Goal: Task Accomplishment & Management: Complete application form

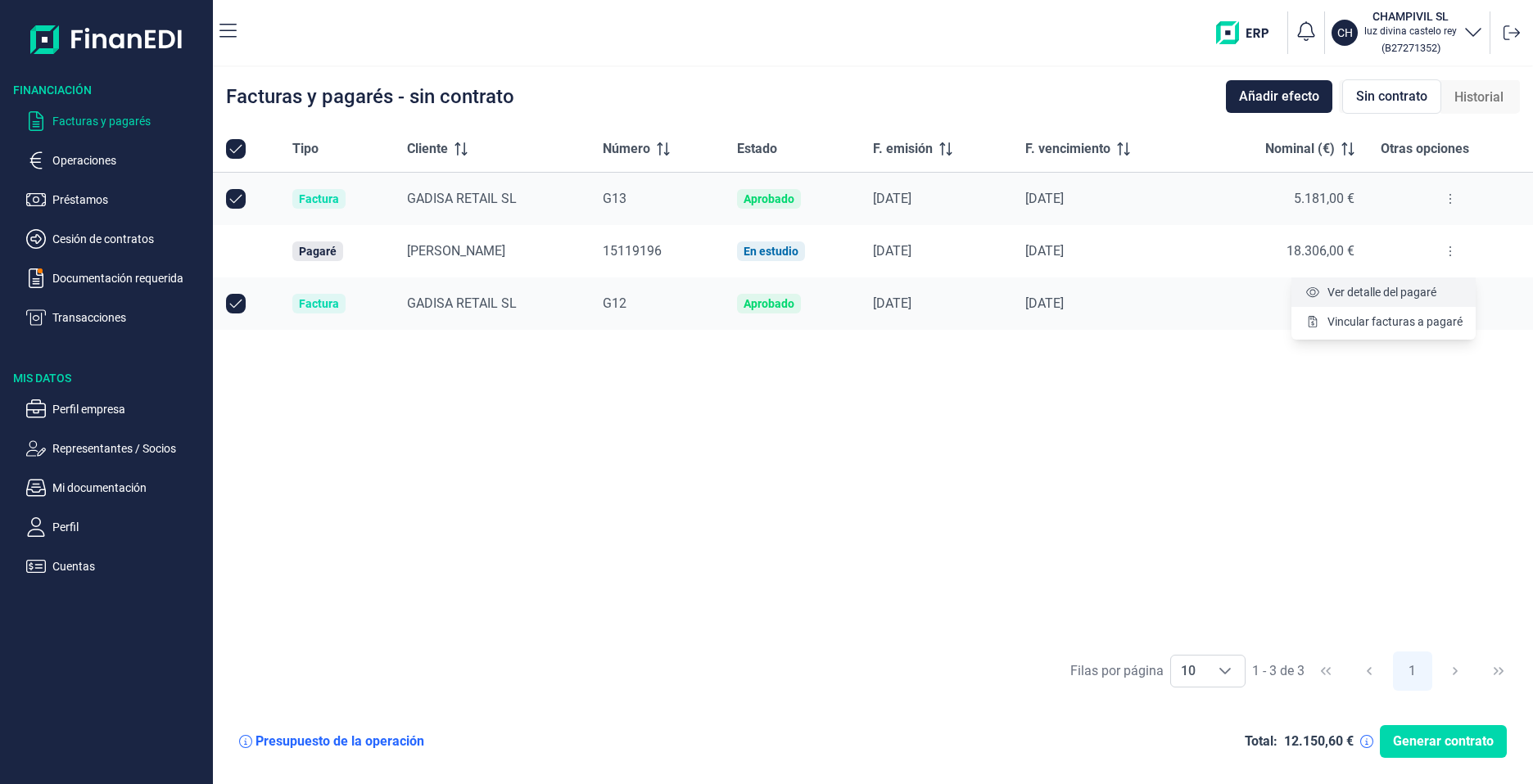
click at [1384, 289] on span "Ver detalle del pagaré" at bounding box center [1381, 293] width 109 height 16
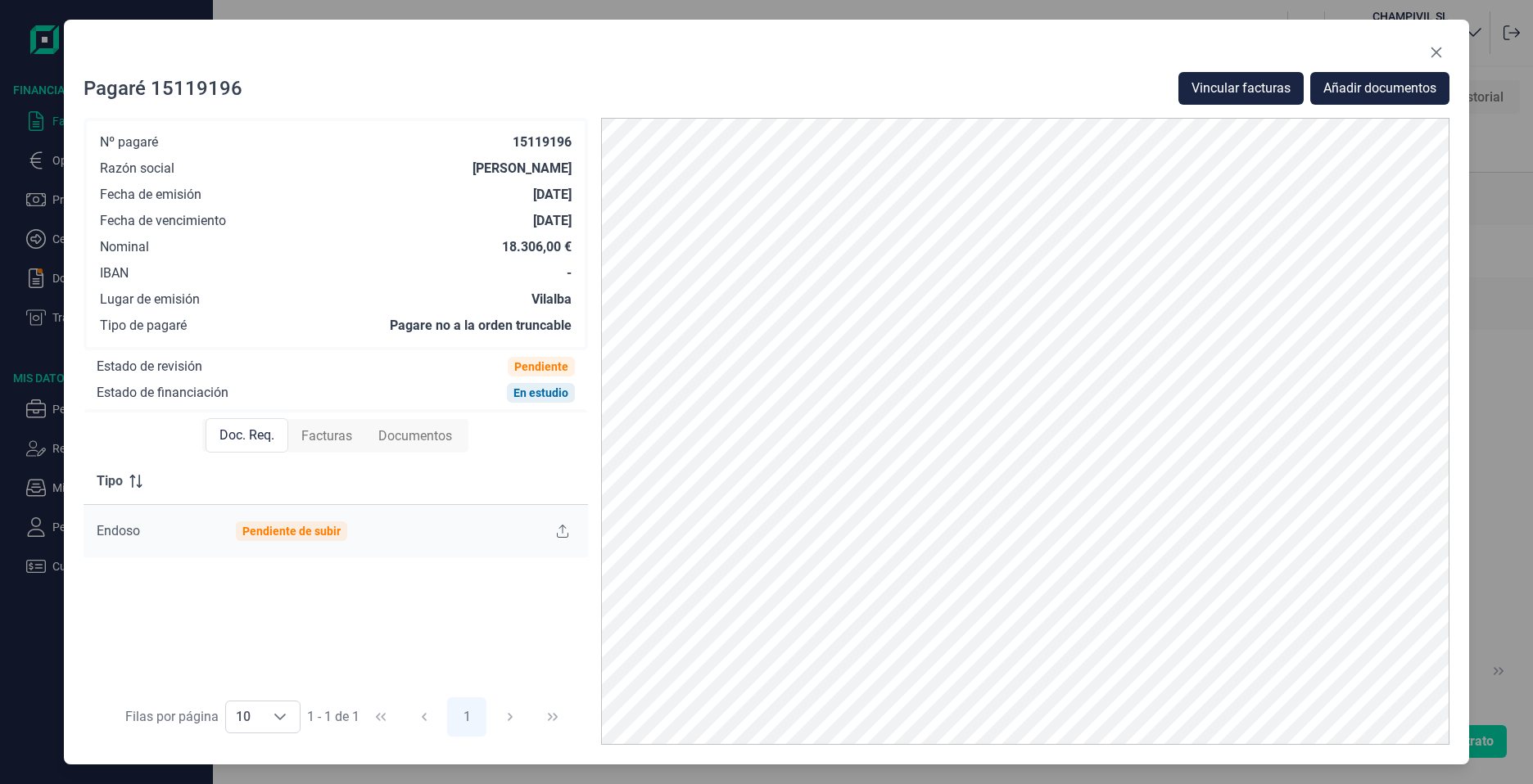
click at [112, 533] on span "Endoso" at bounding box center [118, 530] width 44 height 16
click at [1436, 54] on div "Copiado en el portapeles" at bounding box center [1383, 38] width 266 height 43
click at [1434, 56] on icon "Close" at bounding box center [1437, 53] width 11 height 11
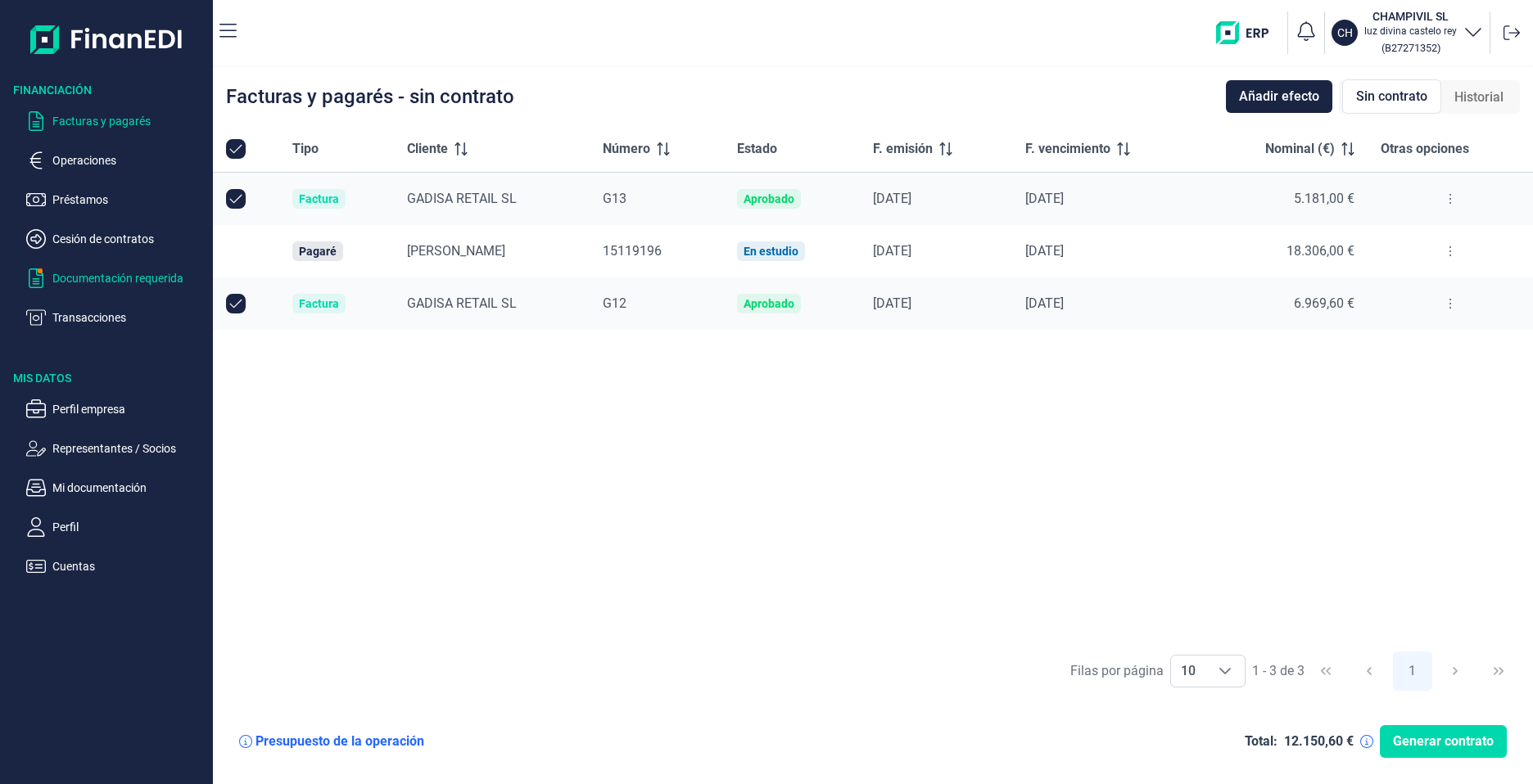
click at [82, 272] on p "Documentación requerida" at bounding box center [129, 279] width 154 height 20
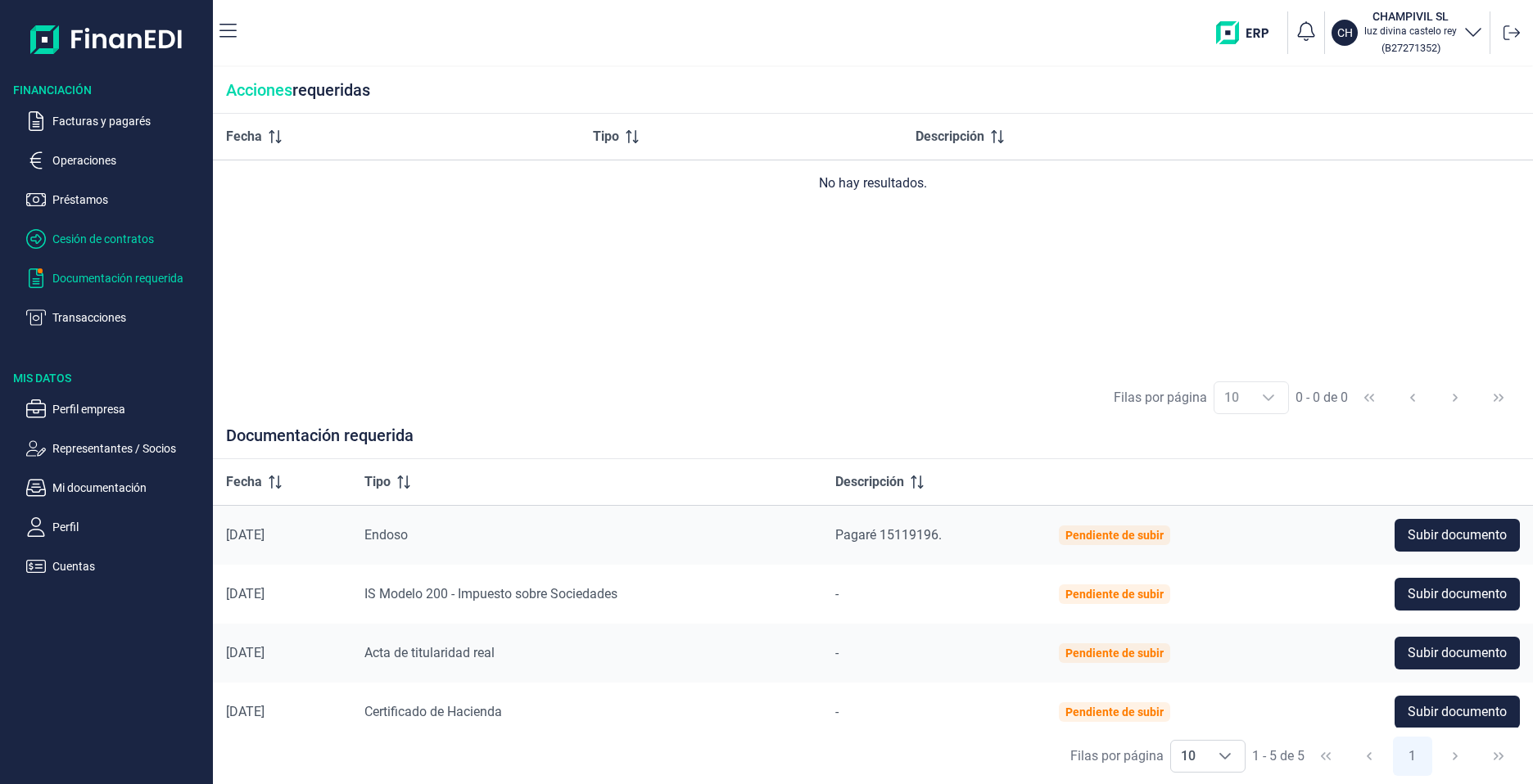
click at [91, 245] on p "Cesión de contratos" at bounding box center [129, 239] width 154 height 20
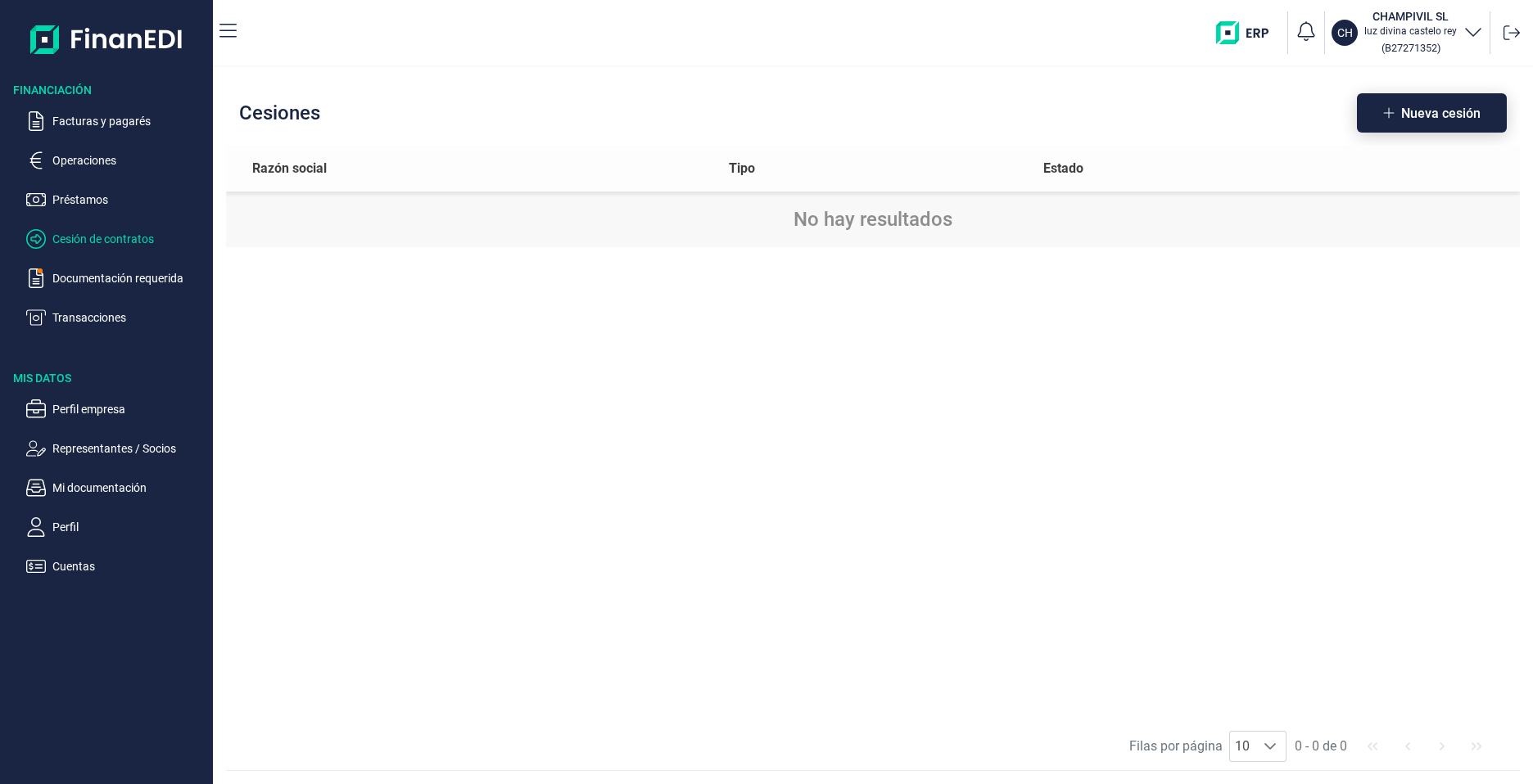
click at [1396, 126] on button "Nueva cesión" at bounding box center [1432, 113] width 150 height 40
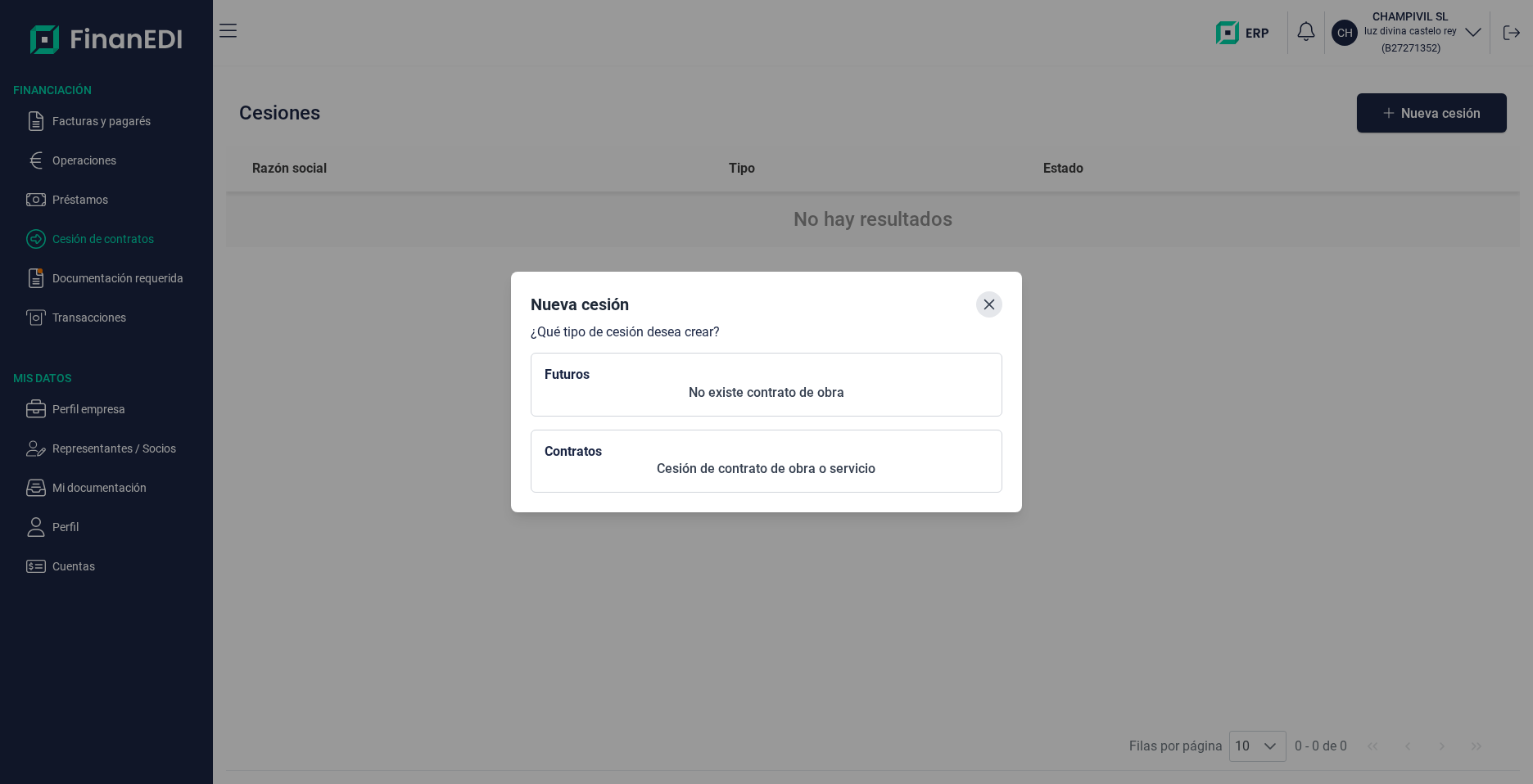
click at [992, 305] on icon "Close" at bounding box center [989, 304] width 13 height 13
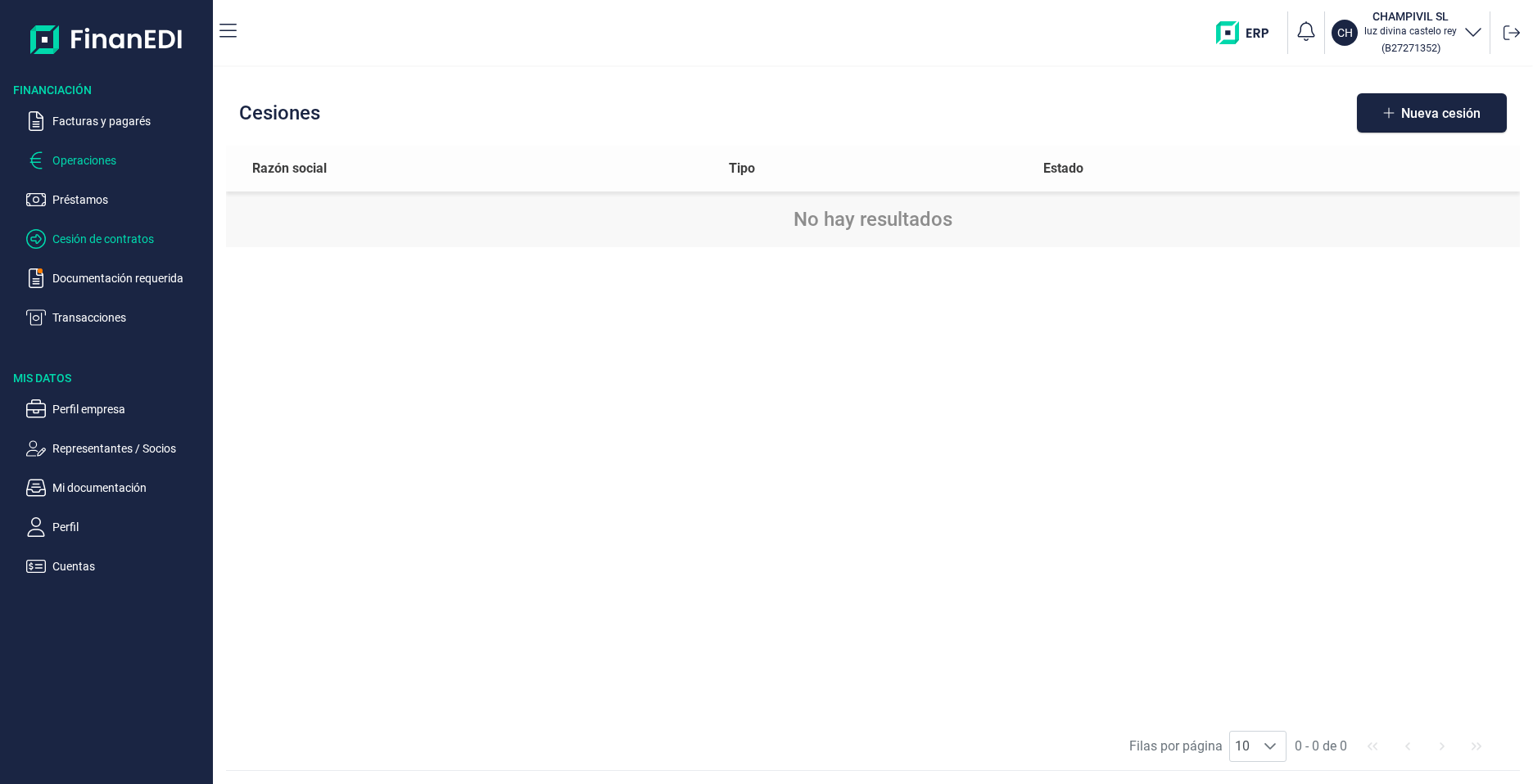
click at [96, 160] on p "Operaciones" at bounding box center [129, 161] width 154 height 20
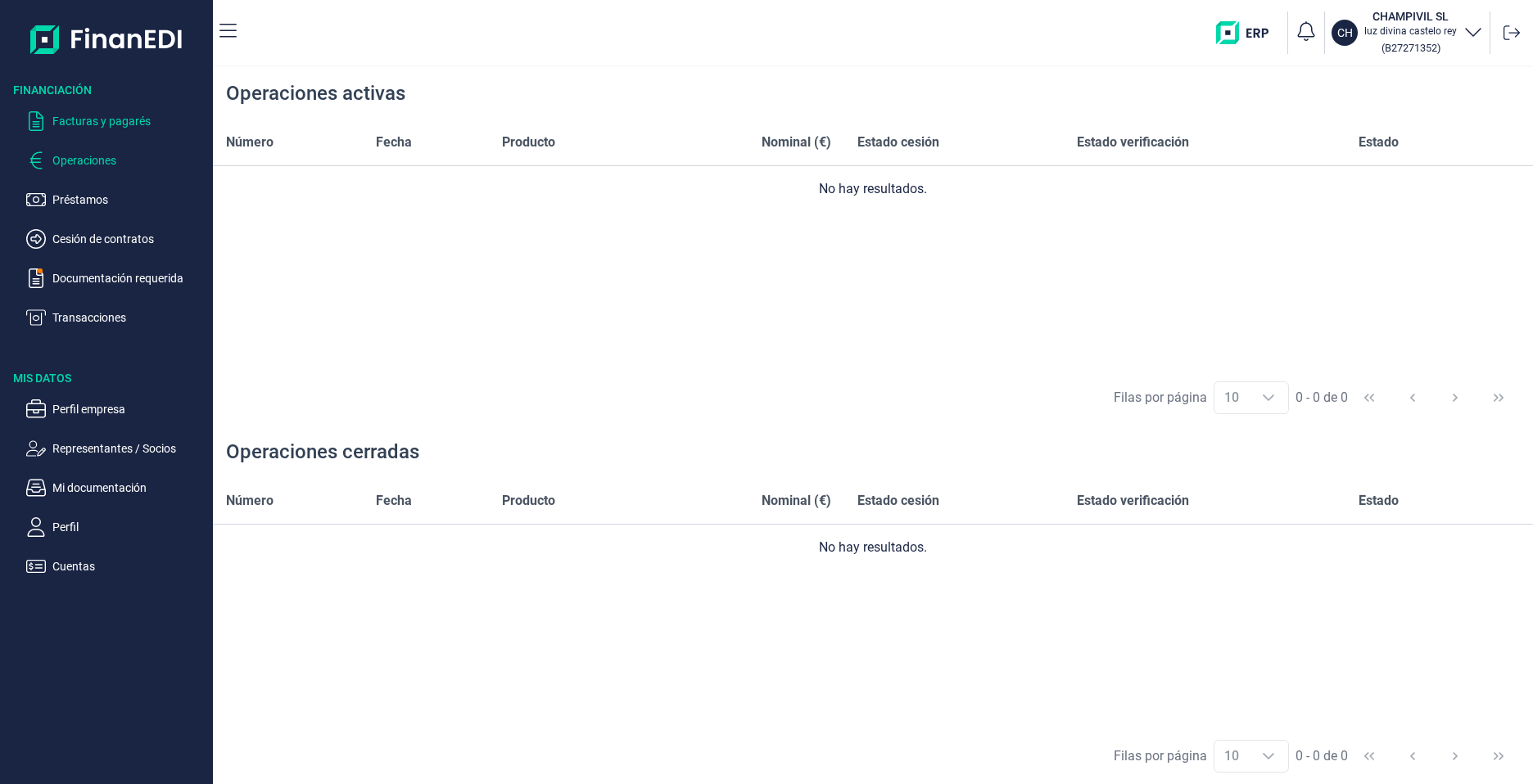
click at [101, 125] on p "Facturas y pagarés" at bounding box center [129, 121] width 154 height 20
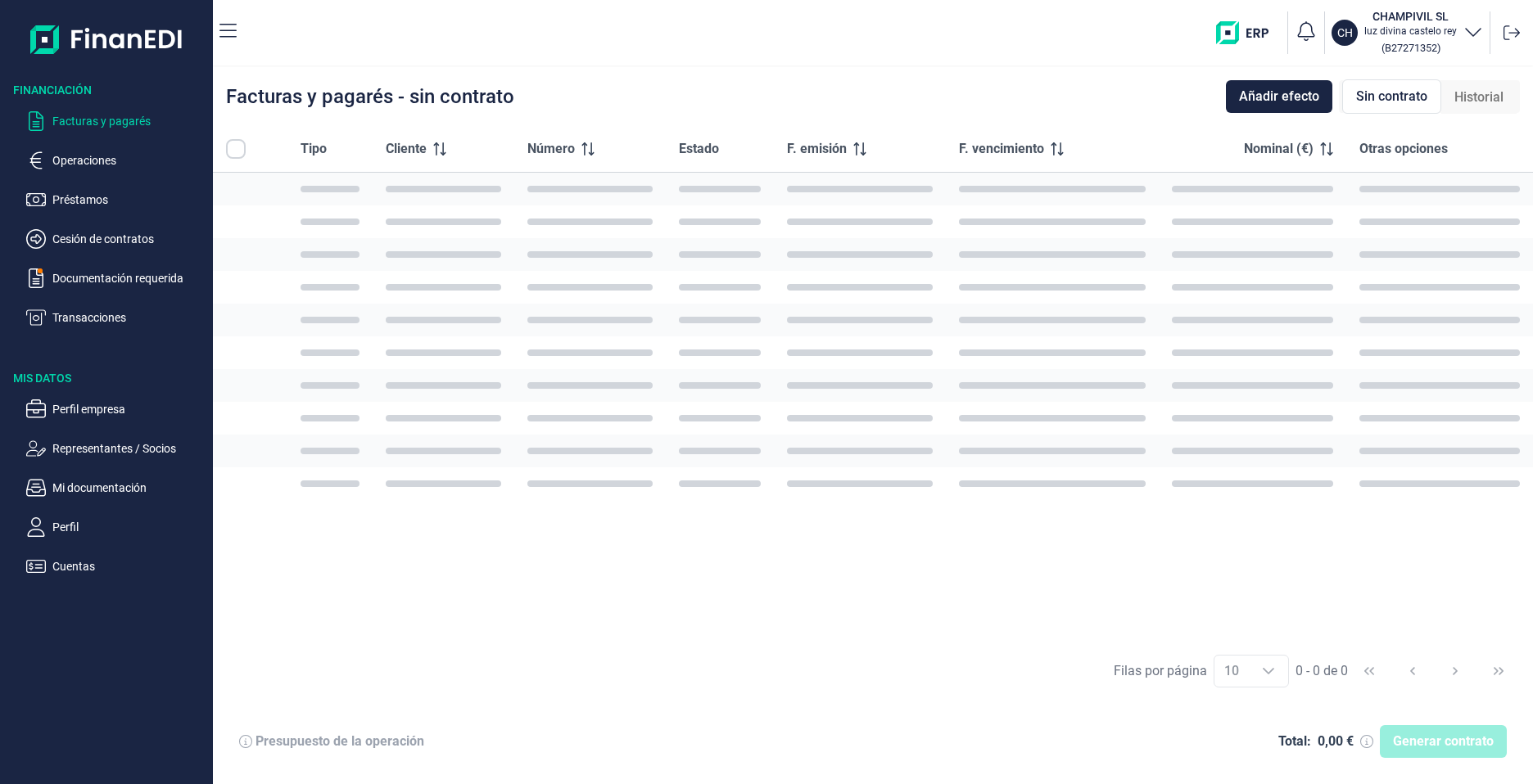
checkbox input "true"
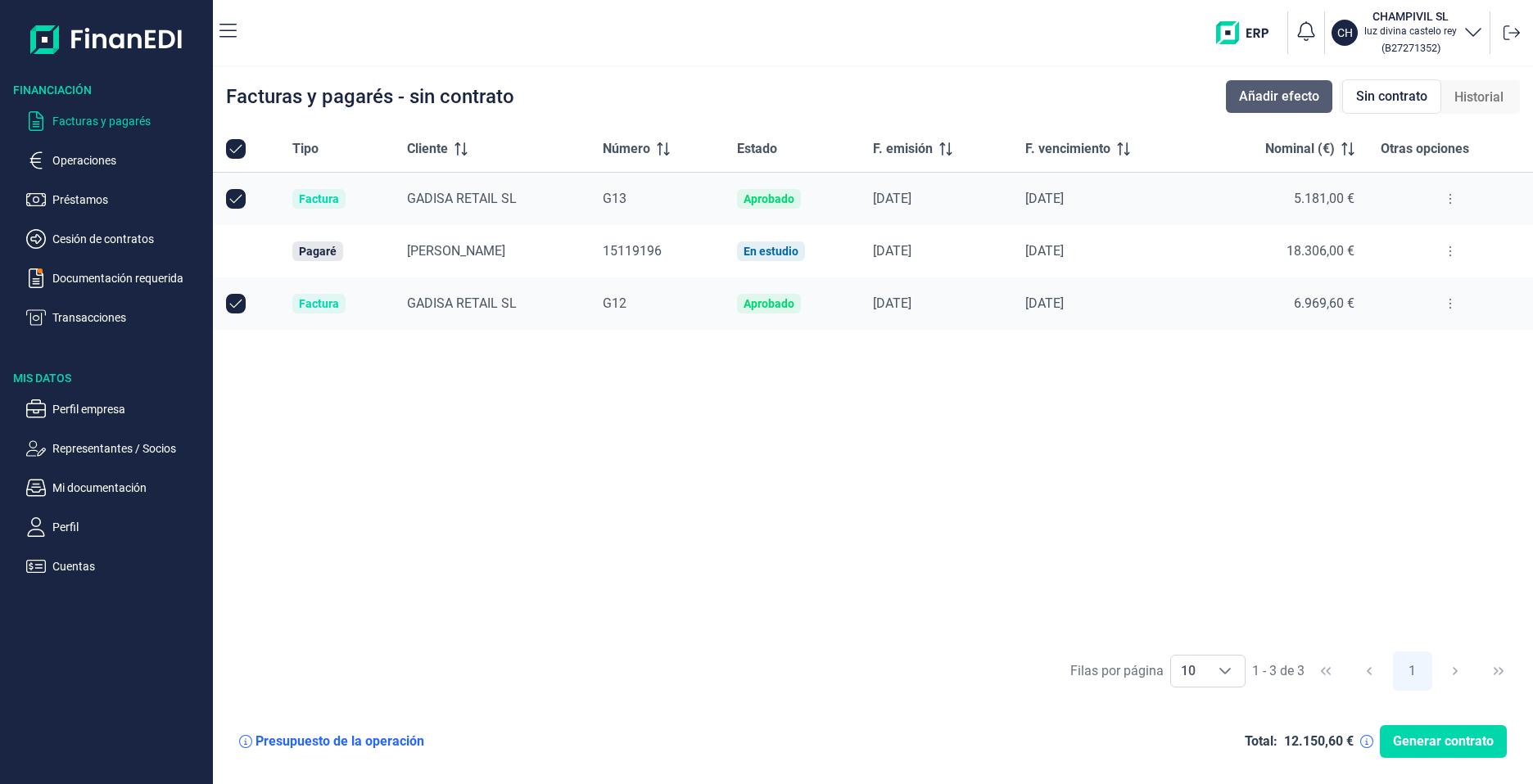
click at [1250, 103] on span "Añadir efecto" at bounding box center [1278, 96] width 80 height 20
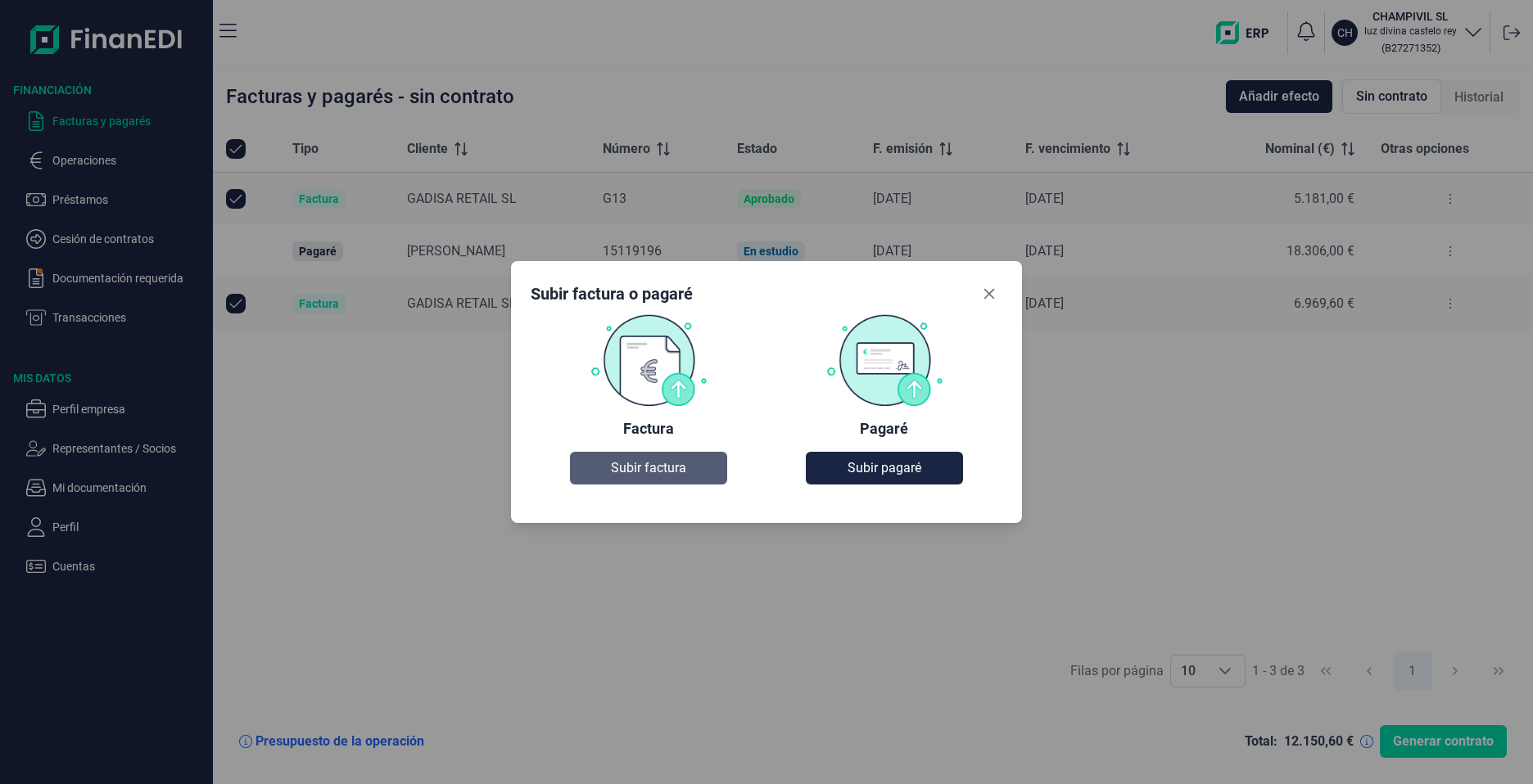
click at [624, 472] on span "Subir factura" at bounding box center [648, 468] width 75 height 20
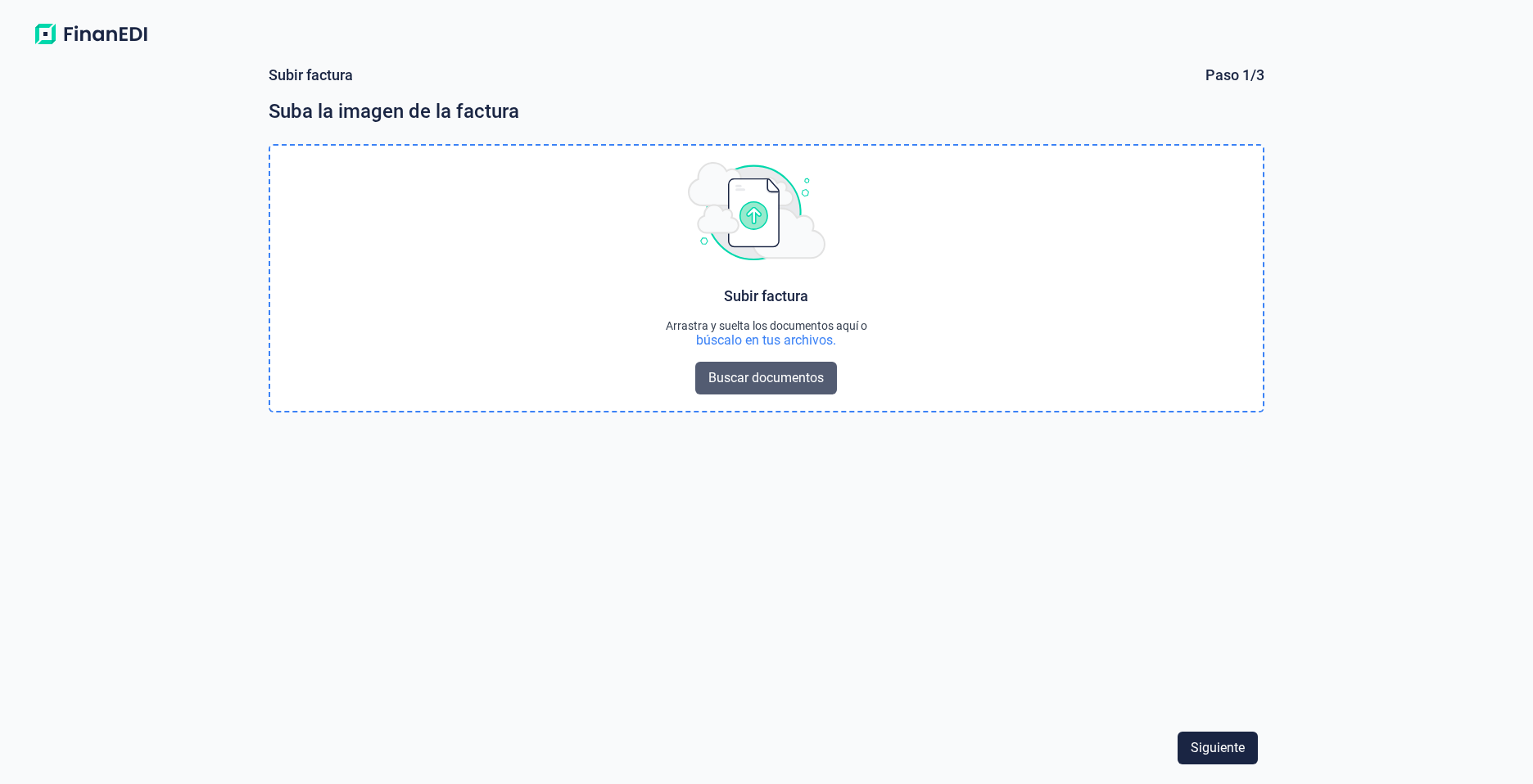
click at [750, 379] on span "Buscar documentos" at bounding box center [766, 378] width 115 height 20
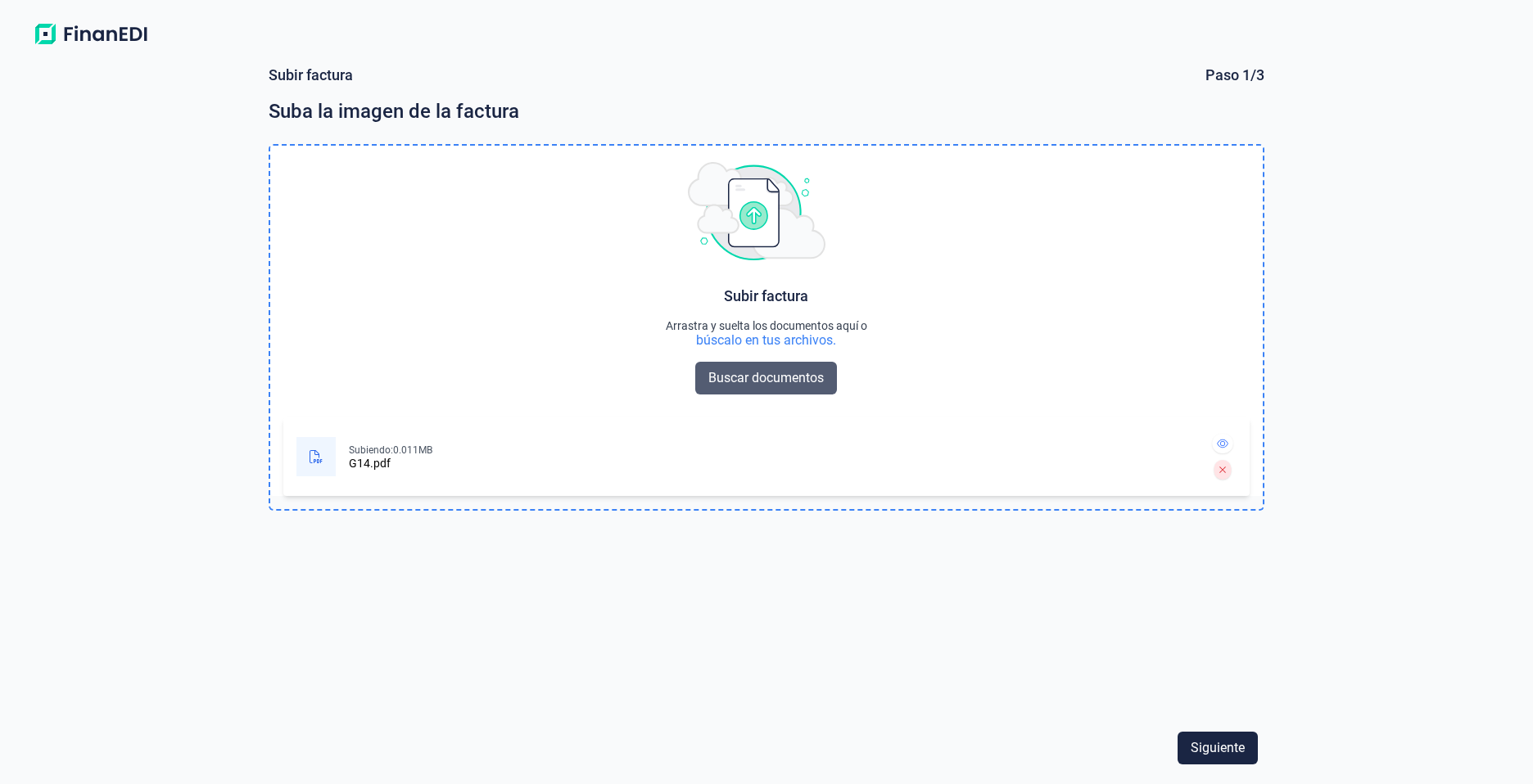
click at [752, 379] on span "Buscar documentos" at bounding box center [766, 378] width 115 height 20
click at [1213, 740] on span "Siguiente" at bounding box center [1218, 749] width 54 height 20
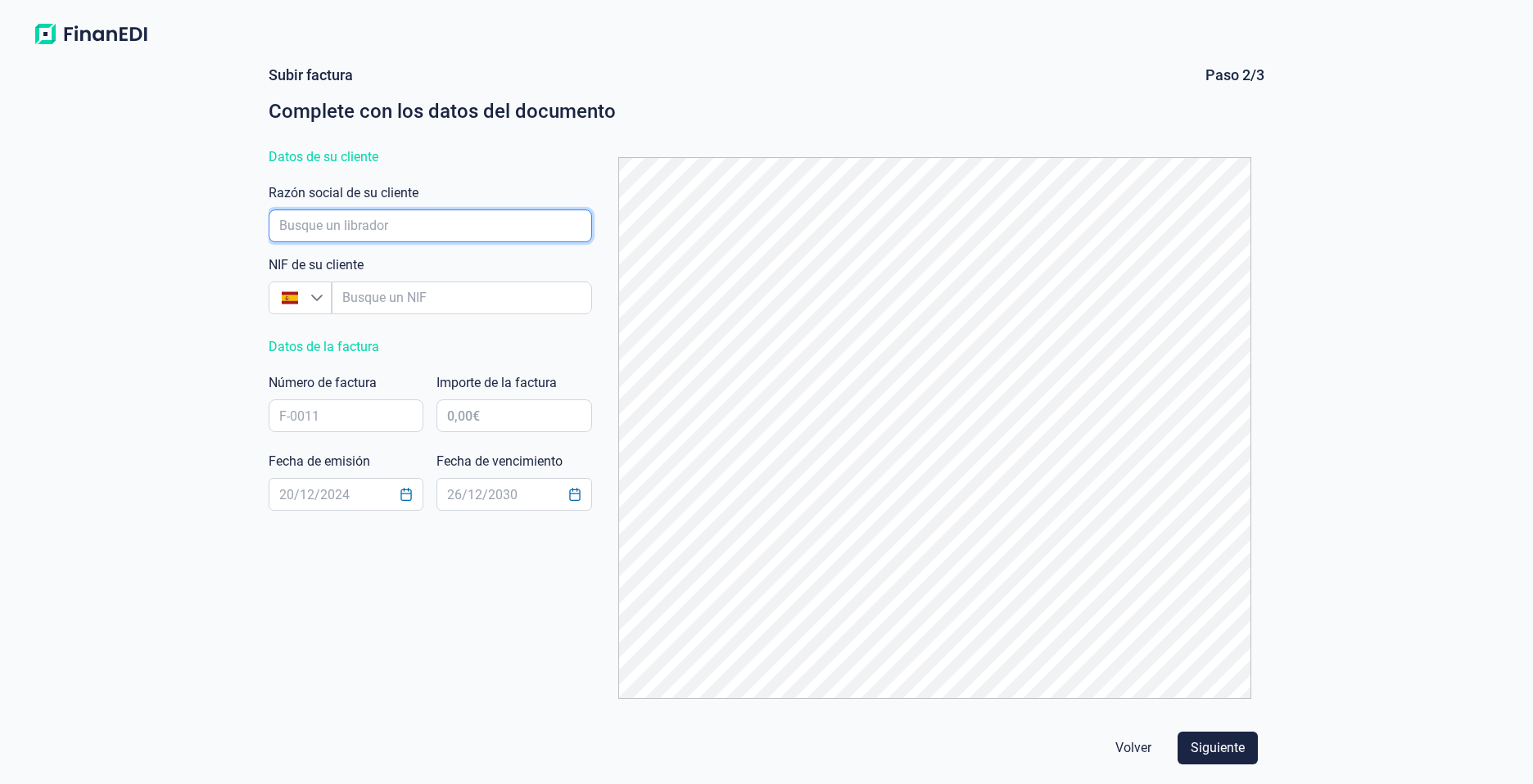
click at [382, 227] on input "empresaAutocomplete" at bounding box center [430, 226] width 323 height 33
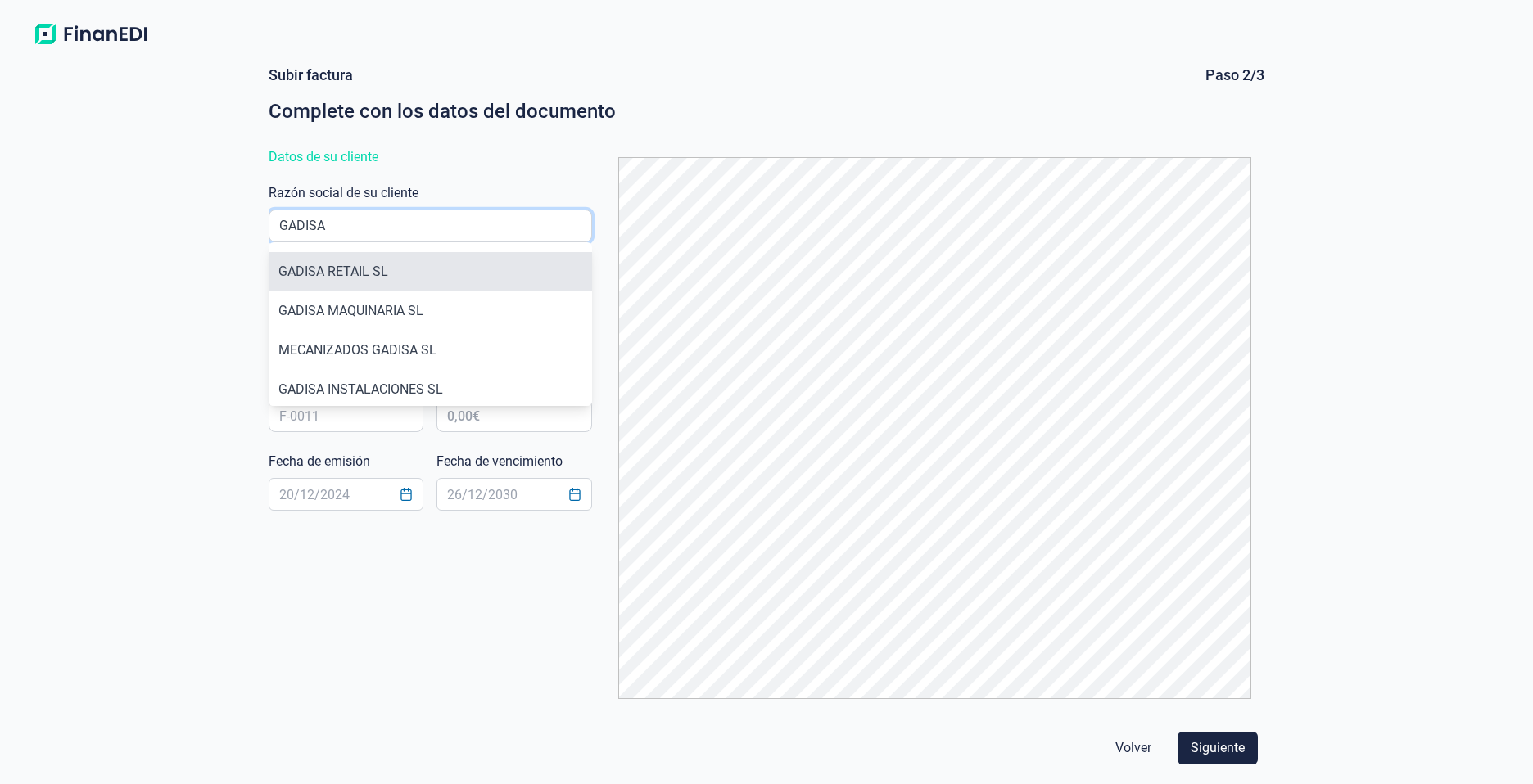
type input "GADISA"
click at [382, 279] on li "GADISA RETAIL SL" at bounding box center [430, 272] width 323 height 40
type input "B15735590"
type input "GADISA RETAIL SL"
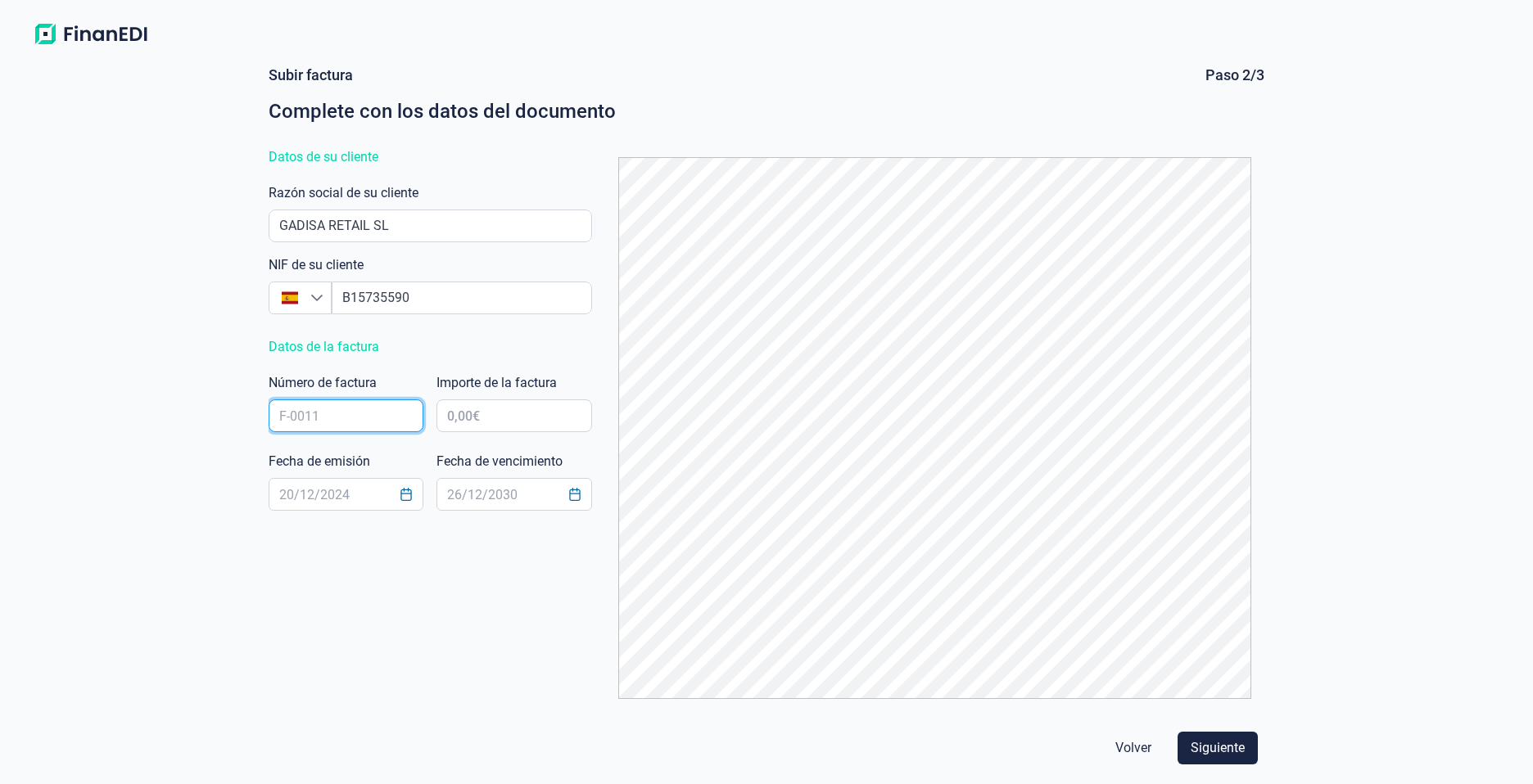
click at [324, 426] on input "text" at bounding box center [346, 416] width 155 height 33
type input "G14"
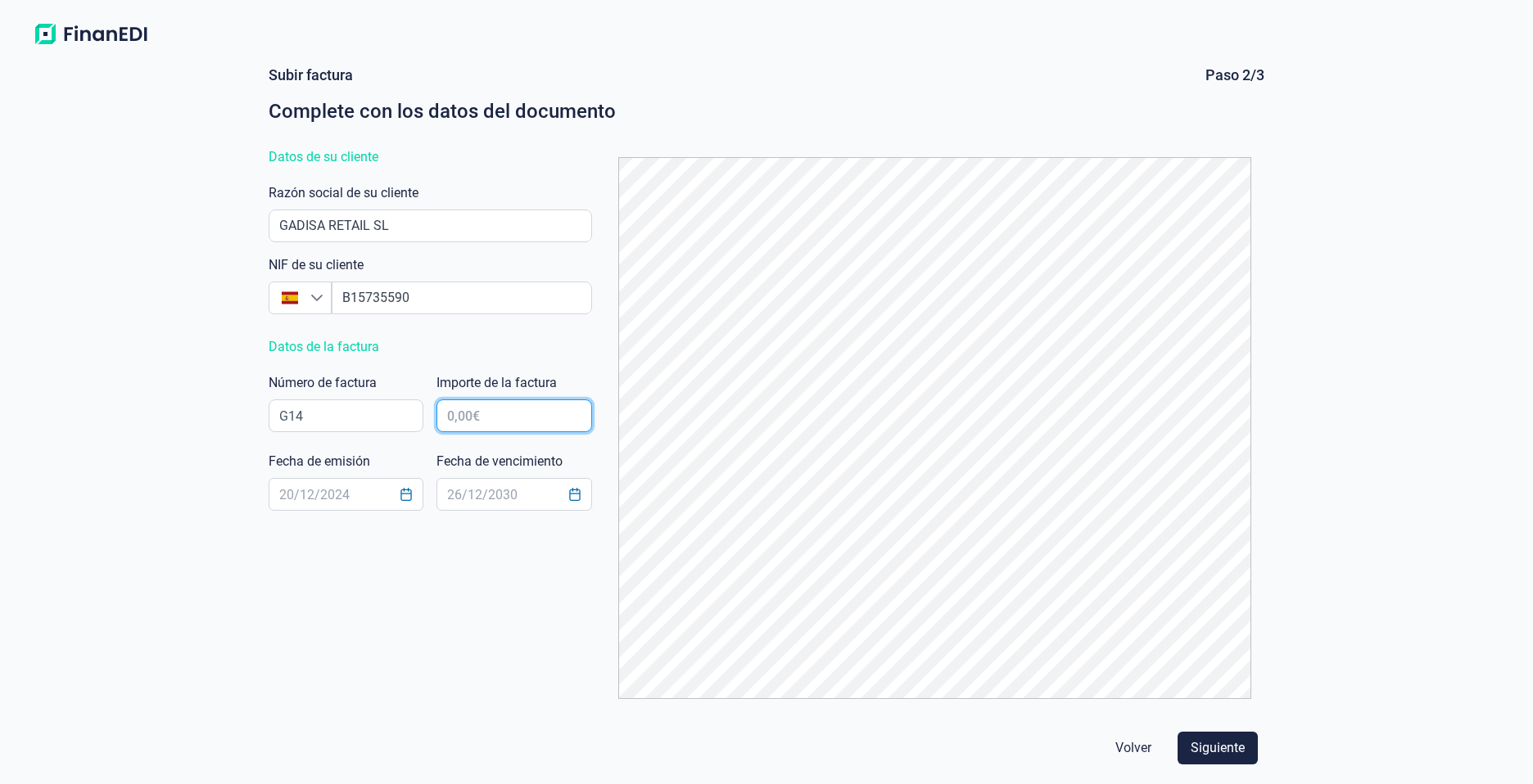
click at [470, 417] on input "text" at bounding box center [514, 416] width 155 height 33
type input "4.363,13 €"
click at [325, 499] on input "text" at bounding box center [346, 495] width 155 height 33
type input "[DATE]"
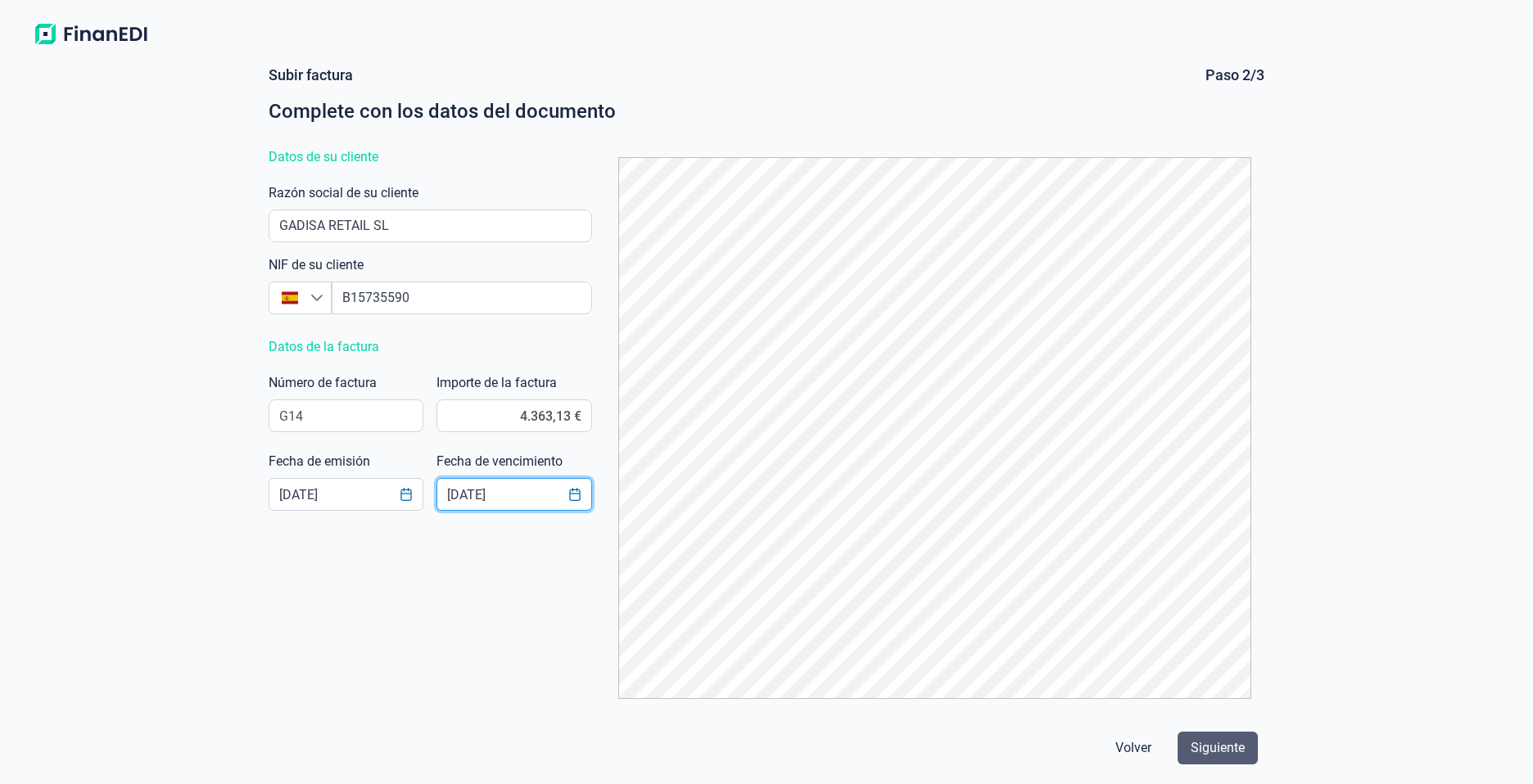
type input "[DATE]"
click at [1225, 745] on span "Siguiente" at bounding box center [1218, 749] width 54 height 20
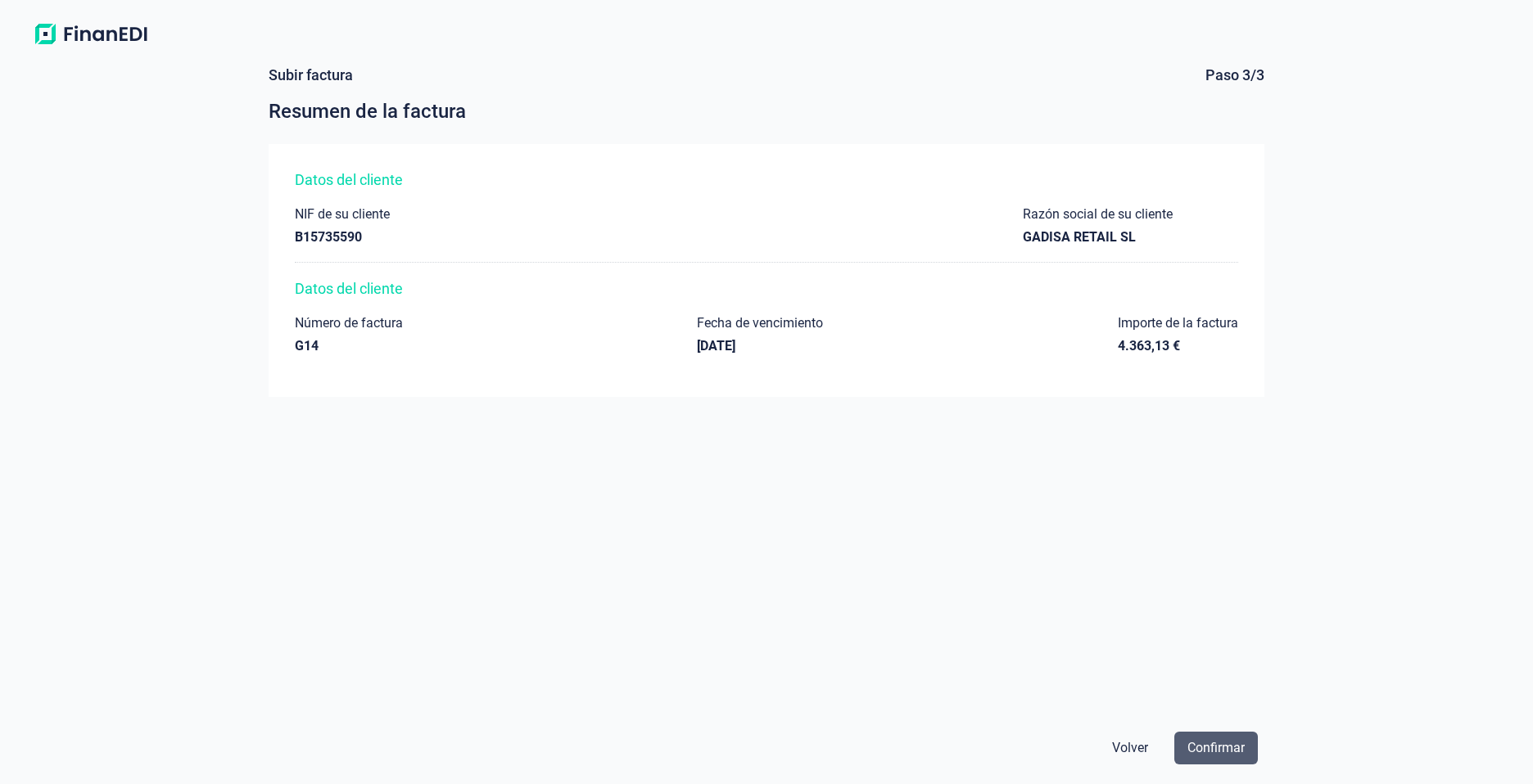
click at [1206, 753] on span "Confirmar" at bounding box center [1216, 749] width 58 height 20
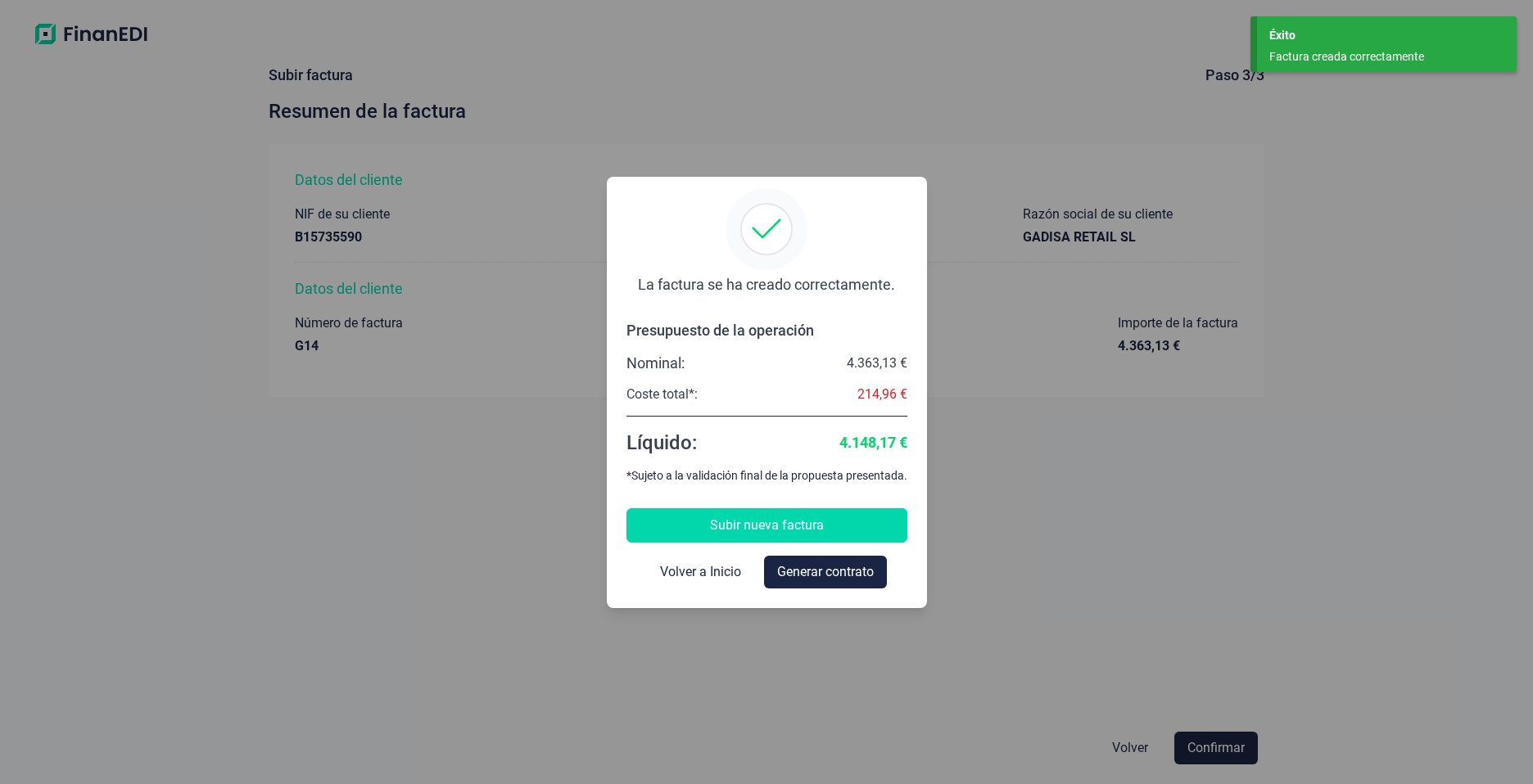
click at [790, 530] on span "Subir nueva factura" at bounding box center [767, 526] width 114 height 20
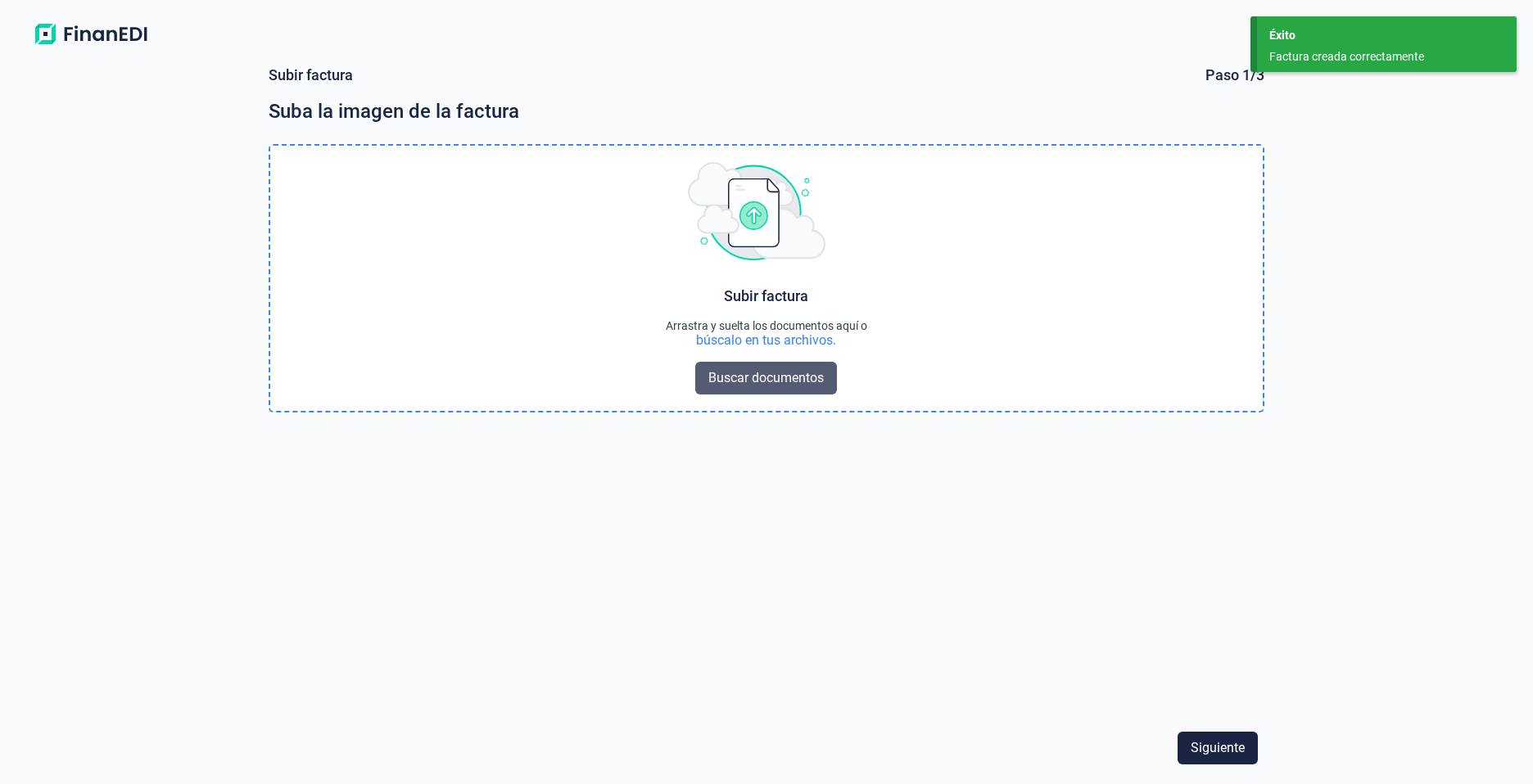
click at [778, 384] on span "Buscar documentos" at bounding box center [766, 378] width 115 height 20
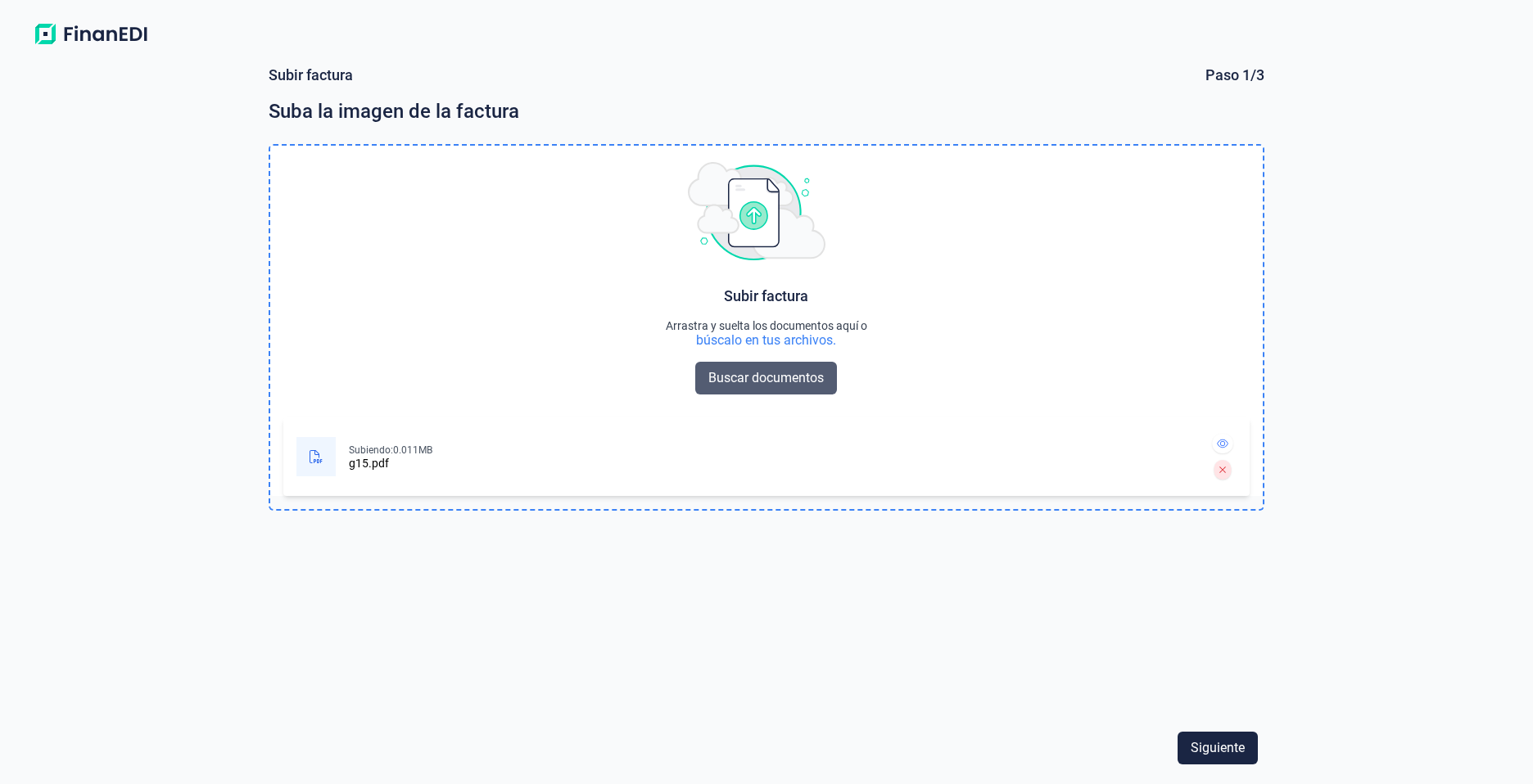
click at [763, 382] on span "Buscar documentos" at bounding box center [766, 378] width 115 height 20
click at [1210, 744] on span "Siguiente" at bounding box center [1218, 749] width 54 height 20
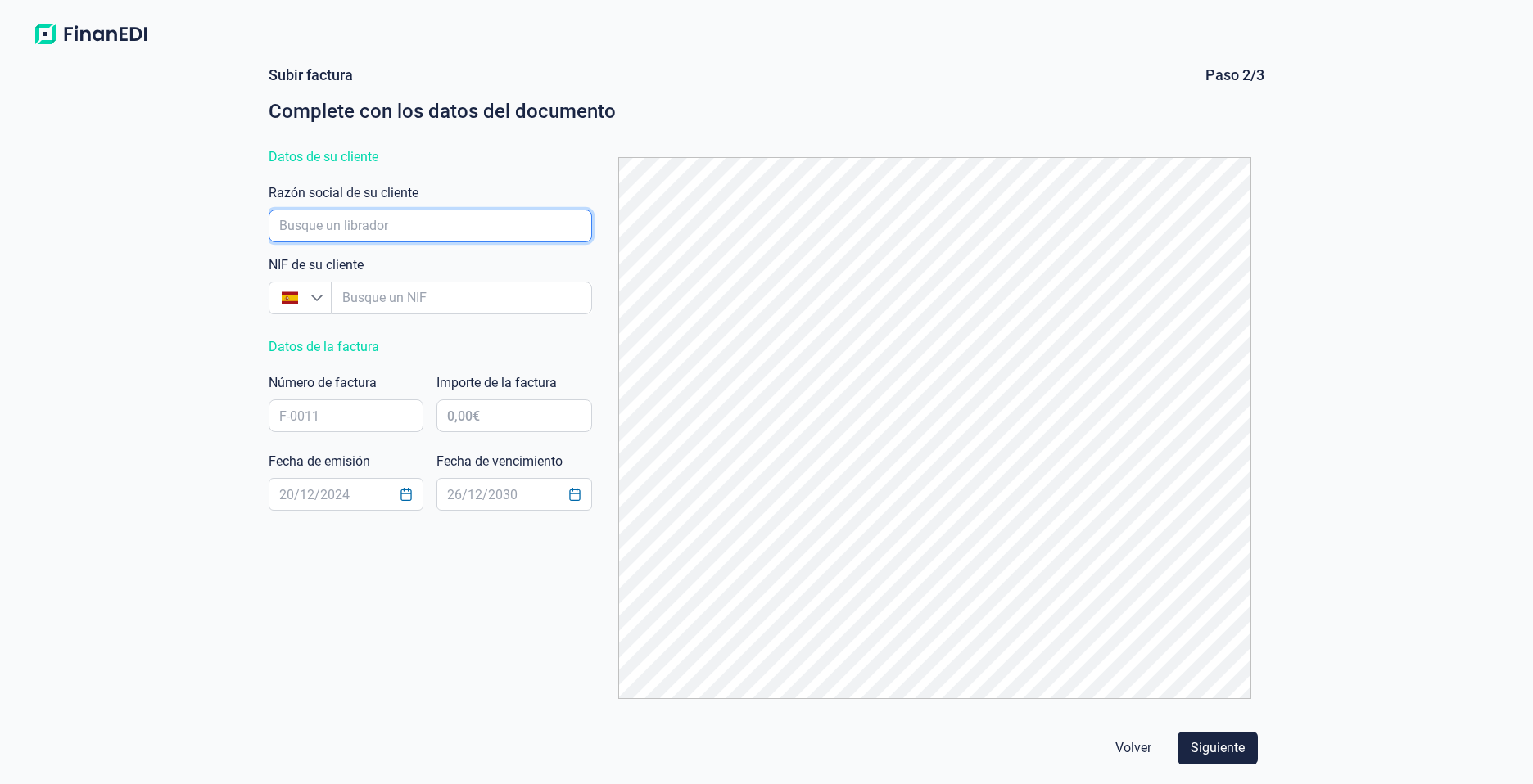
click at [422, 236] on input "empresaAutocomplete" at bounding box center [430, 226] width 323 height 33
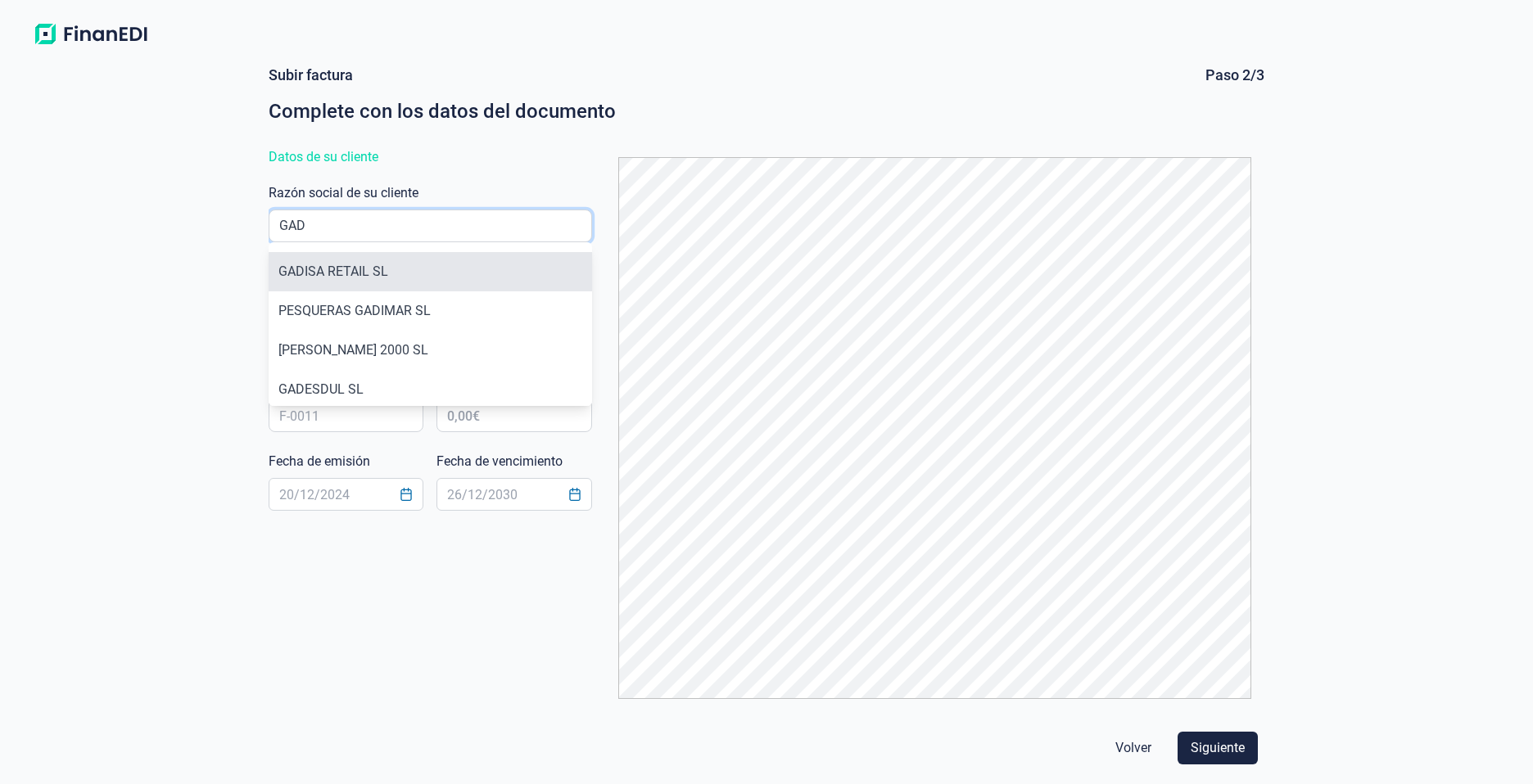
type input "GAD"
click at [368, 275] on li "GADISA RETAIL SL" at bounding box center [430, 272] width 323 height 40
type input "B15735590"
type input "GADISA RETAIL SL"
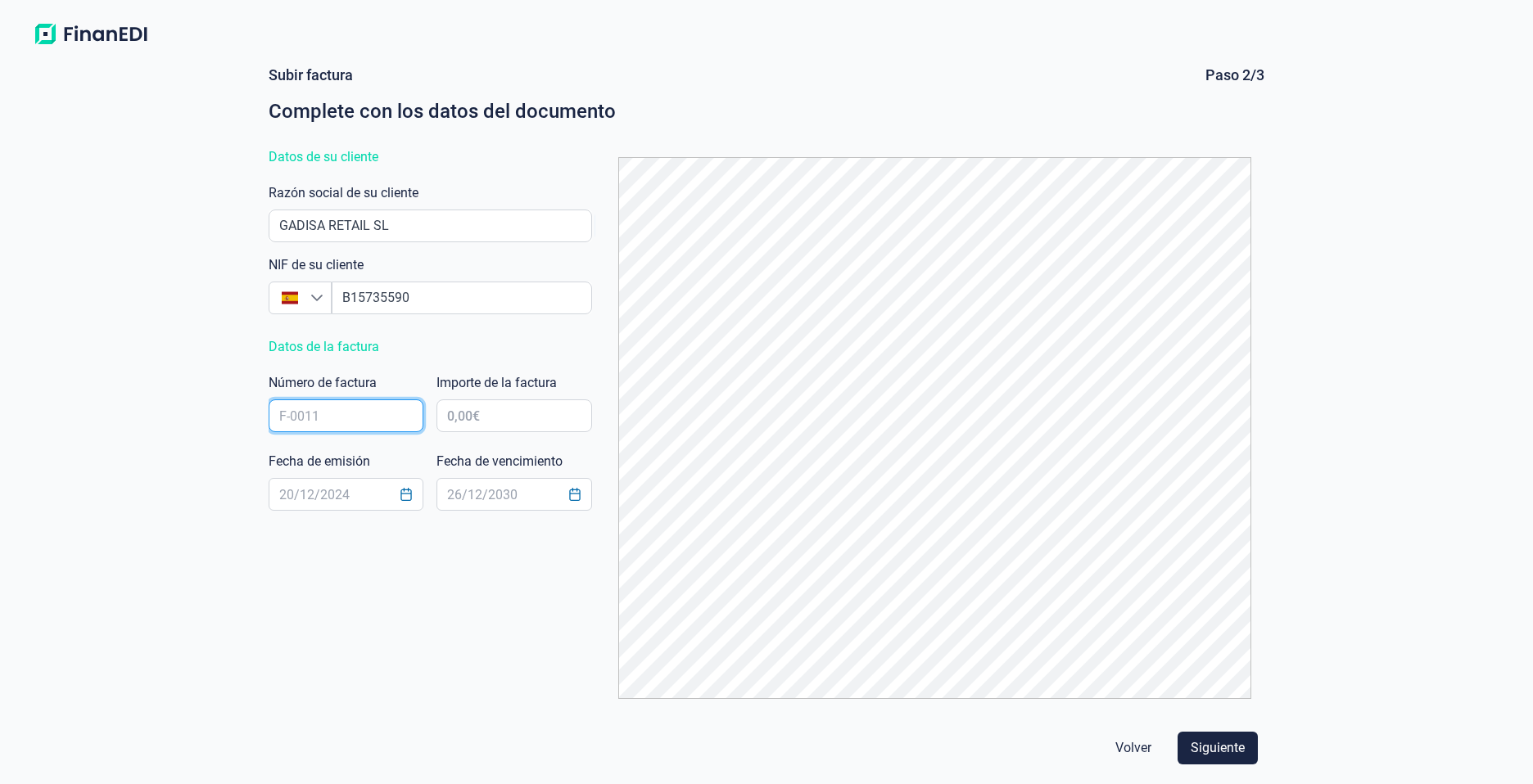
click at [374, 425] on input "text" at bounding box center [346, 416] width 155 height 33
type input "G15"
type input "5.911,88 €"
click at [303, 502] on input "text" at bounding box center [346, 495] width 155 height 33
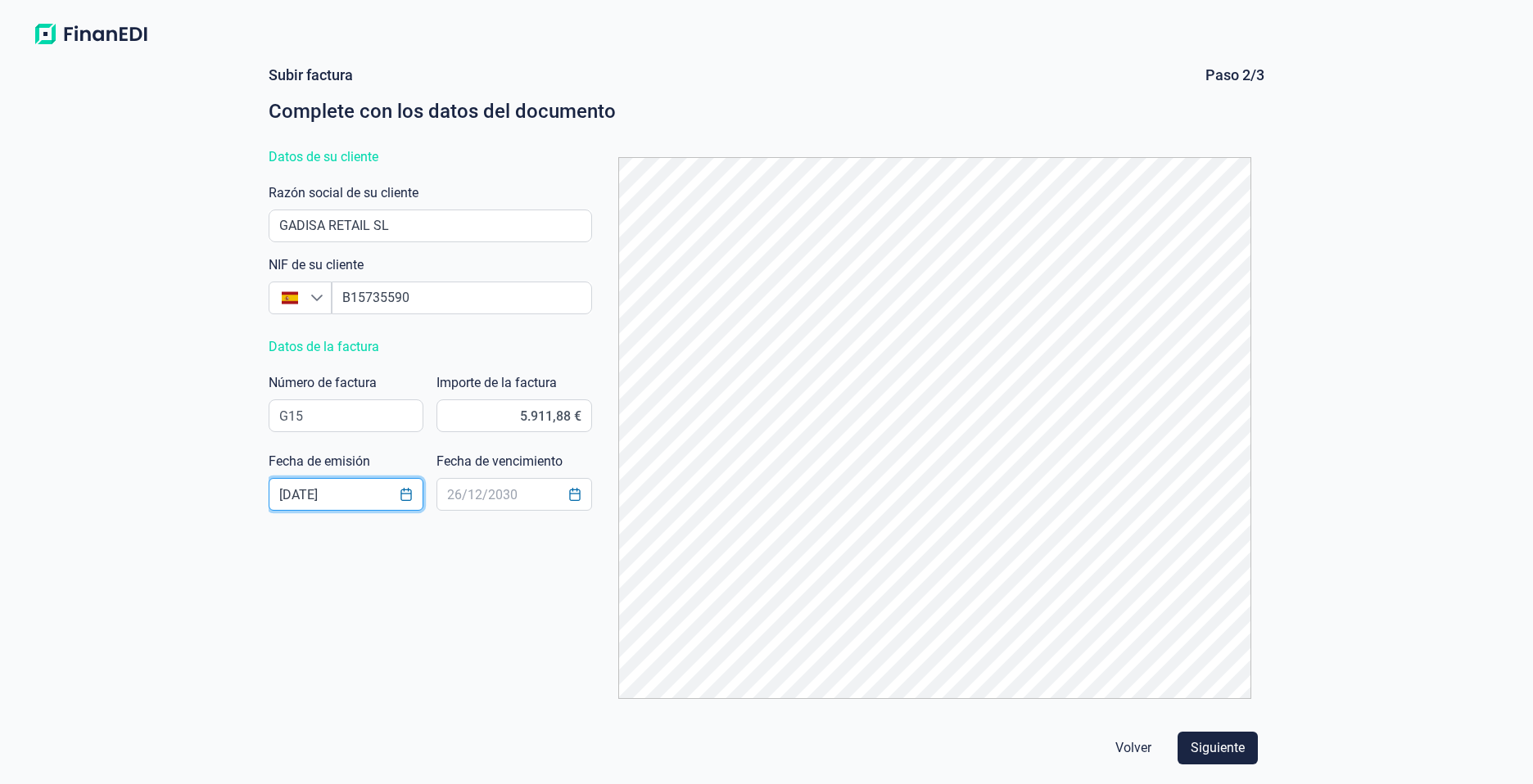
type input "[DATE]"
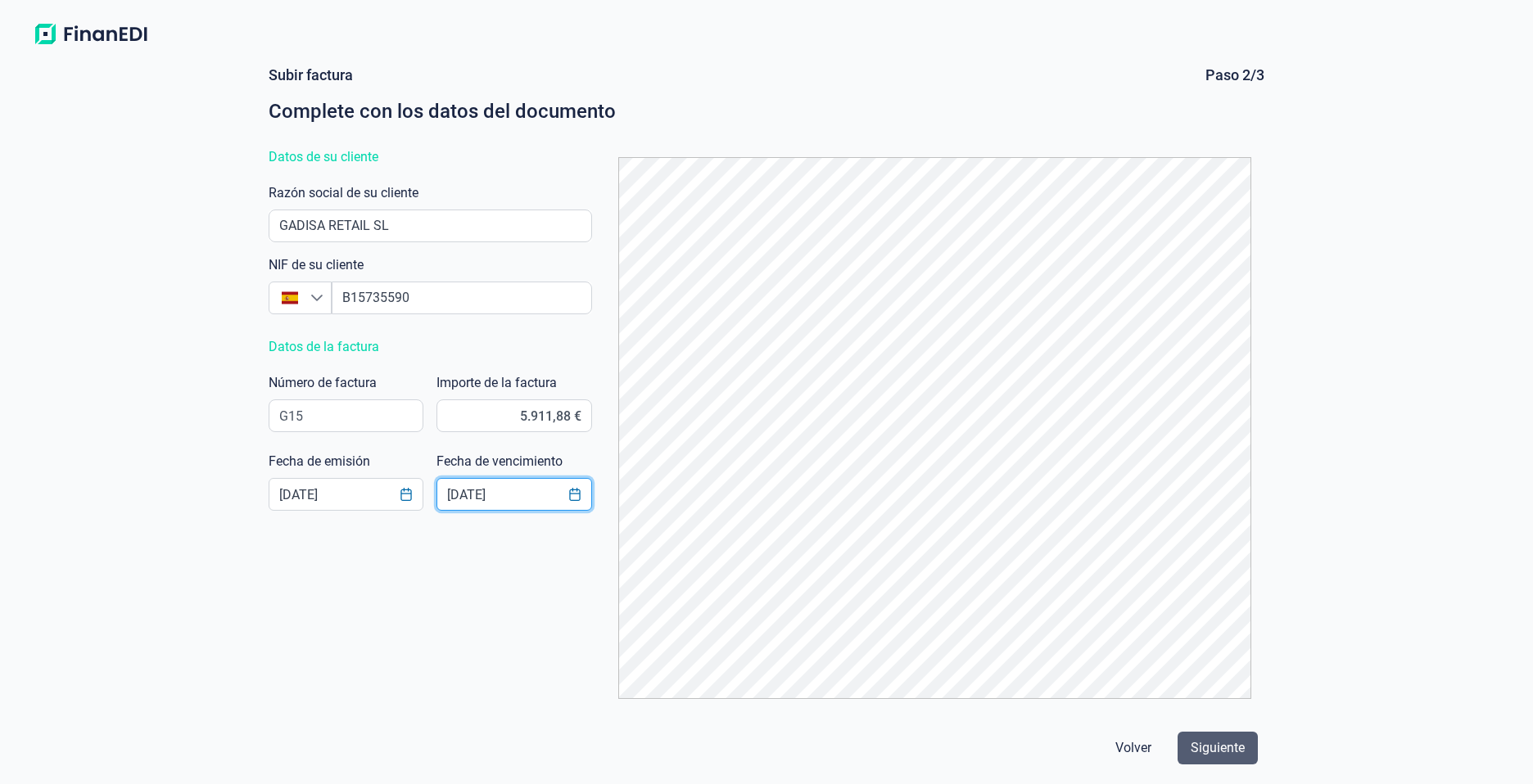
type input "[DATE]"
click at [1197, 752] on span "Siguiente" at bounding box center [1218, 749] width 54 height 20
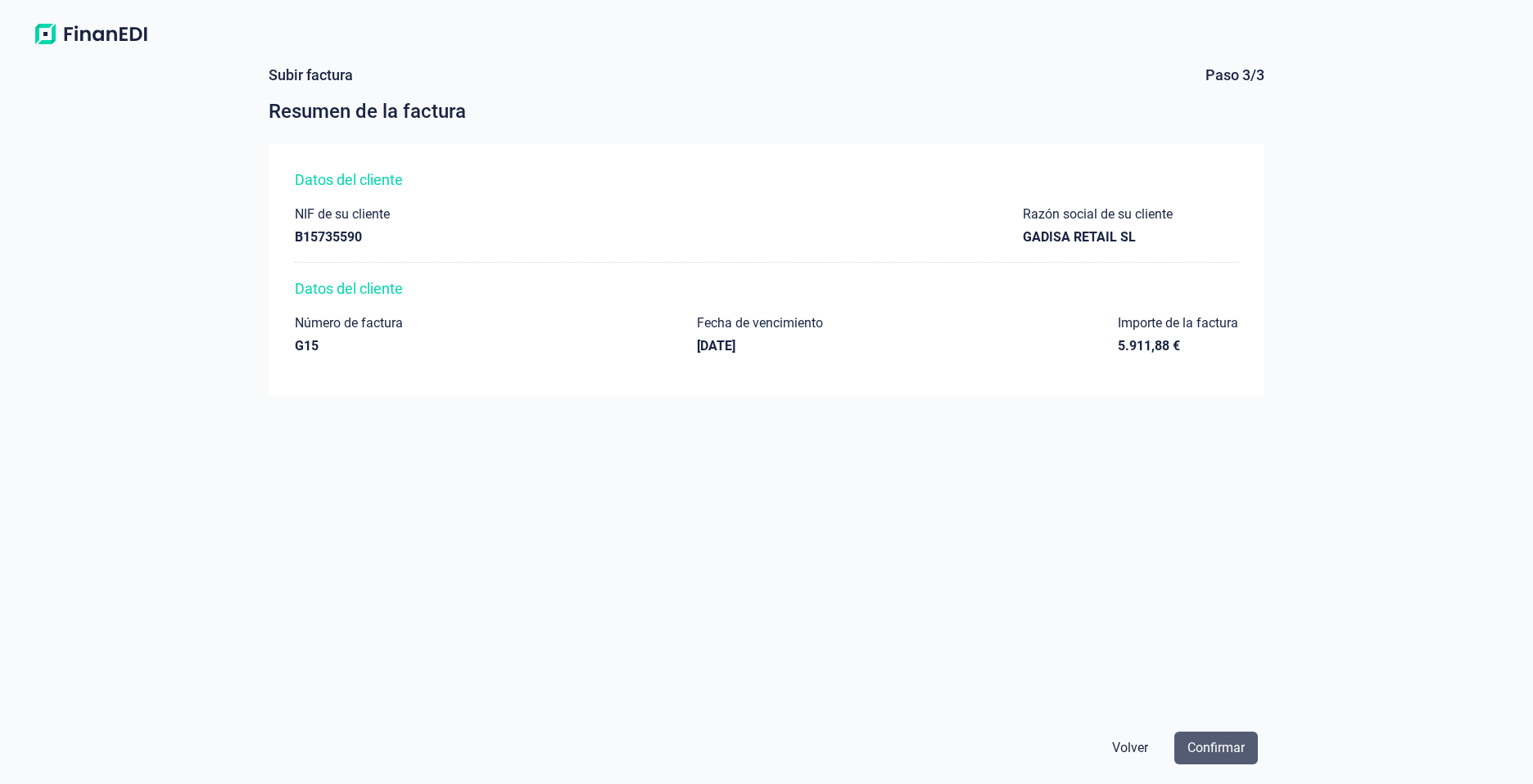
click at [1205, 751] on span "Confirmar" at bounding box center [1216, 749] width 58 height 20
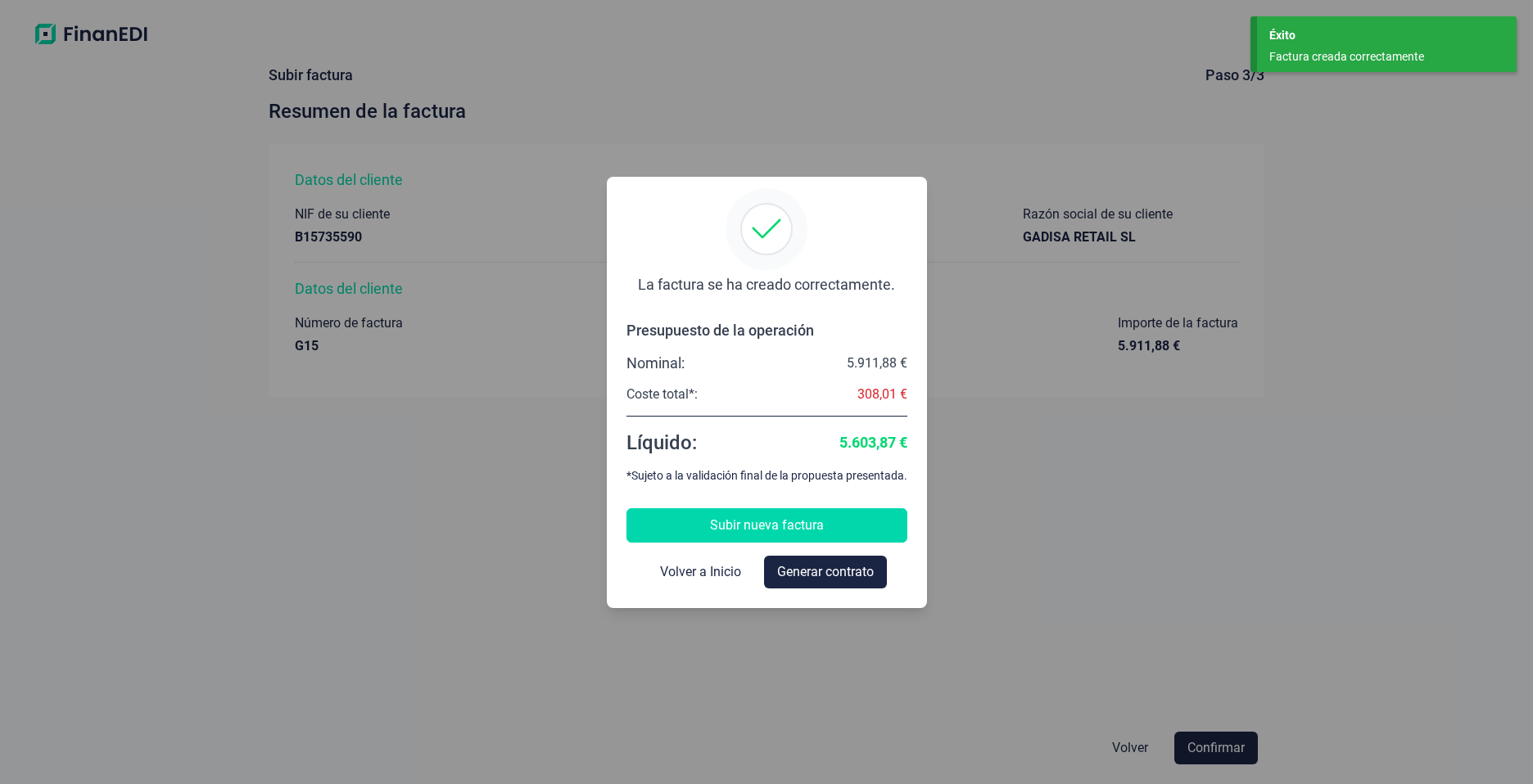
click at [745, 532] on span "Subir nueva factura" at bounding box center [767, 526] width 114 height 20
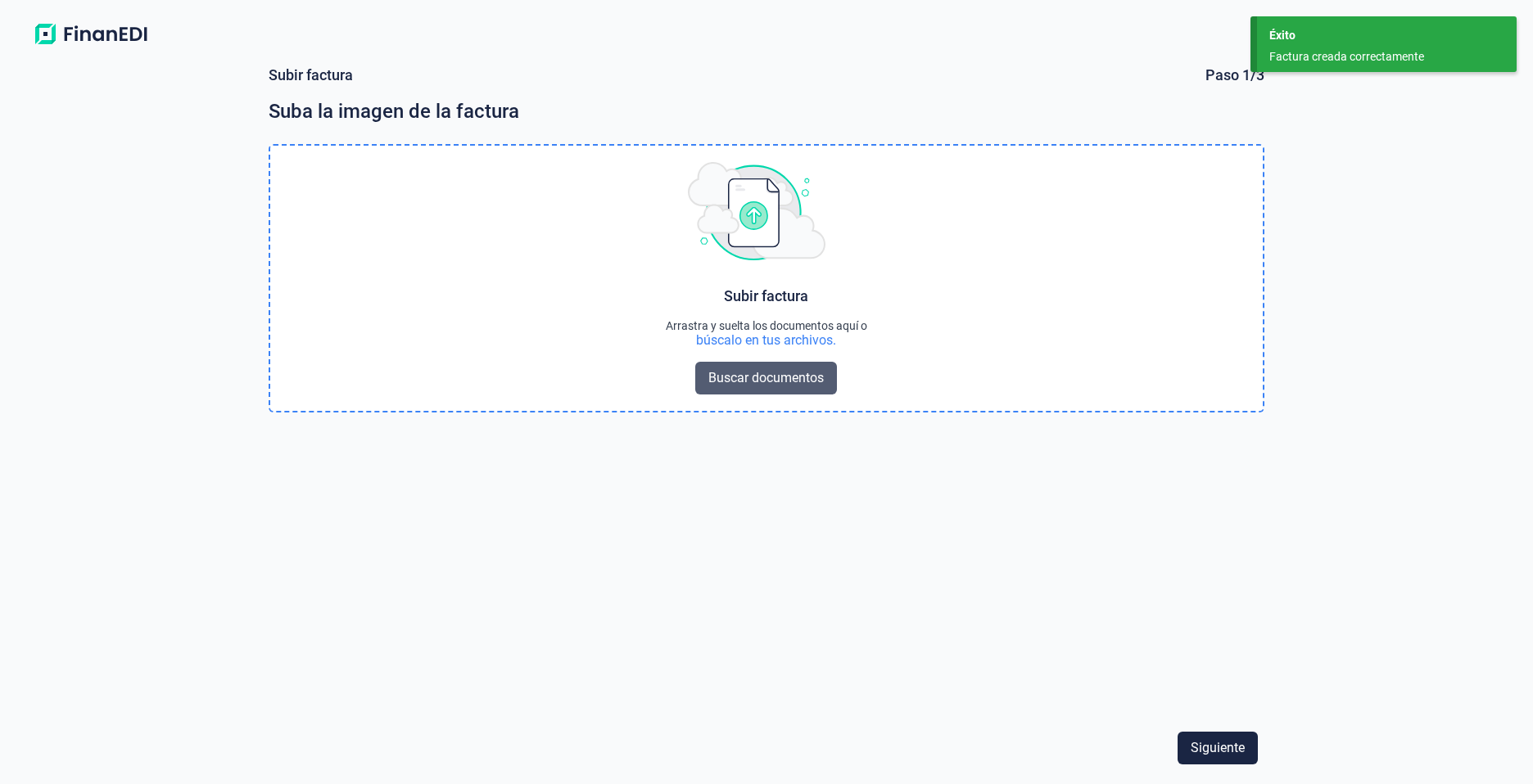
click at [759, 373] on span "Buscar documentos" at bounding box center [766, 378] width 115 height 20
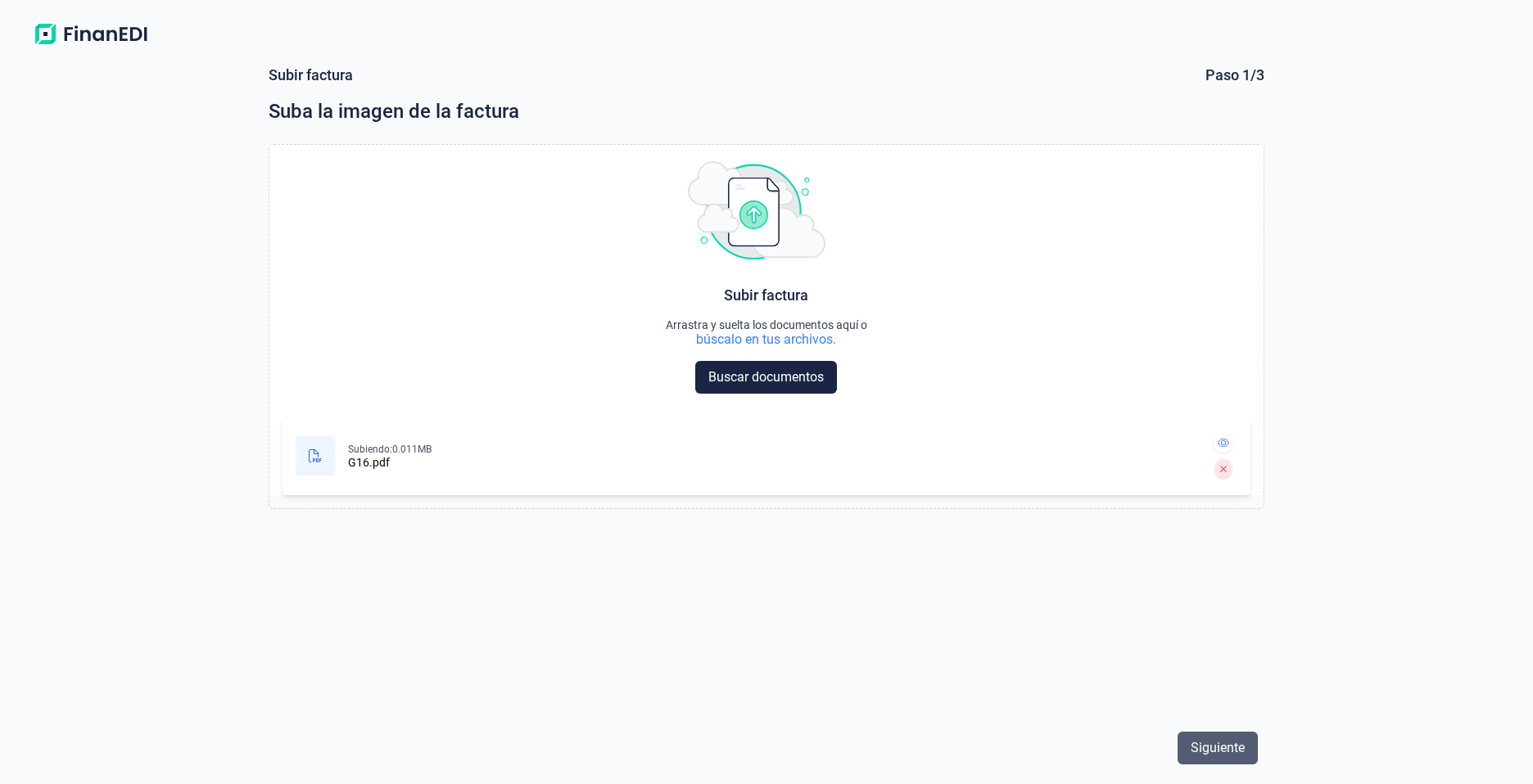
click at [1226, 739] on span "Siguiente" at bounding box center [1218, 749] width 54 height 20
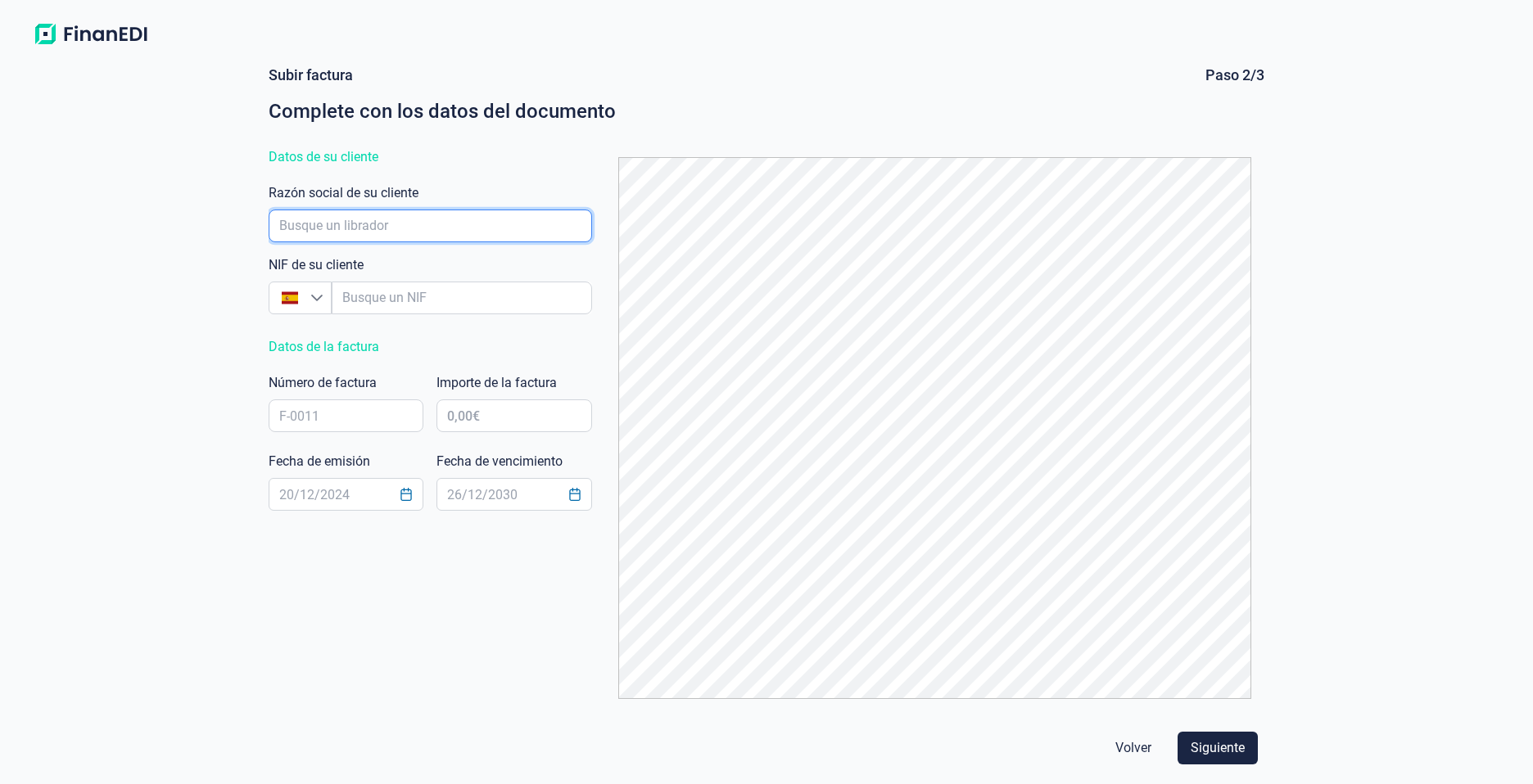
click at [420, 234] on input "empresaAutocomplete" at bounding box center [430, 226] width 323 height 33
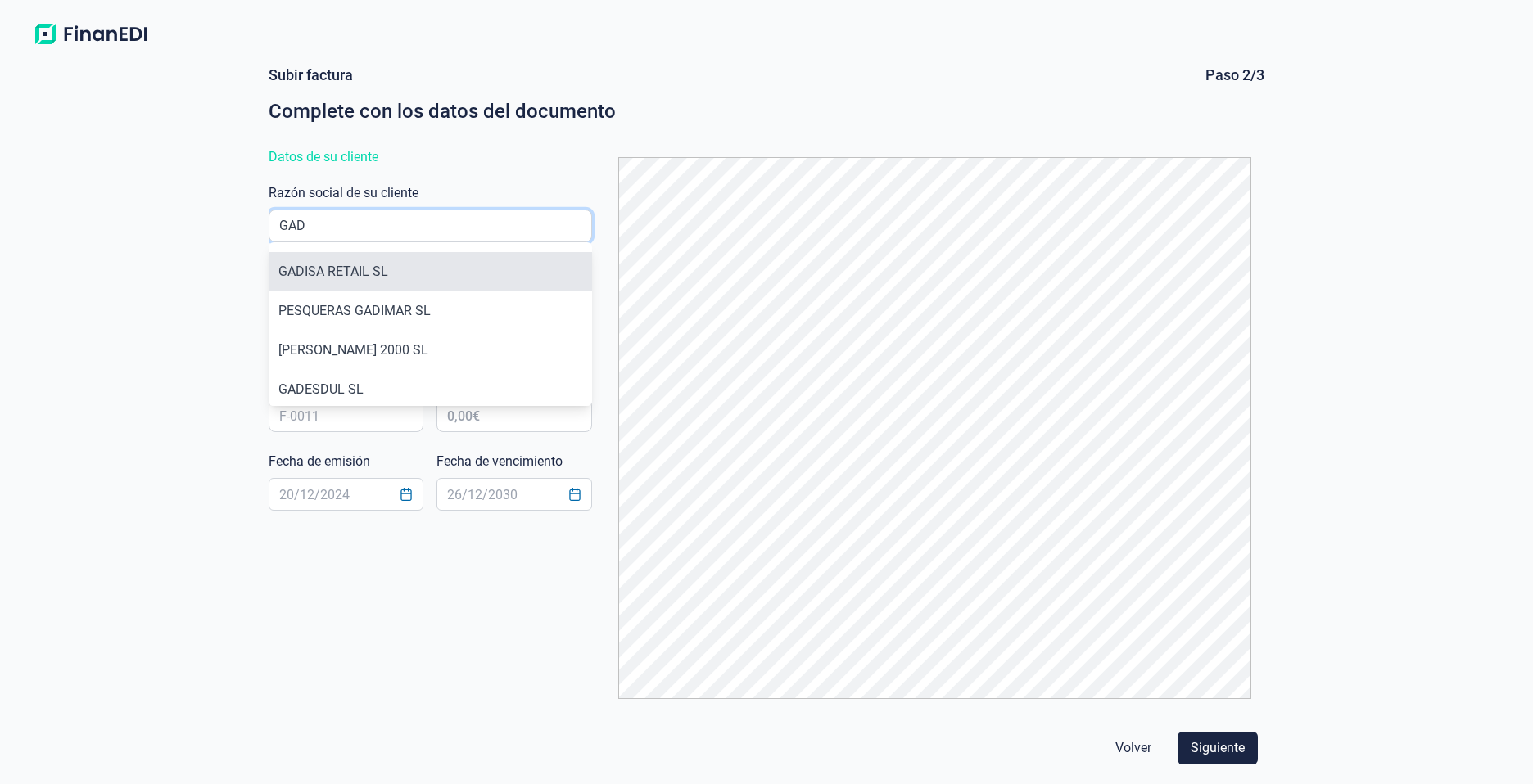
type input "GAD"
click at [378, 263] on li "GADISA RETAIL SL" at bounding box center [430, 272] width 323 height 40
type input "B15735590"
type input "GADISA RETAIL SL"
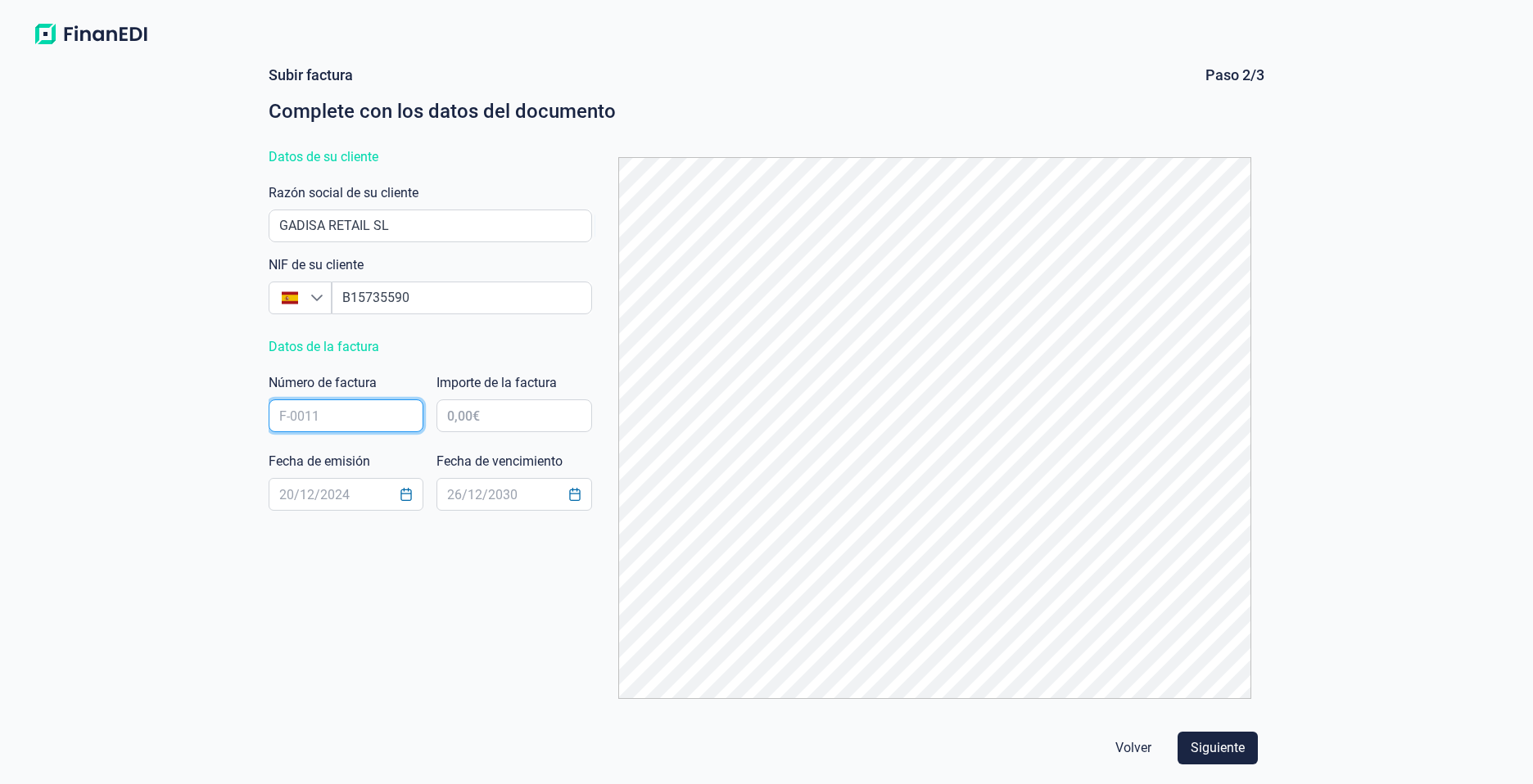
click at [360, 407] on input "text" at bounding box center [346, 416] width 155 height 33
click at [348, 424] on input "G15" at bounding box center [346, 416] width 155 height 33
type input "G16"
type input "3.484,80 €"
click at [360, 491] on input "text" at bounding box center [346, 495] width 155 height 33
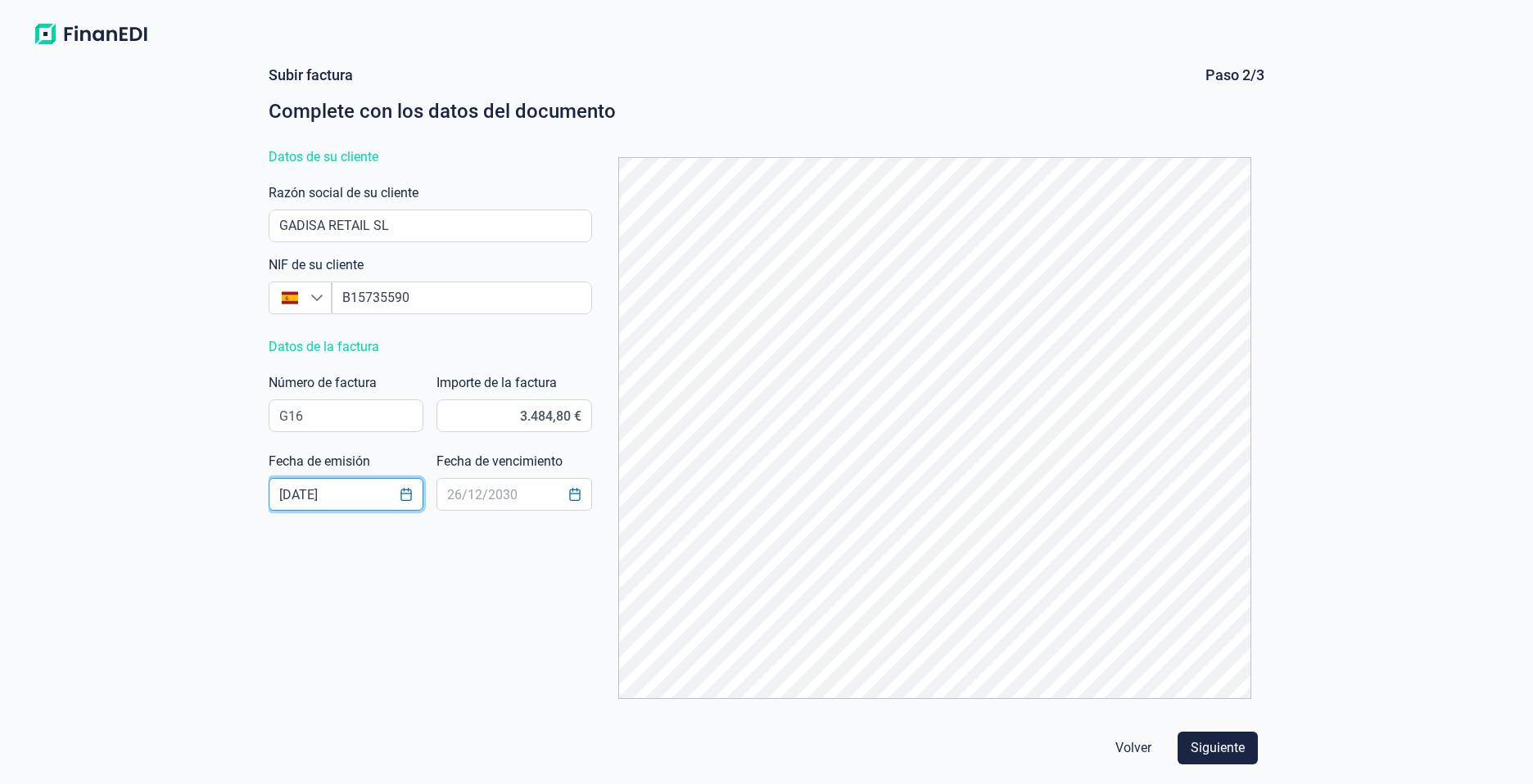
type input "[DATE]"
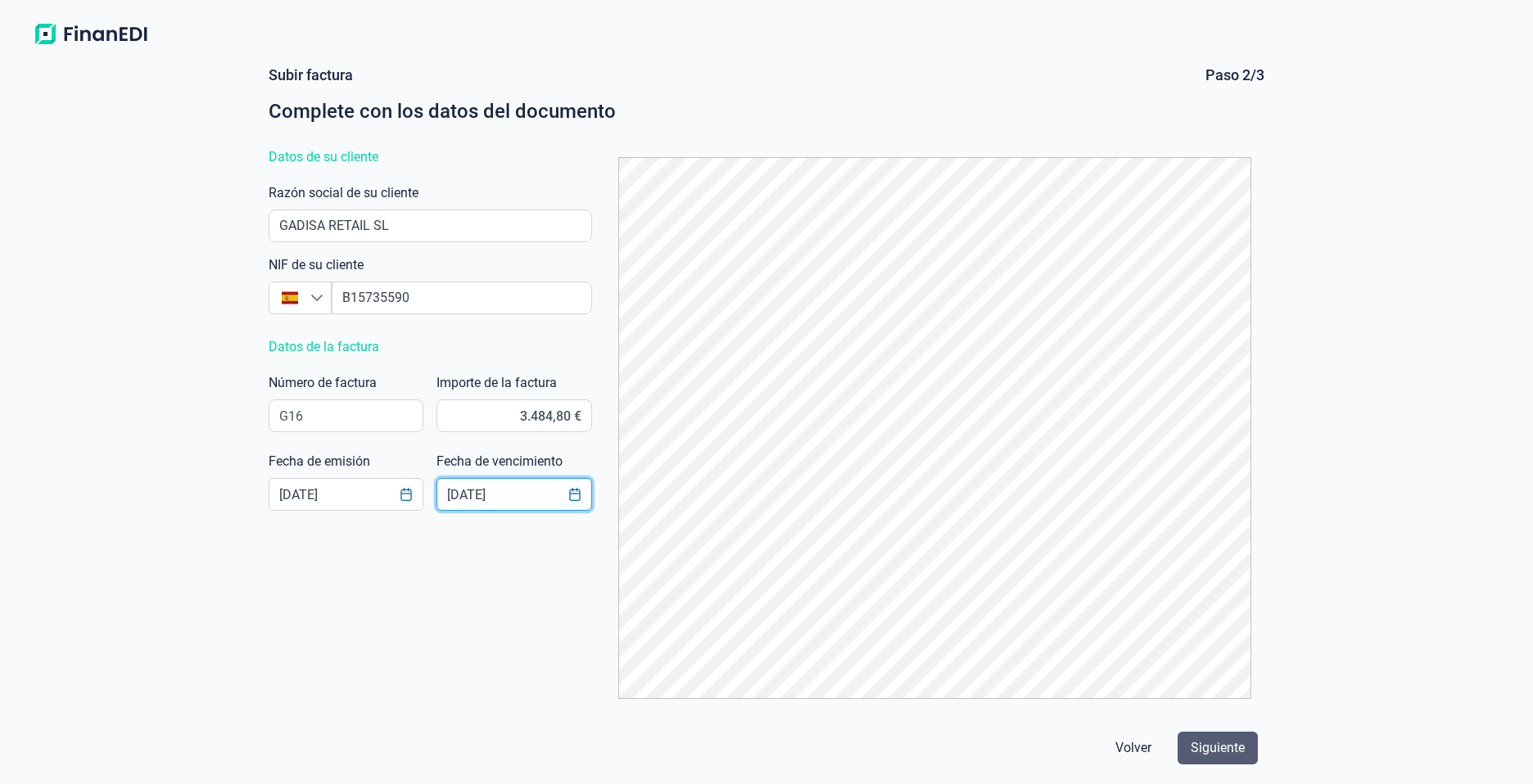
type input "[DATE]"
click at [1201, 744] on span "Siguiente" at bounding box center [1218, 749] width 54 height 20
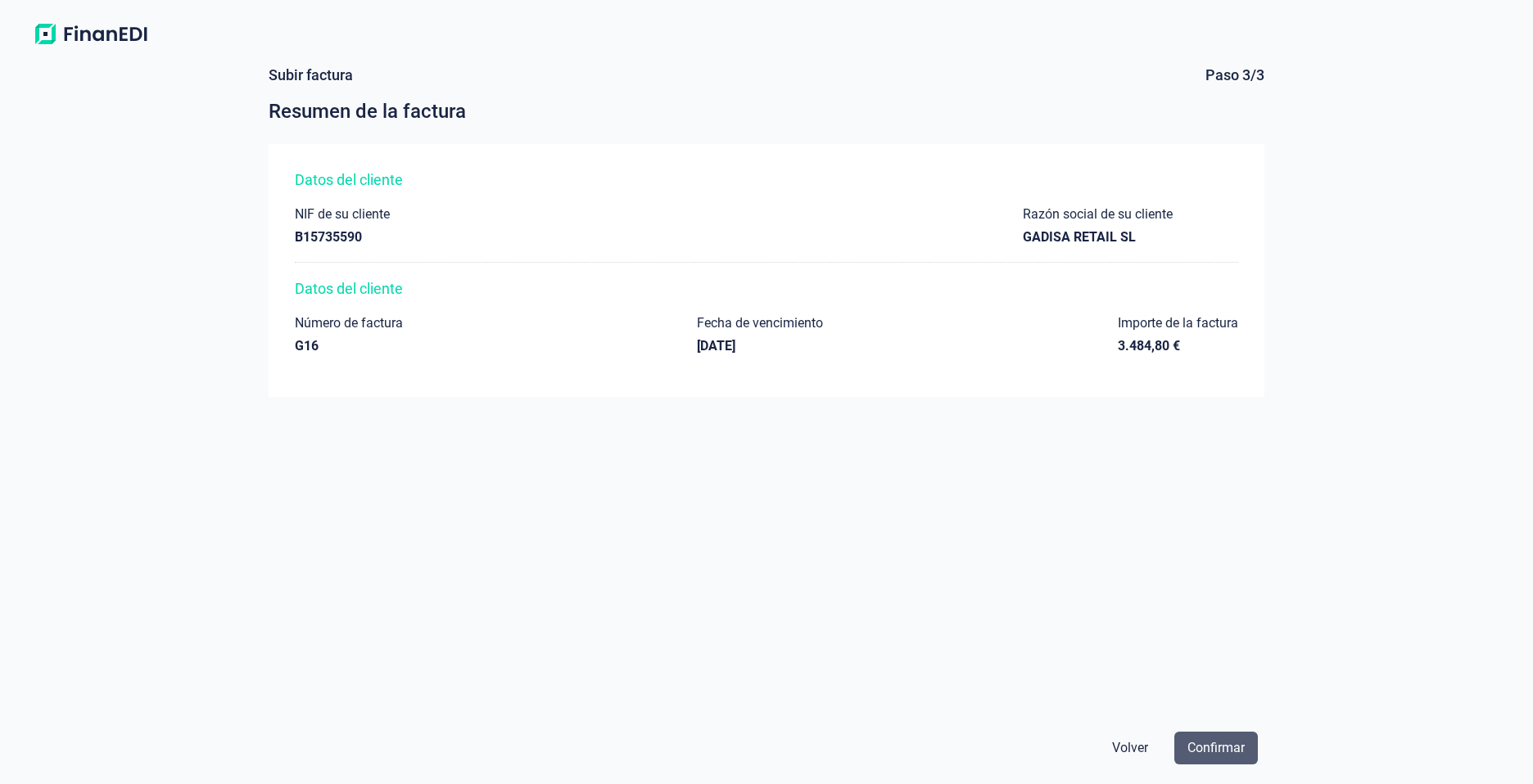
click at [1220, 744] on span "Confirmar" at bounding box center [1216, 749] width 58 height 20
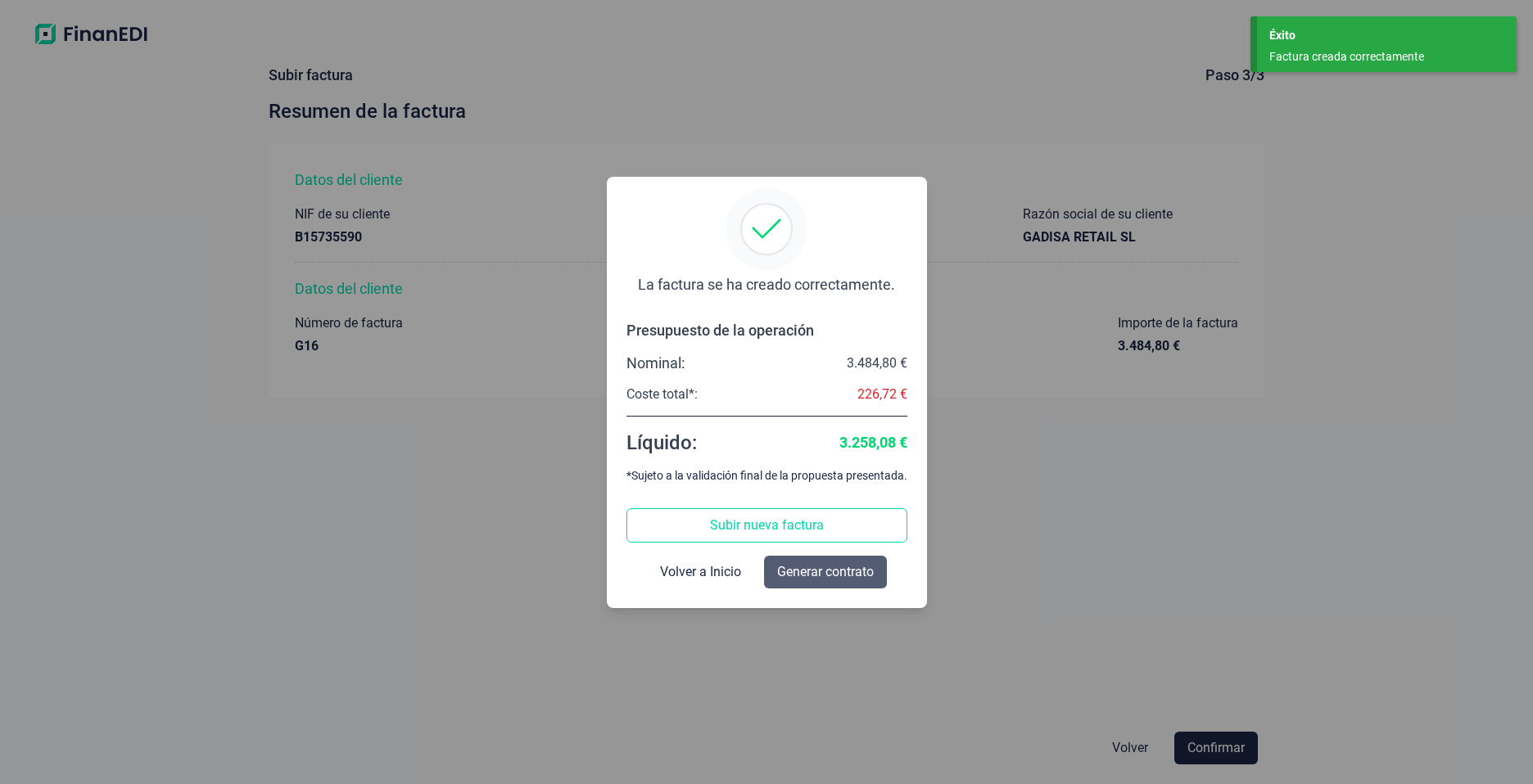
click at [789, 579] on span "Generar contrato" at bounding box center [825, 572] width 96 height 20
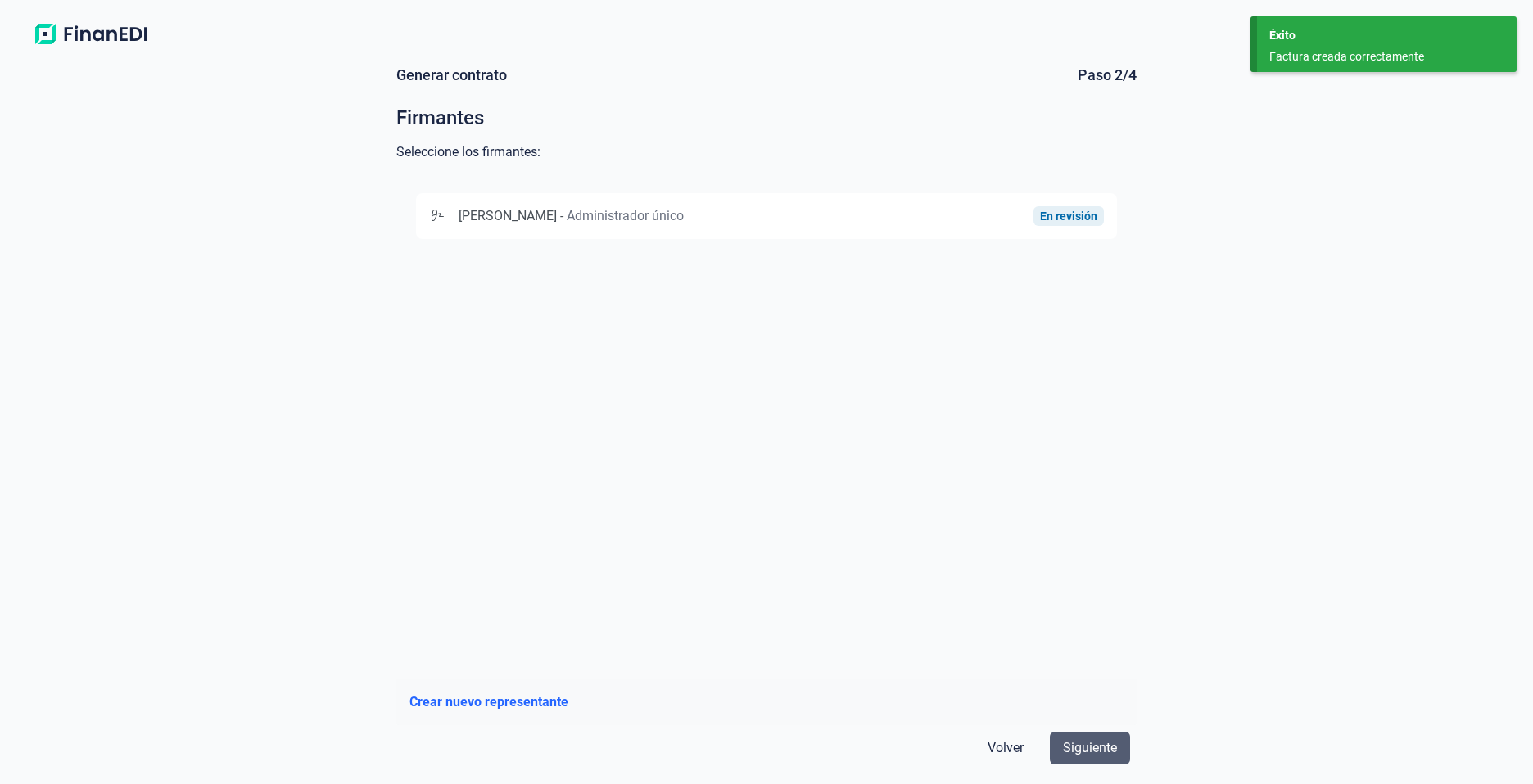
click at [1093, 739] on span "Siguiente" at bounding box center [1090, 749] width 54 height 20
click at [654, 209] on span "Administrador único" at bounding box center [625, 215] width 117 height 16
click at [1098, 747] on span "Siguiente" at bounding box center [1090, 749] width 54 height 20
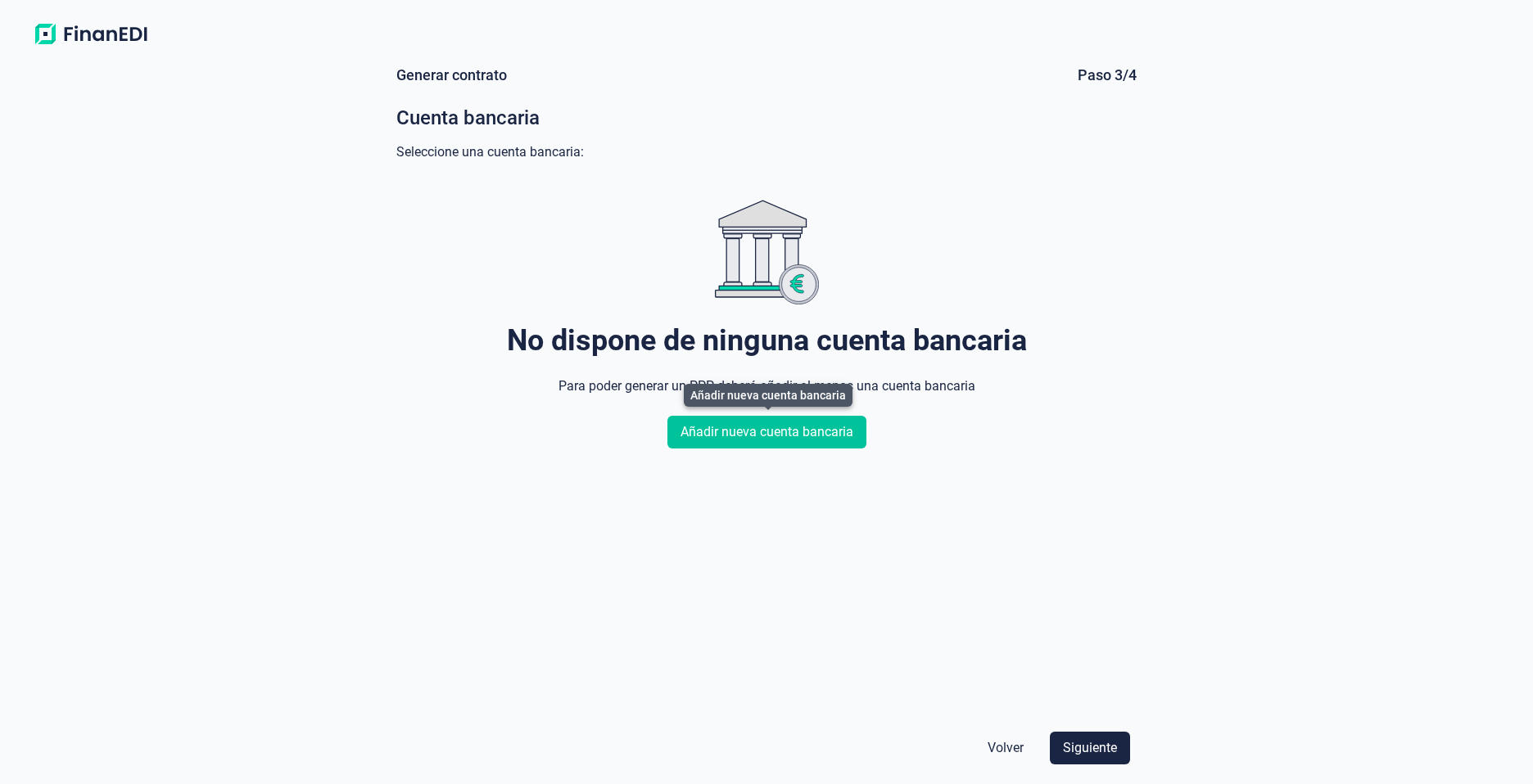
click at [768, 441] on span "Añadir nueva cuenta bancaria" at bounding box center [766, 432] width 172 height 20
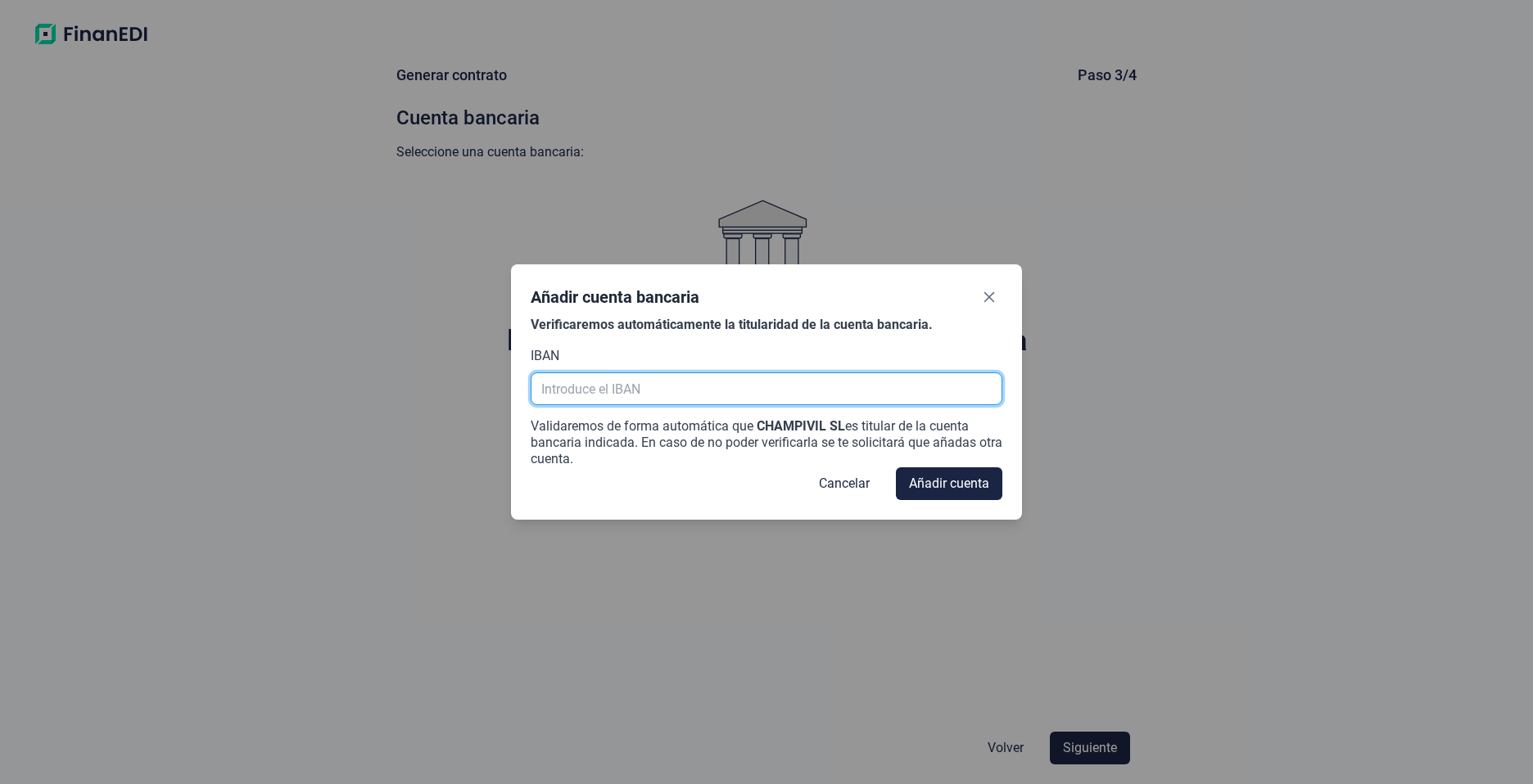
click at [661, 392] on input "text" at bounding box center [766, 389] width 472 height 33
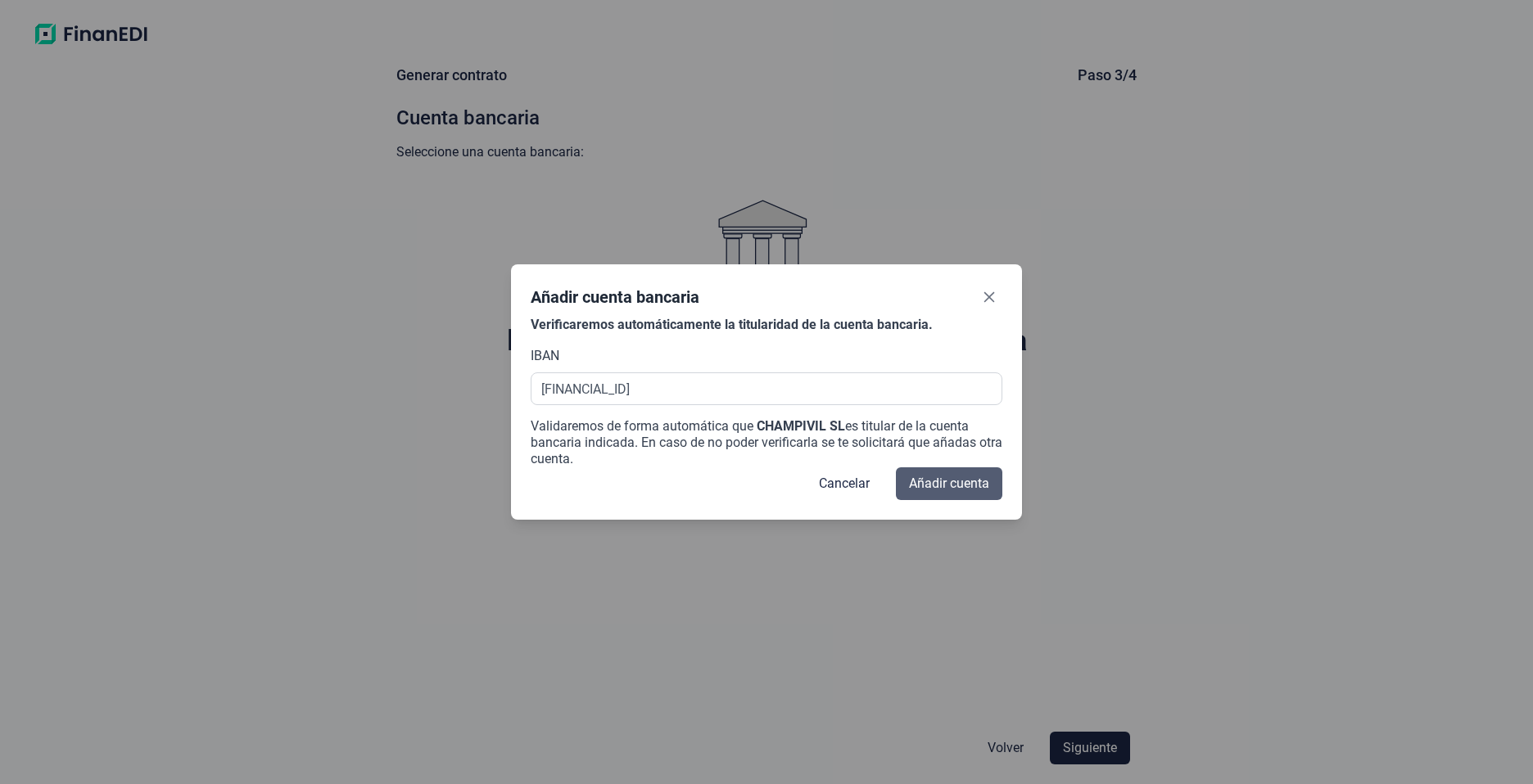
type input "[FINANCIAL_ID]"
click at [913, 489] on span "Añadir cuenta" at bounding box center [948, 484] width 80 height 20
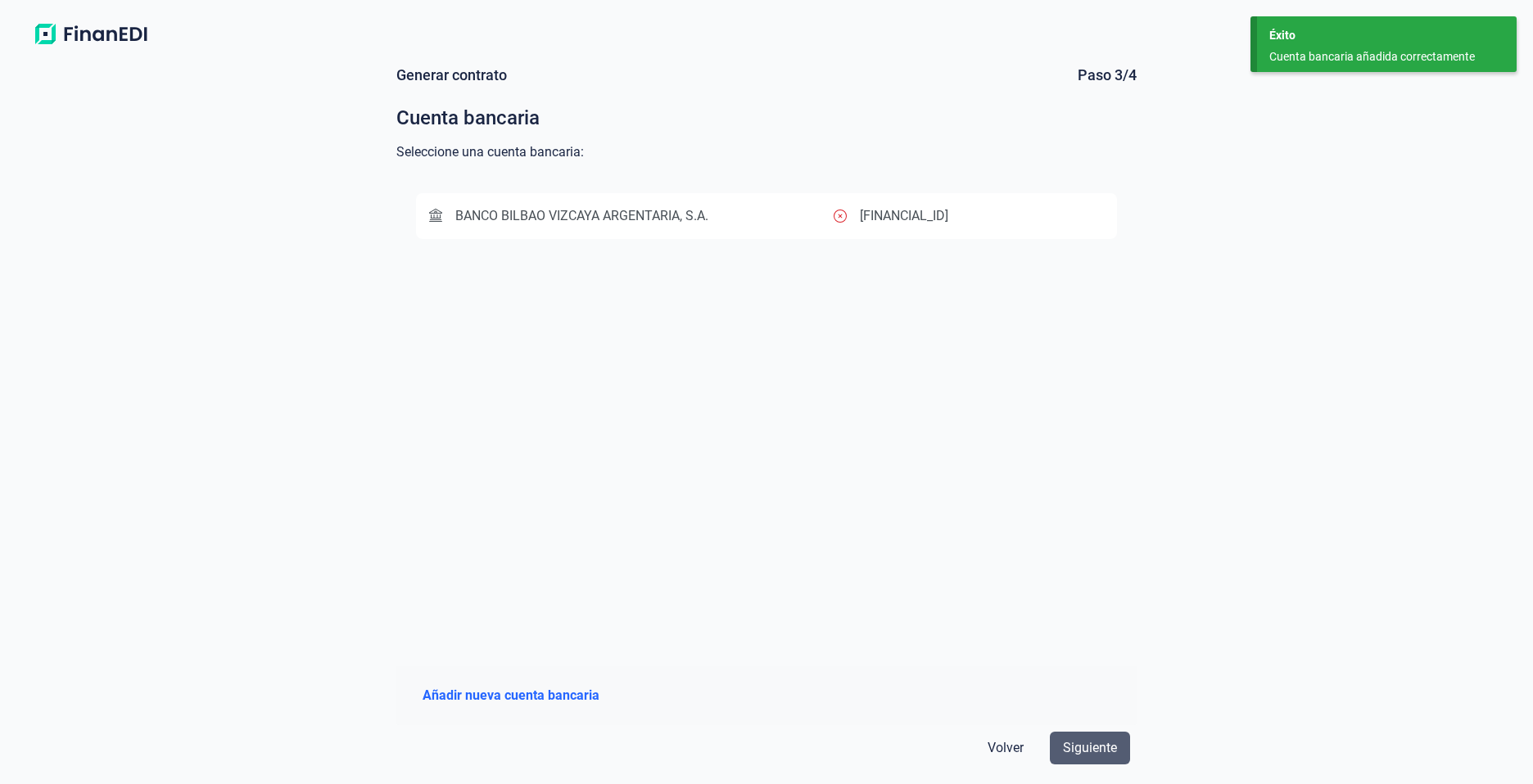
click at [1082, 746] on span "Siguiente" at bounding box center [1090, 749] width 54 height 20
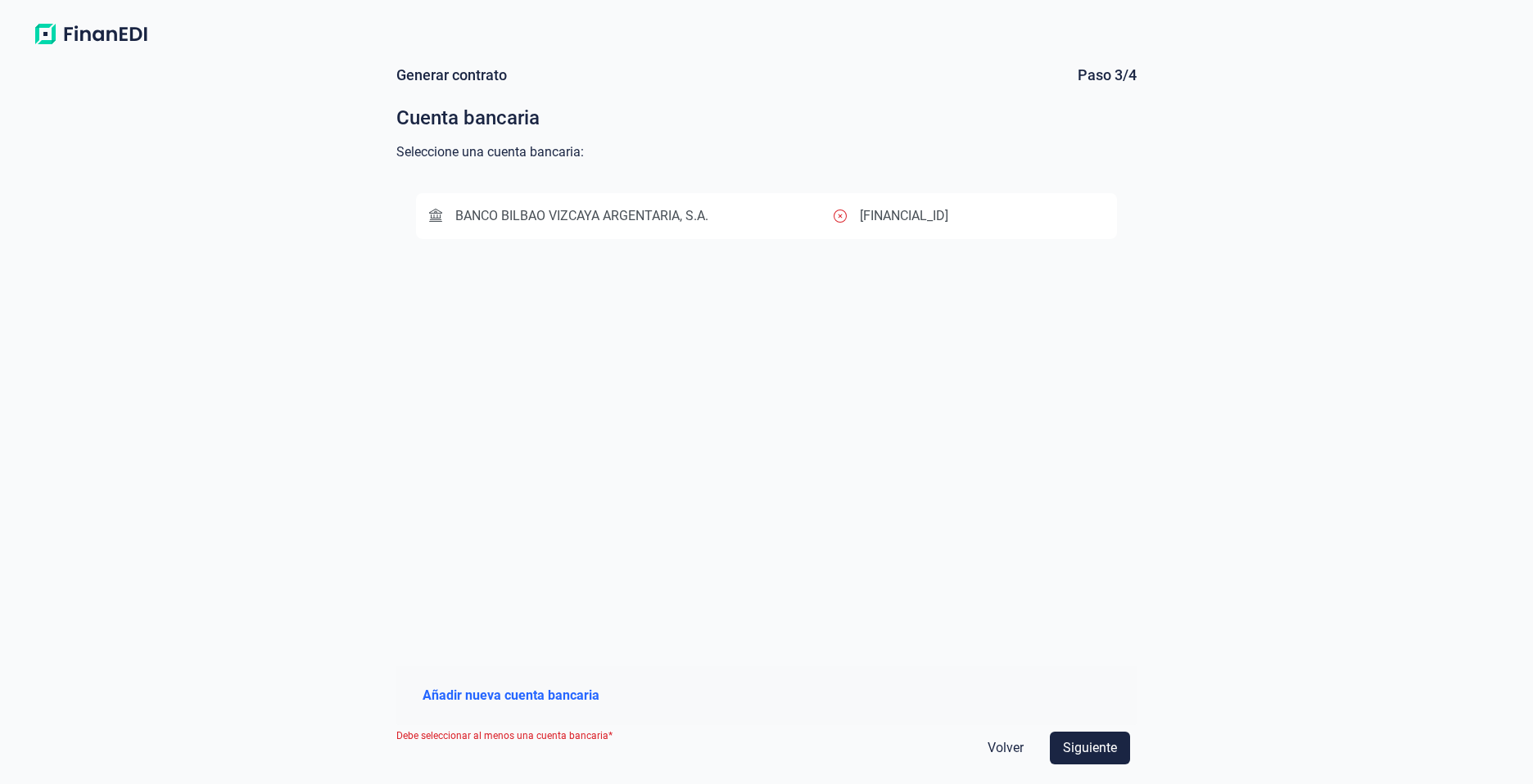
click at [903, 232] on button "BANCO BILBAO VIZCAYA ARGENTARIA, S.A. [FINANCIAL_ID]" at bounding box center [766, 216] width 701 height 46
click at [513, 214] on span "BANCO BILBAO VIZCAYA ARGENTARIA, S.A." at bounding box center [582, 216] width 253 height 16
click at [840, 223] on div "[FINANCIAL_ID]" at bounding box center [969, 216] width 270 height 20
click at [874, 211] on p "[FINANCIAL_ID]" at bounding box center [904, 217] width 88 height 20
click at [874, 211] on p "[FINANCIAL_ID]" at bounding box center [904, 216] width 88 height 20
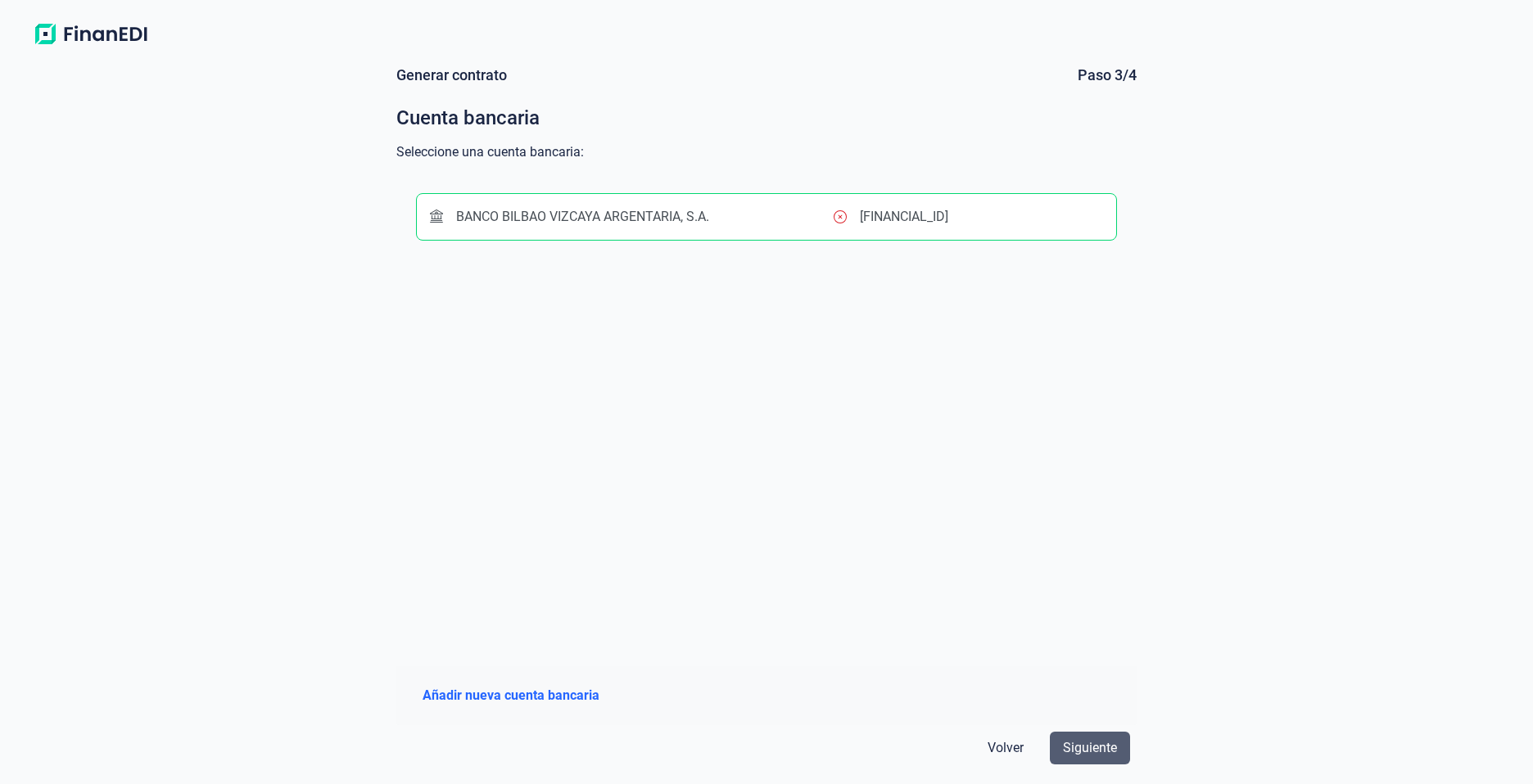
click at [1095, 746] on span "Siguiente" at bounding box center [1090, 749] width 54 height 20
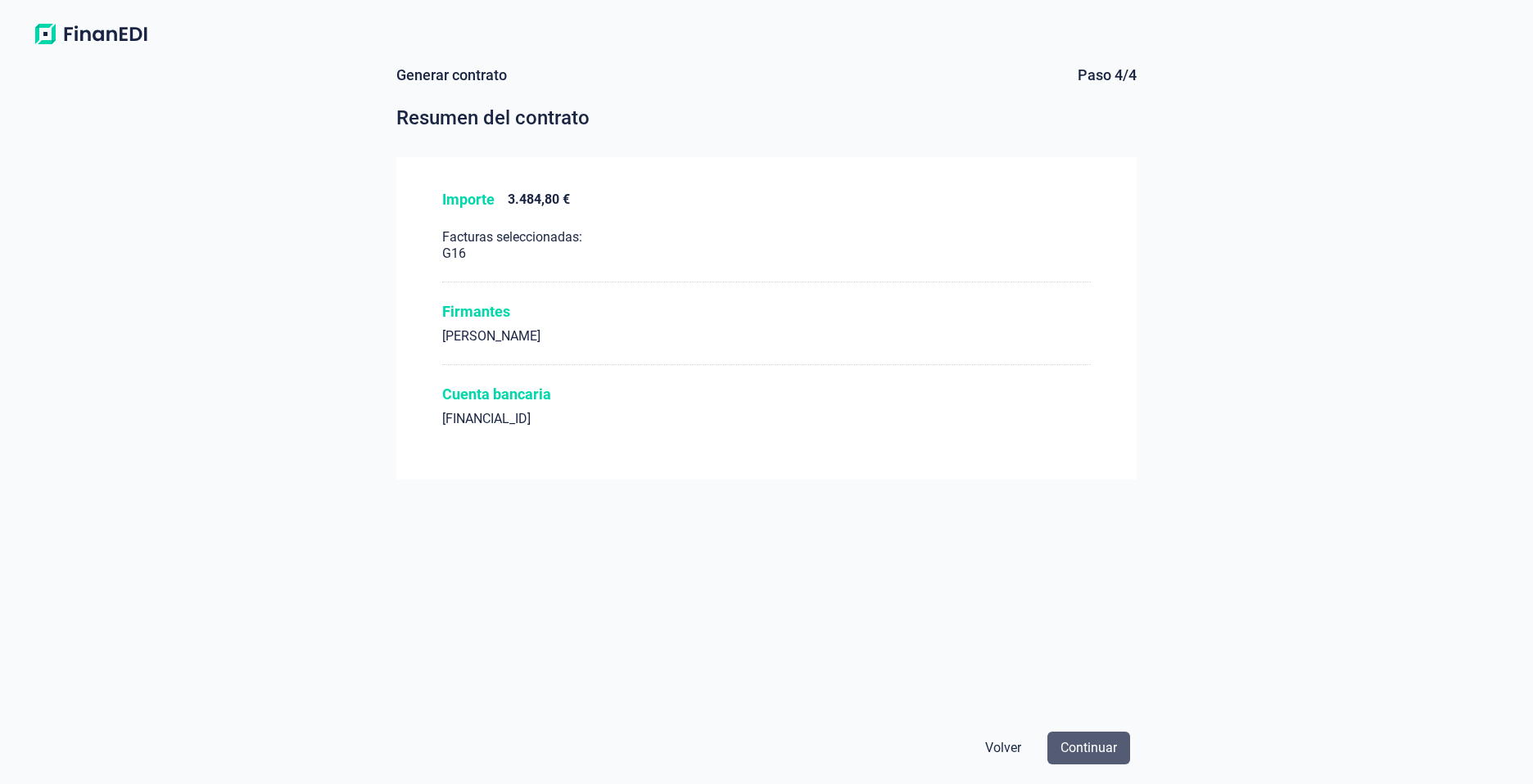
click at [1079, 744] on span "Continuar" at bounding box center [1089, 749] width 57 height 20
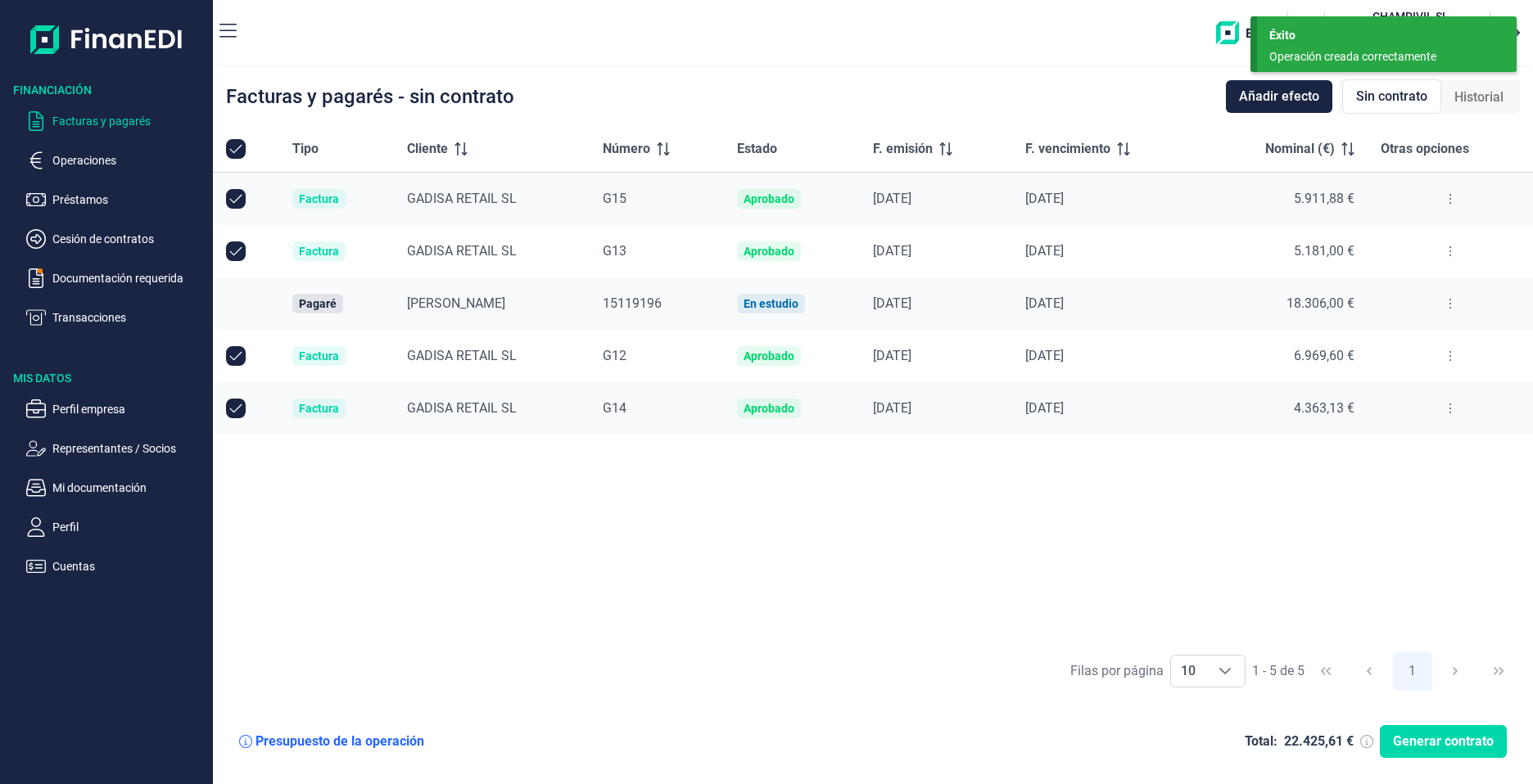
checkbox input "true"
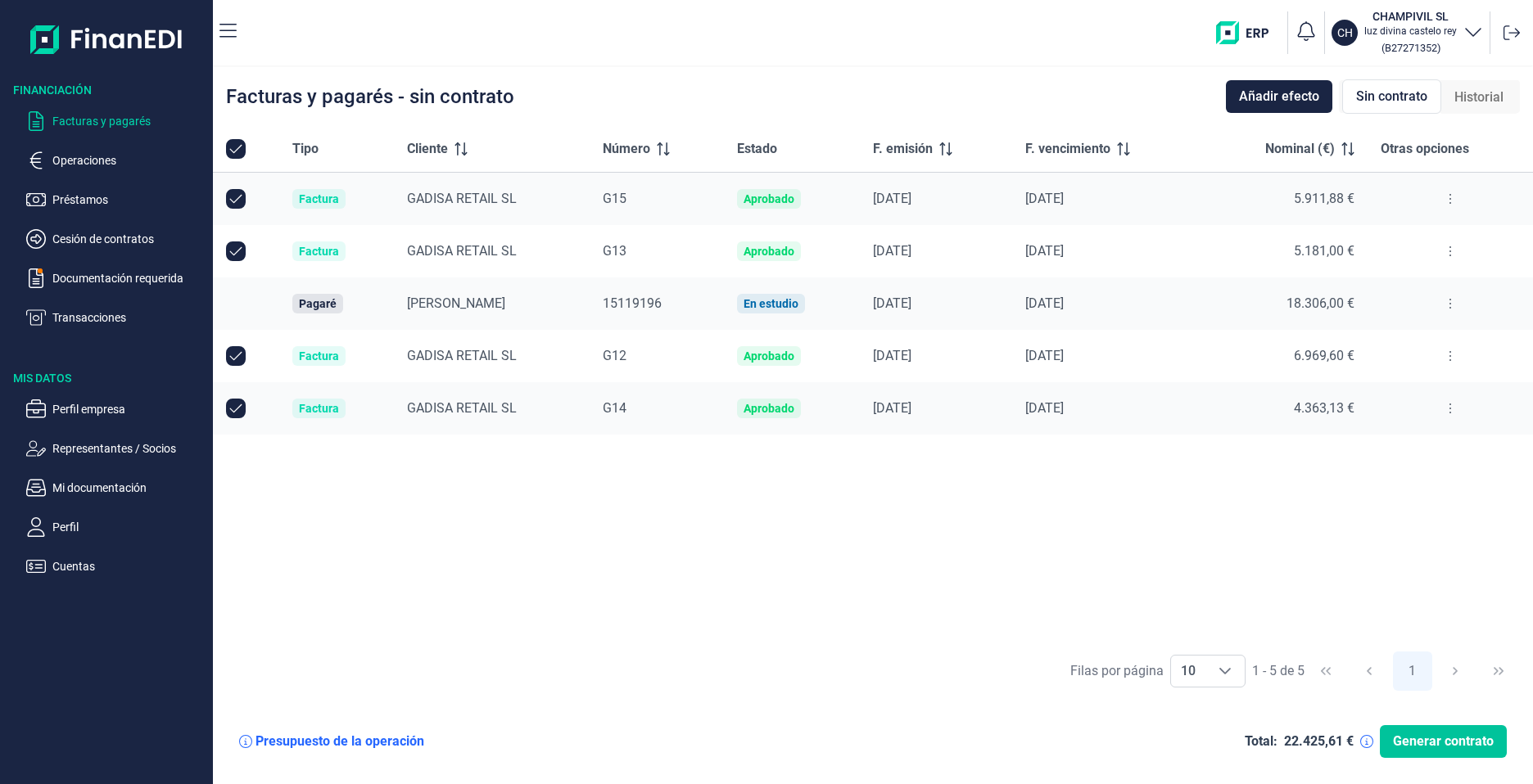
click at [1432, 745] on span "Generar contrato" at bounding box center [1443, 742] width 101 height 20
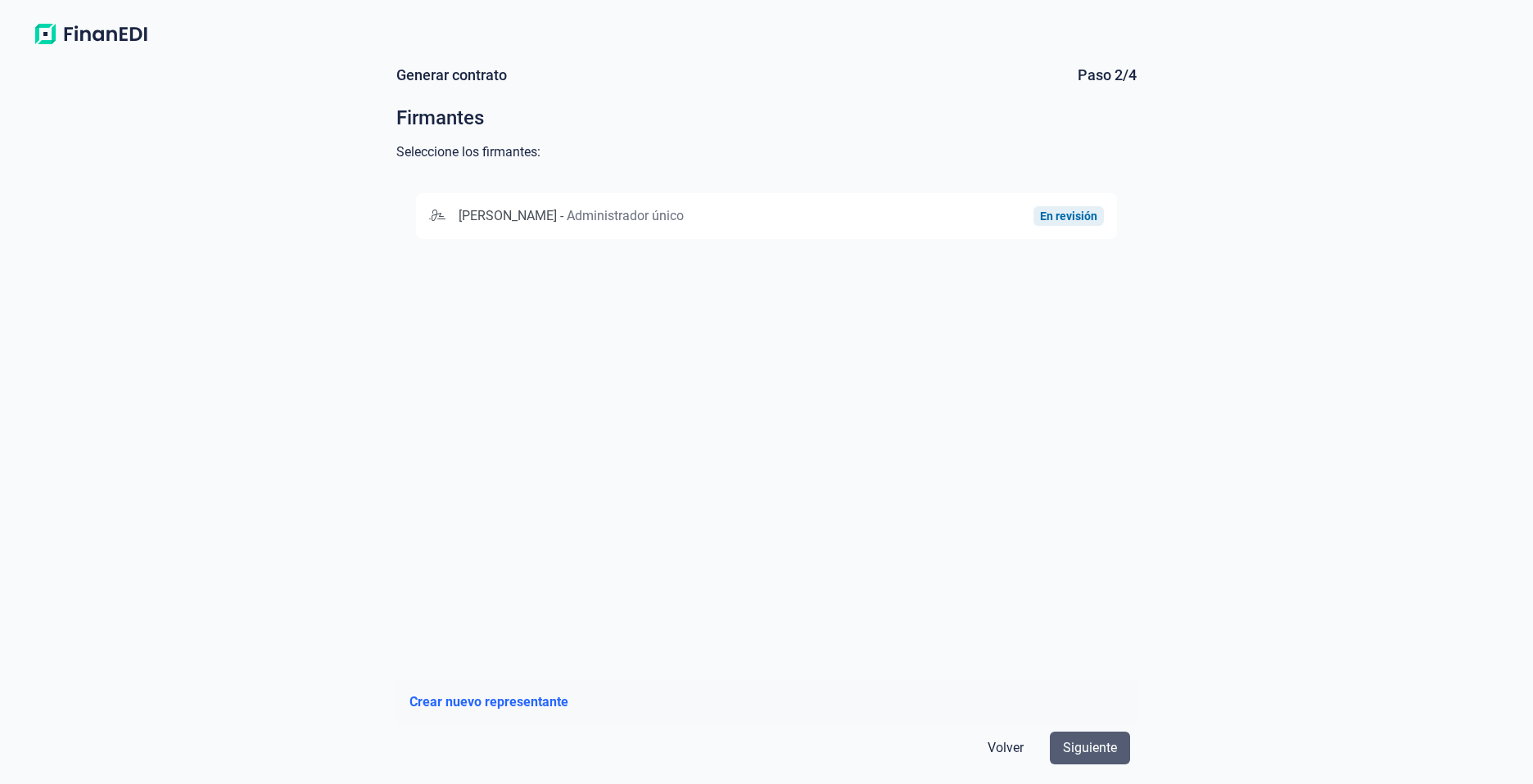
click at [1089, 745] on span "Siguiente" at bounding box center [1090, 749] width 54 height 20
click at [553, 213] on span "[PERSON_NAME]" at bounding box center [507, 215] width 98 height 16
click at [1098, 742] on span "Siguiente" at bounding box center [1090, 749] width 54 height 20
click at [628, 205] on button "BANCO BILBAO VIZCAYA ARGENTARIA, S.A. [FINANCIAL_ID]" at bounding box center [766, 216] width 701 height 46
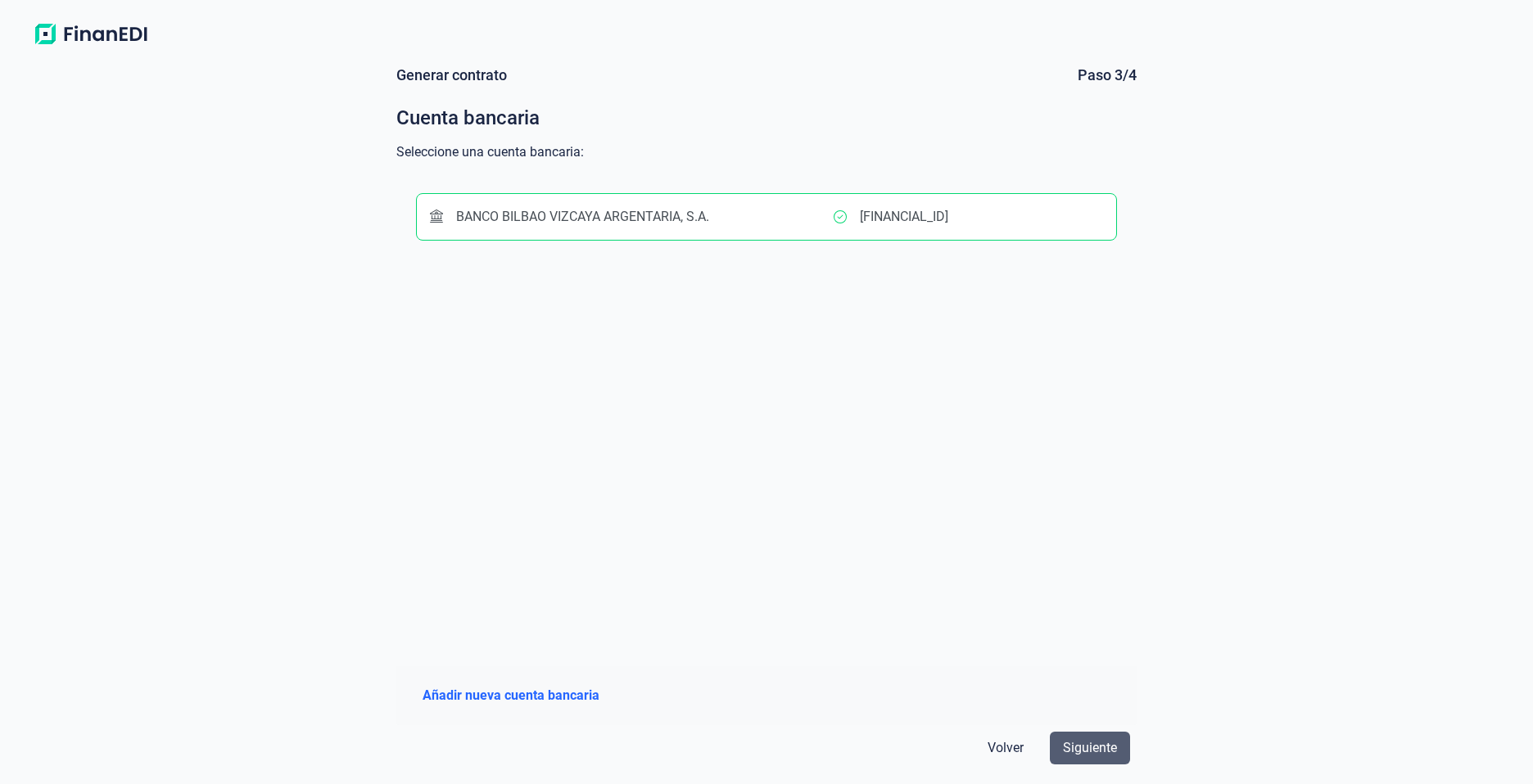
click at [1098, 755] on span "Siguiente" at bounding box center [1090, 749] width 54 height 20
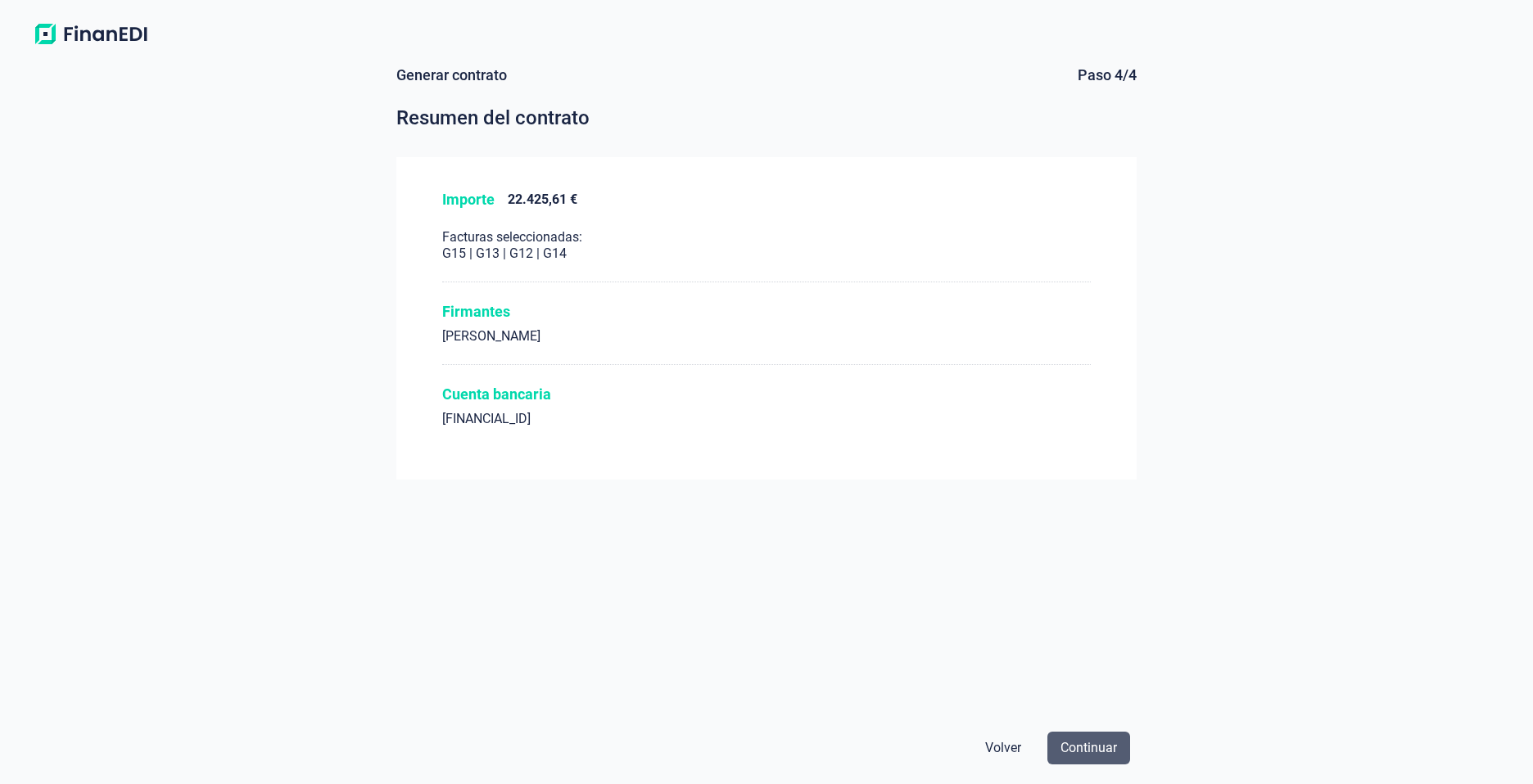
click at [1091, 746] on span "Continuar" at bounding box center [1089, 749] width 57 height 20
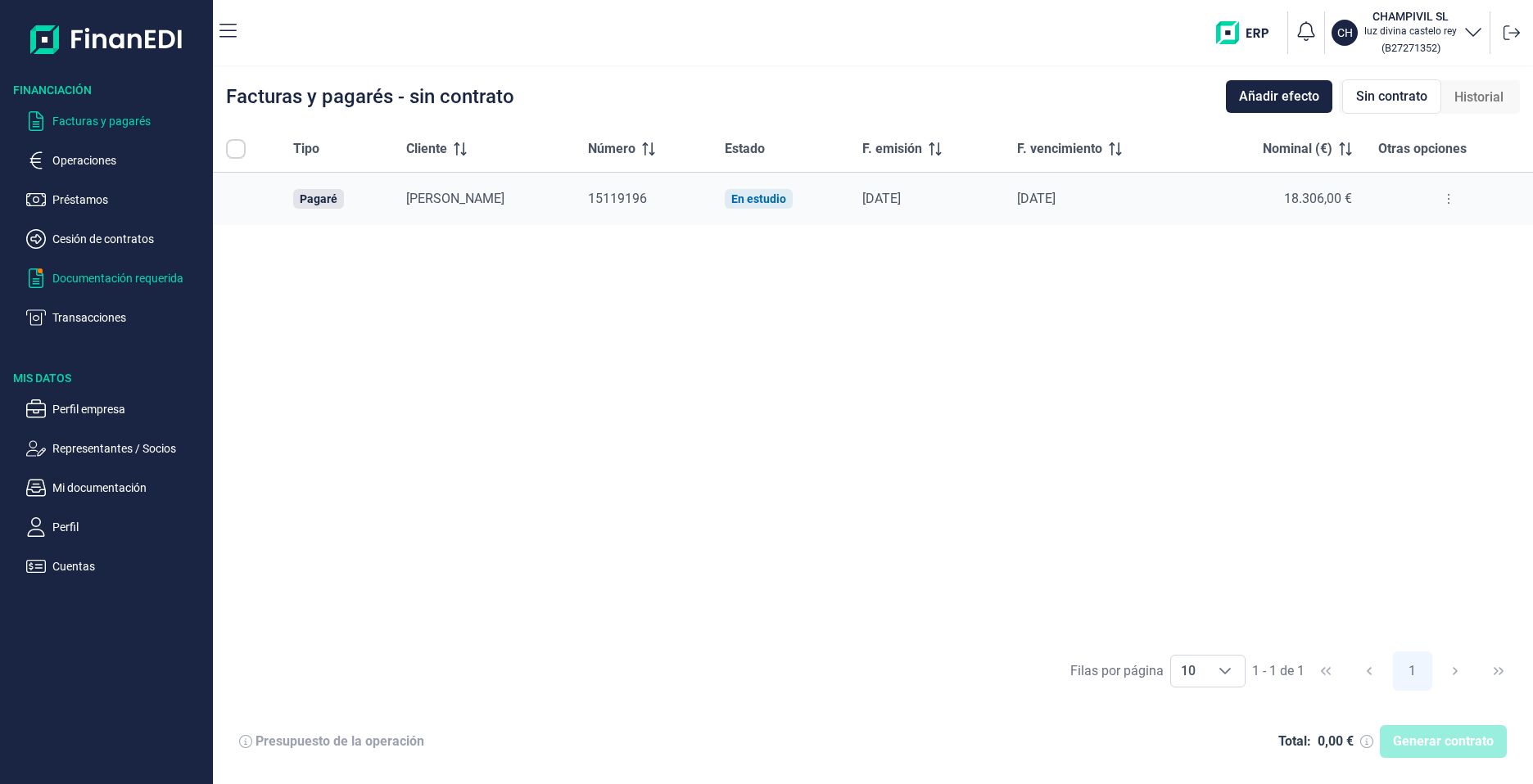
click at [109, 273] on p "Documentación requerida" at bounding box center [129, 279] width 154 height 20
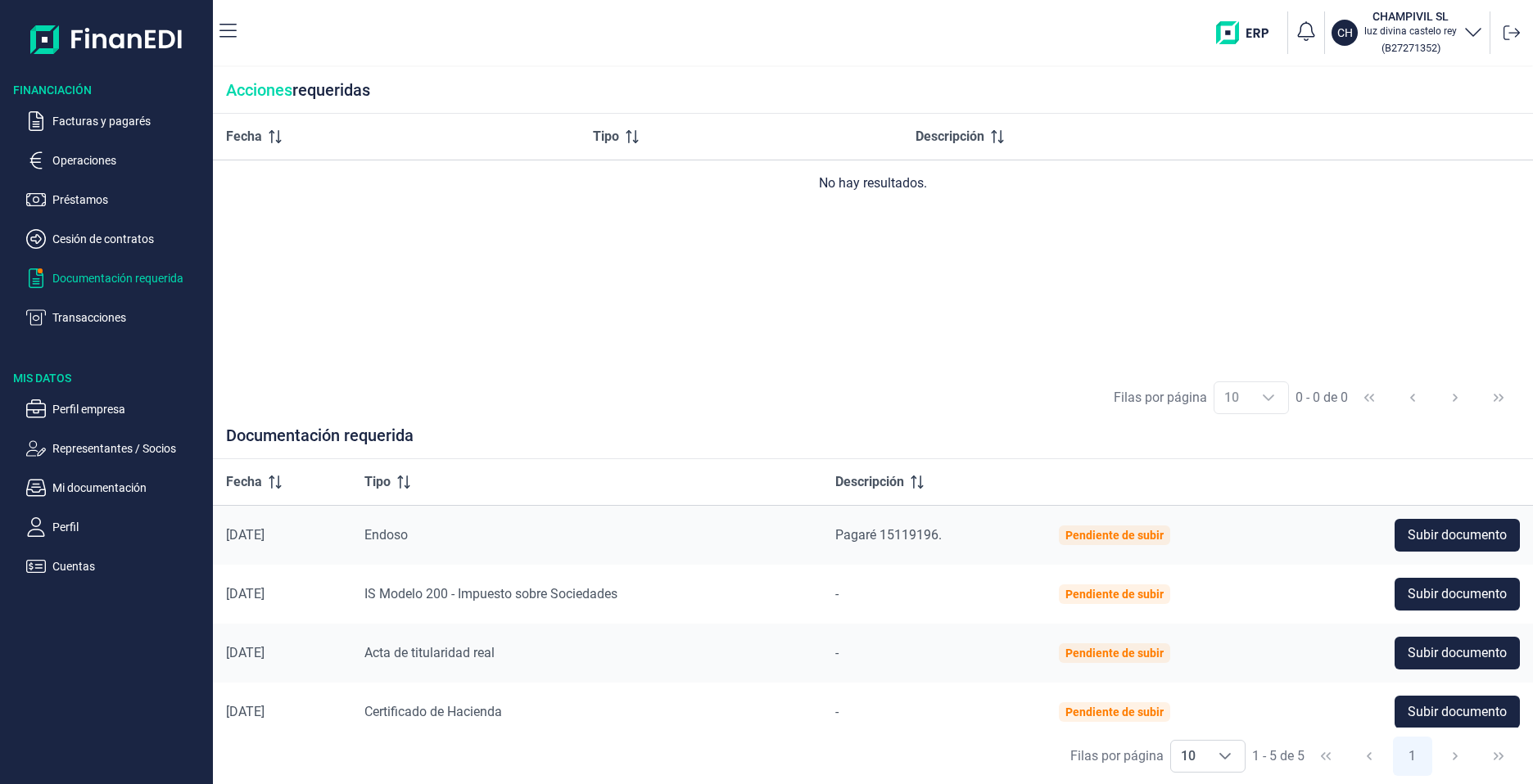
click at [644, 598] on div "IS Modelo 200 - Impuesto sobre Sociedades" at bounding box center [586, 594] width 444 height 20
click at [167, 288] on ul "Facturas y pagarés Operaciones Préstamos Cesión de contratos Documentación requ…" at bounding box center [106, 213] width 213 height 229
click at [143, 265] on ul "Facturas y pagarés Operaciones Préstamos Cesión de contratos Documentación requ…" at bounding box center [106, 213] width 213 height 229
click at [143, 274] on p "Documentación requerida" at bounding box center [129, 279] width 154 height 20
drag, startPoint x: 96, startPoint y: 150, endPoint x: 82, endPoint y: 161, distance: 17.8
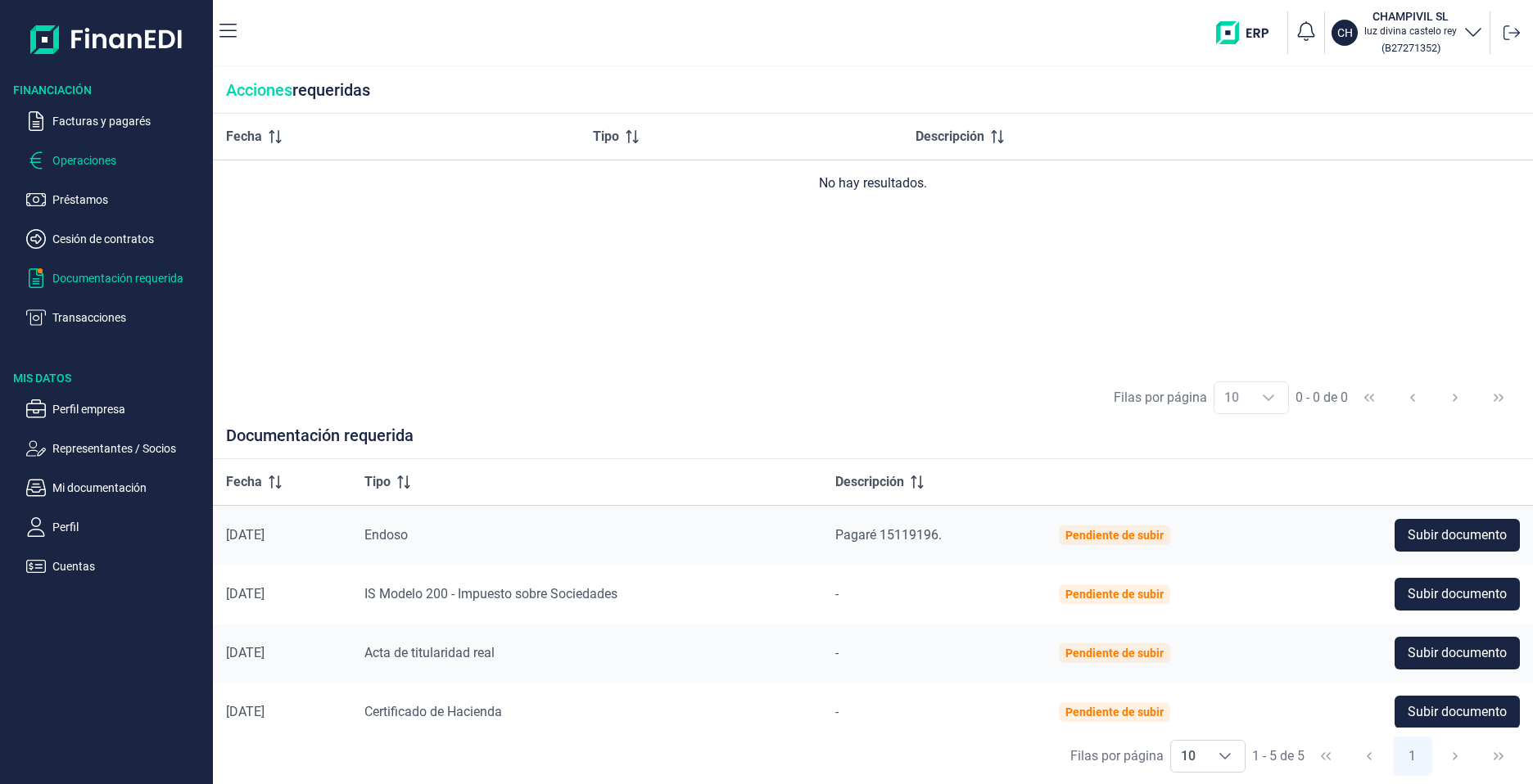
click at [96, 151] on ul "Facturas y pagarés Operaciones Préstamos Cesión de contratos Documentación requ…" at bounding box center [106, 213] width 213 height 229
click at [82, 161] on p "Operaciones" at bounding box center [129, 161] width 154 height 20
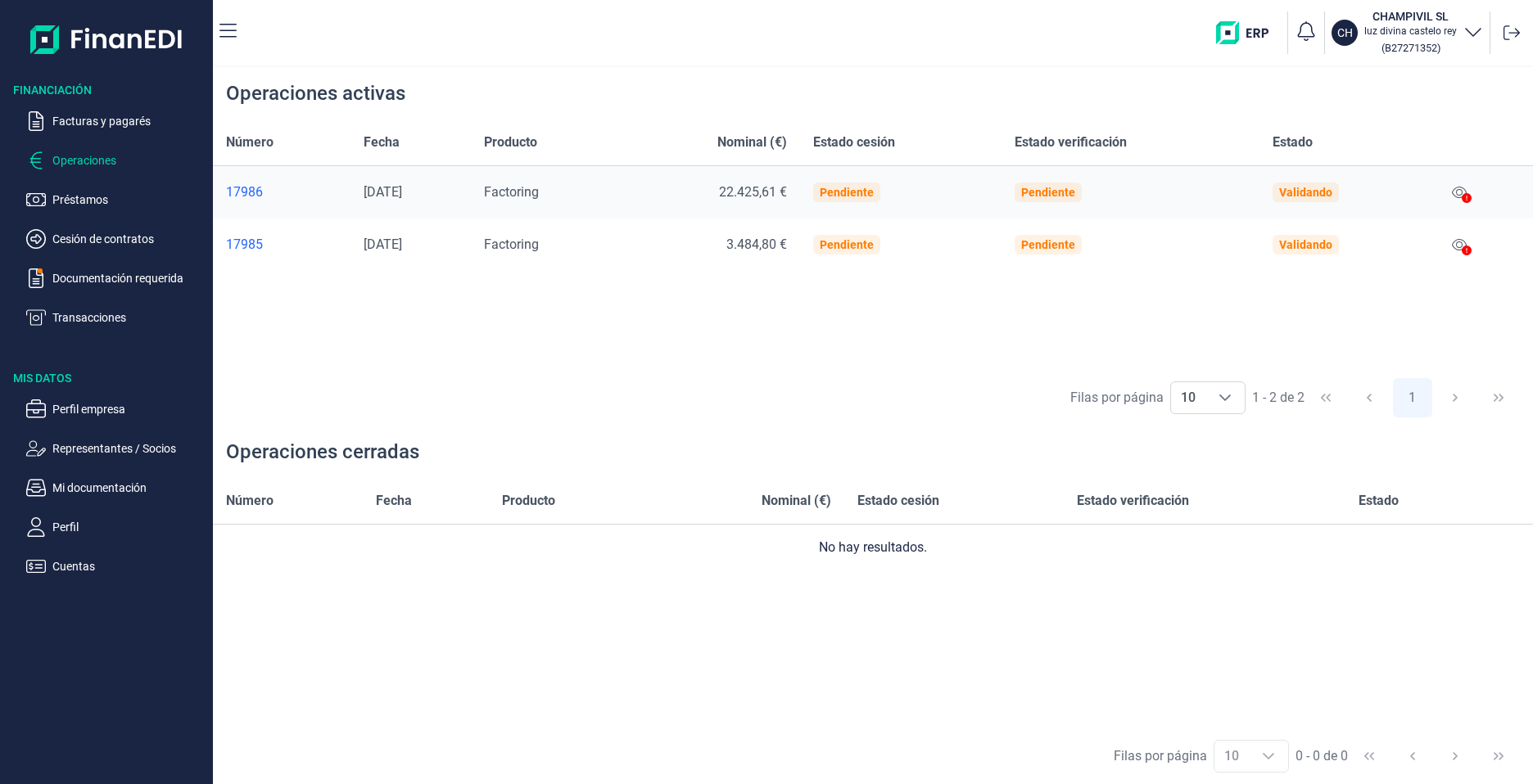
click at [1467, 192] on div at bounding box center [1466, 199] width 10 height 20
click at [1469, 196] on icon at bounding box center [1466, 198] width 10 height 10
click at [234, 247] on div "17985" at bounding box center [281, 245] width 111 height 16
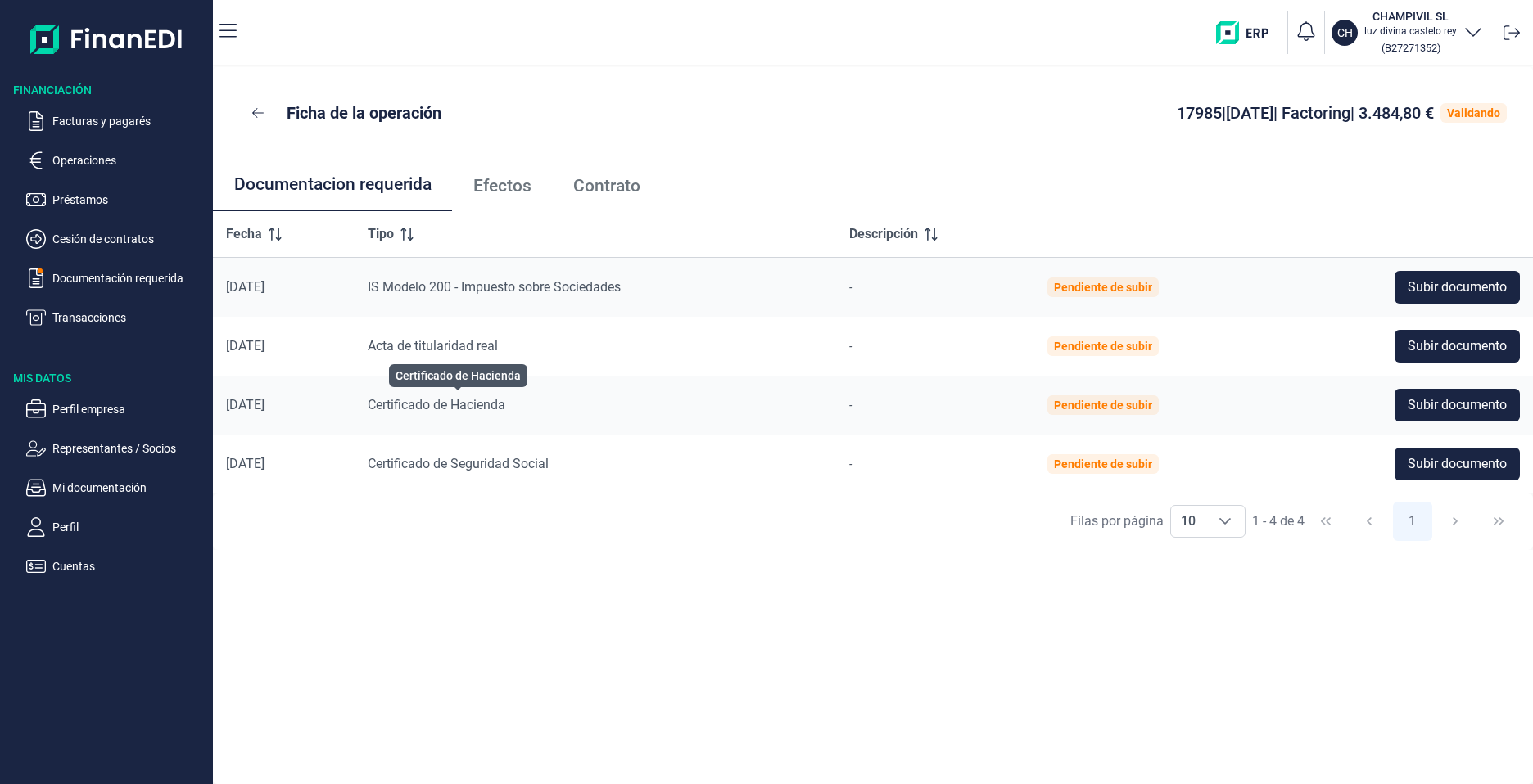
click at [454, 408] on span "Certificado de Hacienda" at bounding box center [436, 405] width 138 height 16
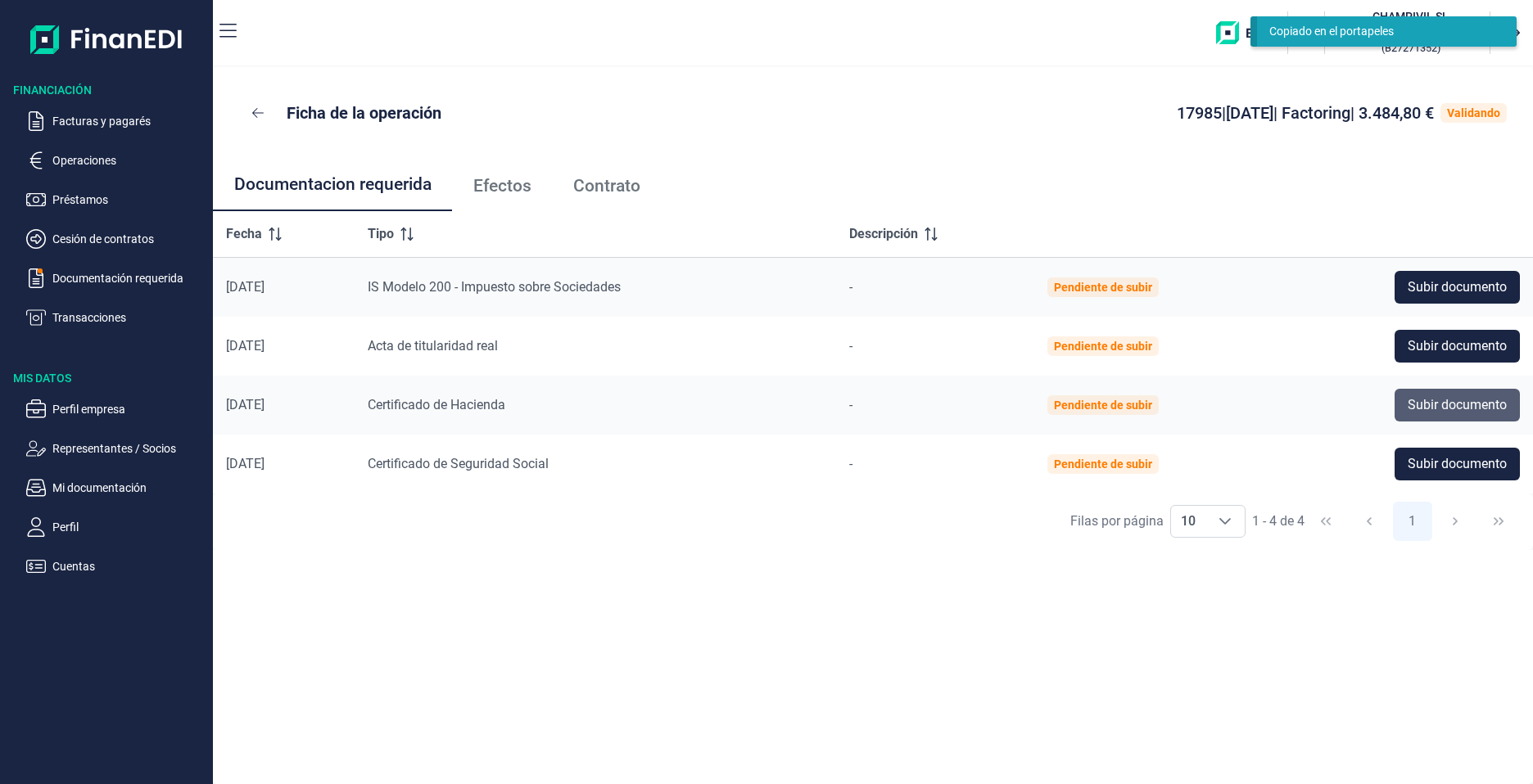
click at [1408, 406] on span "Subir documento" at bounding box center [1457, 406] width 99 height 20
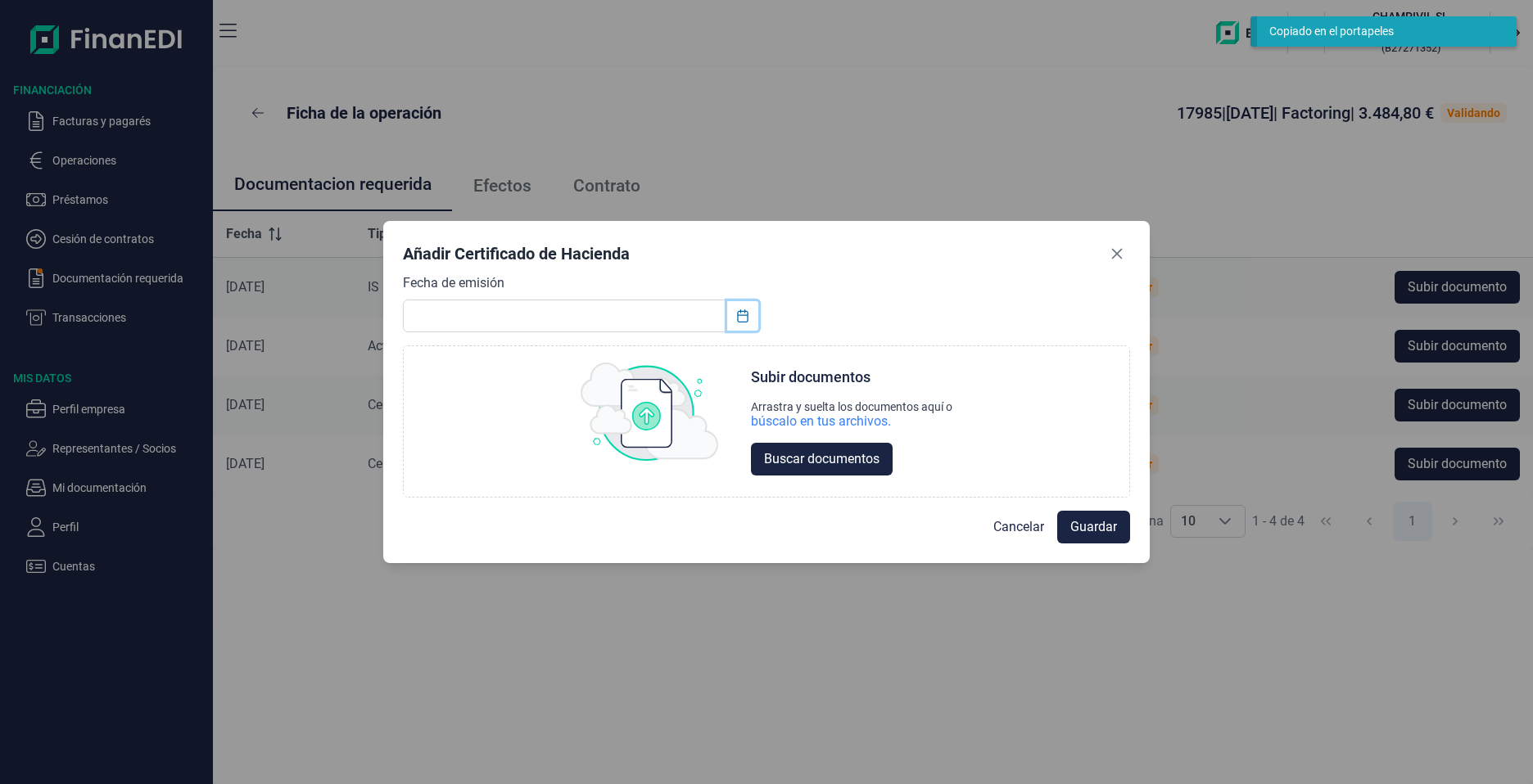
click at [742, 317] on icon "Choose Date" at bounding box center [743, 316] width 13 height 13
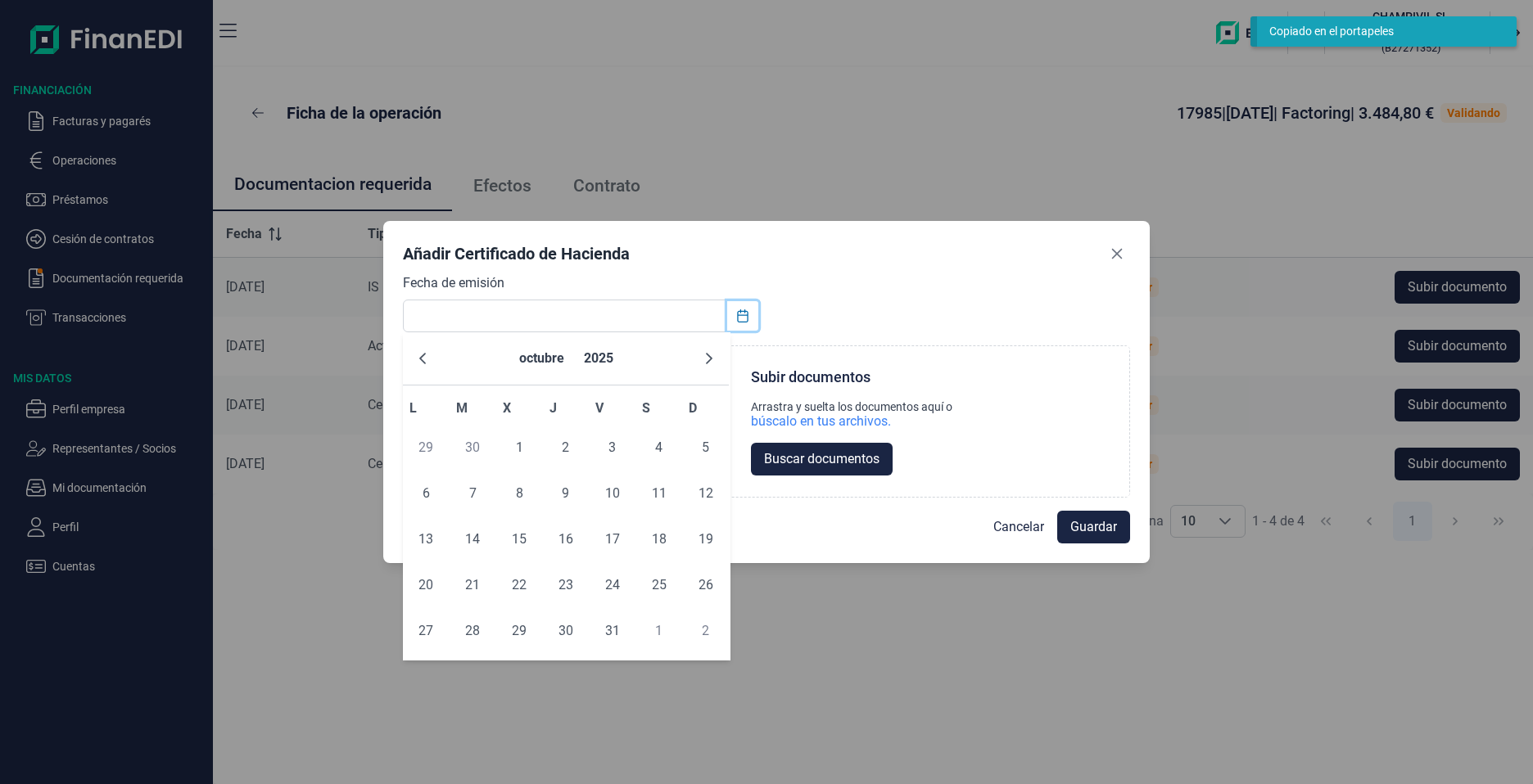
click at [742, 317] on icon "Choose Date" at bounding box center [743, 316] width 13 height 13
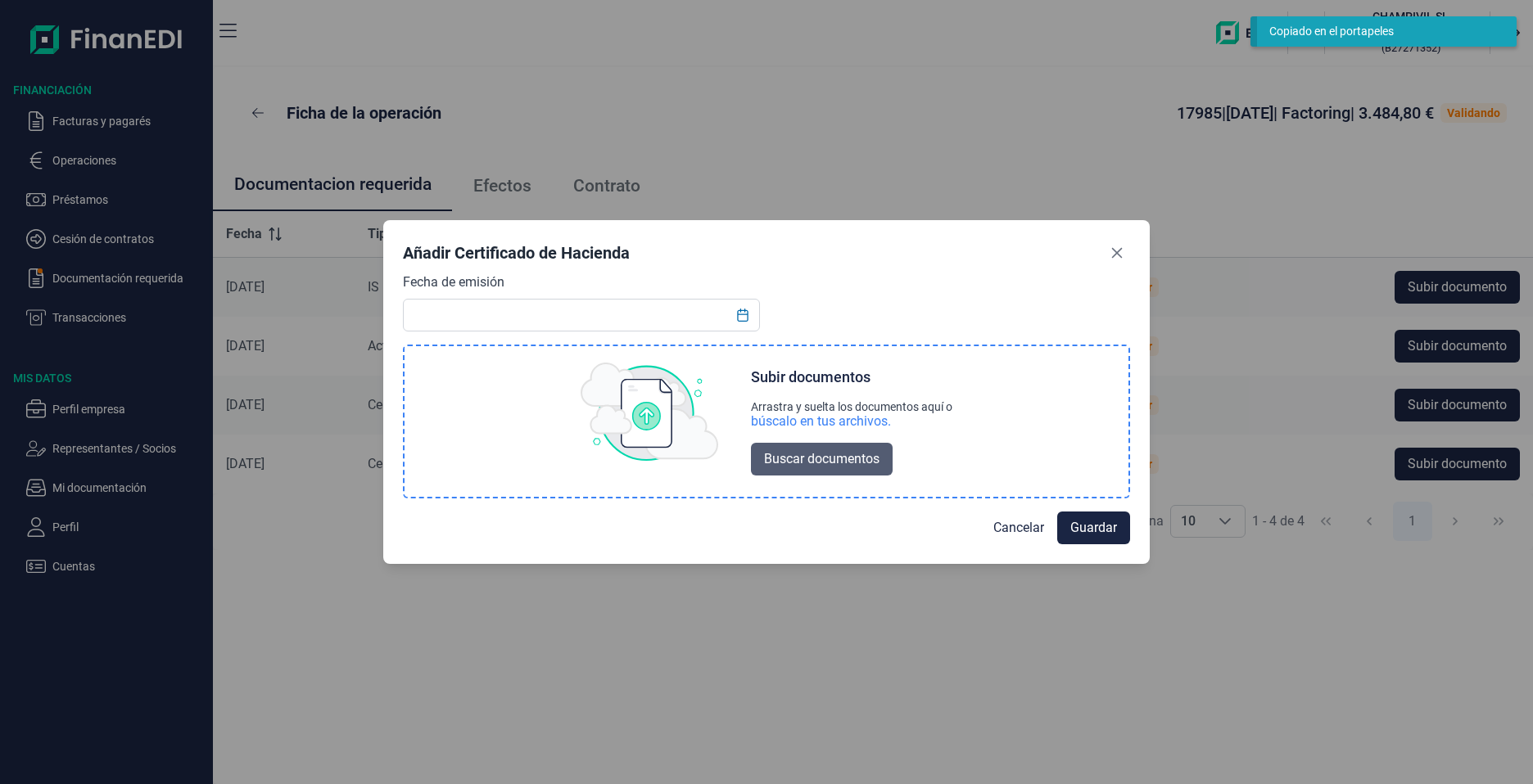
click at [826, 449] on span "Buscar documentos" at bounding box center [821, 459] width 115 height 20
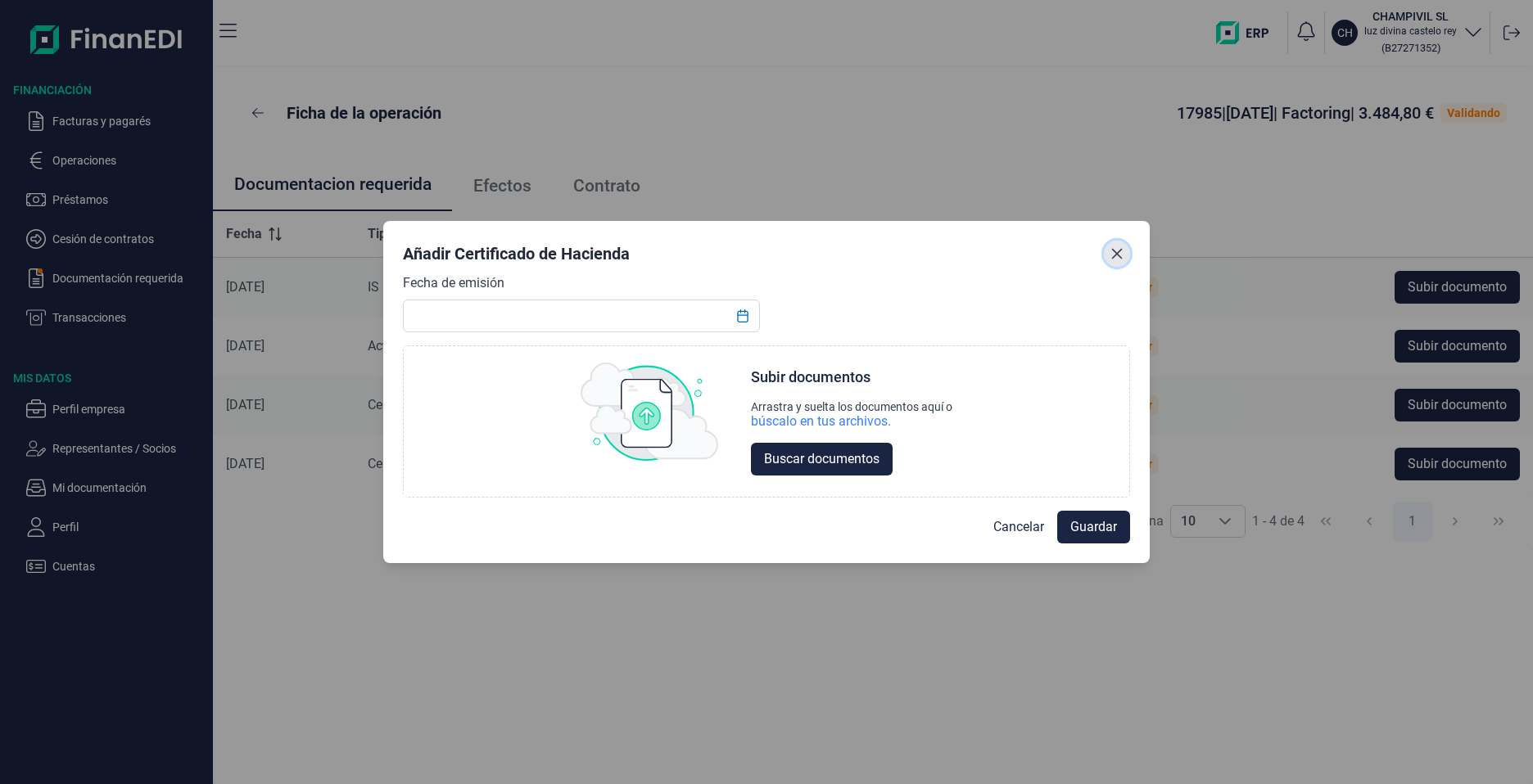
click at [1112, 254] on icon "Close" at bounding box center [1117, 254] width 13 height 13
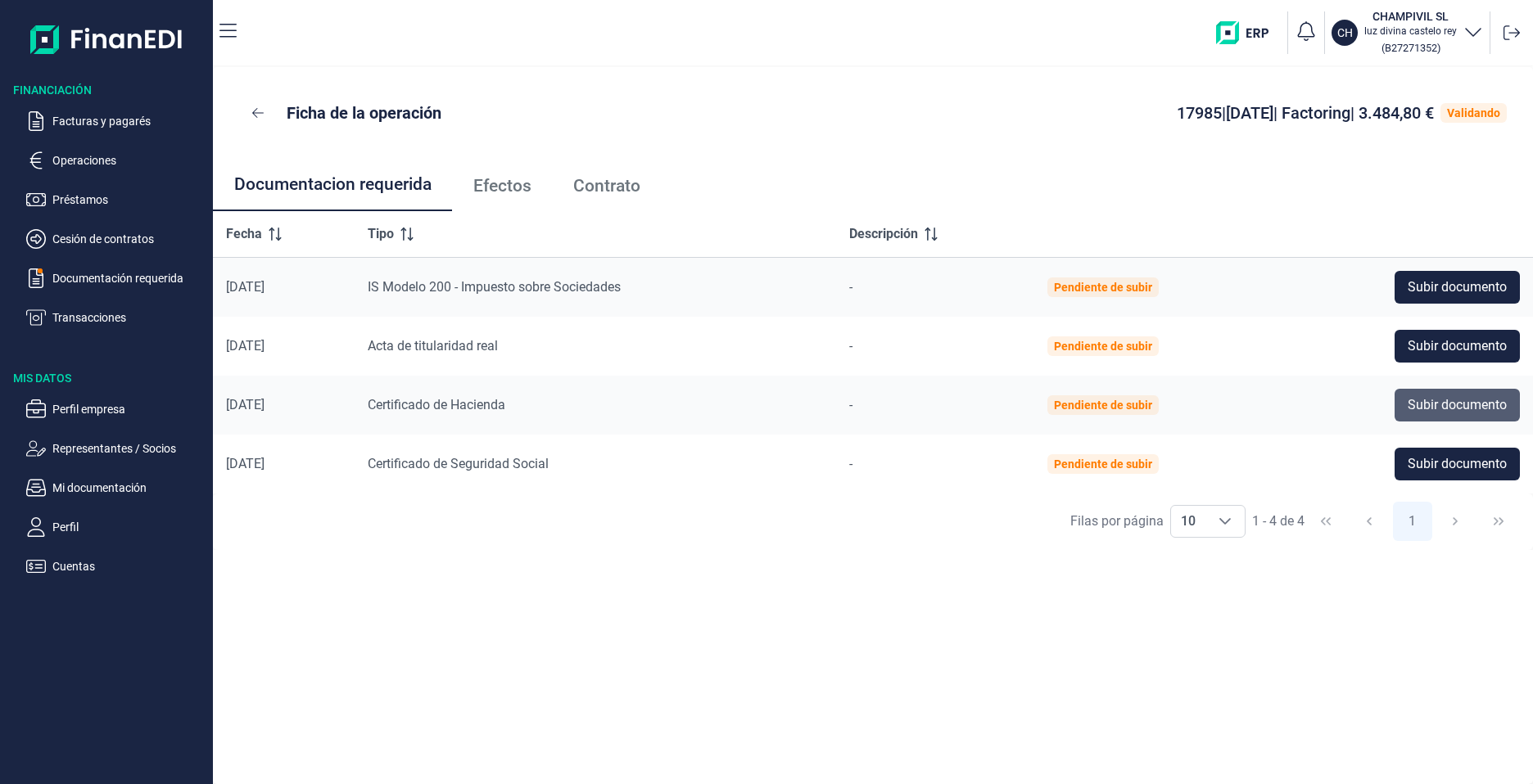
click at [1432, 406] on span "Subir documento" at bounding box center [1457, 406] width 99 height 20
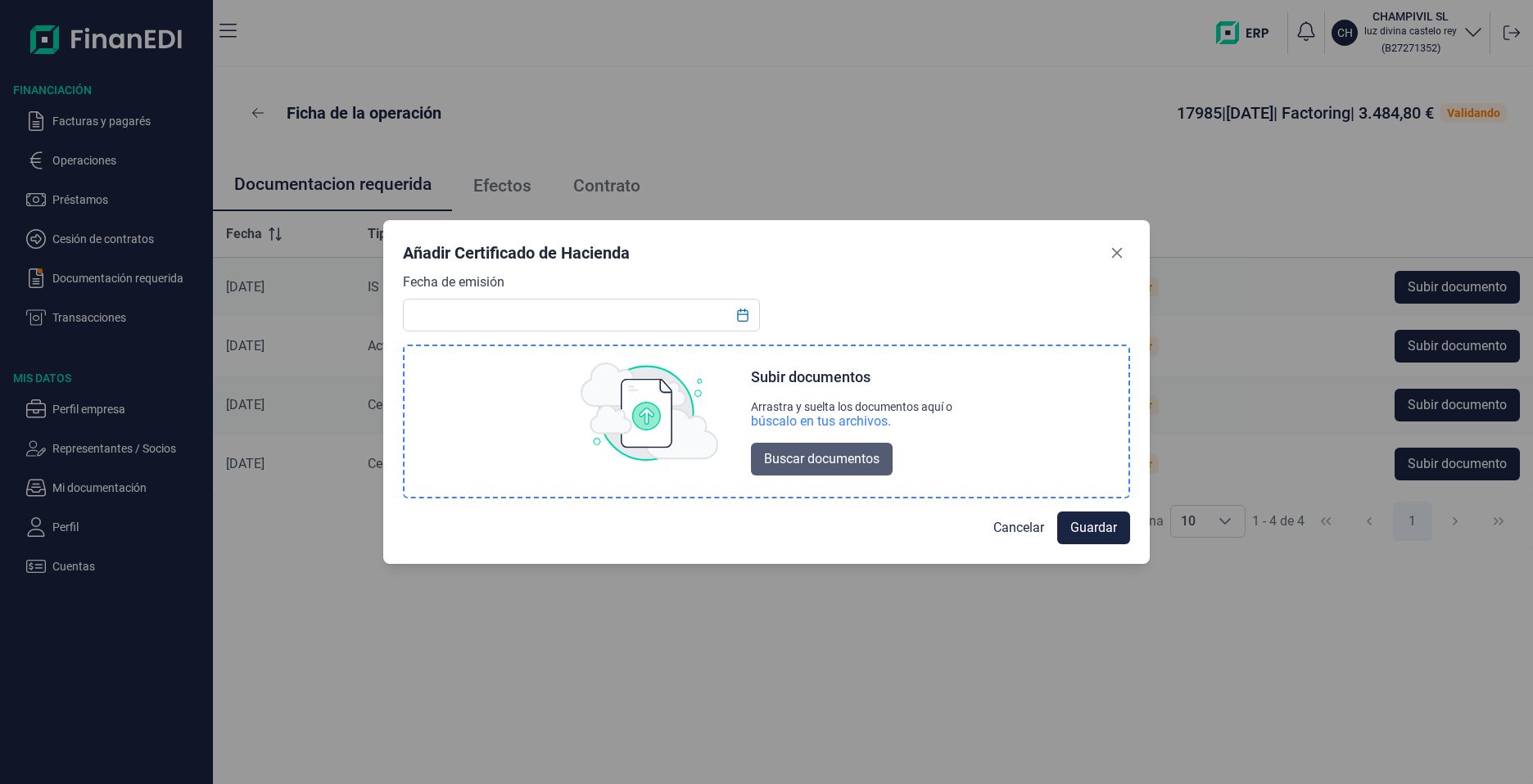
click at [828, 462] on span "Buscar documentos" at bounding box center [821, 459] width 115 height 20
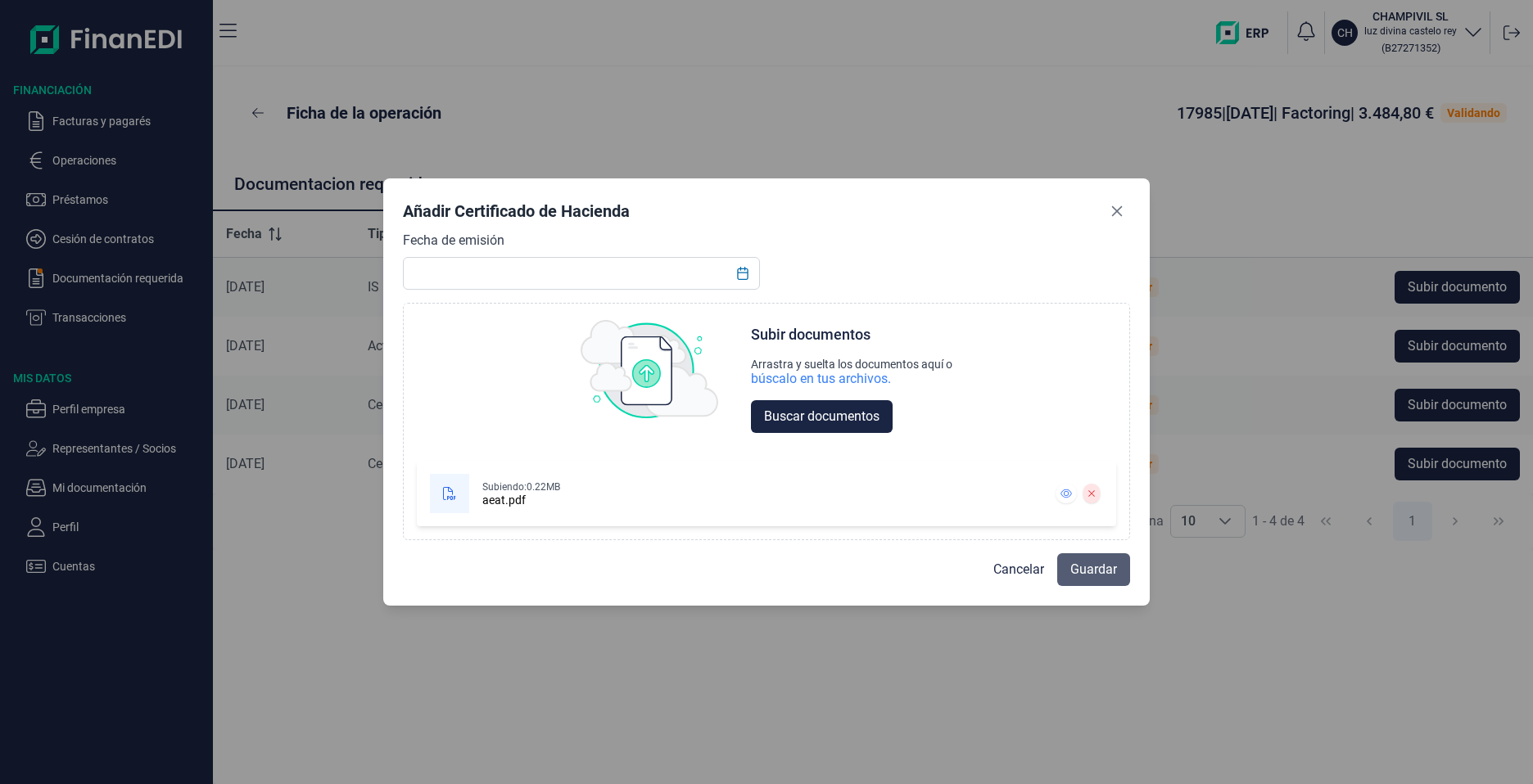
click at [1103, 570] on span "Guardar" at bounding box center [1093, 570] width 47 height 20
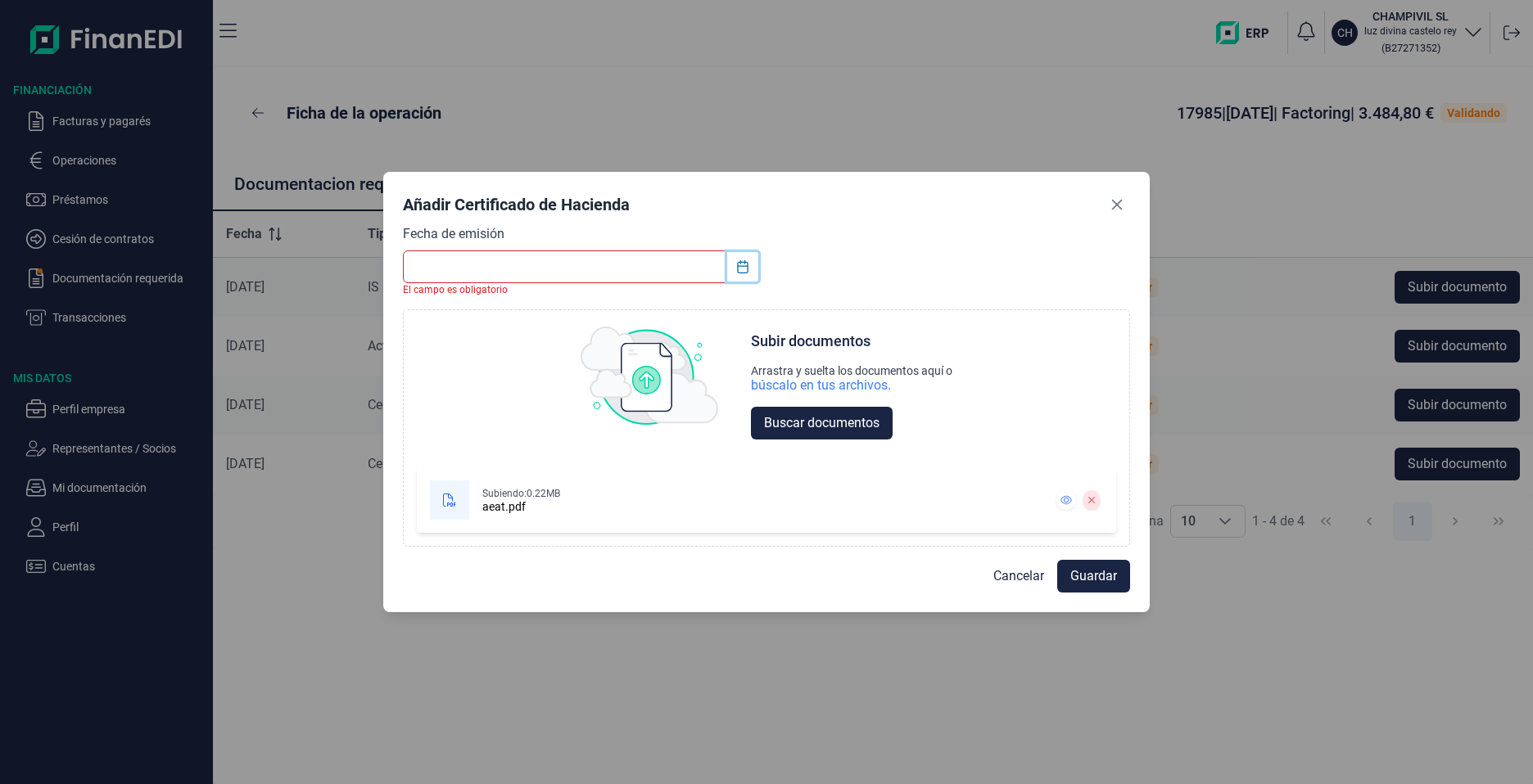
click at [743, 262] on icon "Choose Date" at bounding box center [742, 267] width 11 height 13
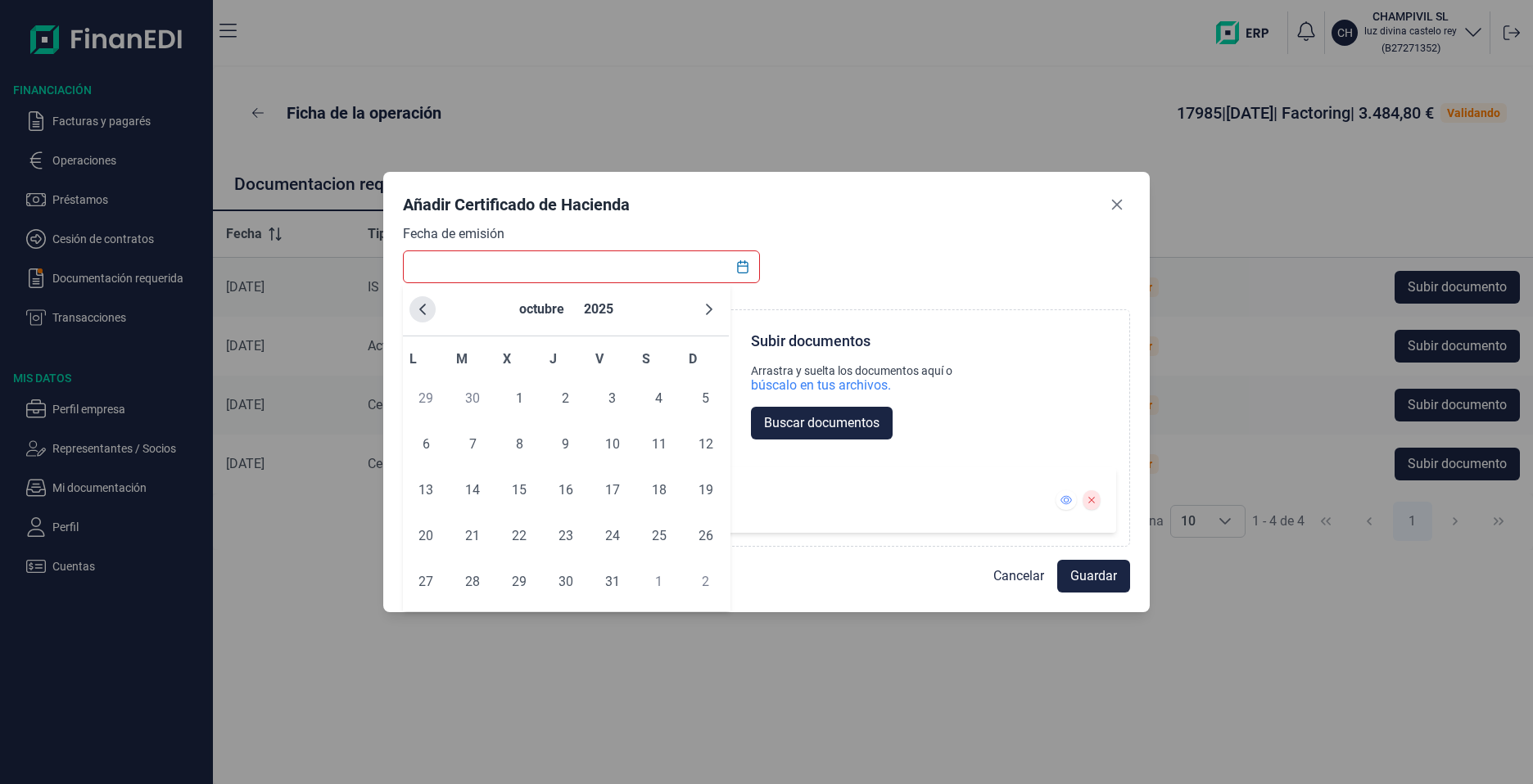
click at [414, 313] on button "Previous Month" at bounding box center [422, 309] width 26 height 26
click at [557, 593] on span "31" at bounding box center [566, 582] width 33 height 33
type input "[DATE]"
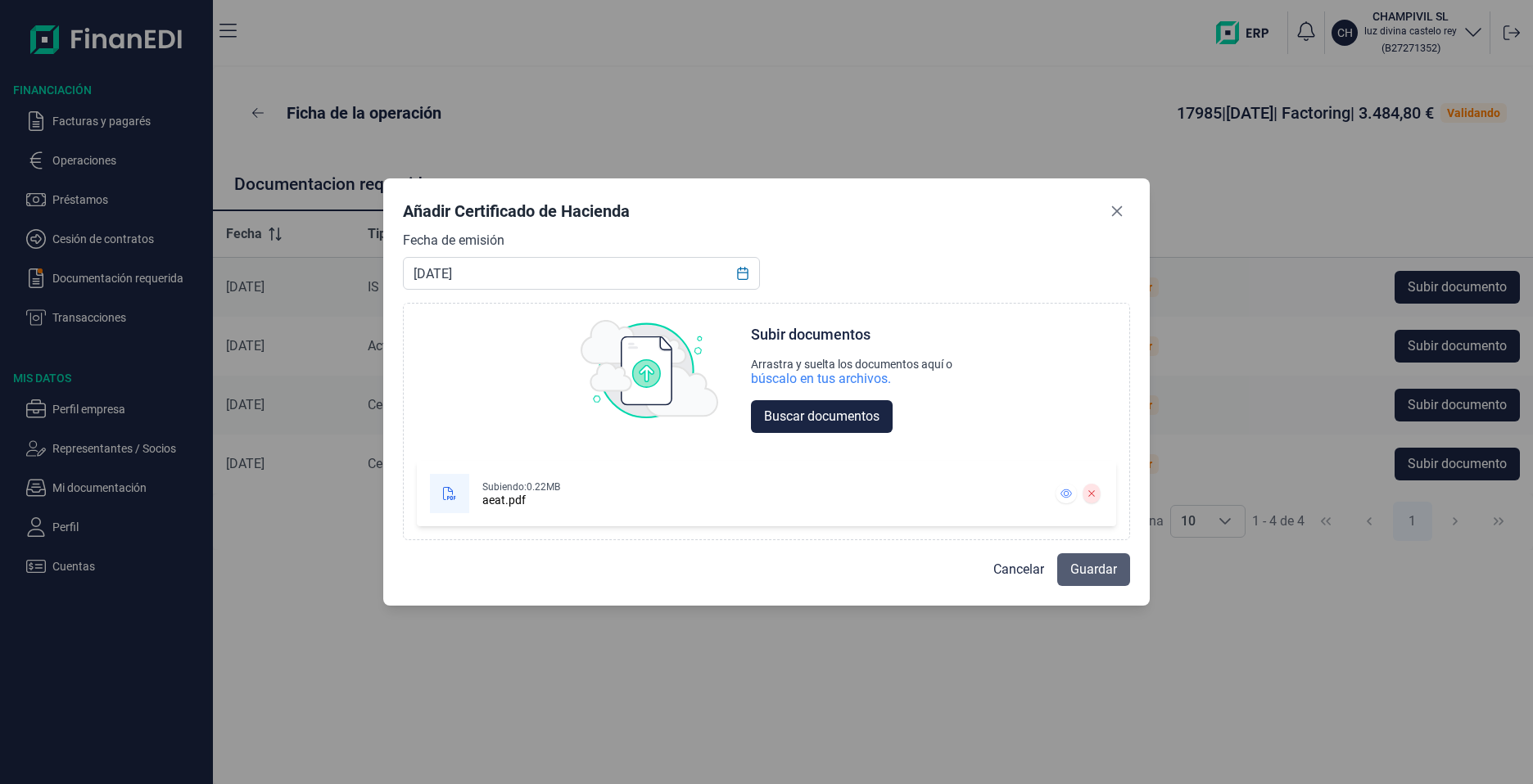
click at [1093, 564] on span "Guardar" at bounding box center [1093, 570] width 47 height 20
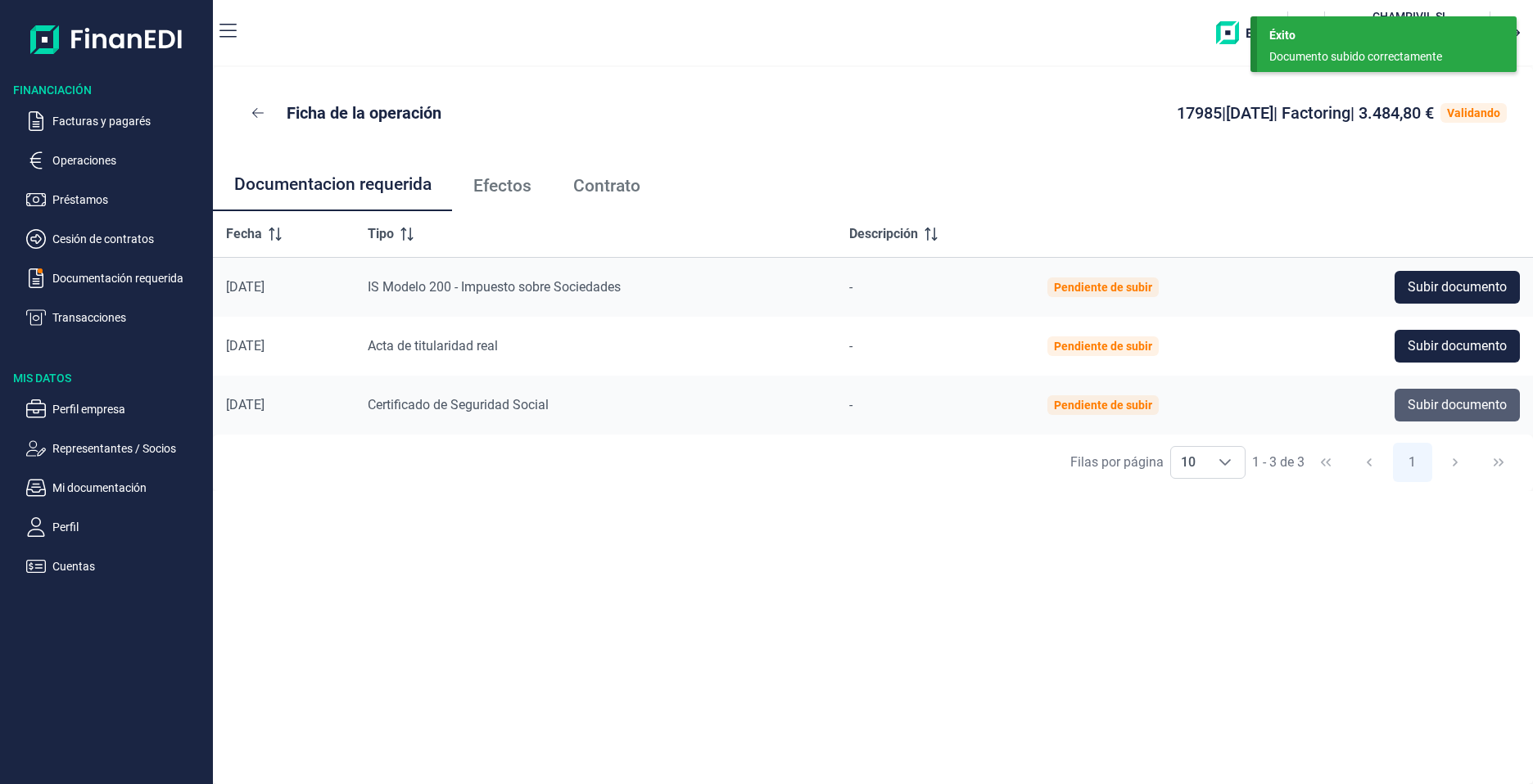
click at [1458, 414] on span "Subir documento" at bounding box center [1457, 406] width 99 height 20
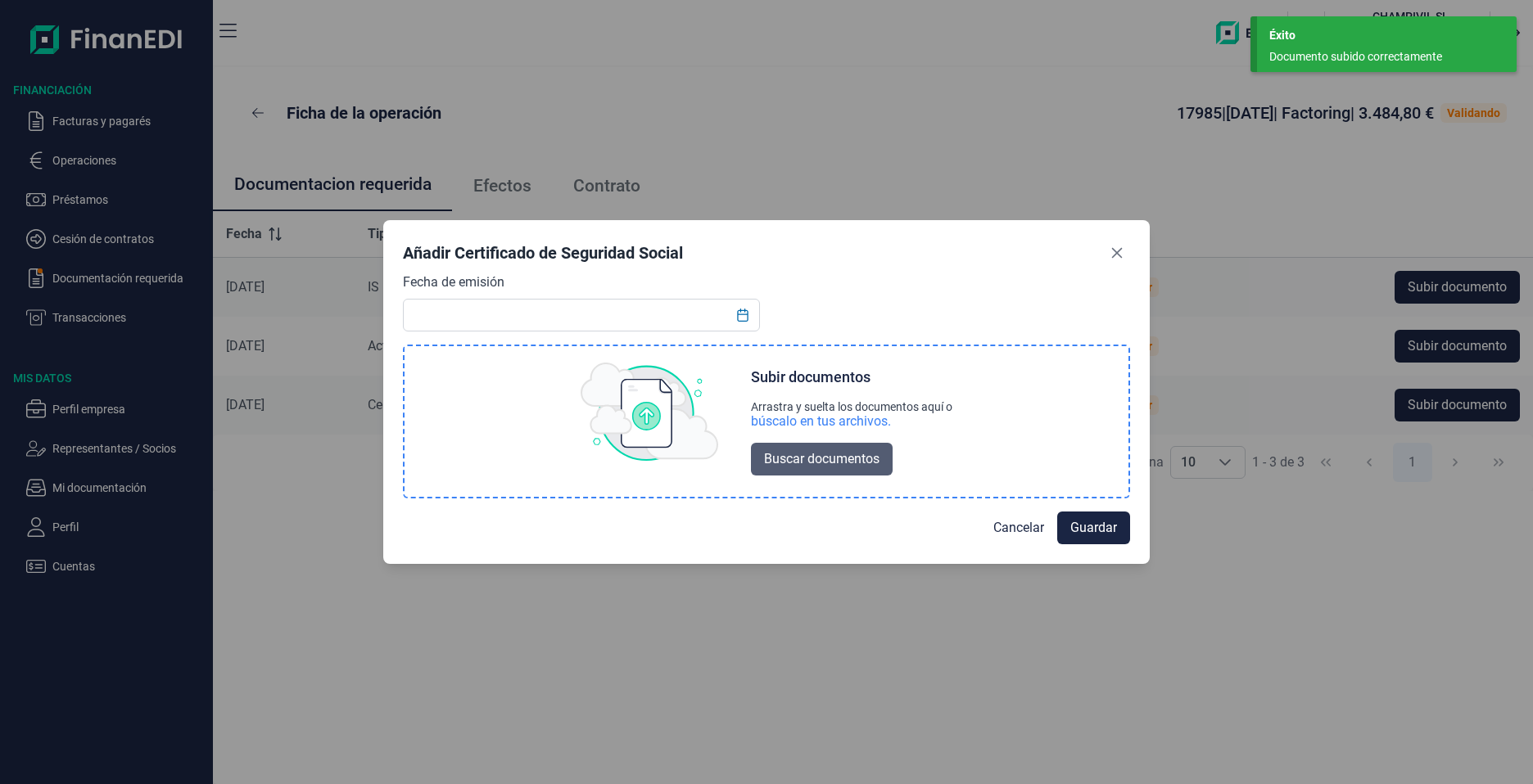
click at [795, 462] on span "Buscar documentos" at bounding box center [821, 459] width 115 height 20
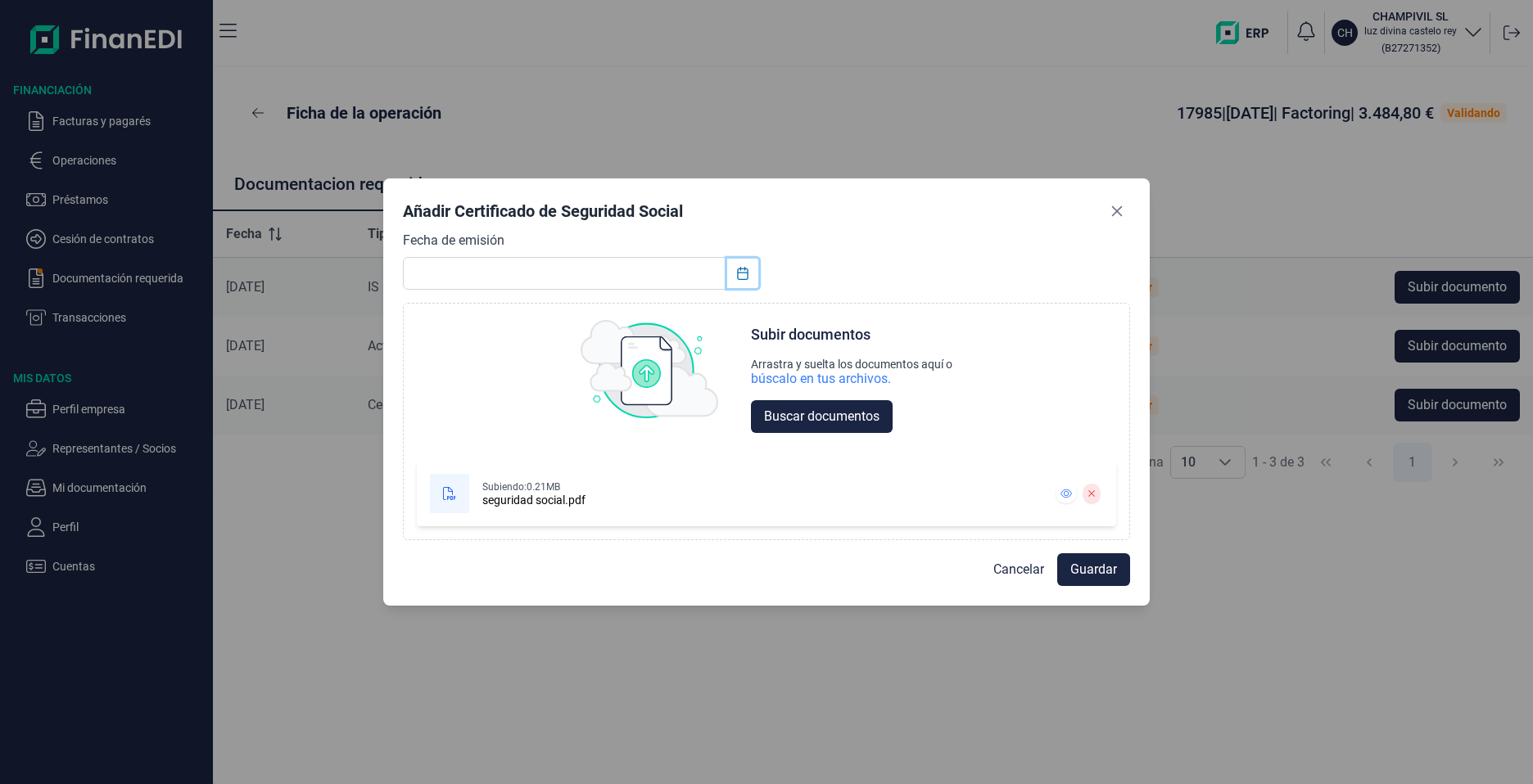
click at [743, 275] on icon "Choose Date" at bounding box center [743, 274] width 13 height 13
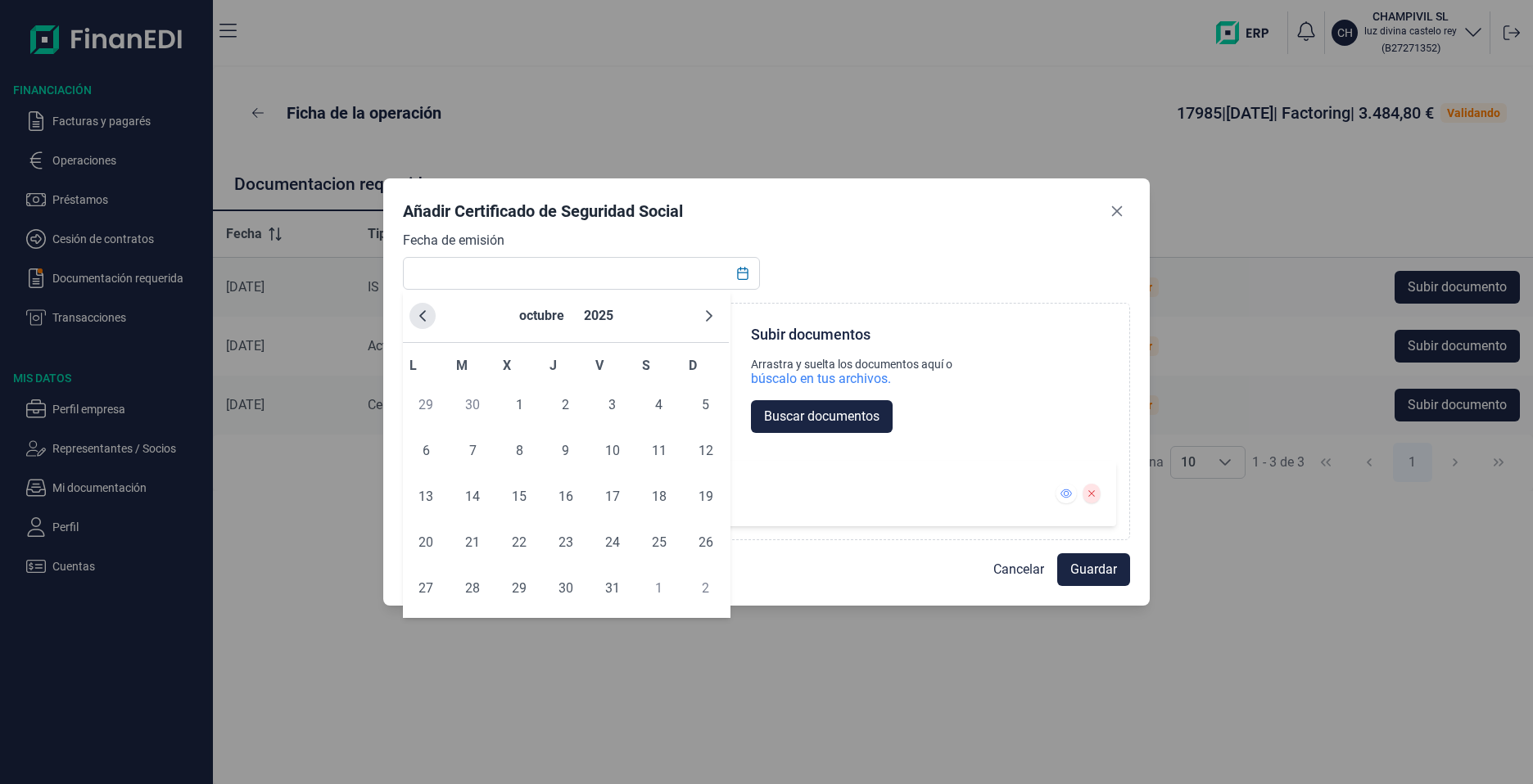
click at [429, 316] on button "Previous Month" at bounding box center [422, 316] width 26 height 26
click at [612, 416] on span "1" at bounding box center [613, 406] width 33 height 33
type input "[DATE]"
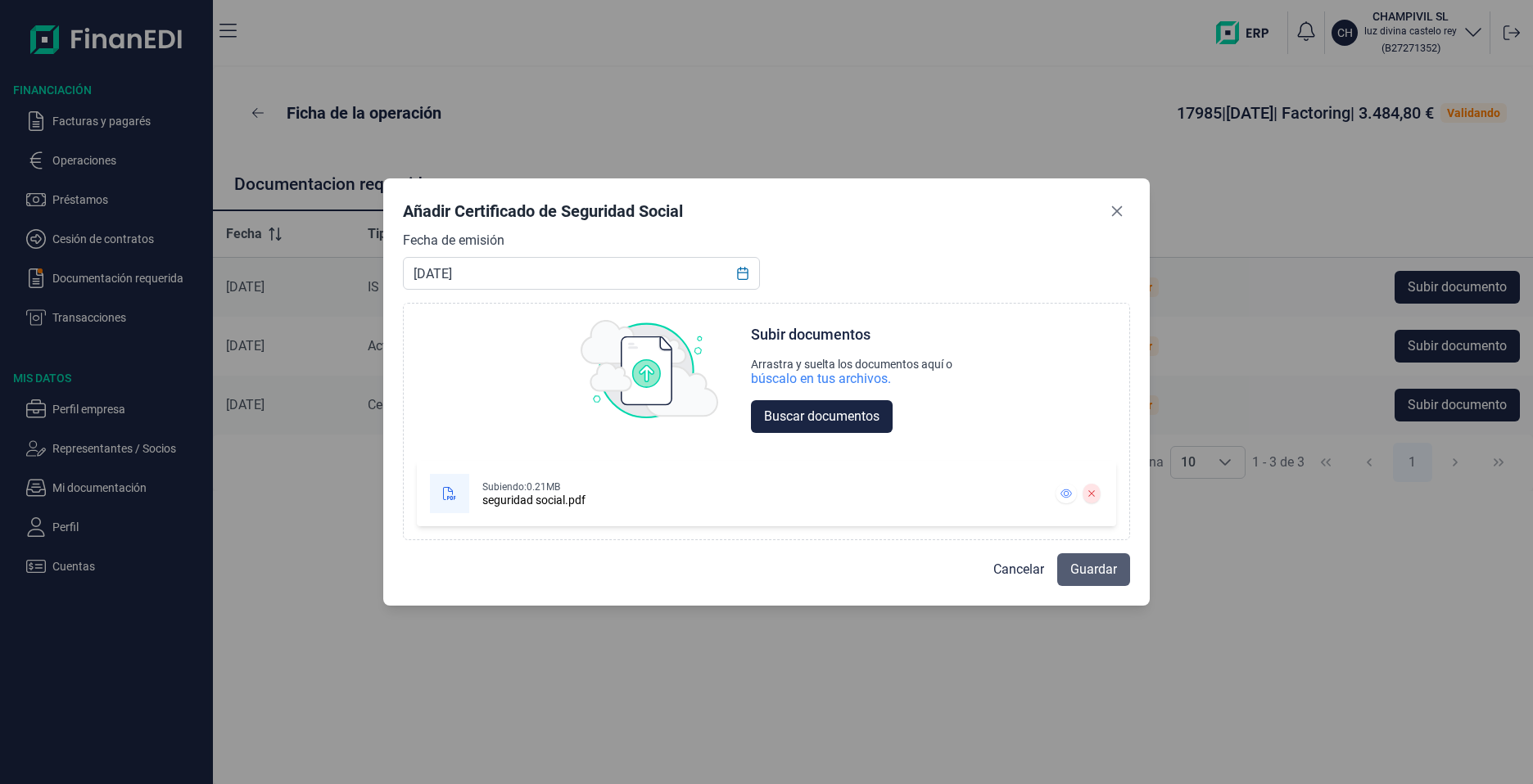
click at [1104, 567] on span "Guardar" at bounding box center [1093, 570] width 47 height 20
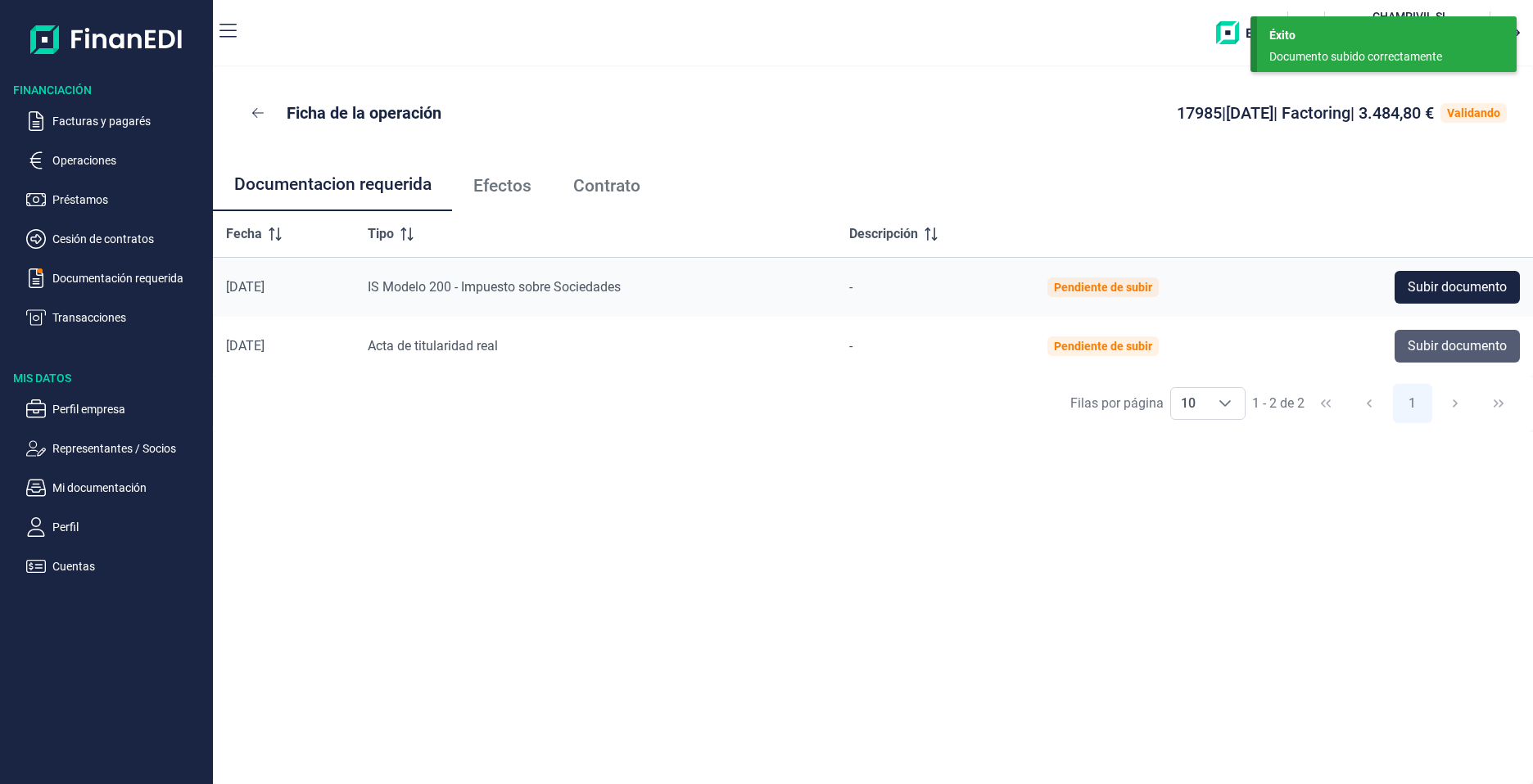
click at [1474, 345] on span "Subir documento" at bounding box center [1457, 346] width 99 height 20
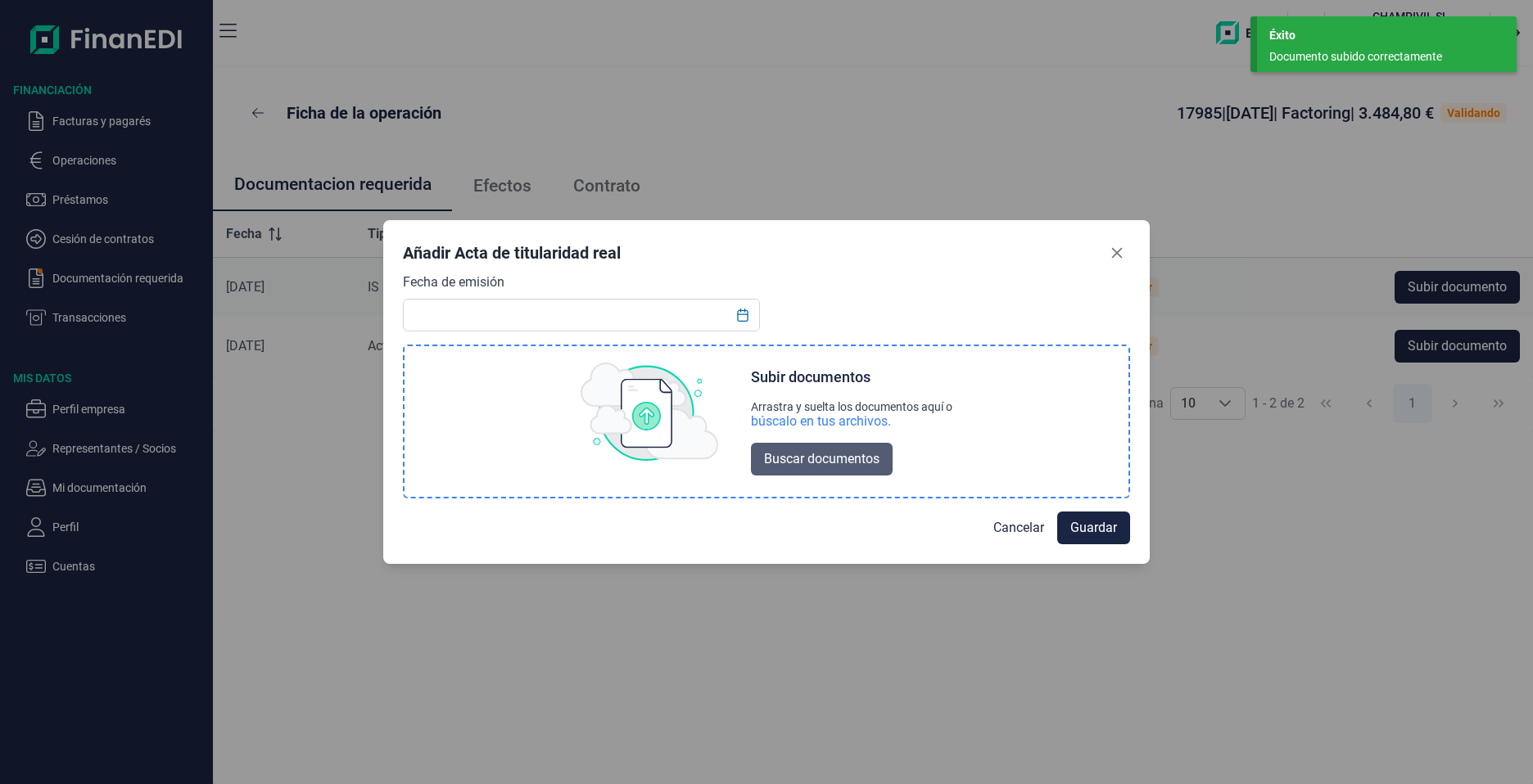
click at [821, 470] on button "Buscar documentos" at bounding box center [821, 459] width 142 height 33
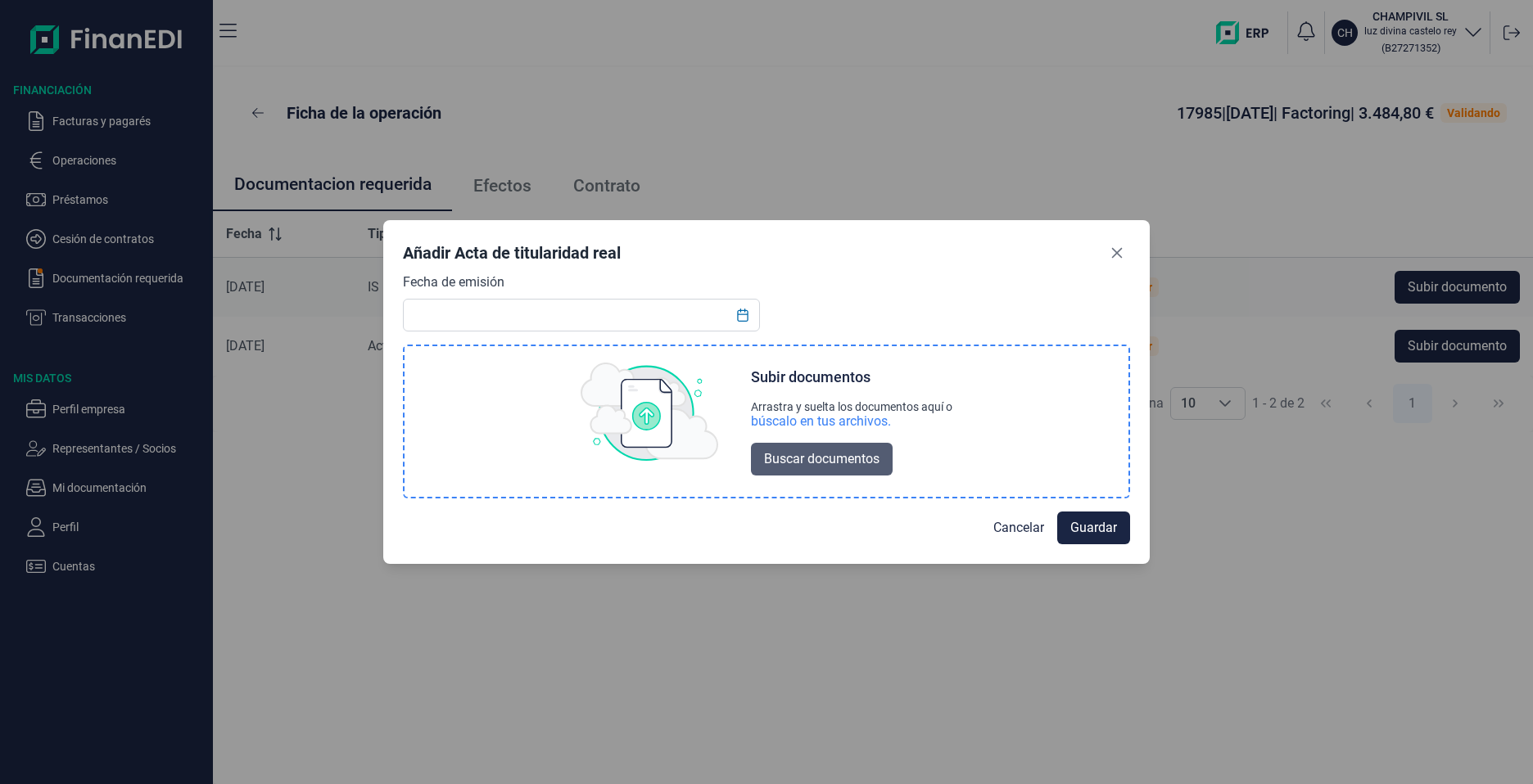
click at [848, 457] on span "Buscar documentos" at bounding box center [821, 459] width 115 height 20
click at [1018, 527] on span "Cancelar" at bounding box center [1018, 527] width 51 height 20
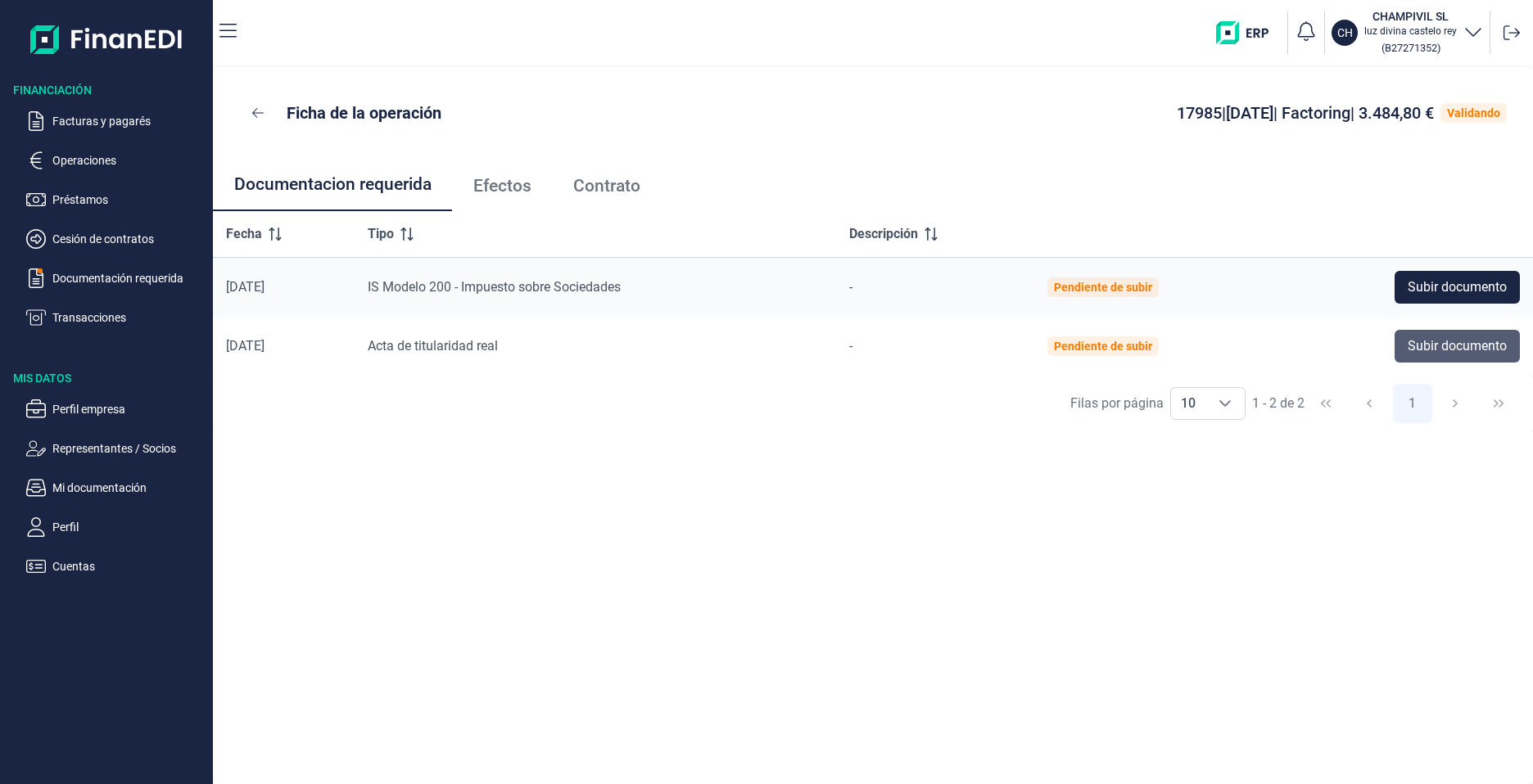
click at [1465, 344] on span "Subir documento" at bounding box center [1457, 346] width 99 height 20
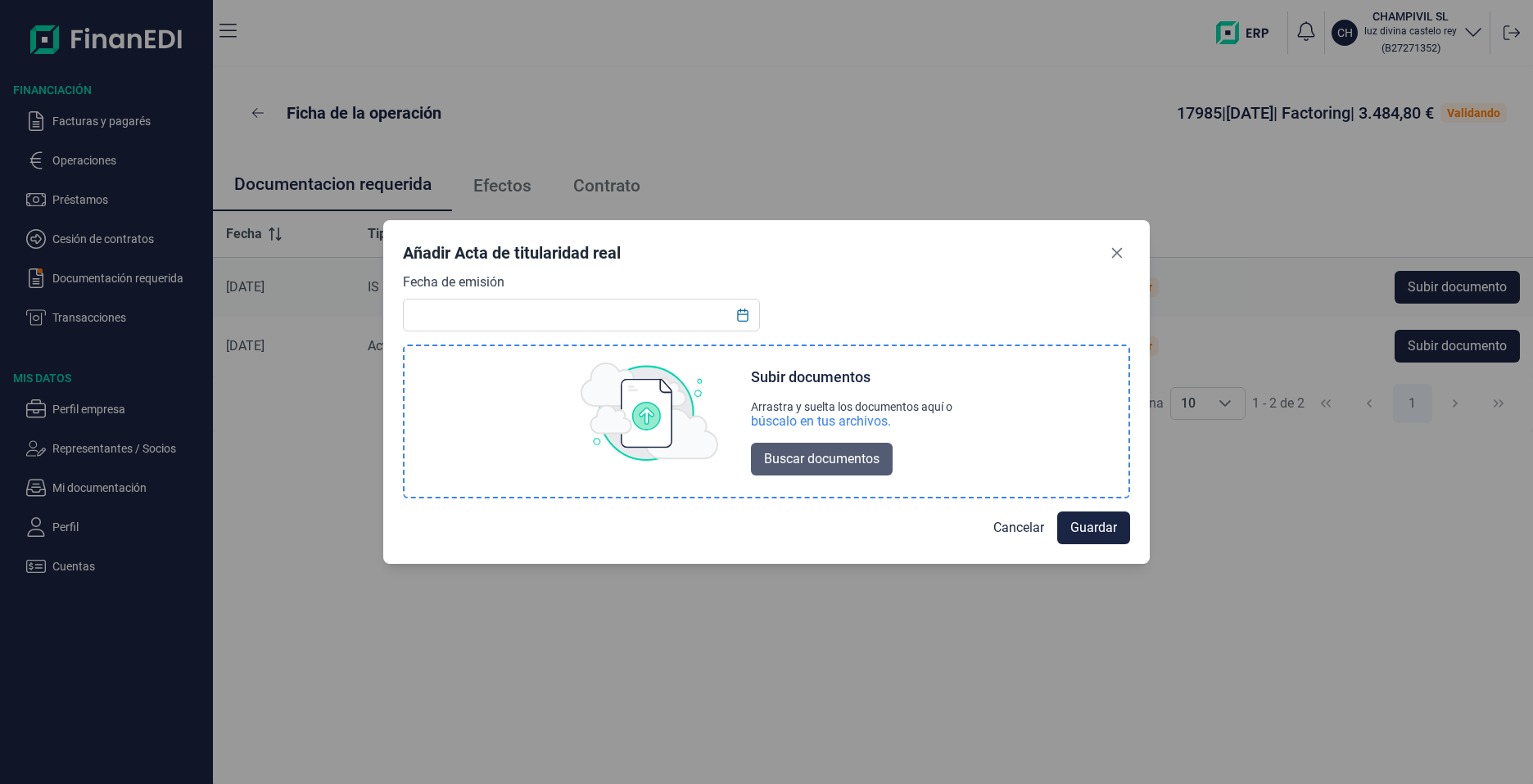
click at [804, 459] on span "Buscar documentos" at bounding box center [821, 459] width 115 height 20
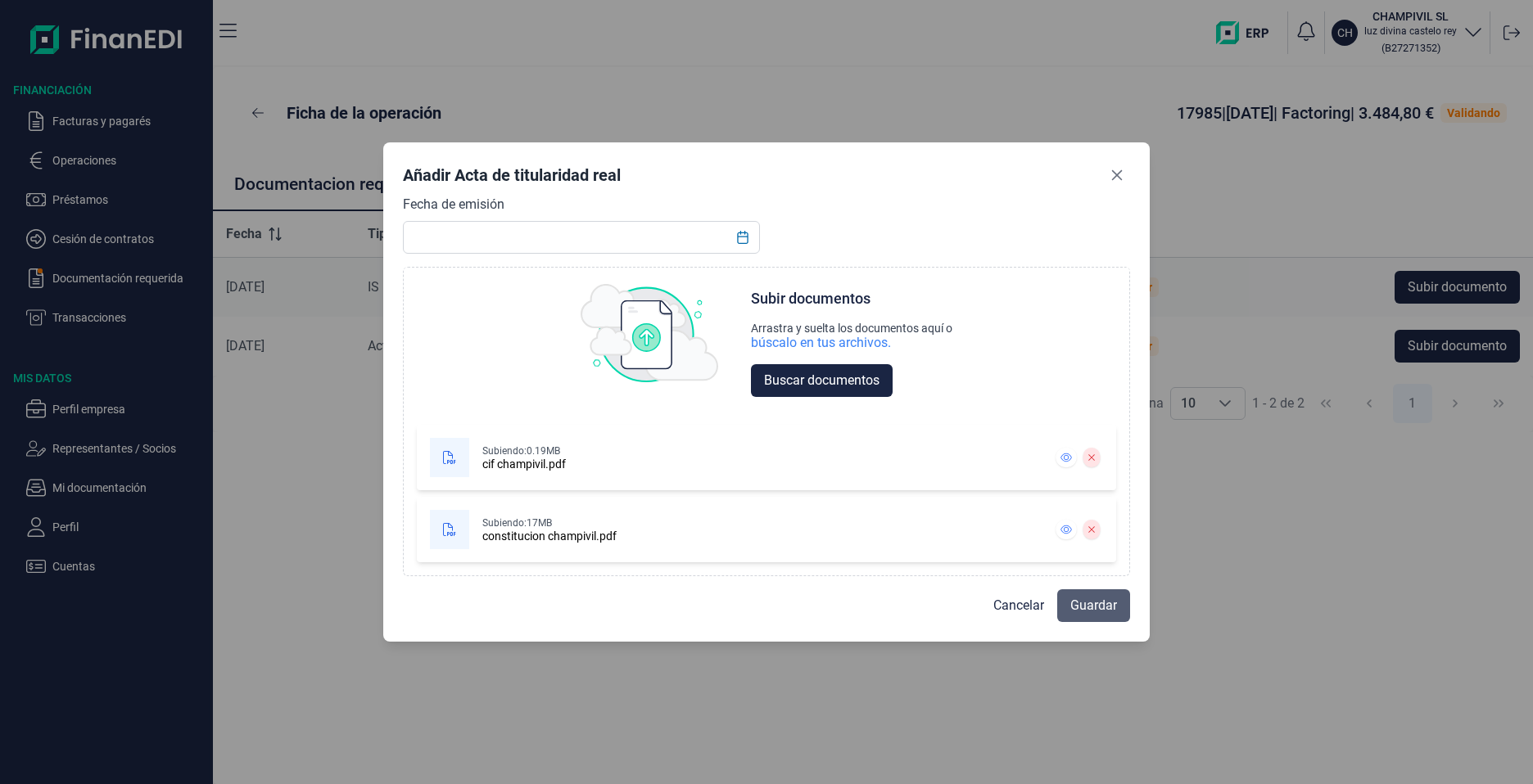
click at [1095, 617] on button "Guardar" at bounding box center [1093, 606] width 73 height 33
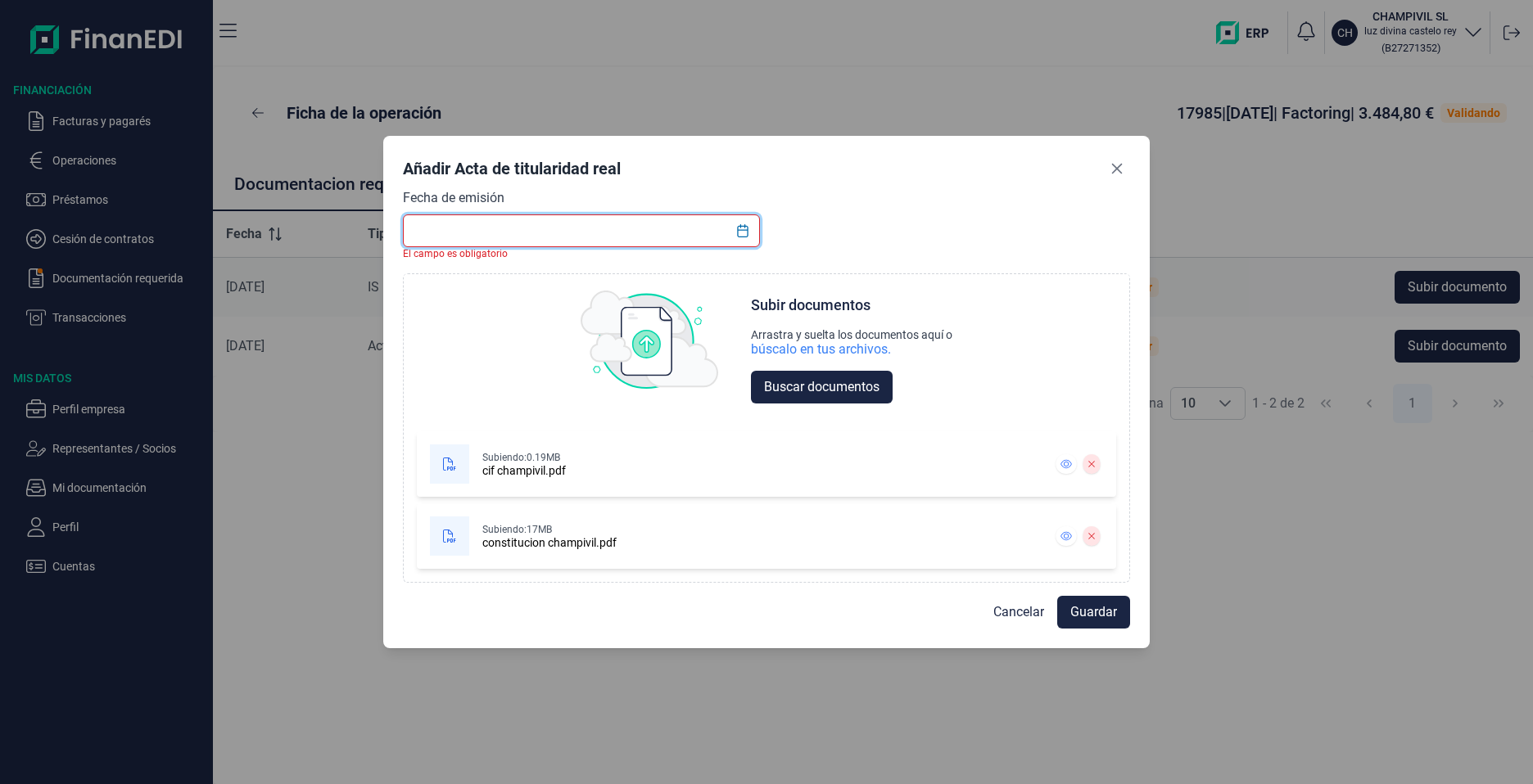
click at [595, 231] on input "text" at bounding box center [581, 231] width 357 height 33
click at [737, 234] on icon "Choose Date" at bounding box center [743, 231] width 13 height 13
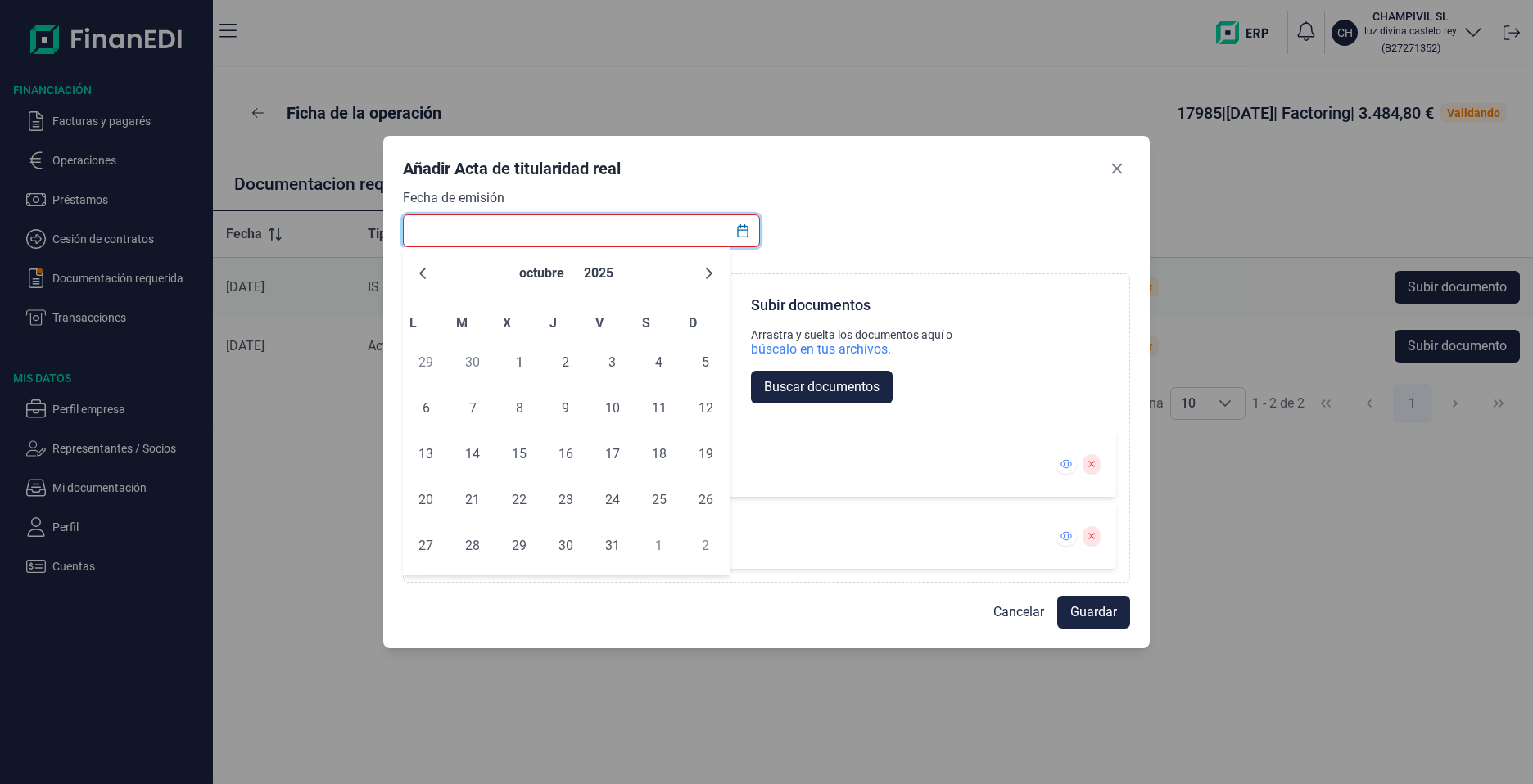
click at [526, 227] on input "text" at bounding box center [581, 231] width 357 height 33
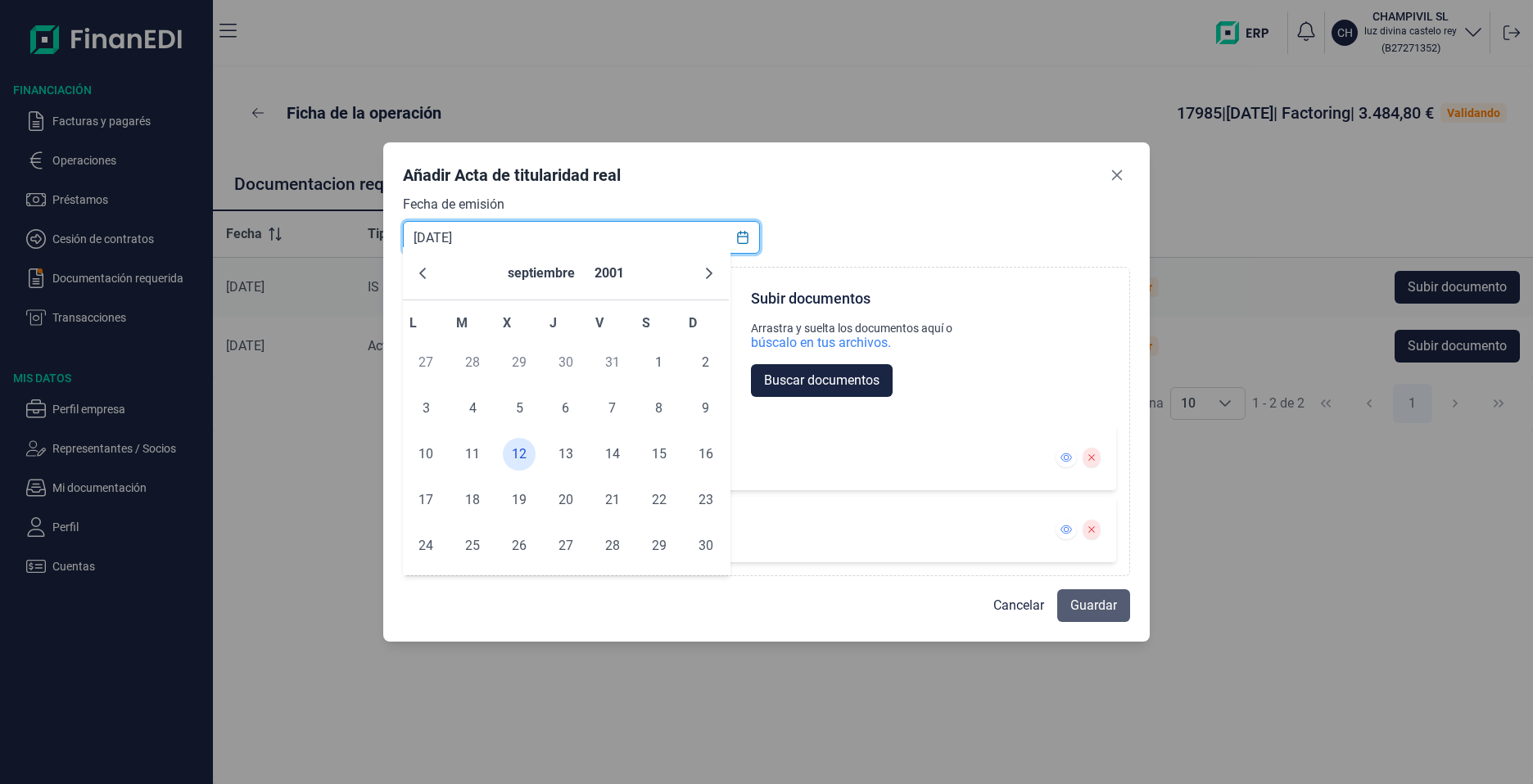
type input "[DATE]"
click at [1093, 604] on span "Guardar" at bounding box center [1093, 606] width 47 height 20
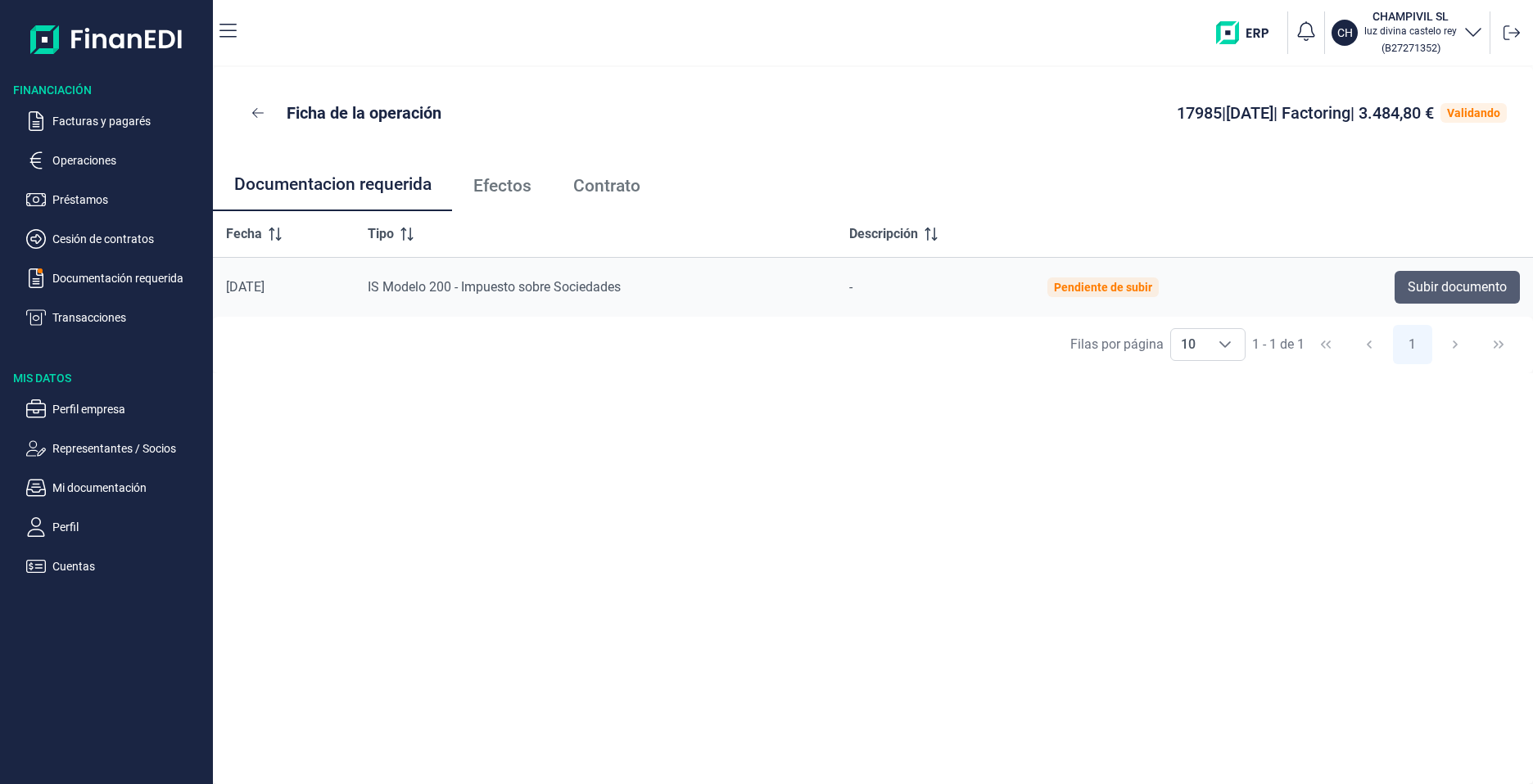
click at [1444, 293] on span "Subir documento" at bounding box center [1457, 288] width 99 height 20
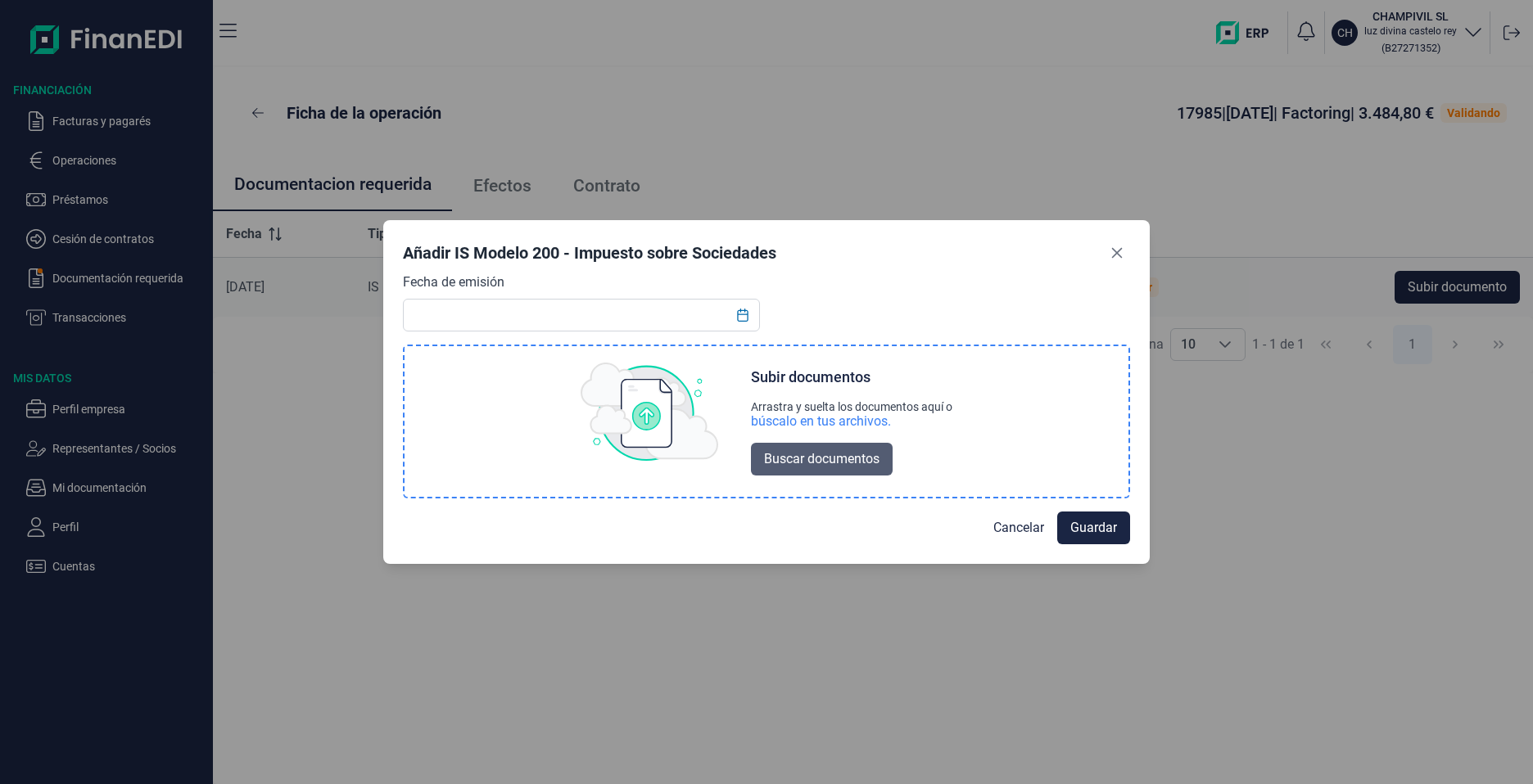
click at [844, 466] on span "Buscar documentos" at bounding box center [821, 459] width 115 height 20
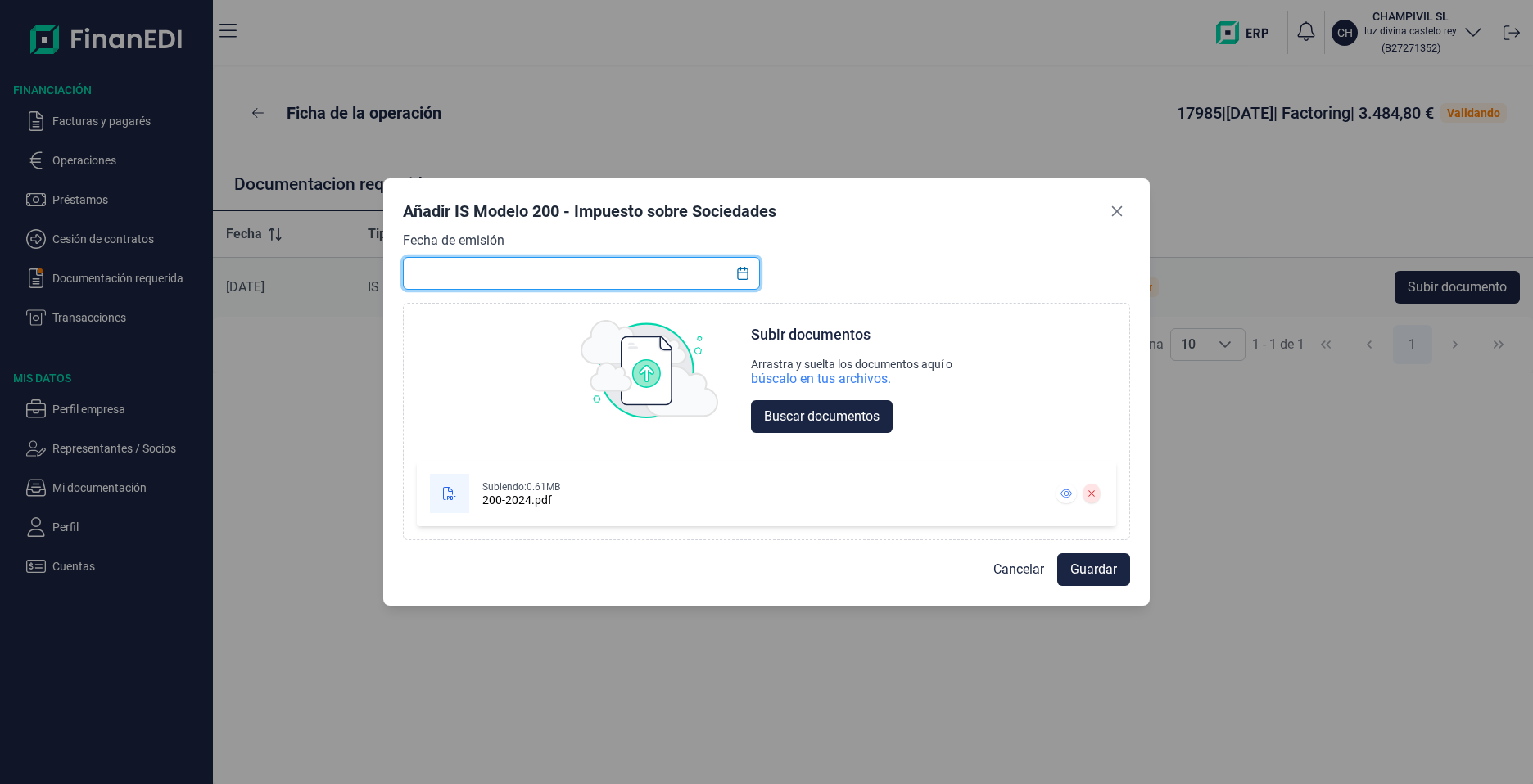
click at [572, 269] on input "text" at bounding box center [581, 274] width 357 height 33
type input "0"
type input "[DATE]"
click at [1070, 570] on button "Guardar" at bounding box center [1093, 570] width 73 height 33
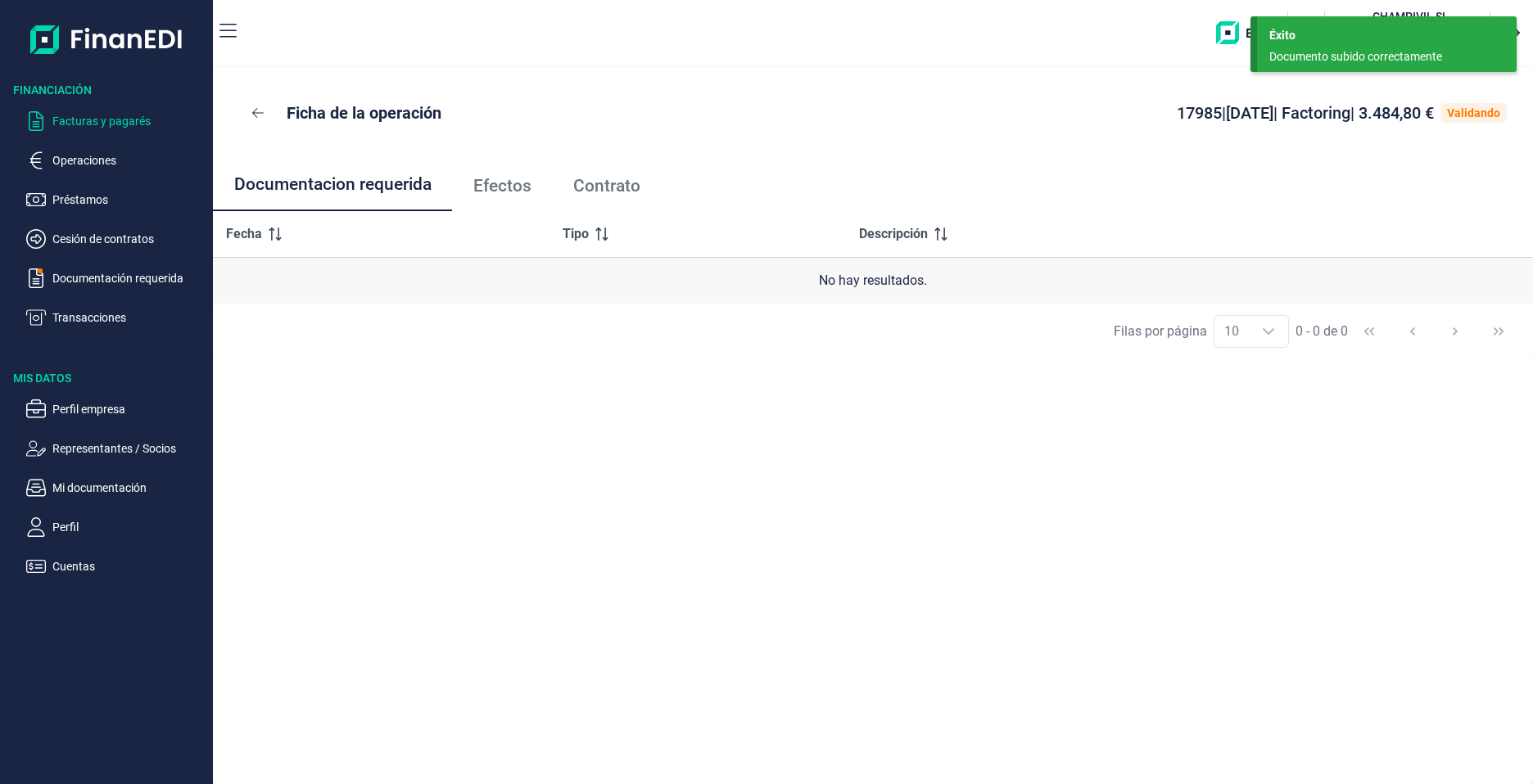
click at [106, 120] on p "Facturas y pagarés" at bounding box center [129, 121] width 154 height 20
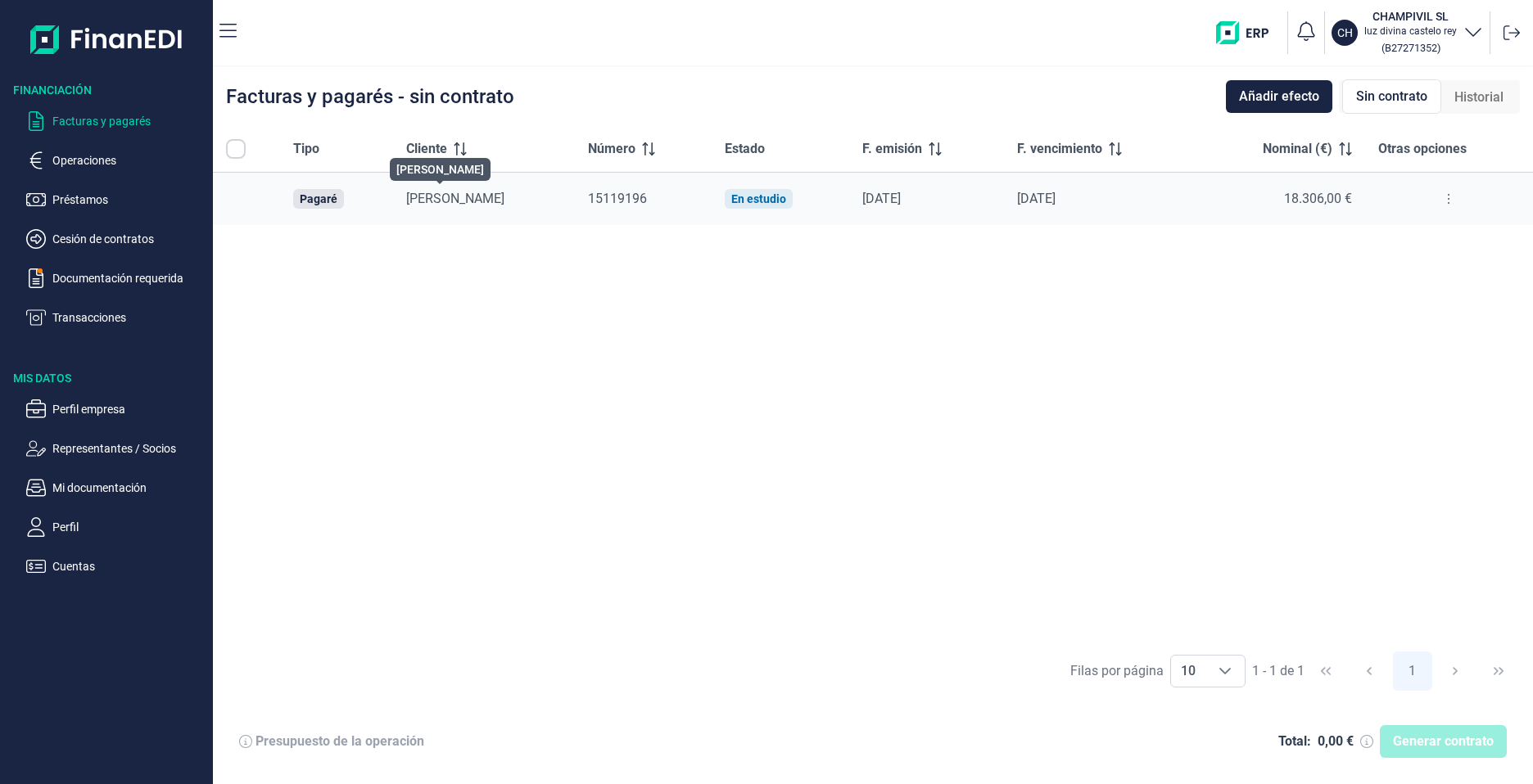
click at [455, 193] on span "[PERSON_NAME]" at bounding box center [454, 198] width 98 height 16
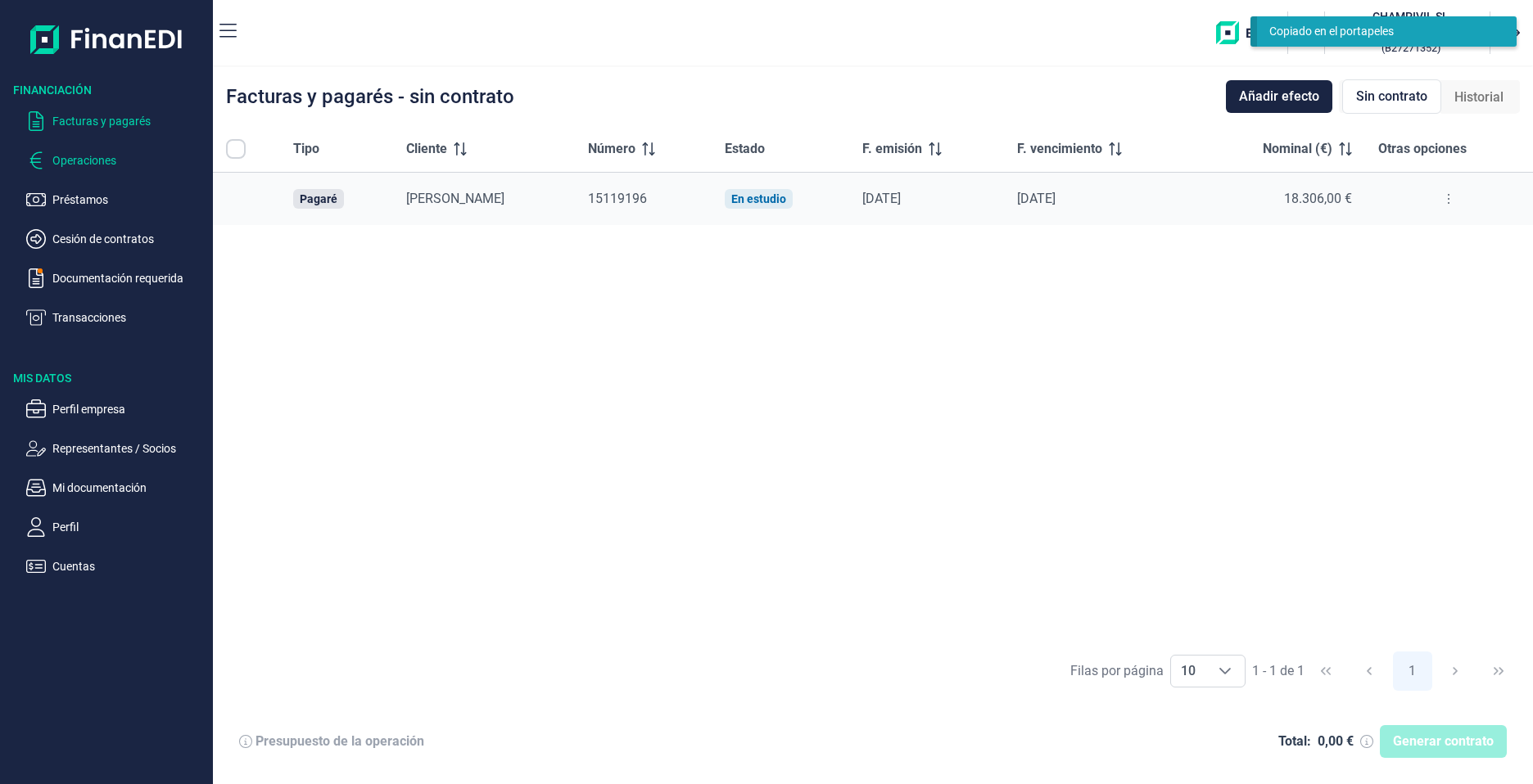
click at [111, 158] on p "Operaciones" at bounding box center [129, 161] width 154 height 20
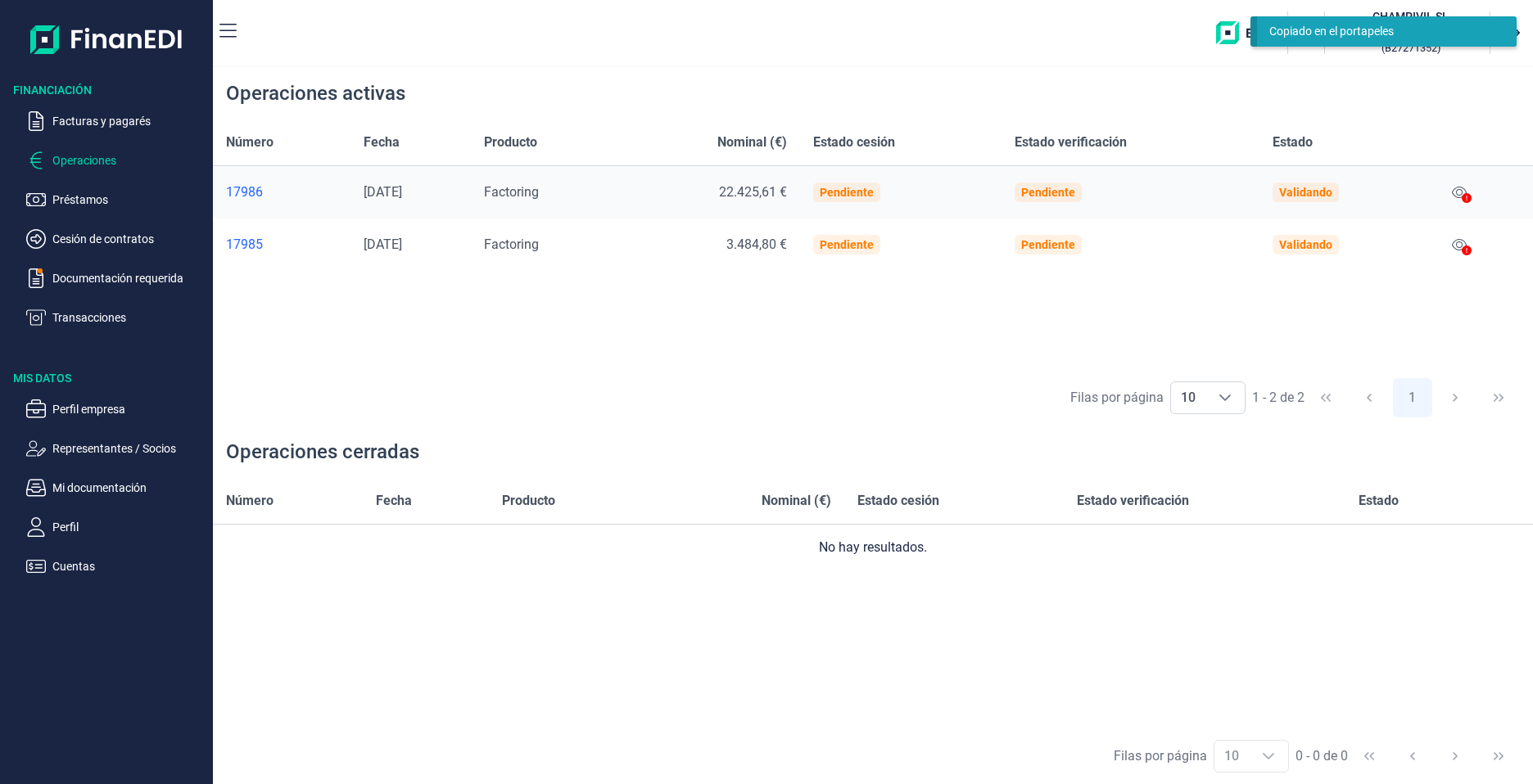
click at [245, 193] on div "17986" at bounding box center [281, 192] width 111 height 16
click at [1470, 193] on icon at bounding box center [1466, 198] width 10 height 10
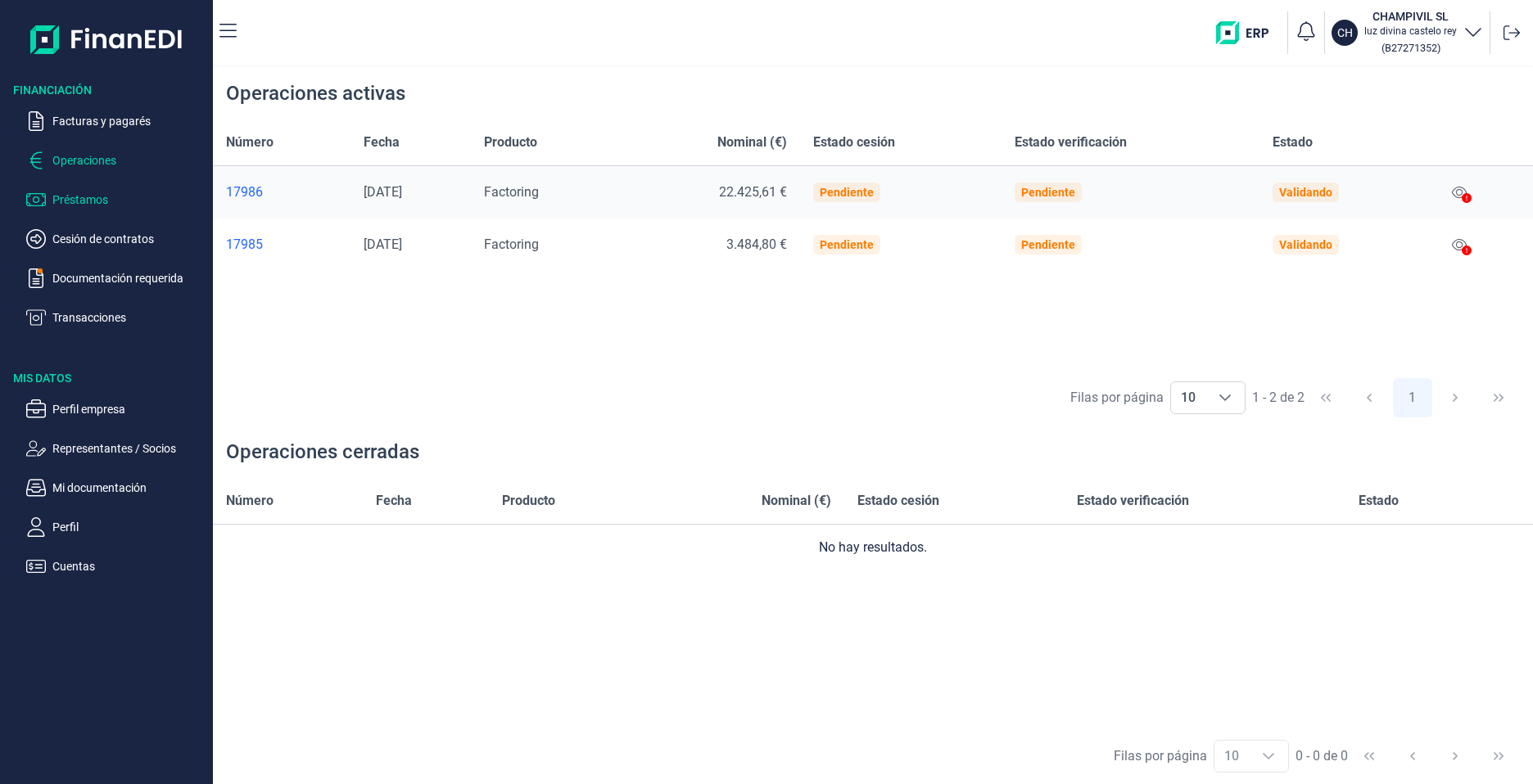
click at [77, 208] on p "Préstamos" at bounding box center [129, 200] width 154 height 20
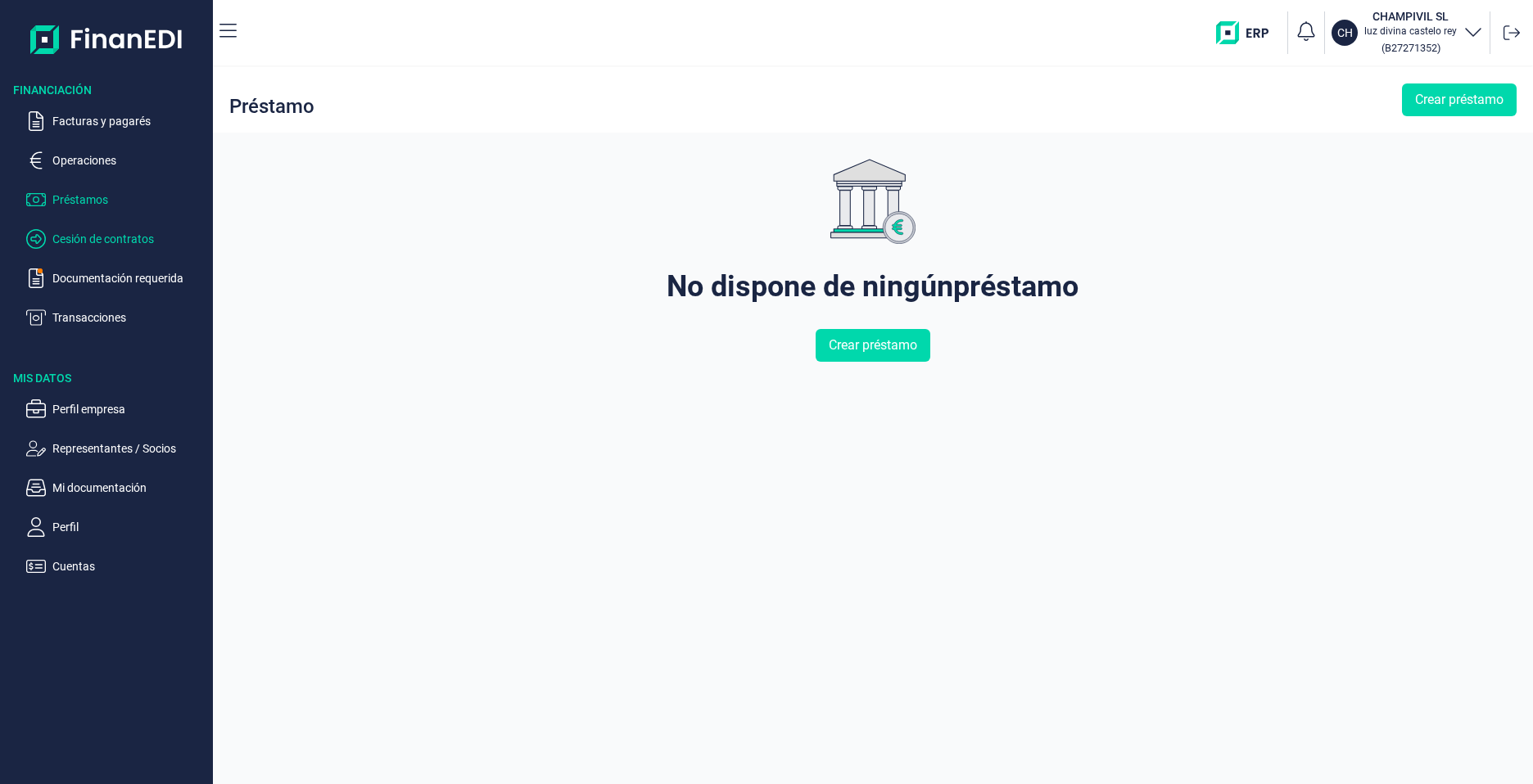
click at [79, 246] on p "Cesión de contratos" at bounding box center [129, 239] width 154 height 20
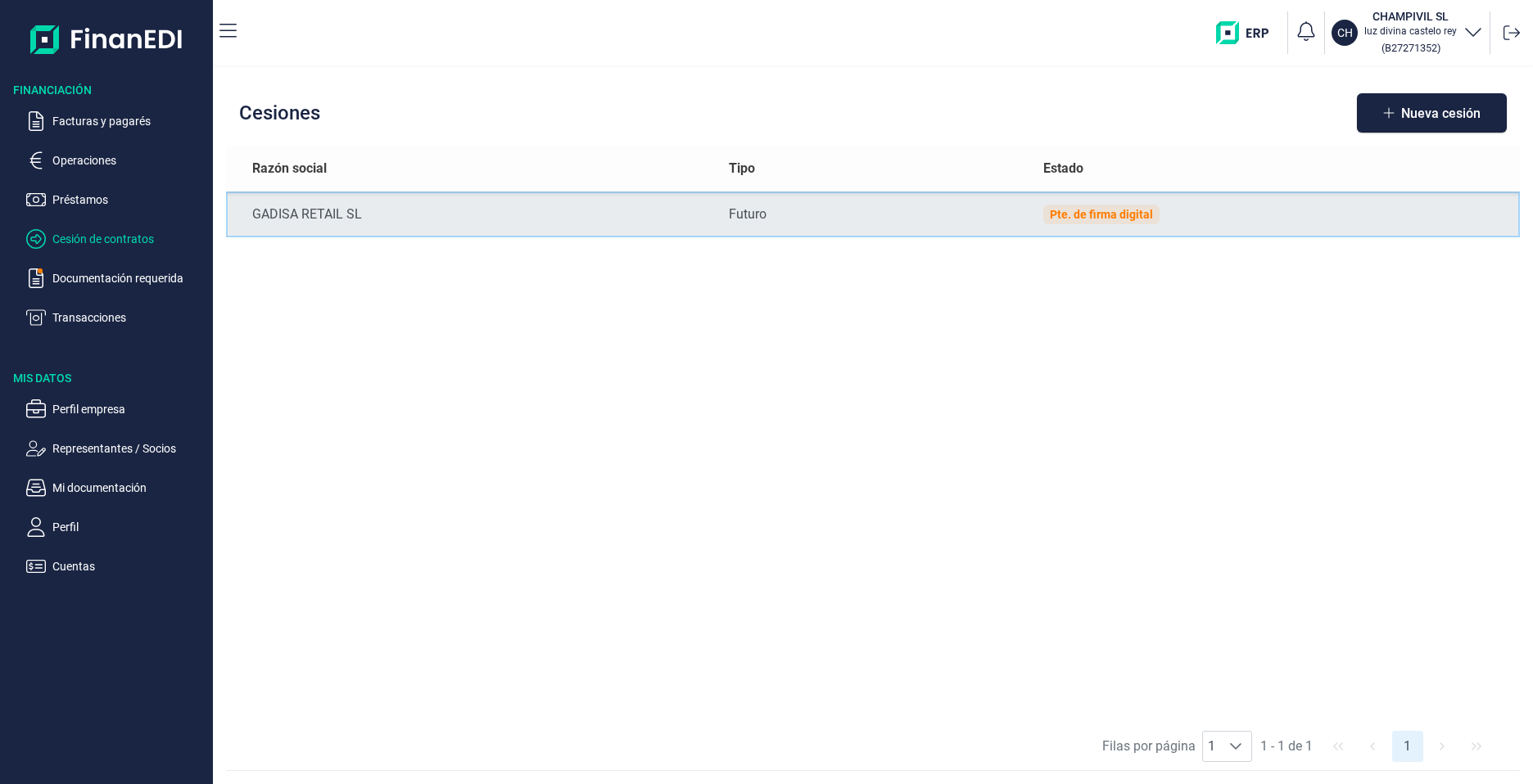
click at [264, 224] on td "GADISA RETAIL SL" at bounding box center [471, 214] width 490 height 46
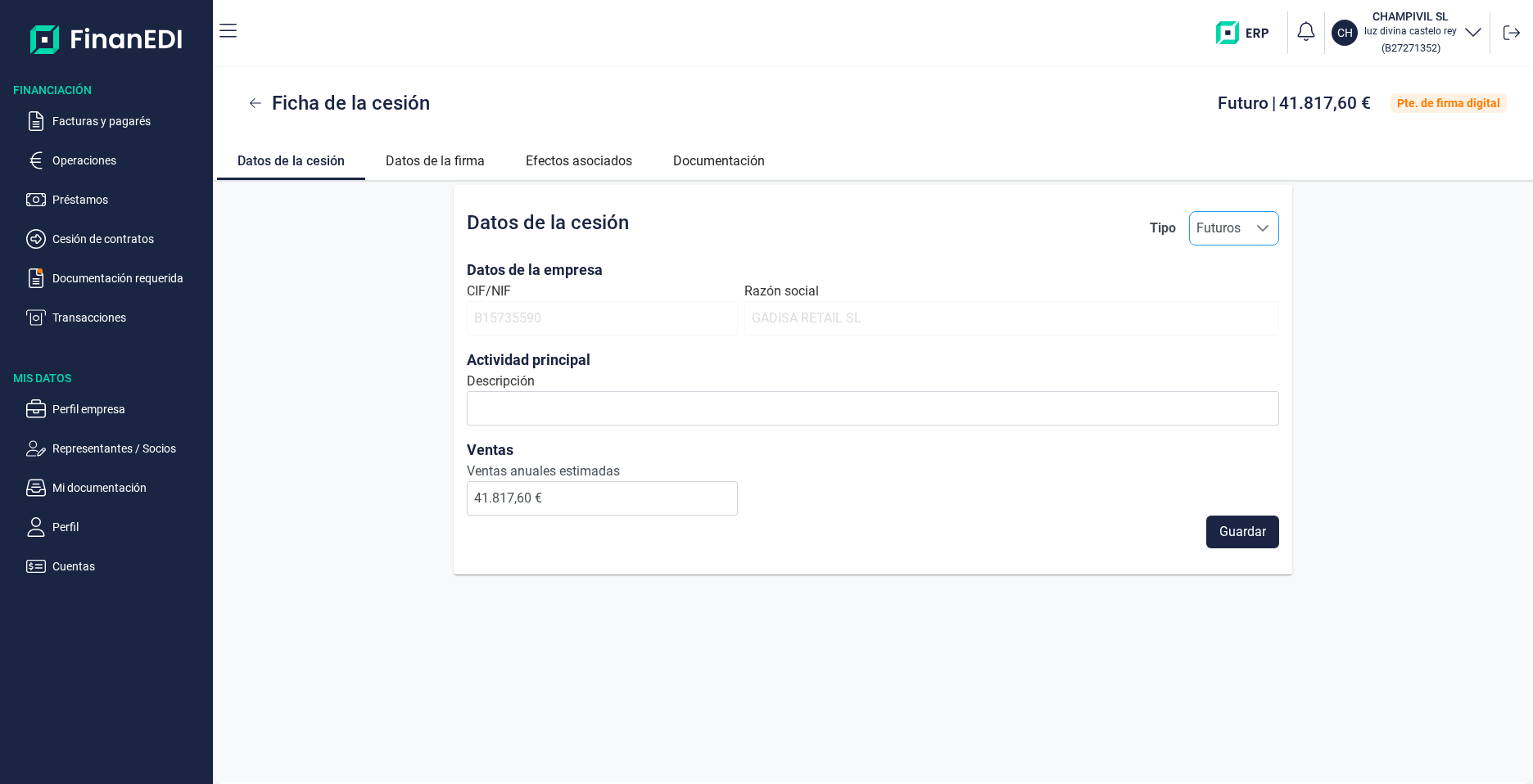
click at [1265, 237] on div "Seleccione una opción" at bounding box center [1263, 228] width 31 height 33
click at [839, 247] on div "Datos de la empresa CIF/NIF B15735590 Razón social GADISA RETAIL SL Actividad p…" at bounding box center [872, 336] width 812 height 180
click at [432, 160] on link "Datos de la firma" at bounding box center [435, 159] width 140 height 40
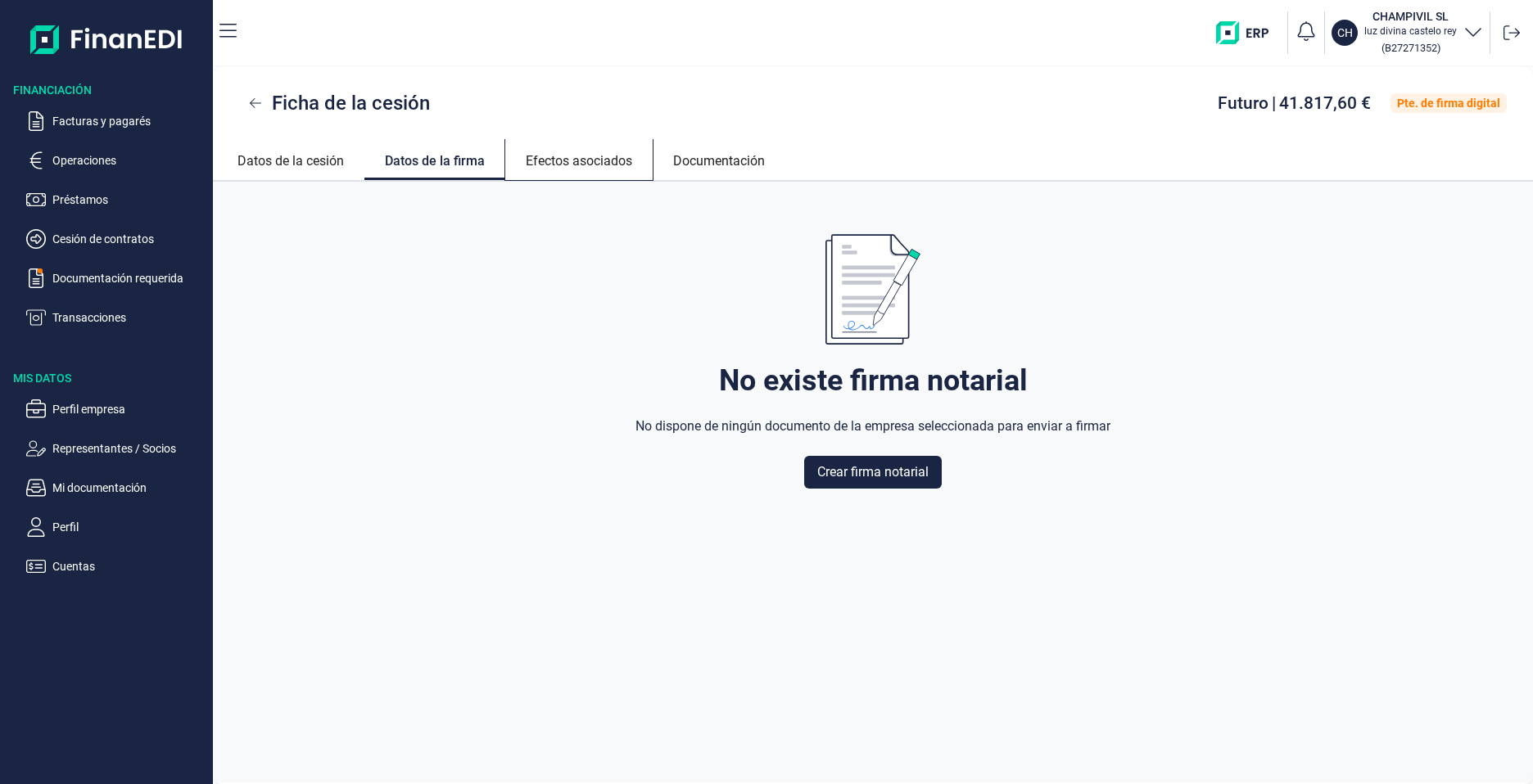
click at [608, 165] on link "Efectos asociados" at bounding box center [579, 159] width 148 height 40
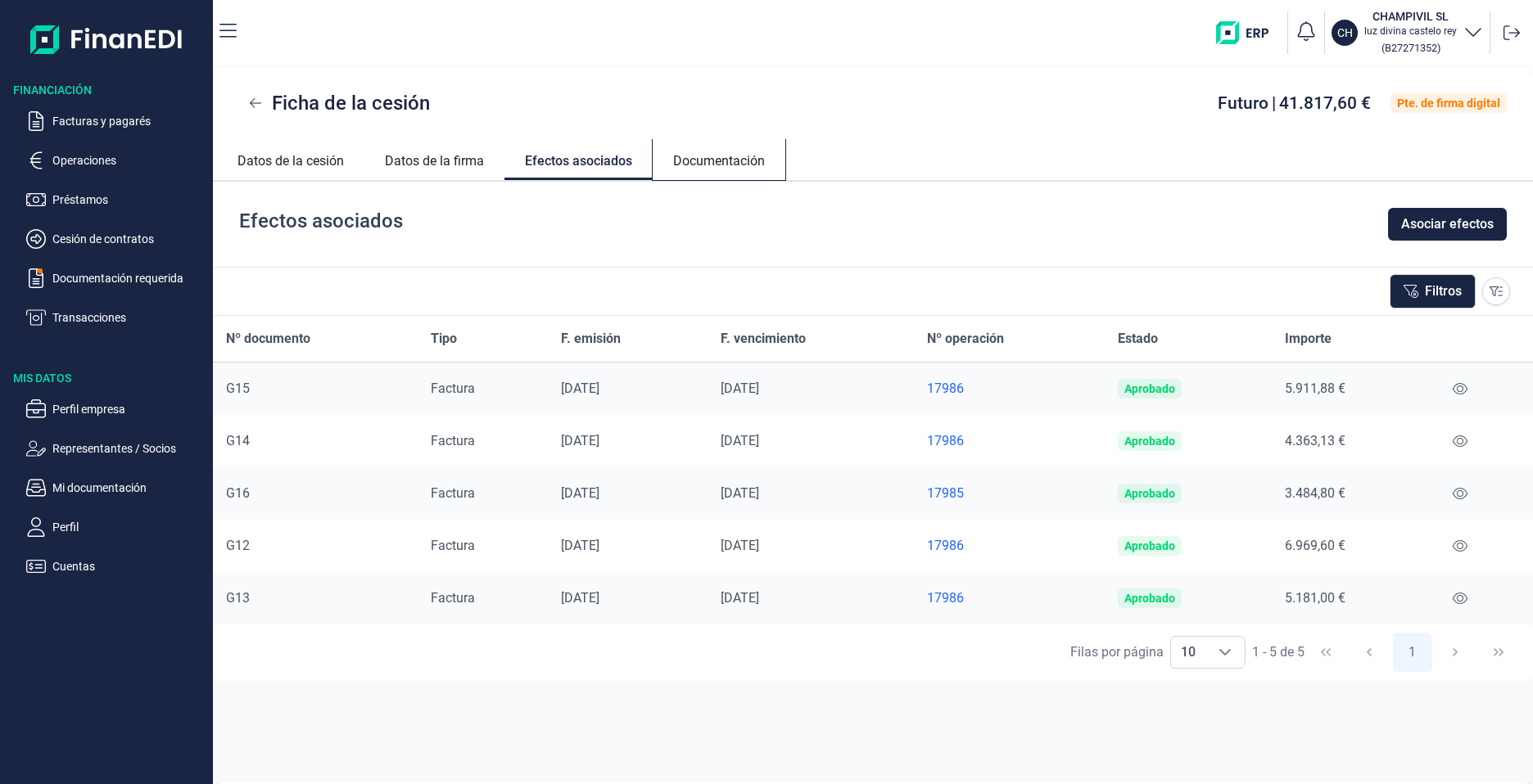
click at [712, 165] on link "Documentación" at bounding box center [718, 159] width 133 height 40
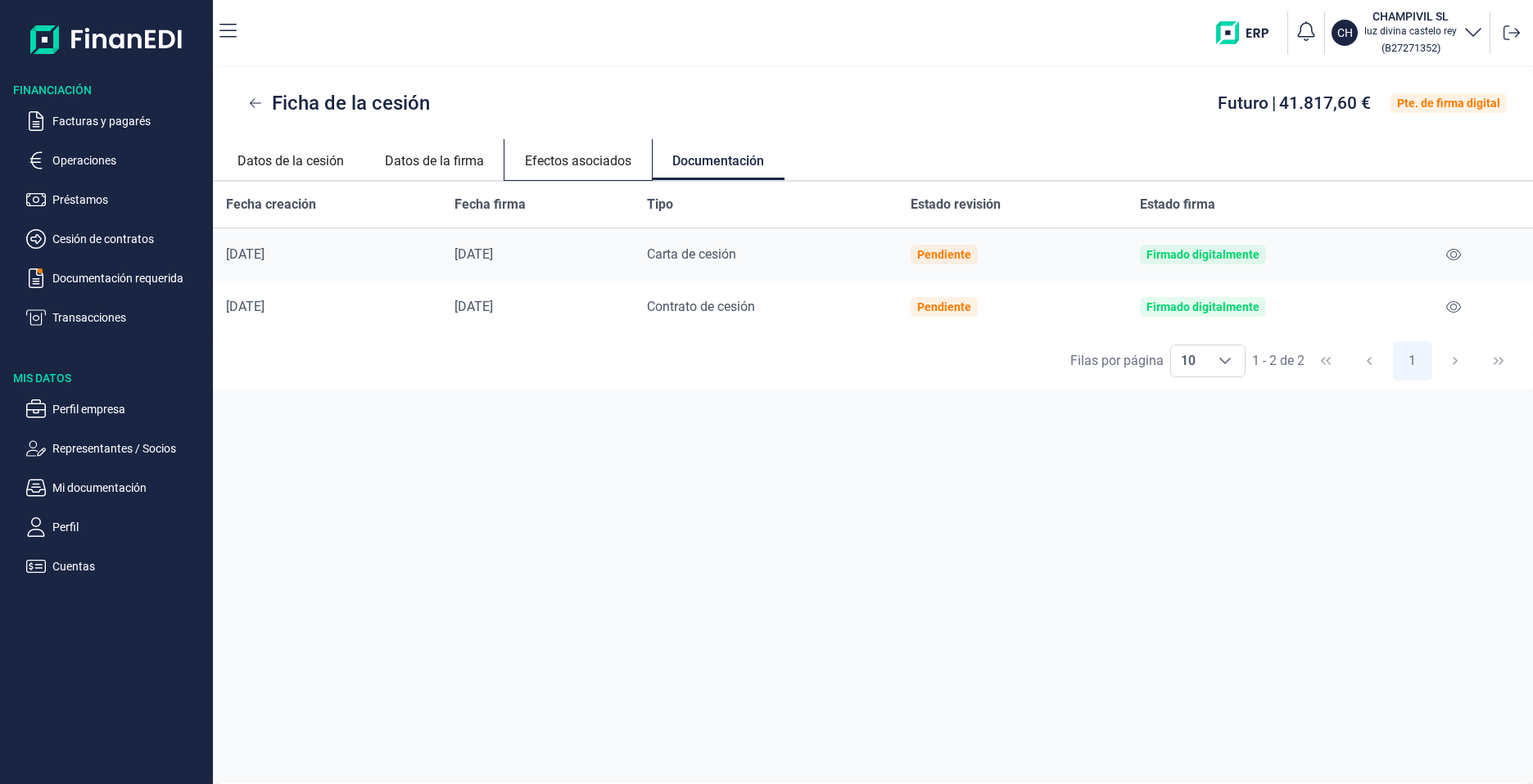
click at [597, 162] on link "Efectos asociados" at bounding box center [578, 159] width 148 height 40
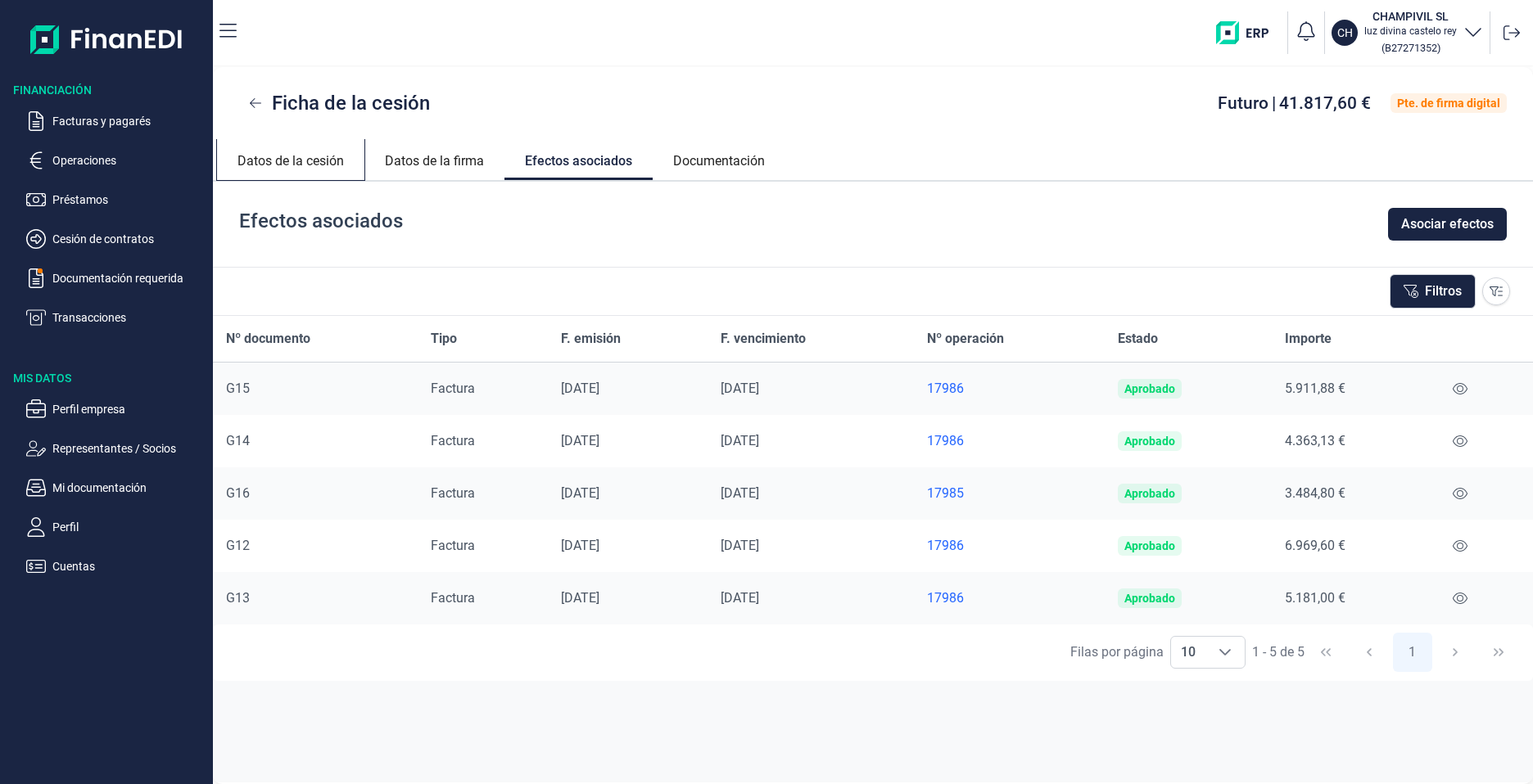
click at [271, 167] on link "Datos de la cesión" at bounding box center [290, 159] width 148 height 40
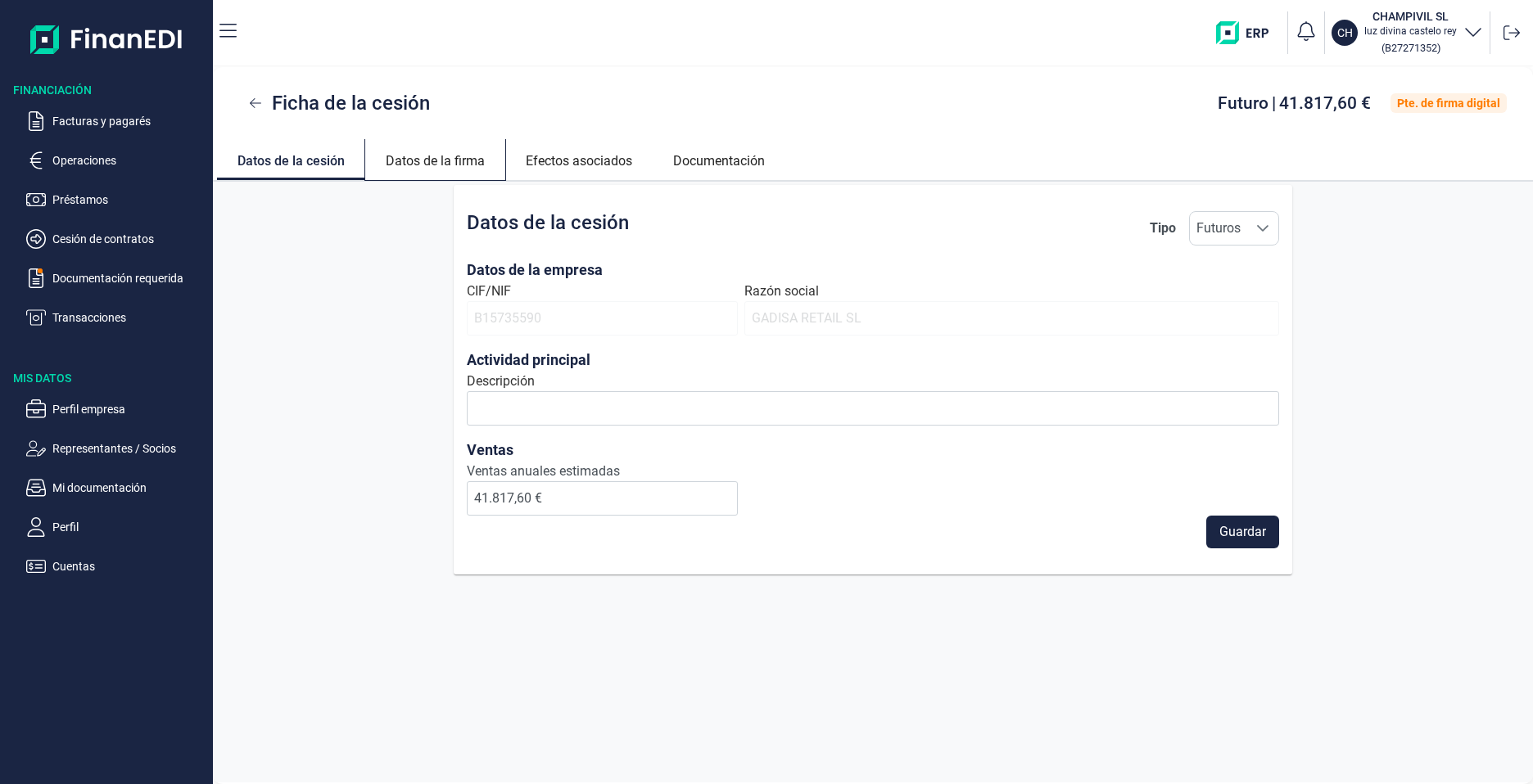
click at [423, 165] on link "Datos de la firma" at bounding box center [435, 159] width 140 height 40
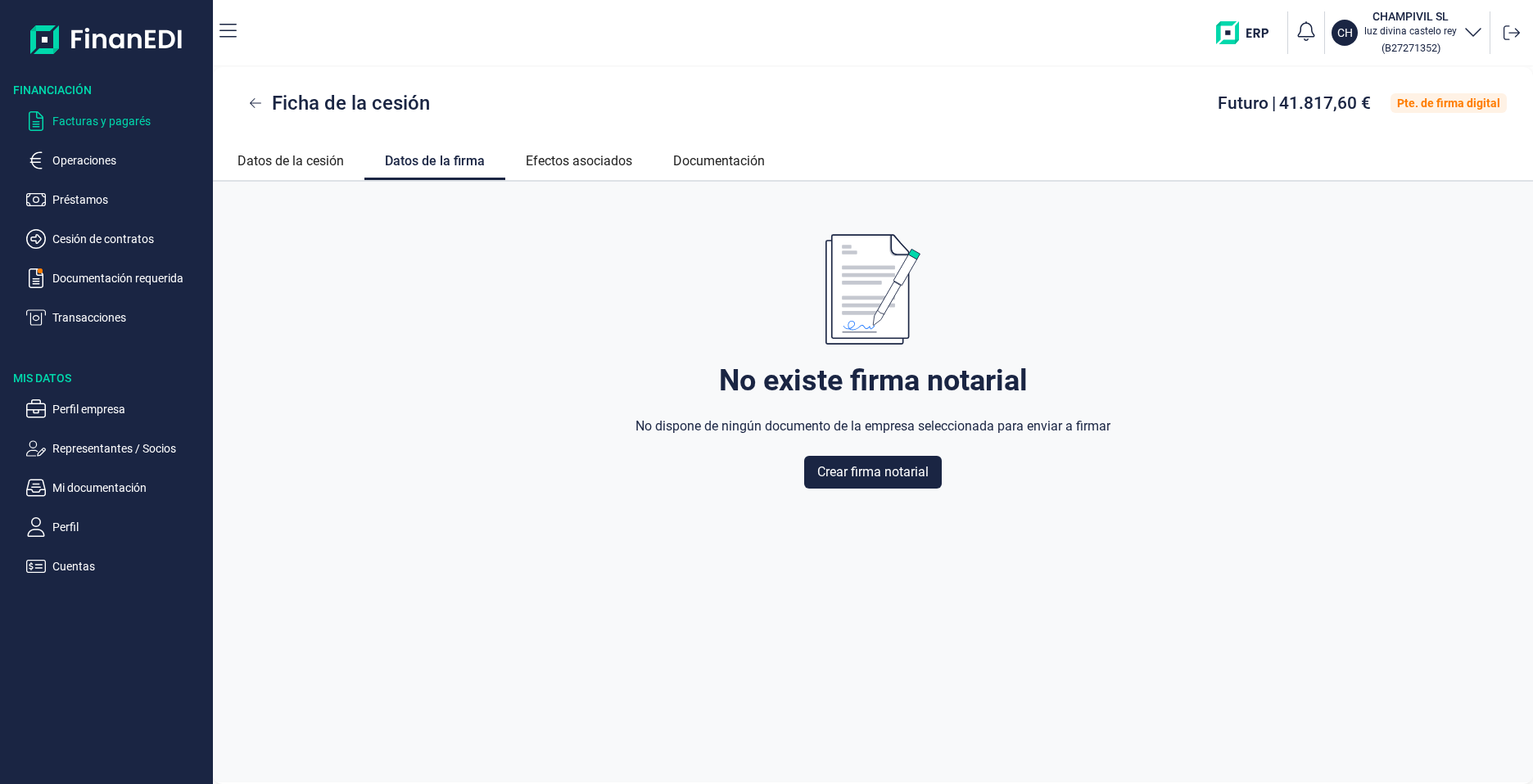
click at [87, 117] on p "Facturas y pagarés" at bounding box center [129, 121] width 154 height 20
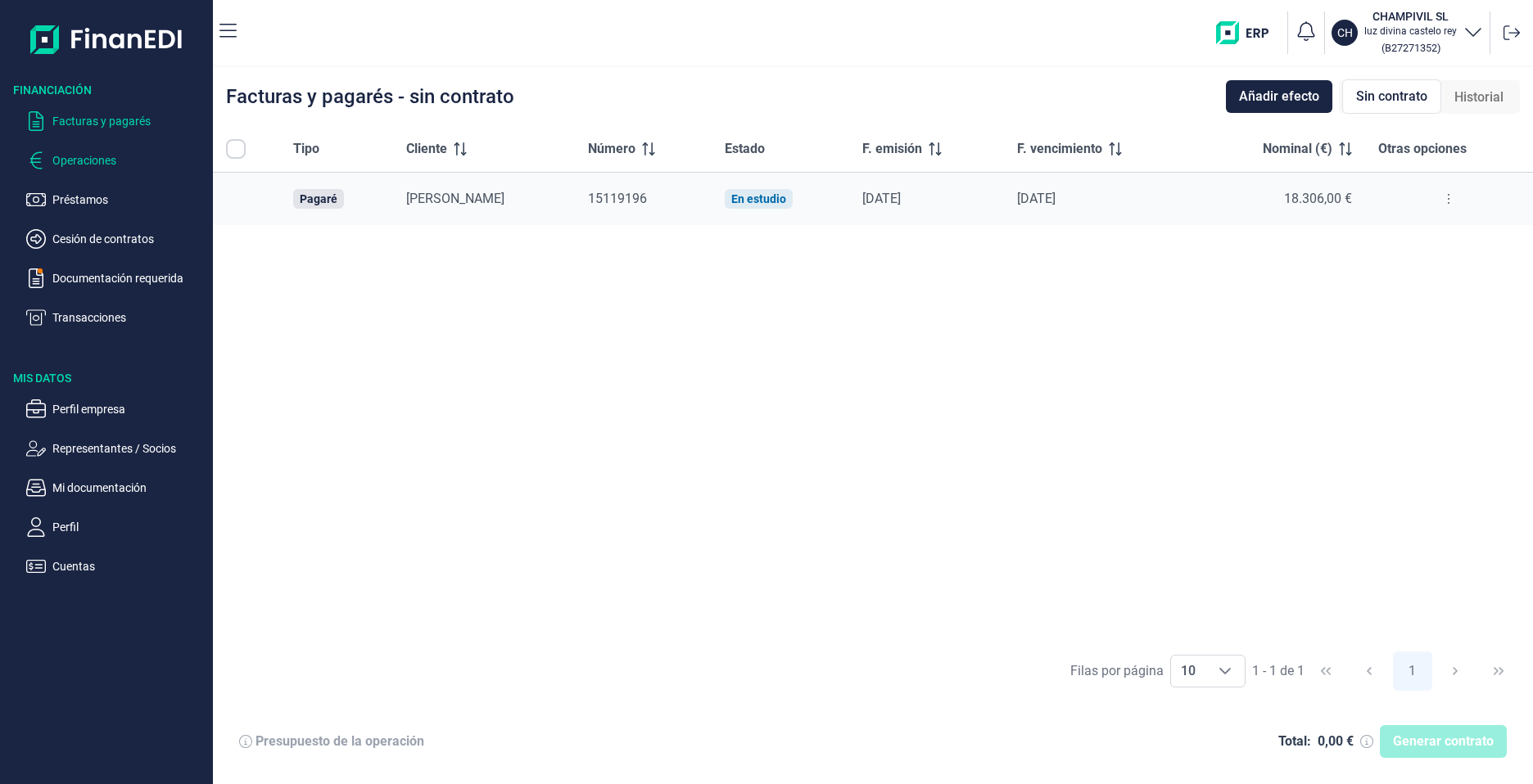
click at [90, 160] on p "Operaciones" at bounding box center [129, 161] width 154 height 20
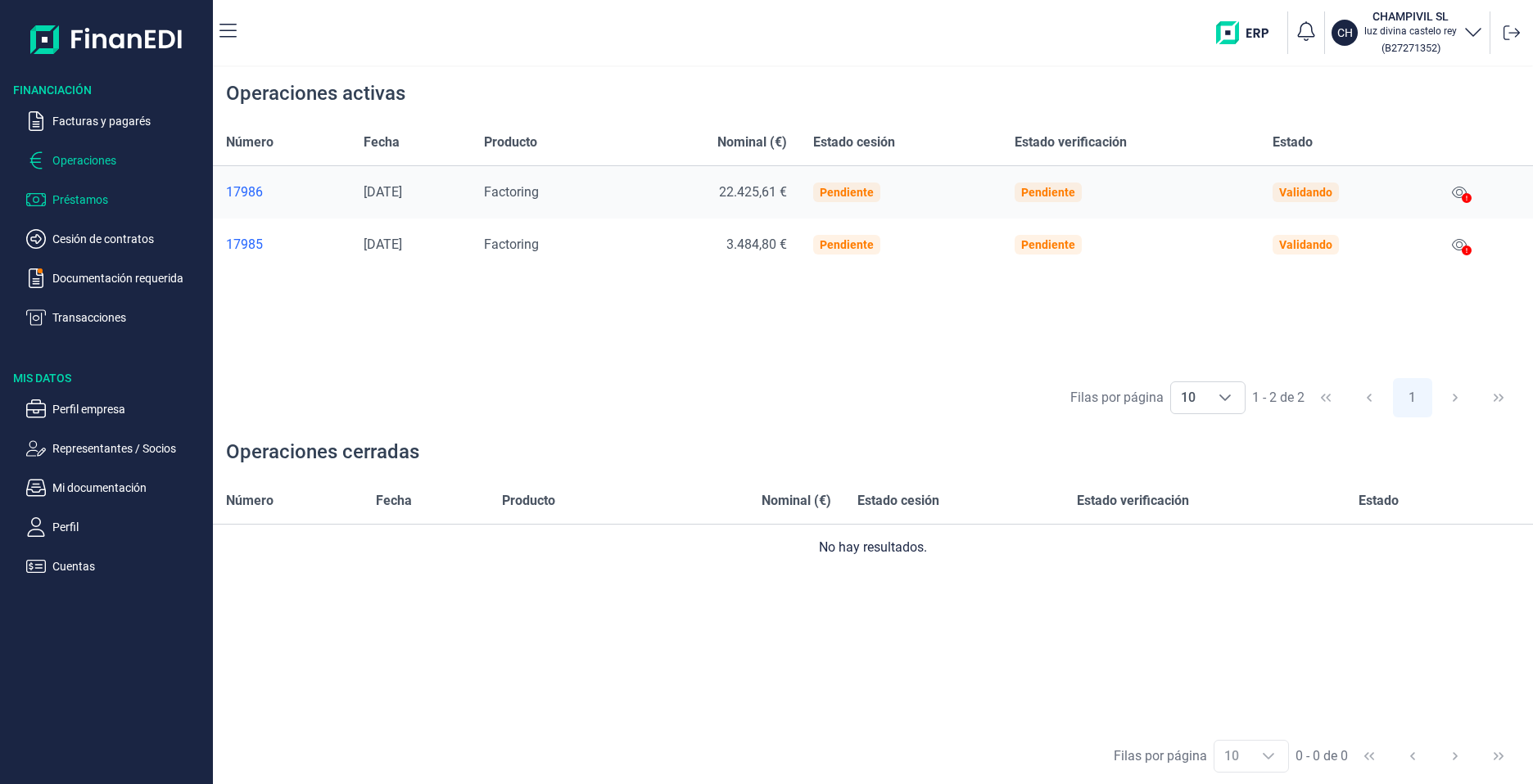
click at [73, 196] on p "Préstamos" at bounding box center [129, 200] width 154 height 20
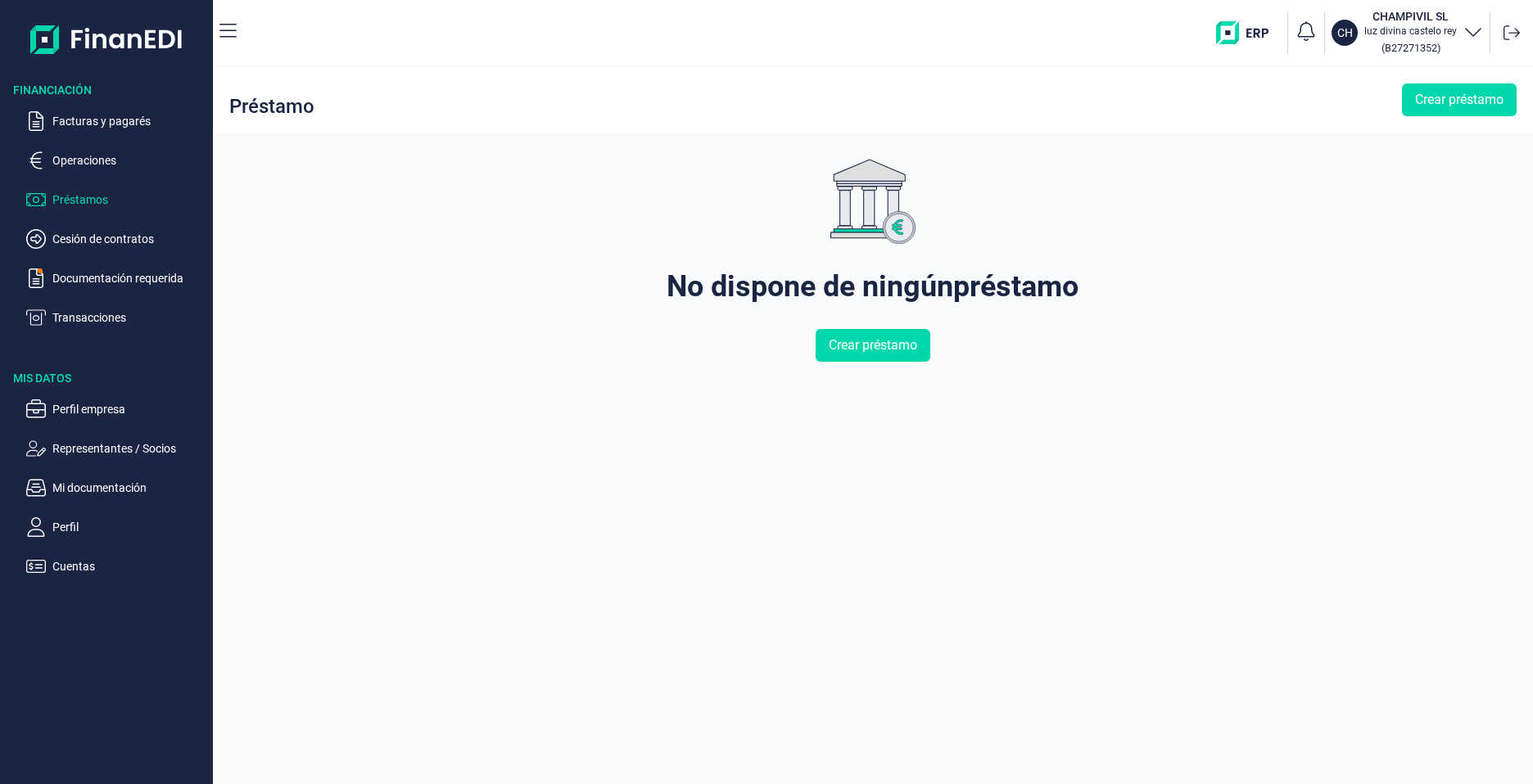
click at [82, 228] on ul "Facturas y pagarés Operaciones Préstamos Cesión de contratos Documentación requ…" at bounding box center [106, 213] width 213 height 229
click at [92, 237] on p "Cesión de contratos" at bounding box center [129, 239] width 154 height 20
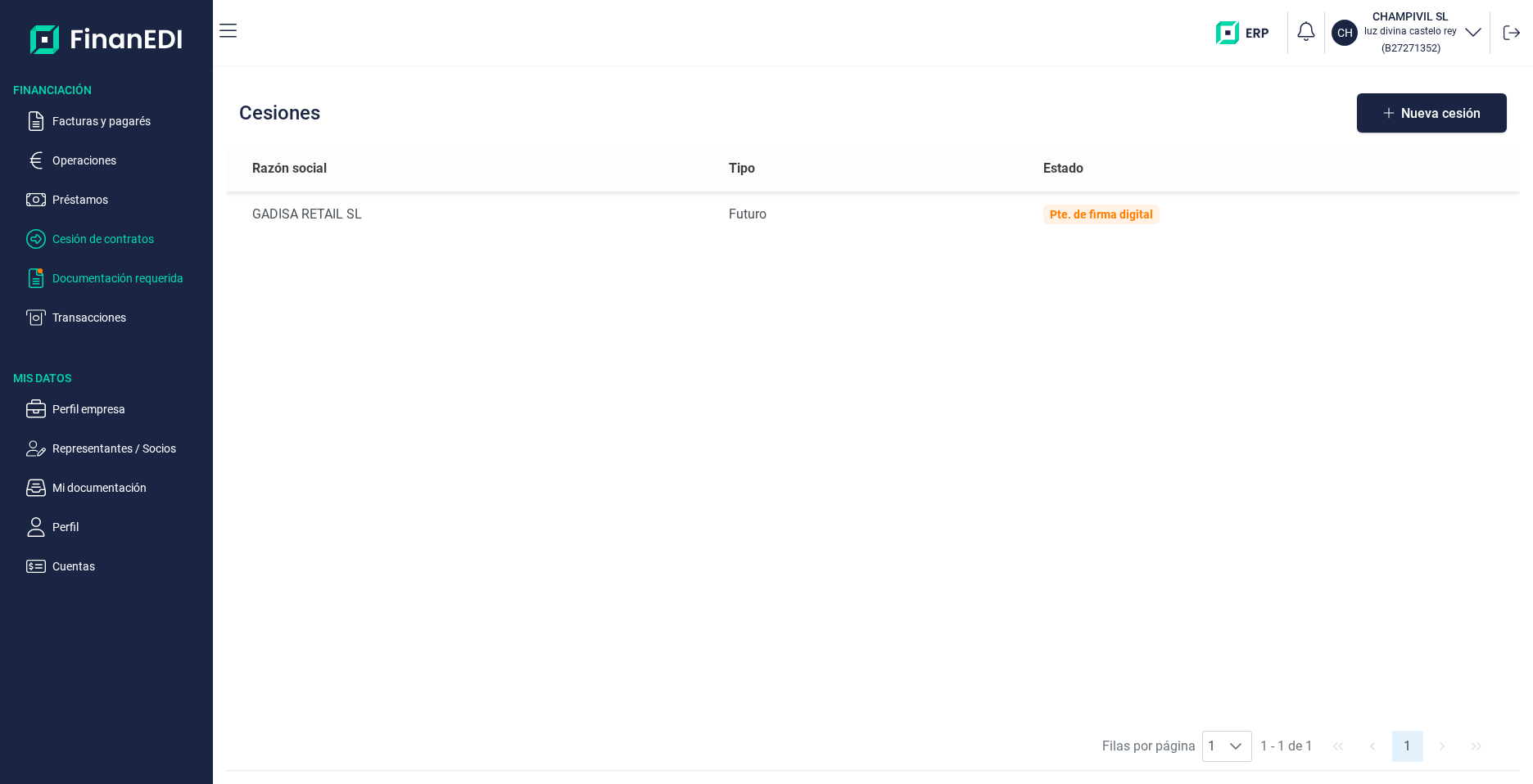
click at [89, 280] on p "Documentación requerida" at bounding box center [129, 279] width 154 height 20
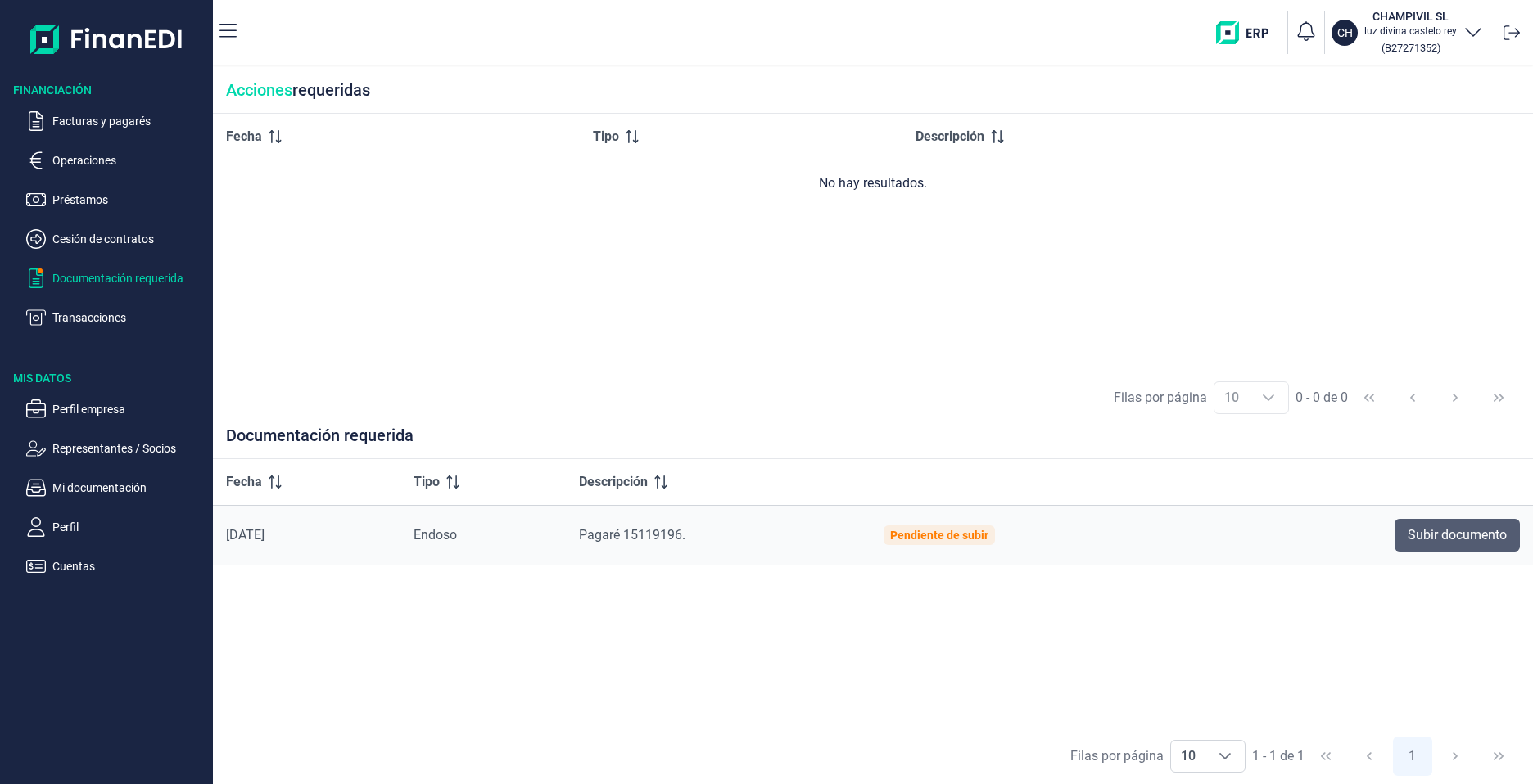
click at [1477, 537] on span "Subir documento" at bounding box center [1457, 535] width 99 height 20
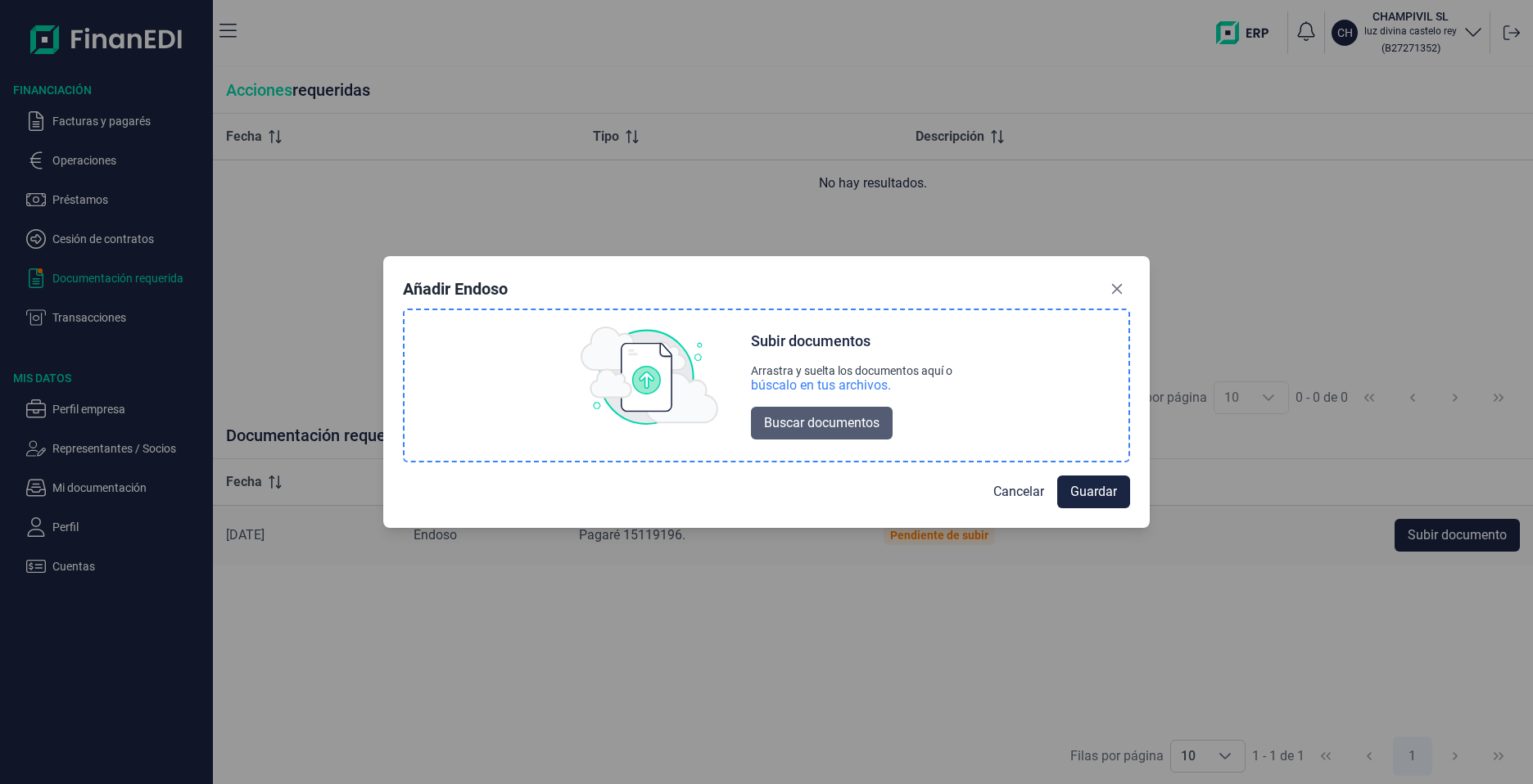
click at [819, 424] on span "Buscar documentos" at bounding box center [821, 423] width 115 height 20
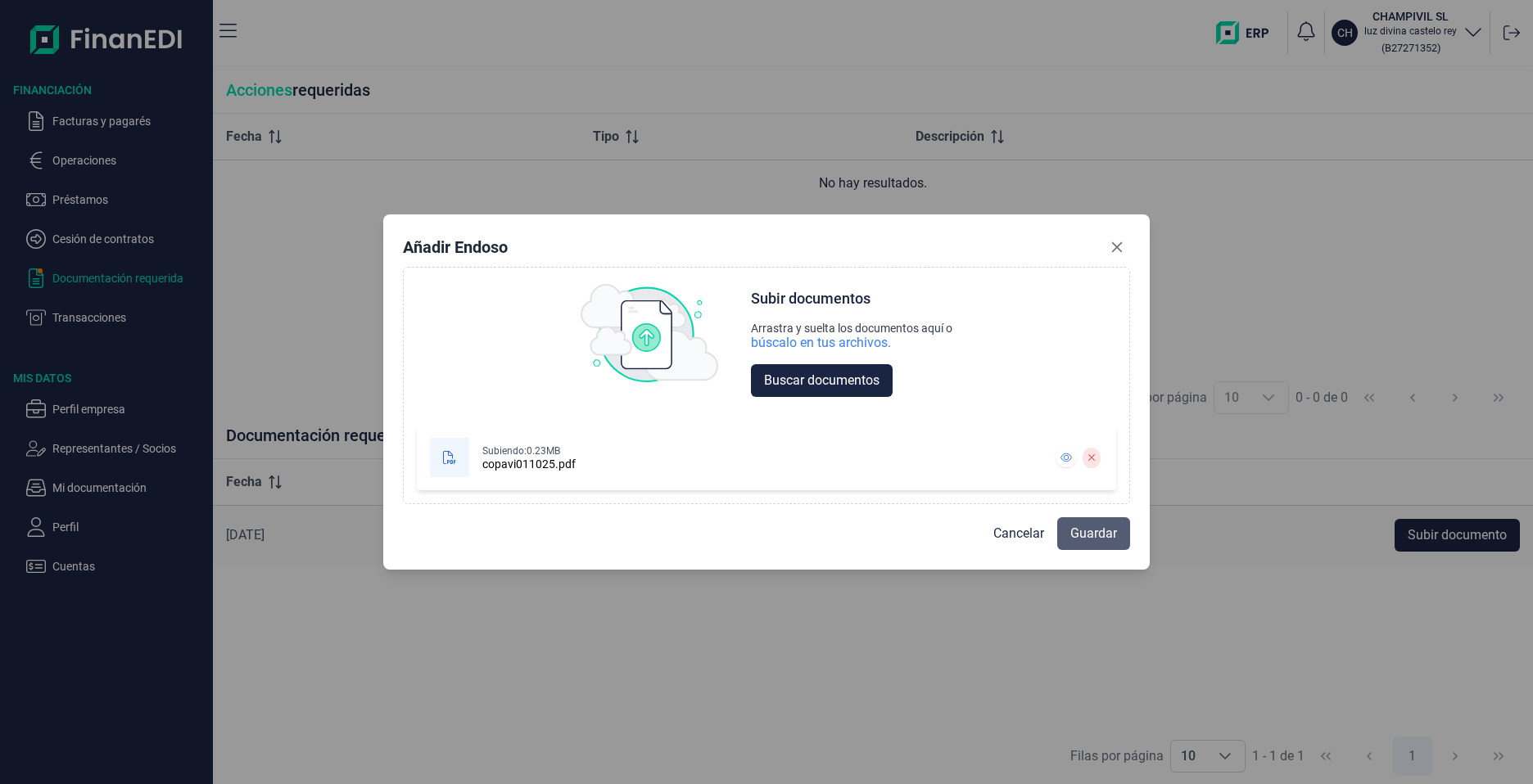
click at [1116, 532] on span "Guardar" at bounding box center [1093, 533] width 47 height 20
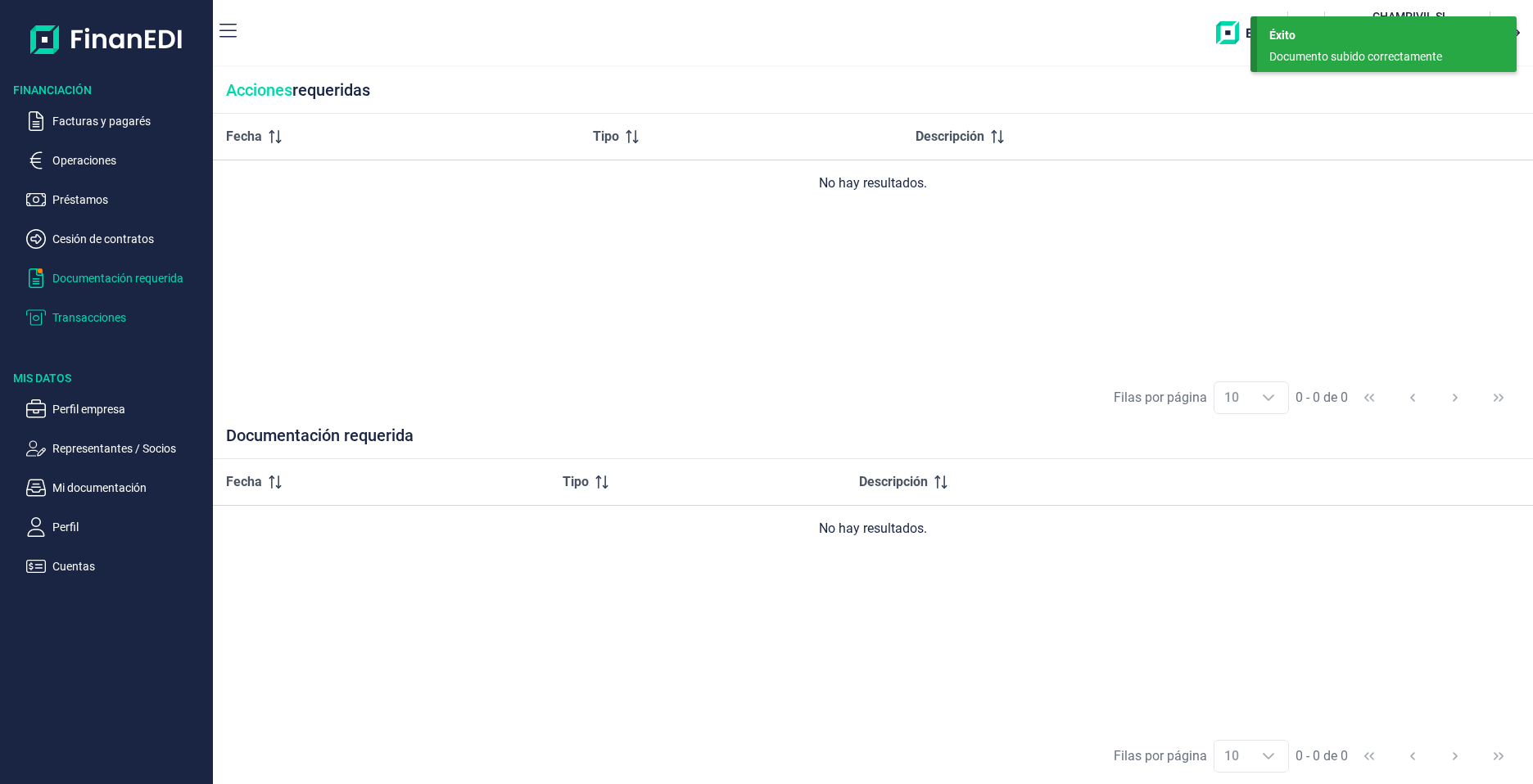
click at [78, 319] on p "Transacciones" at bounding box center [129, 317] width 154 height 20
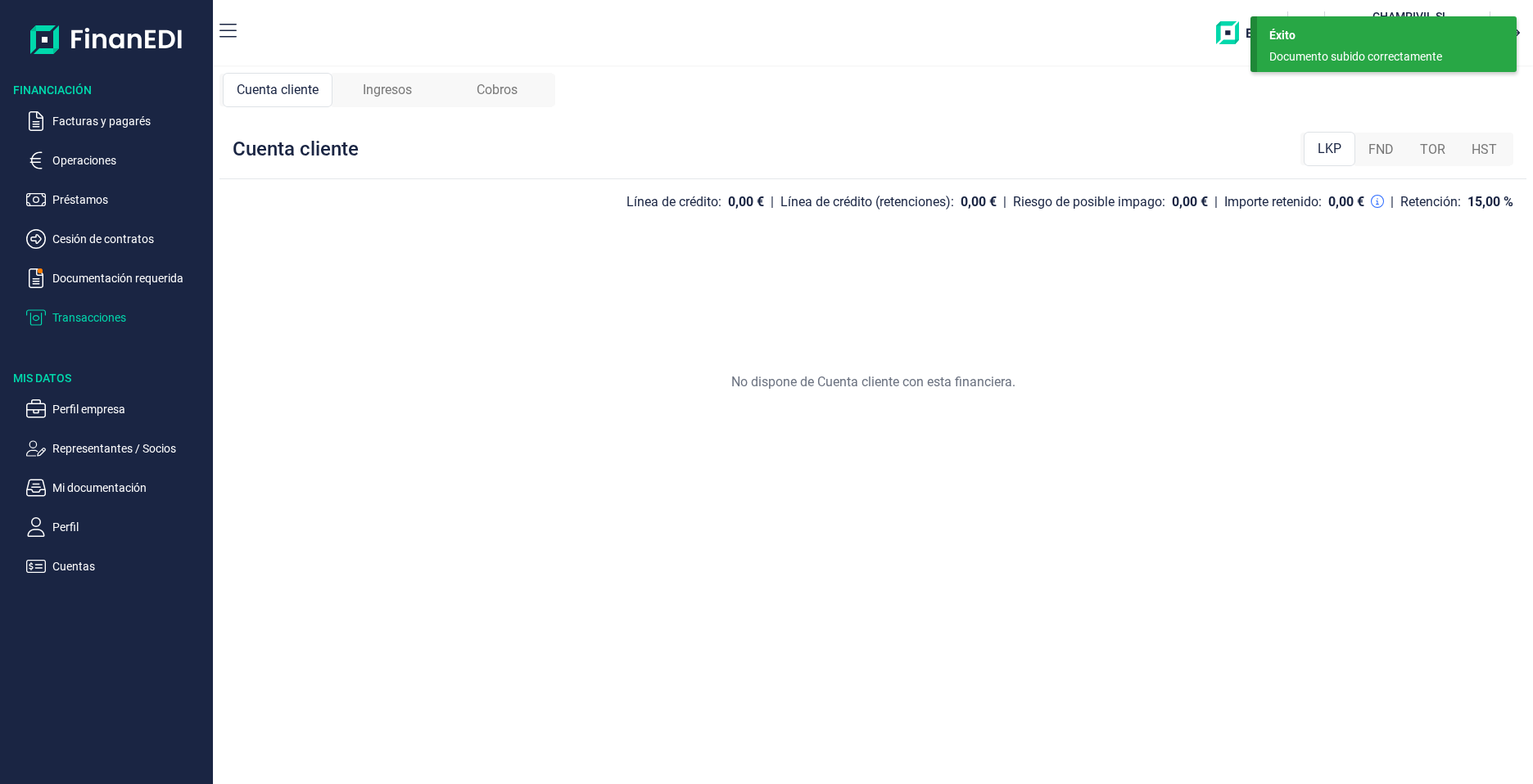
click at [382, 83] on span "Ingresos" at bounding box center [388, 90] width 49 height 20
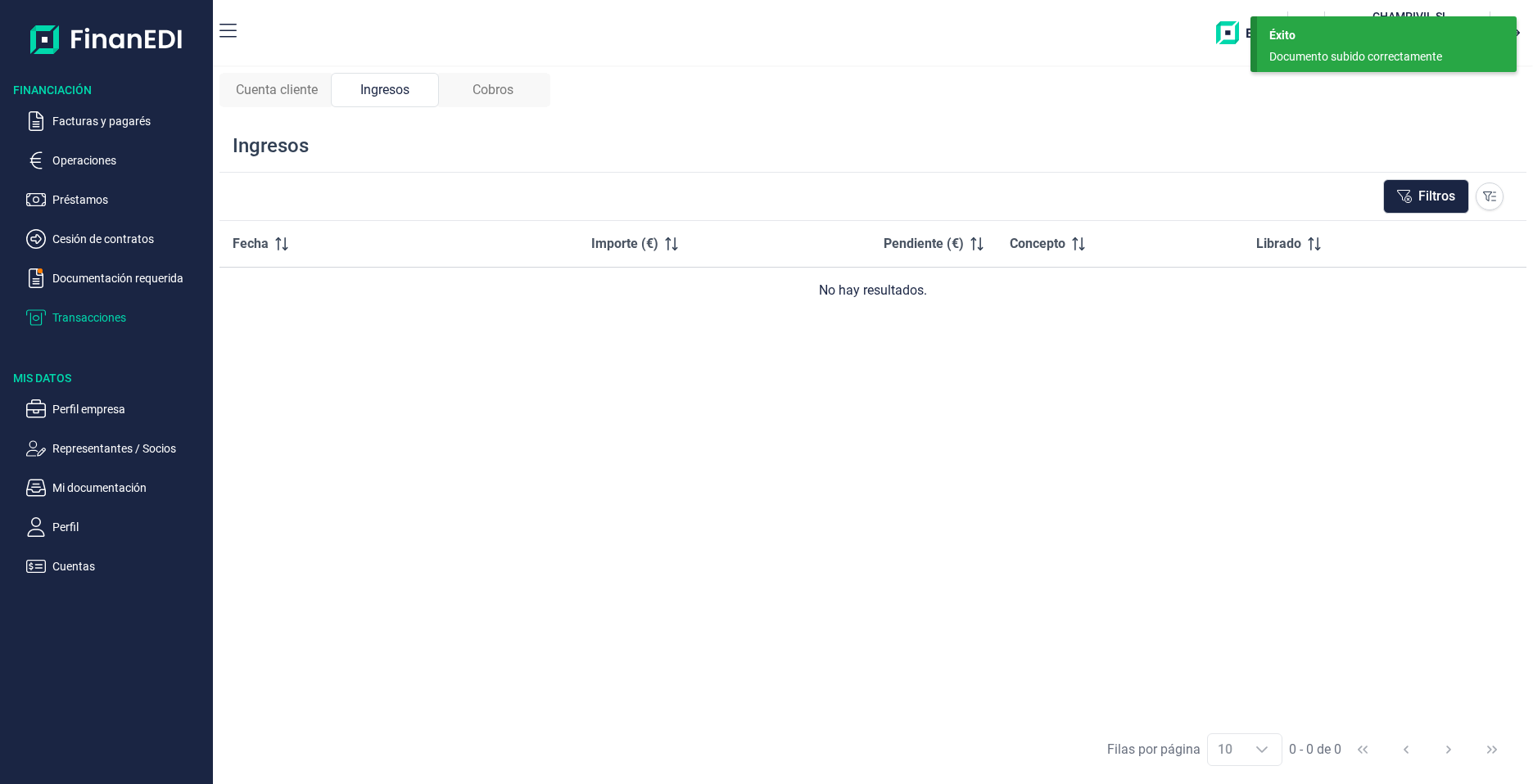
click at [492, 89] on span "Cobros" at bounding box center [493, 90] width 41 height 20
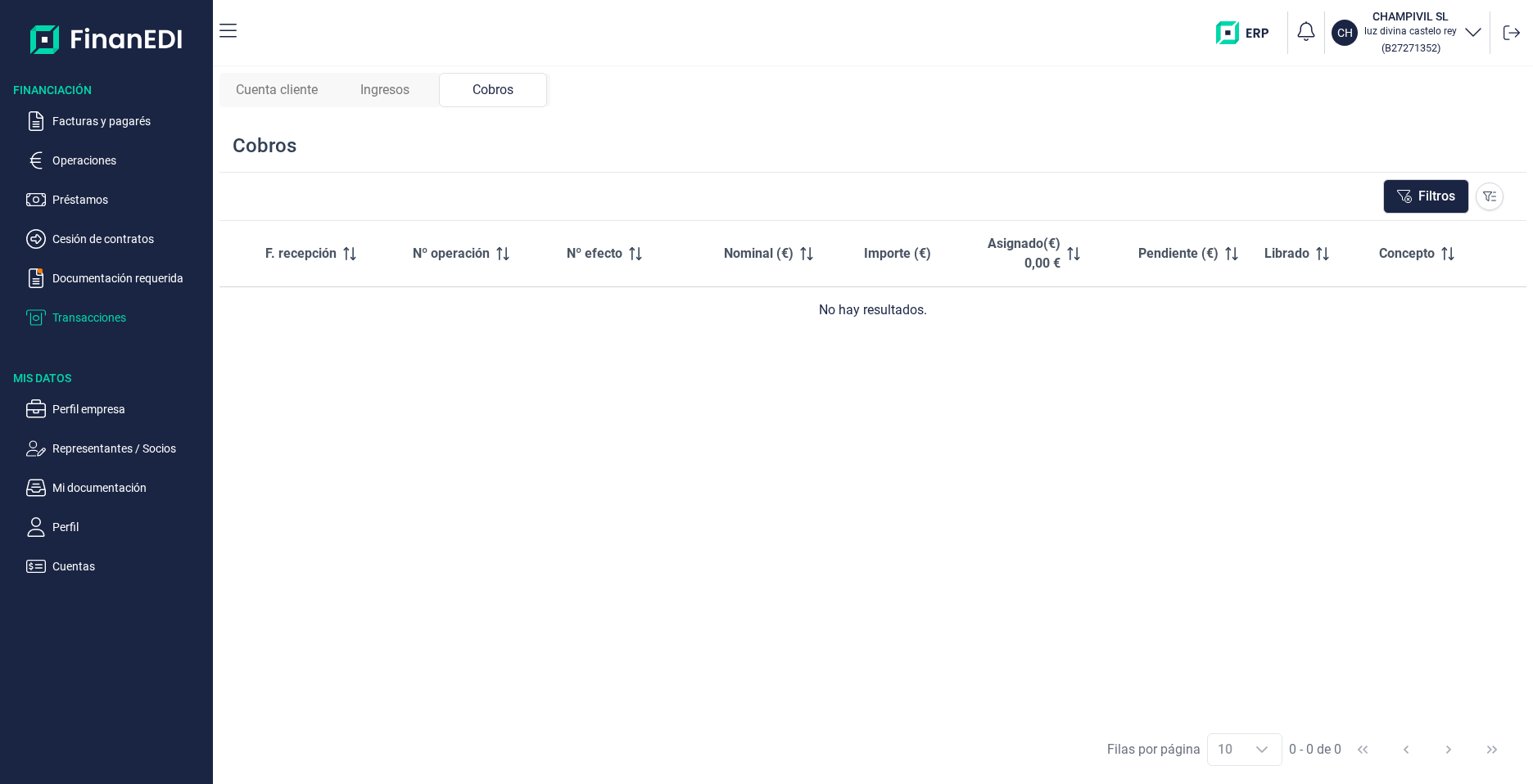
click at [288, 91] on span "Cuenta cliente" at bounding box center [276, 90] width 82 height 20
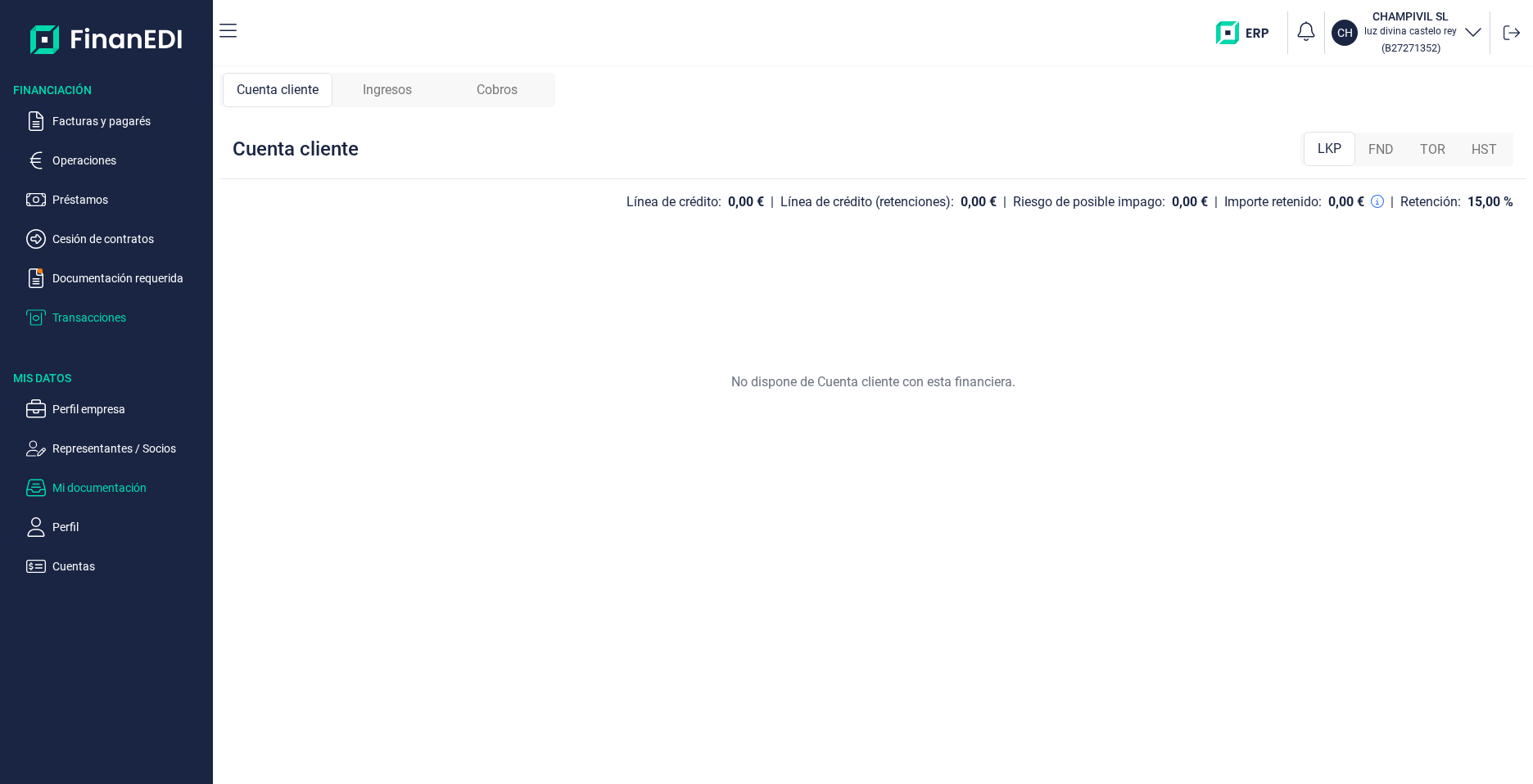
click at [91, 489] on p "Mi documentación" at bounding box center [129, 488] width 154 height 20
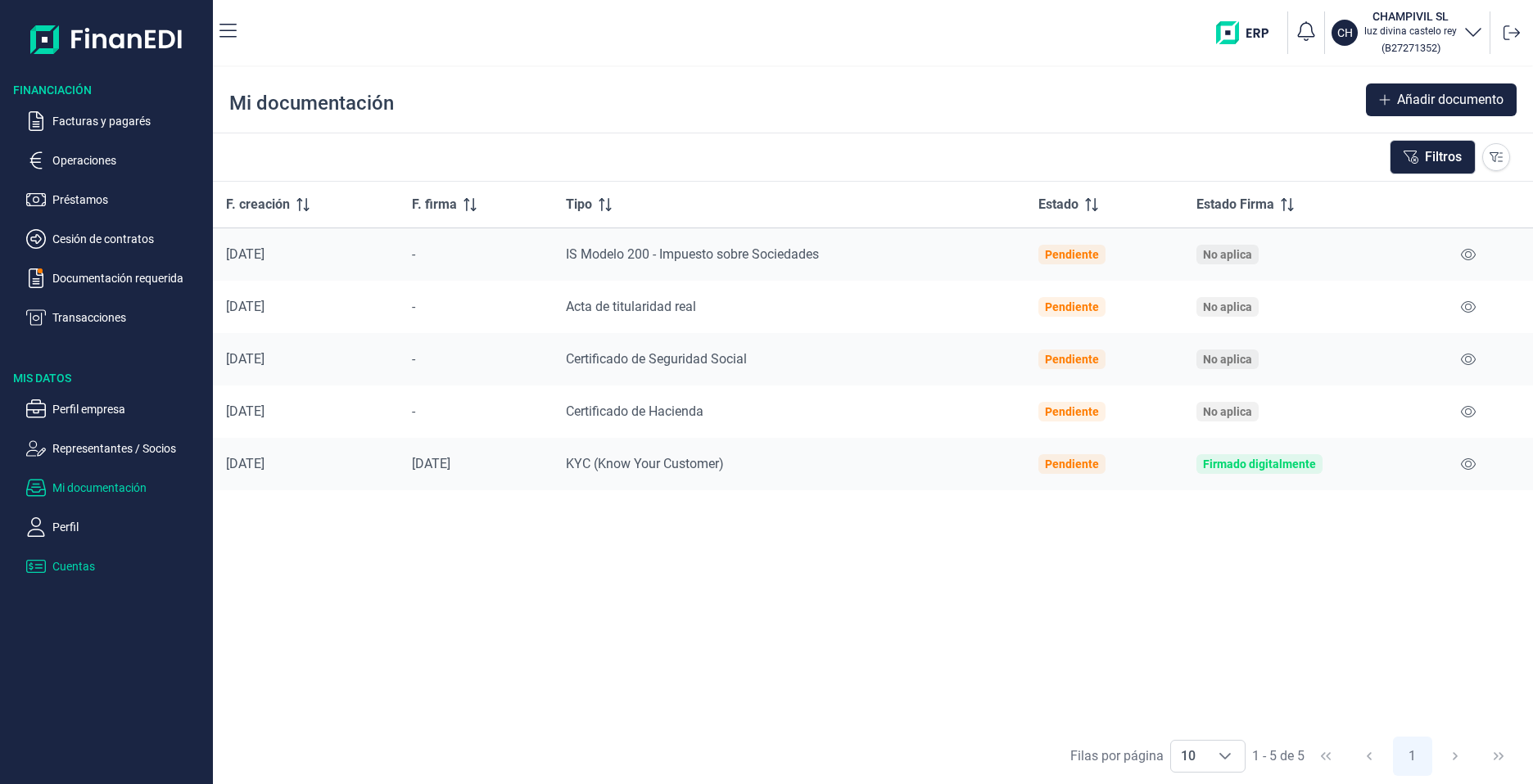
click at [75, 567] on p "Cuentas" at bounding box center [129, 566] width 154 height 20
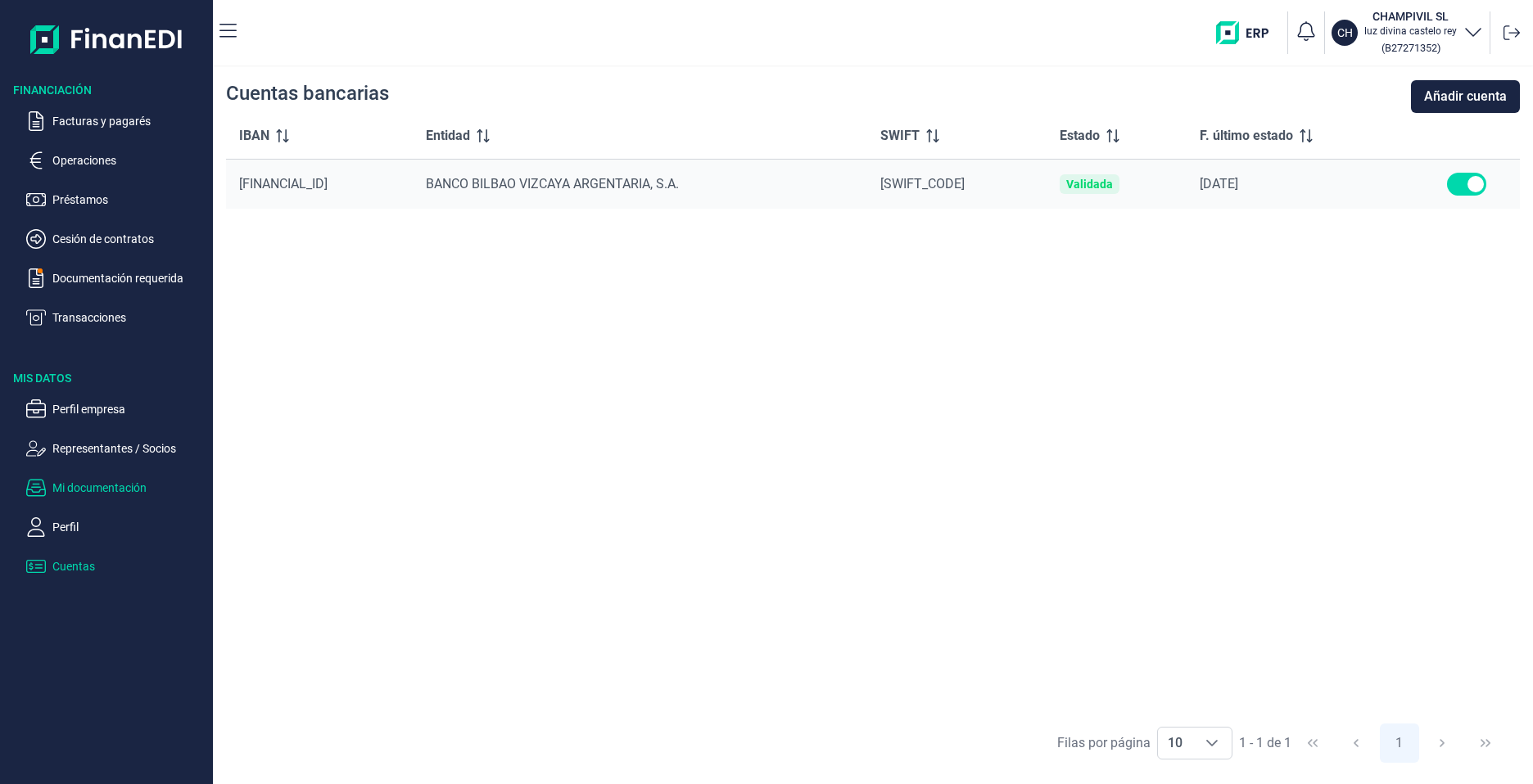
click at [98, 497] on p "Mi documentación" at bounding box center [129, 488] width 154 height 20
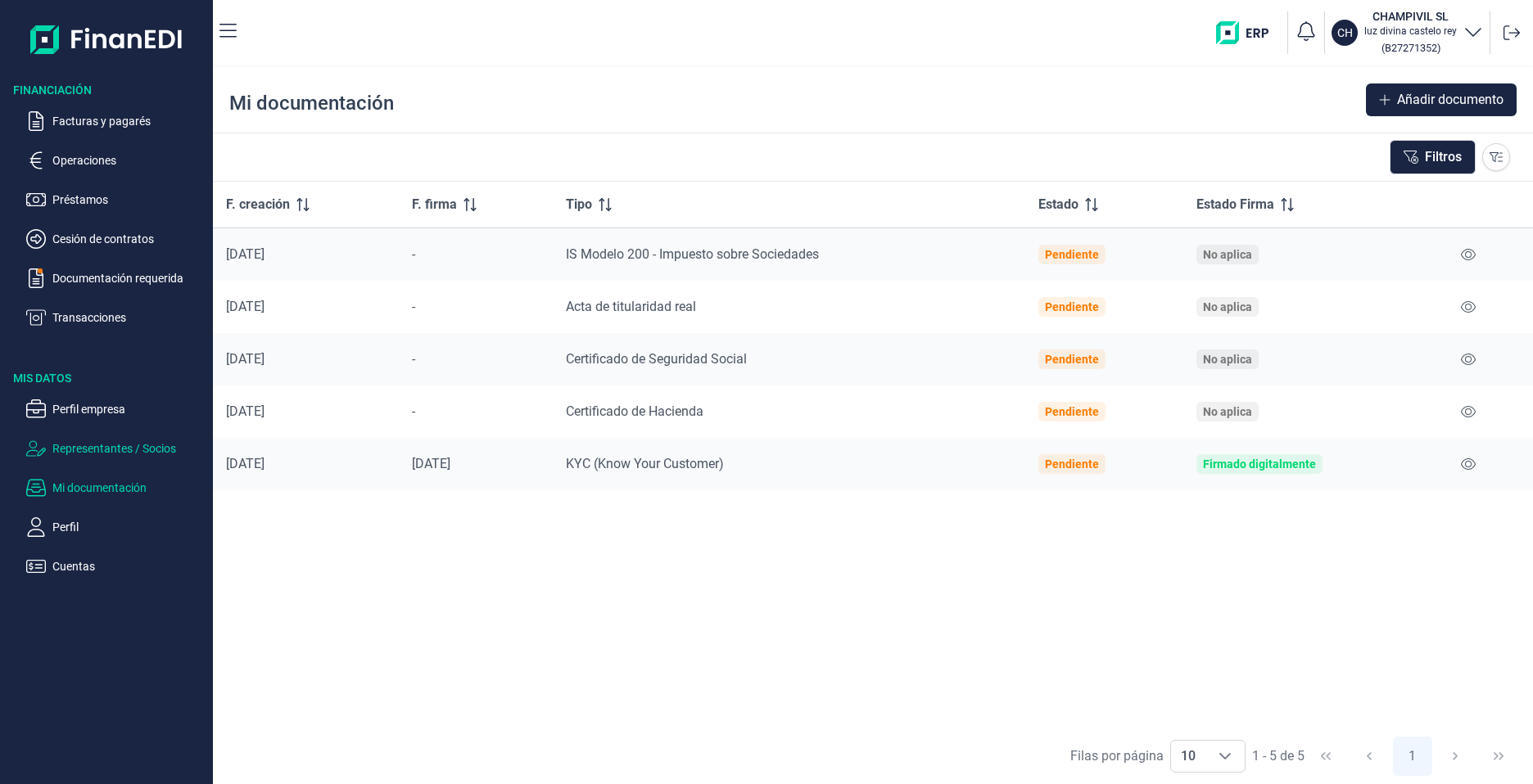
click at [106, 453] on p "Representantes / Socios" at bounding box center [129, 448] width 154 height 20
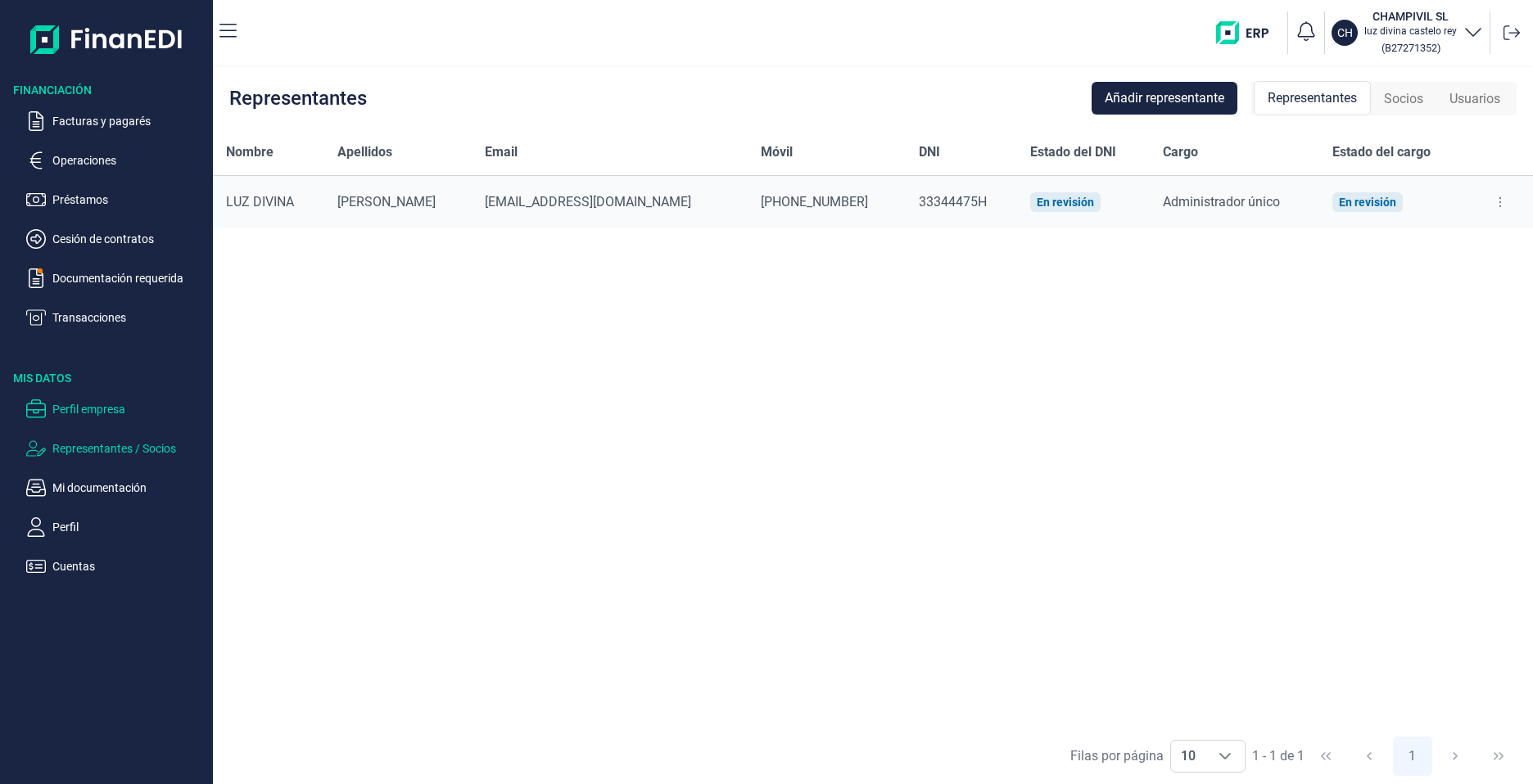
click at [102, 404] on p "Perfil empresa" at bounding box center [129, 410] width 154 height 20
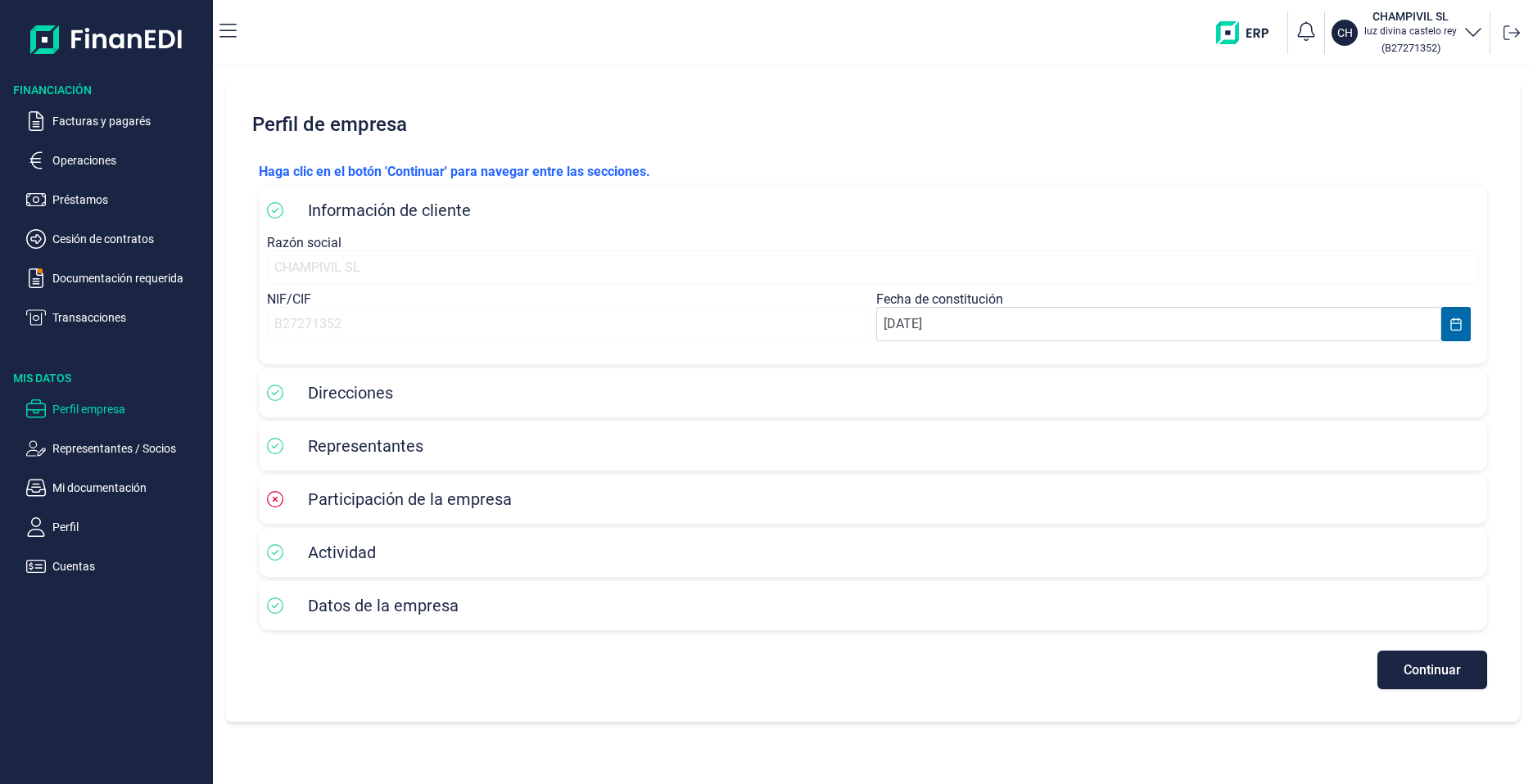
click at [345, 396] on span "Direcciones" at bounding box center [350, 393] width 85 height 20
click at [275, 392] on icon at bounding box center [275, 393] width 16 height 16
click at [334, 397] on span "Direcciones" at bounding box center [350, 393] width 85 height 20
click at [378, 502] on span "Participación de la empresa" at bounding box center [409, 500] width 204 height 20
click at [1427, 667] on span "Continuar" at bounding box center [1432, 669] width 58 height 12
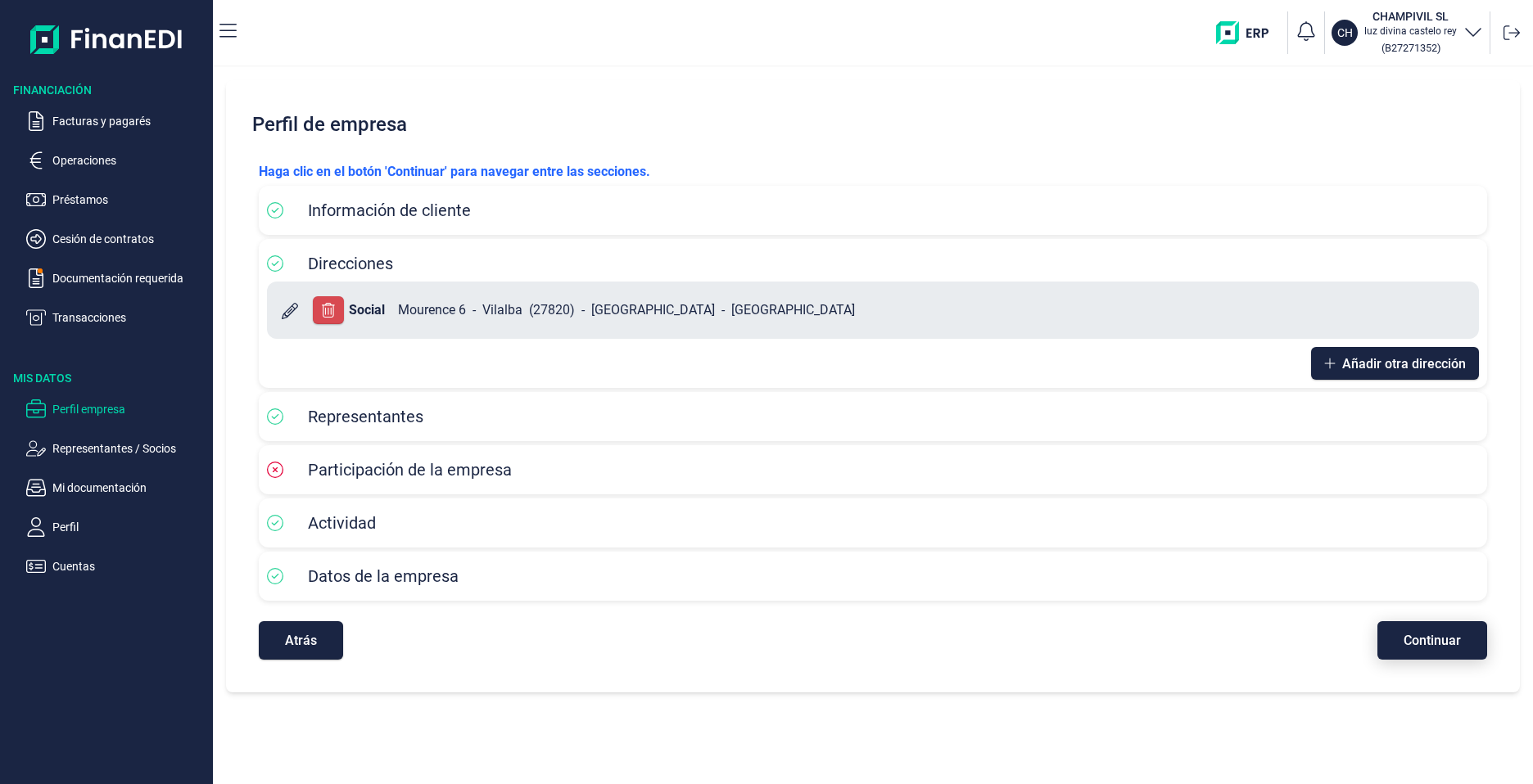
click at [1421, 640] on span "Continuar" at bounding box center [1432, 640] width 58 height 12
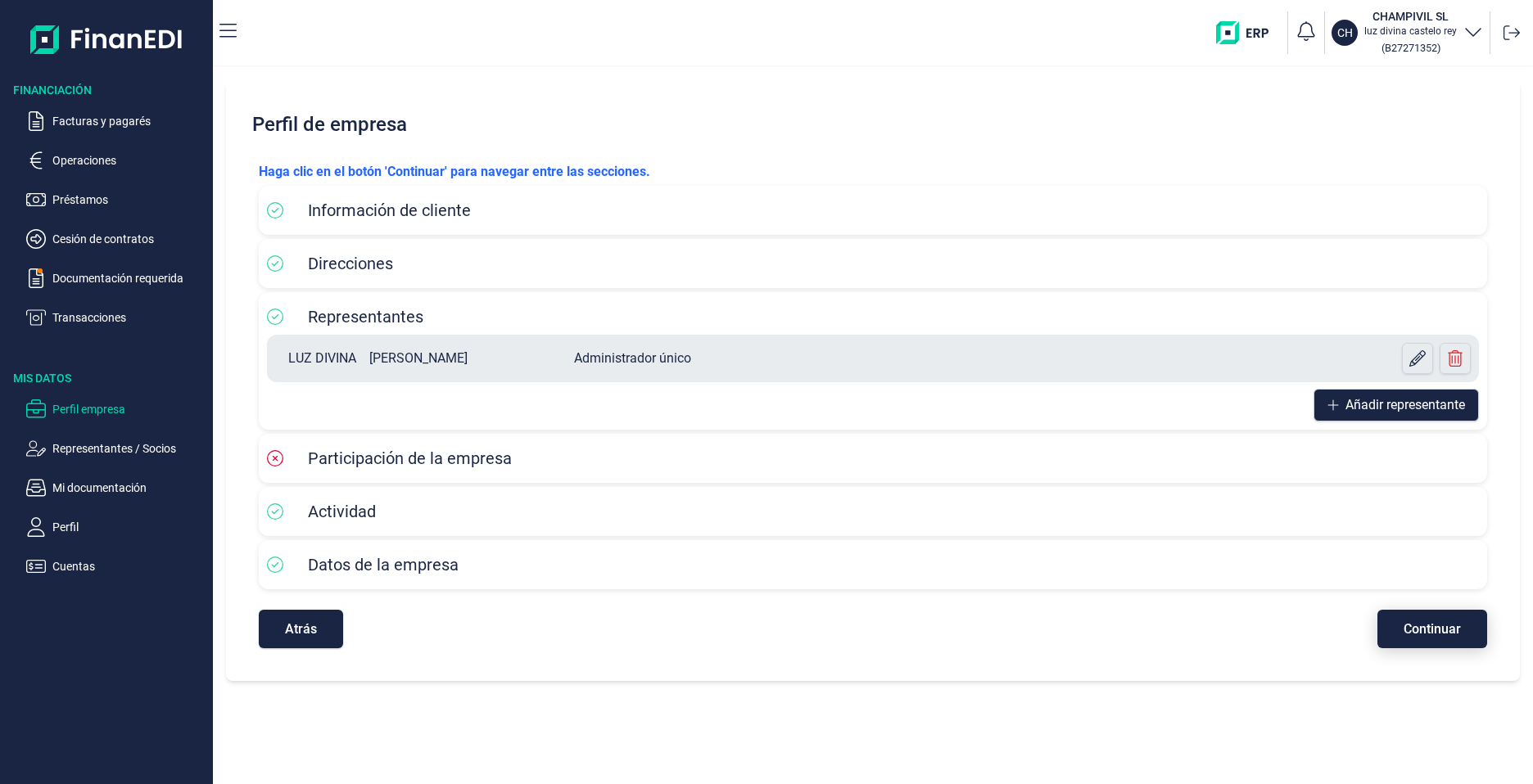
click at [1435, 627] on span "Continuar" at bounding box center [1432, 629] width 58 height 12
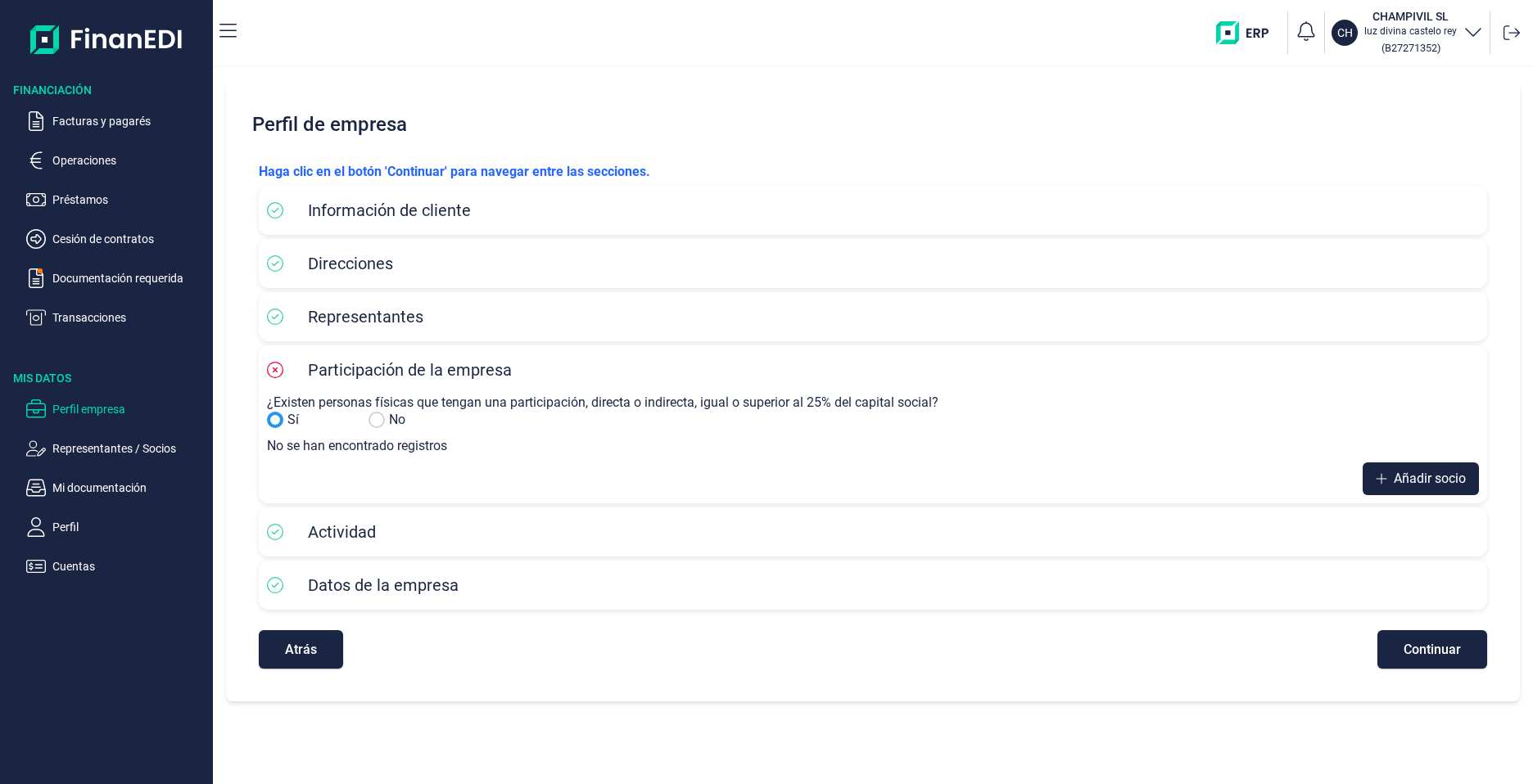
click at [380, 424] on input "Sí" at bounding box center [377, 420] width 16 height 16
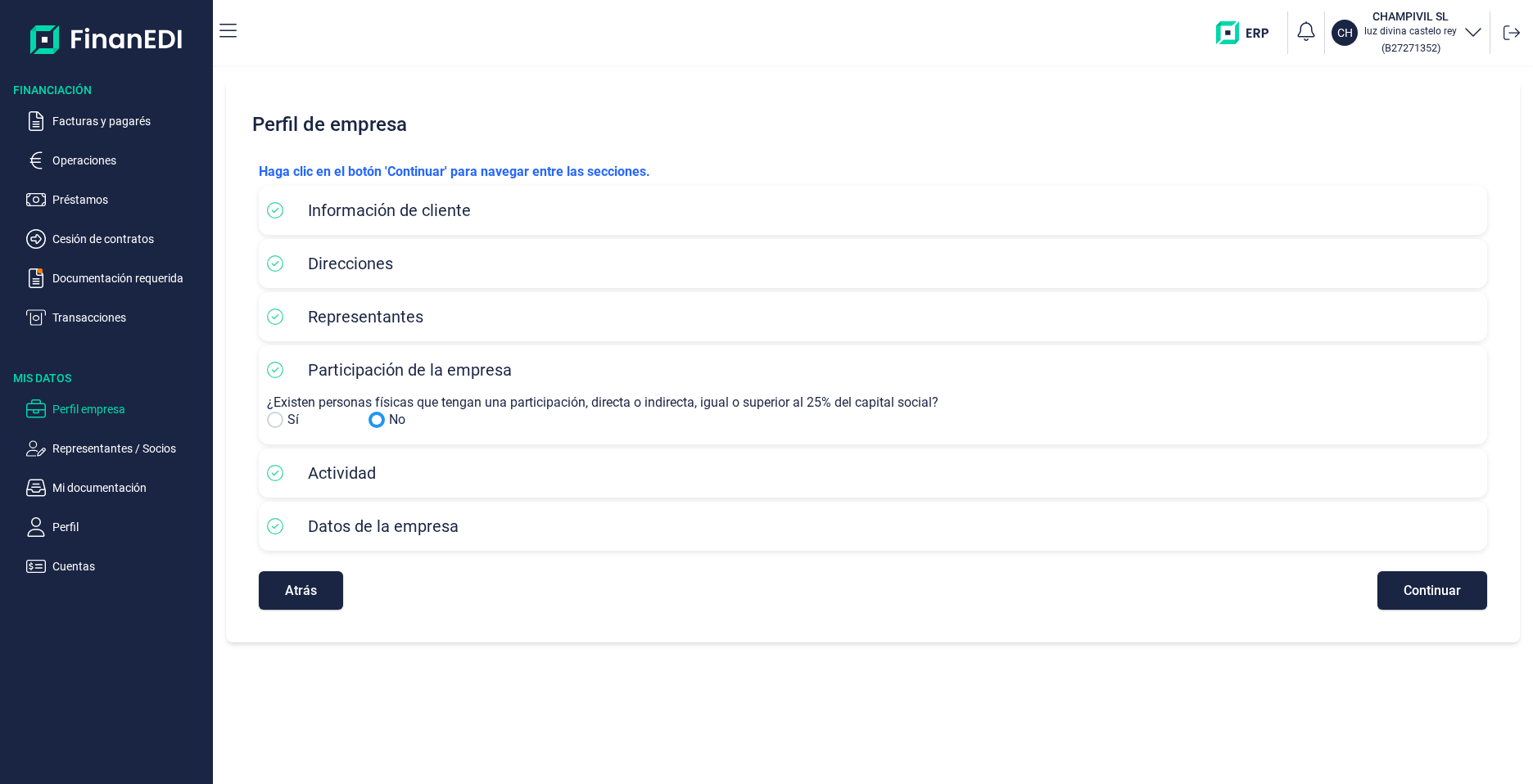
click at [269, 419] on input "No" at bounding box center [275, 420] width 16 height 16
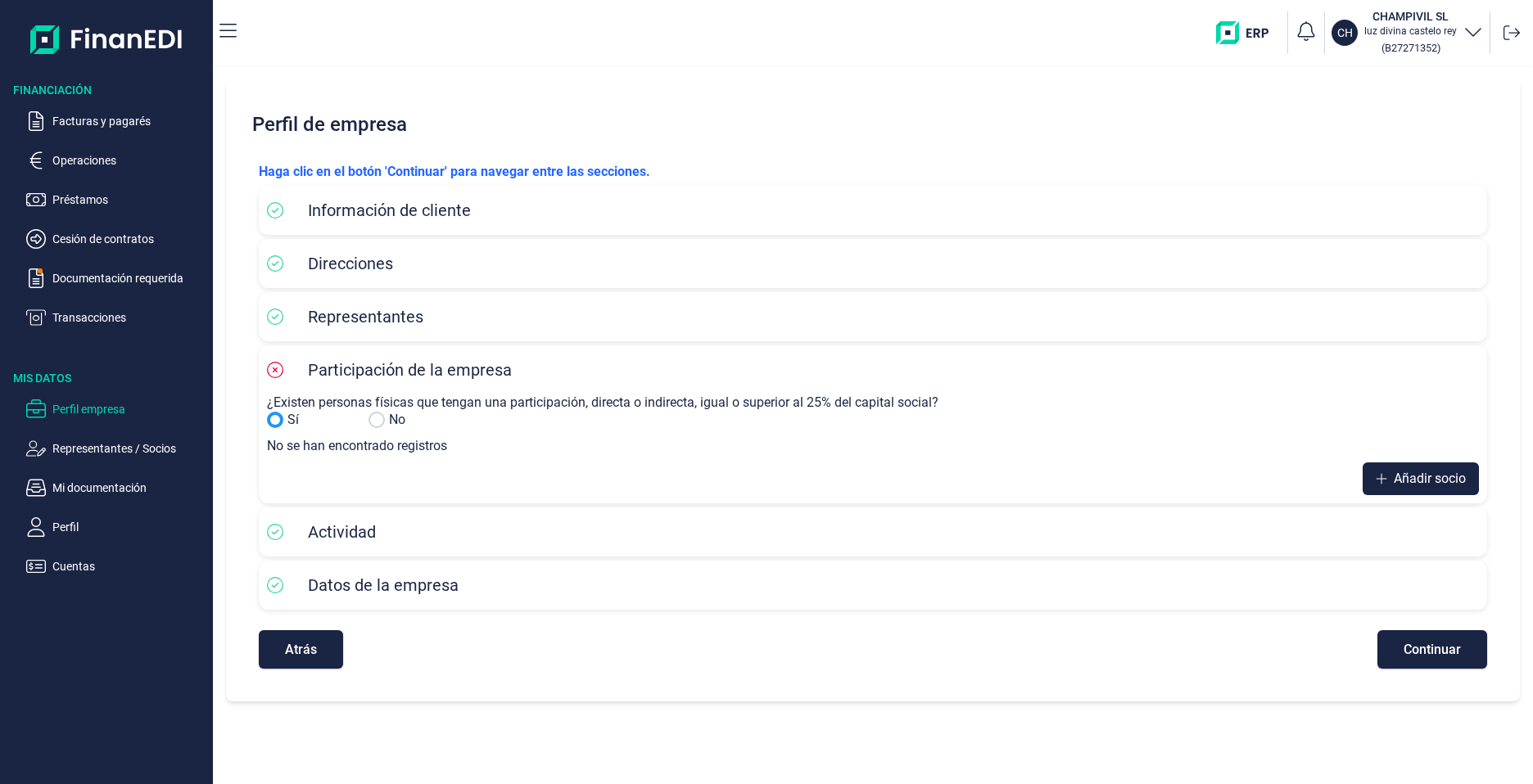
click at [382, 420] on input "Sí" at bounding box center [377, 420] width 16 height 16
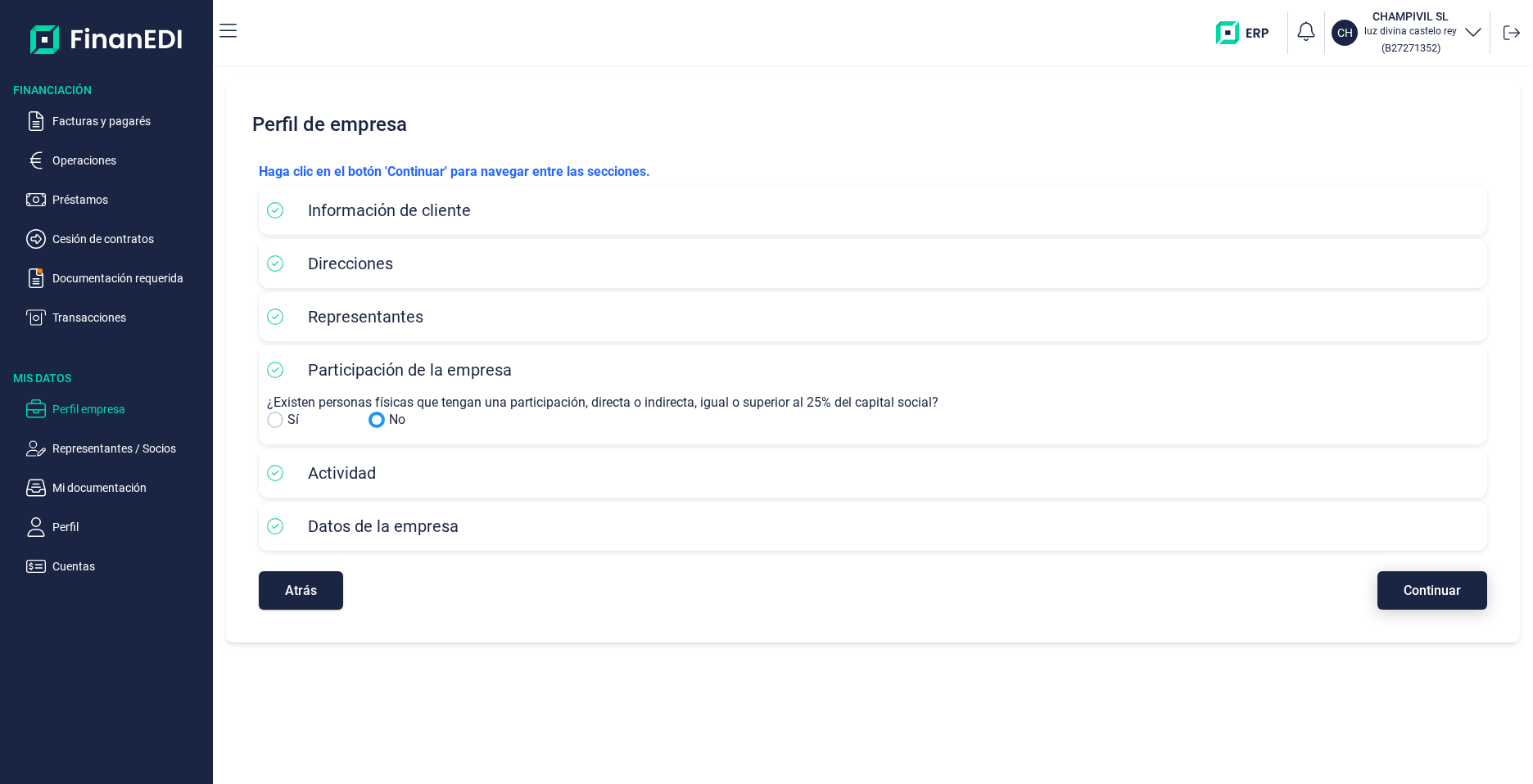
click at [1447, 585] on span "Continuar" at bounding box center [1432, 590] width 58 height 12
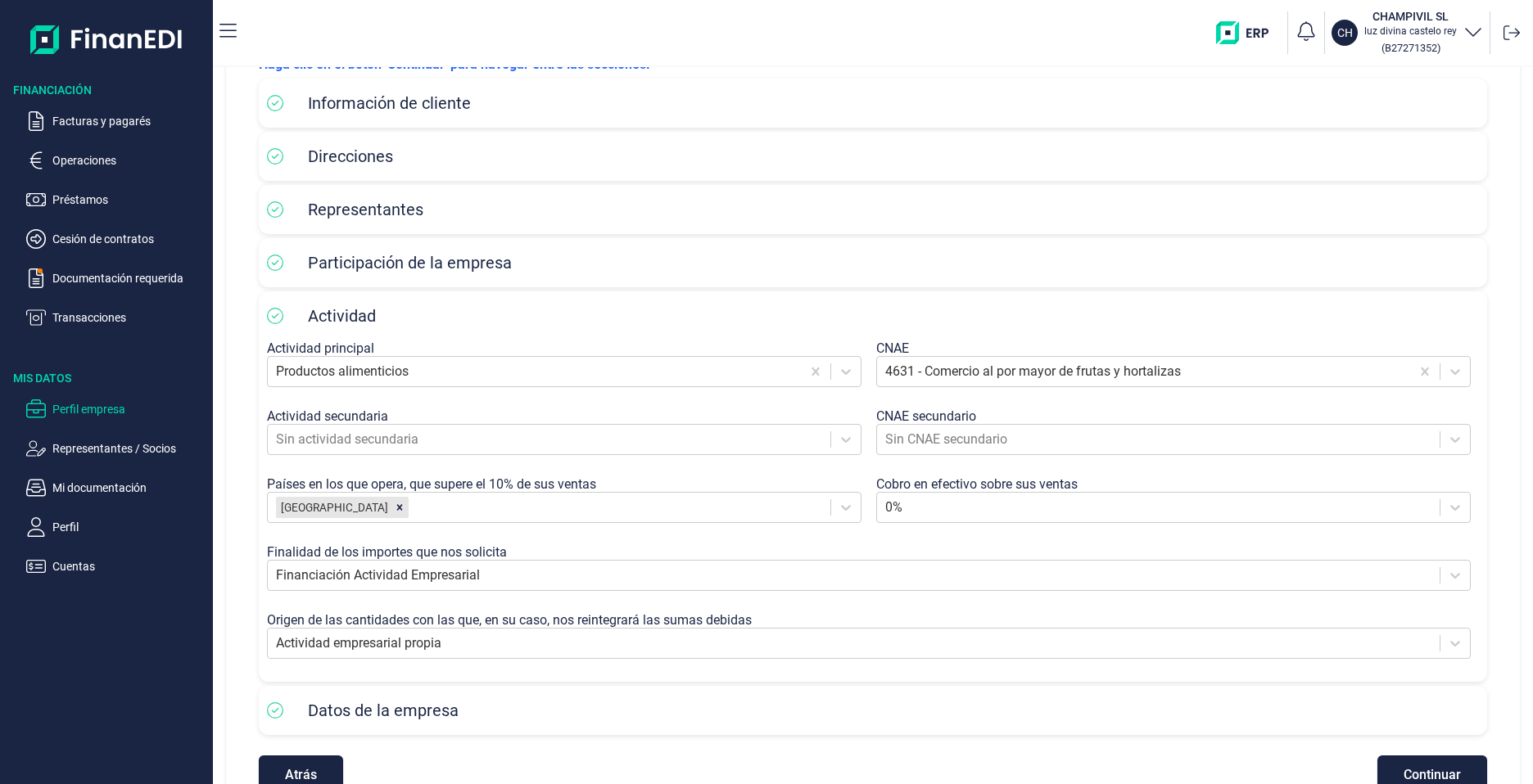
scroll to position [150, 0]
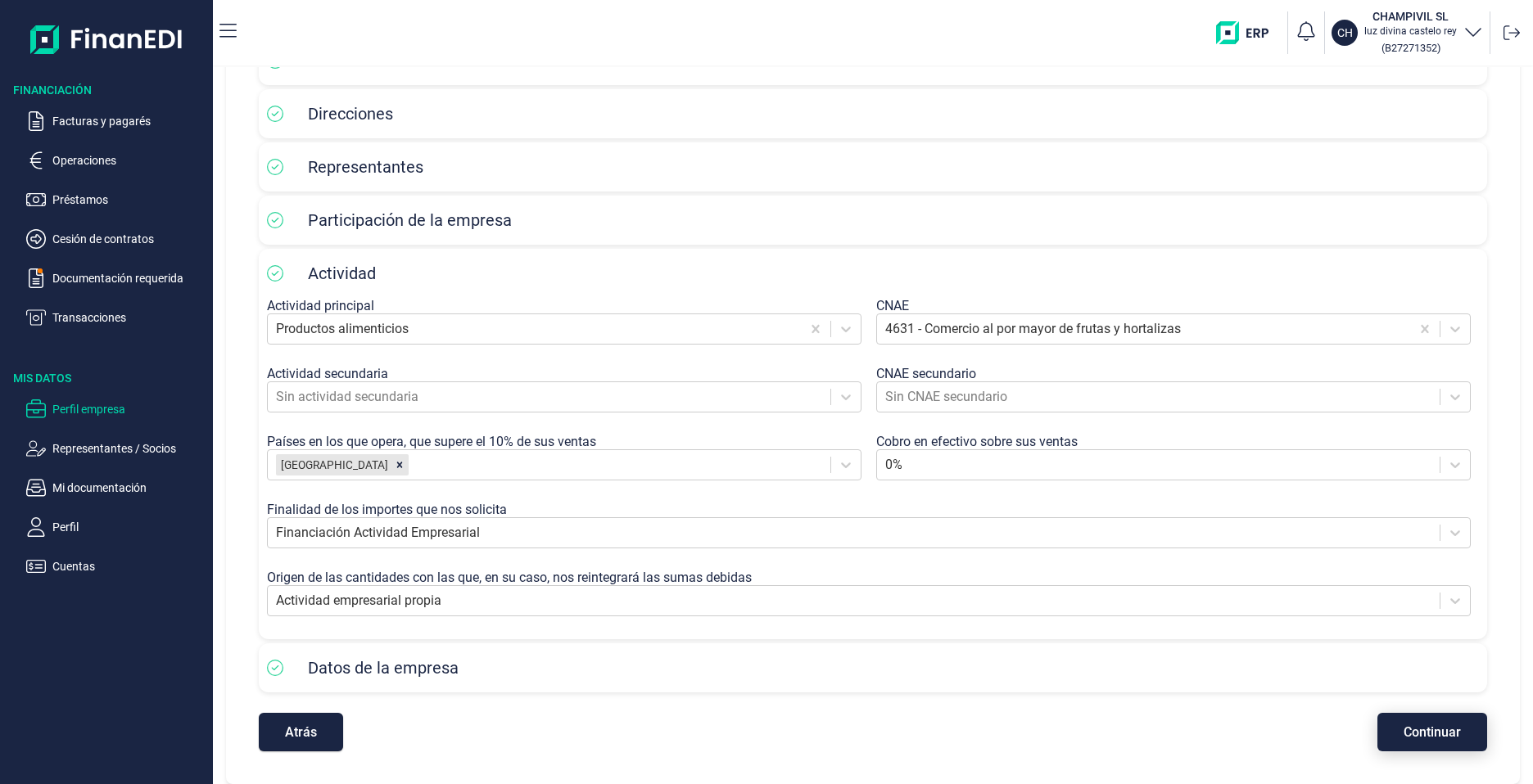
click at [1417, 731] on span "Continuar" at bounding box center [1432, 732] width 58 height 12
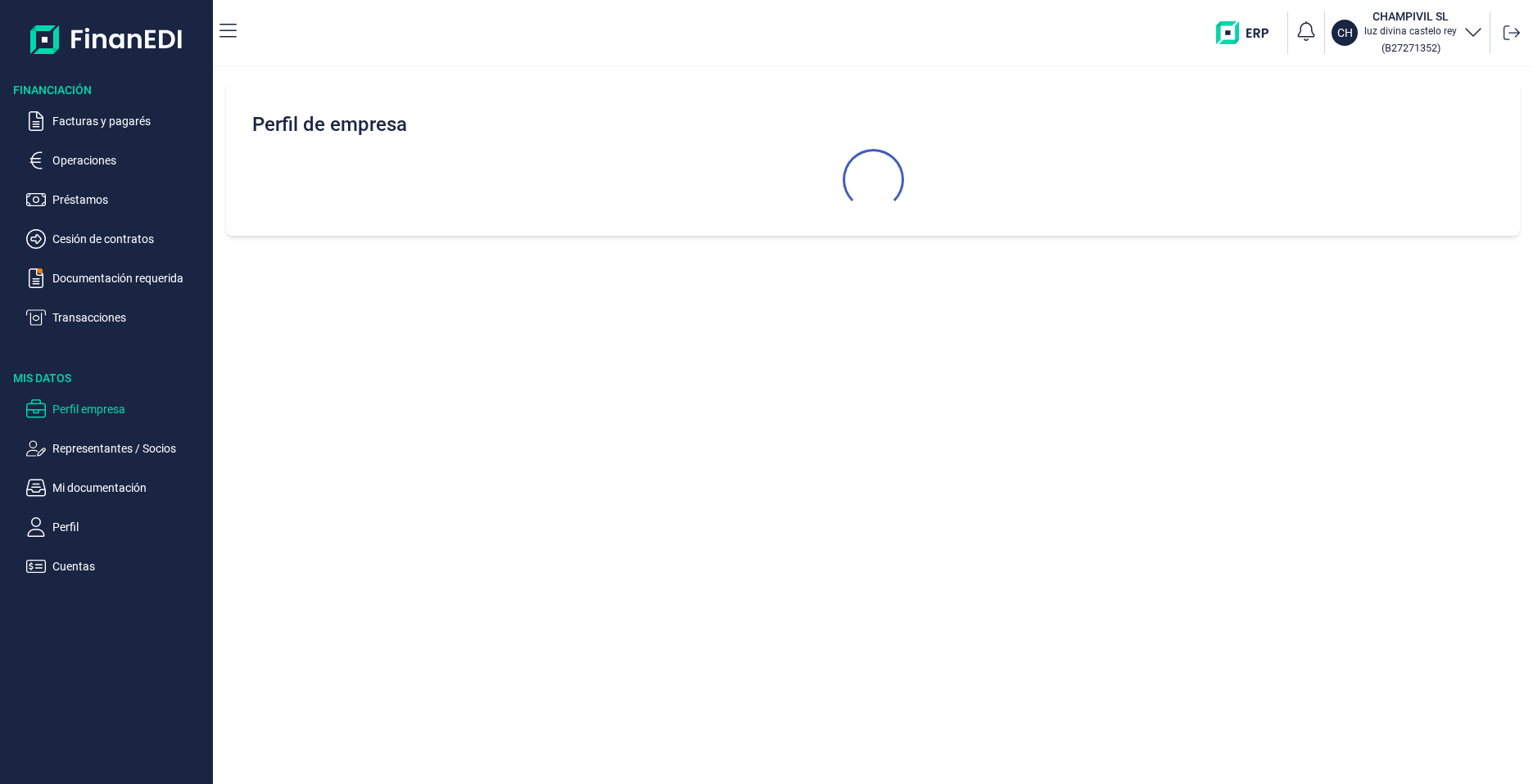
scroll to position [0, 0]
select select "ES"
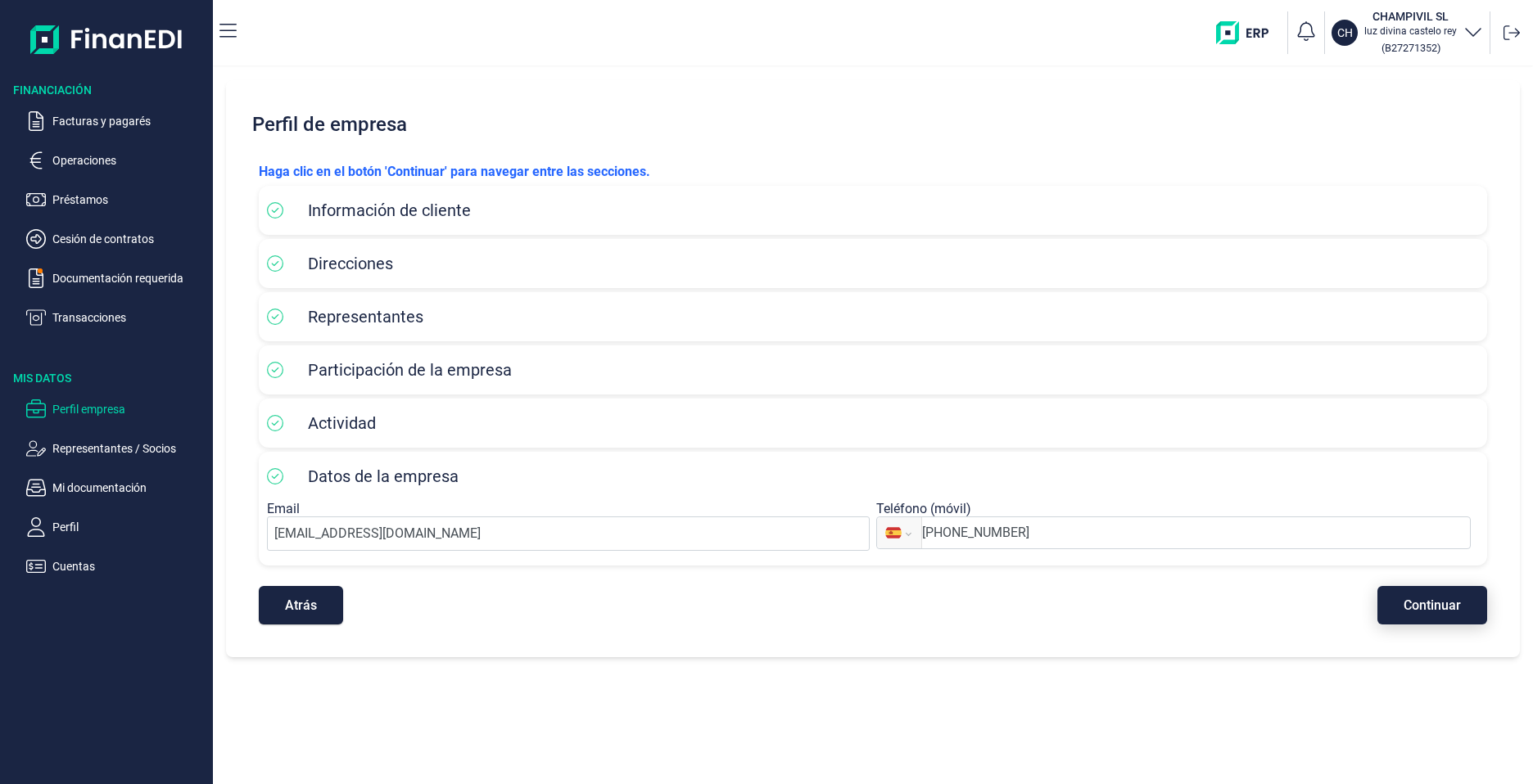
click at [1427, 612] on span "Continuar" at bounding box center [1432, 605] width 58 height 12
select select "ES"
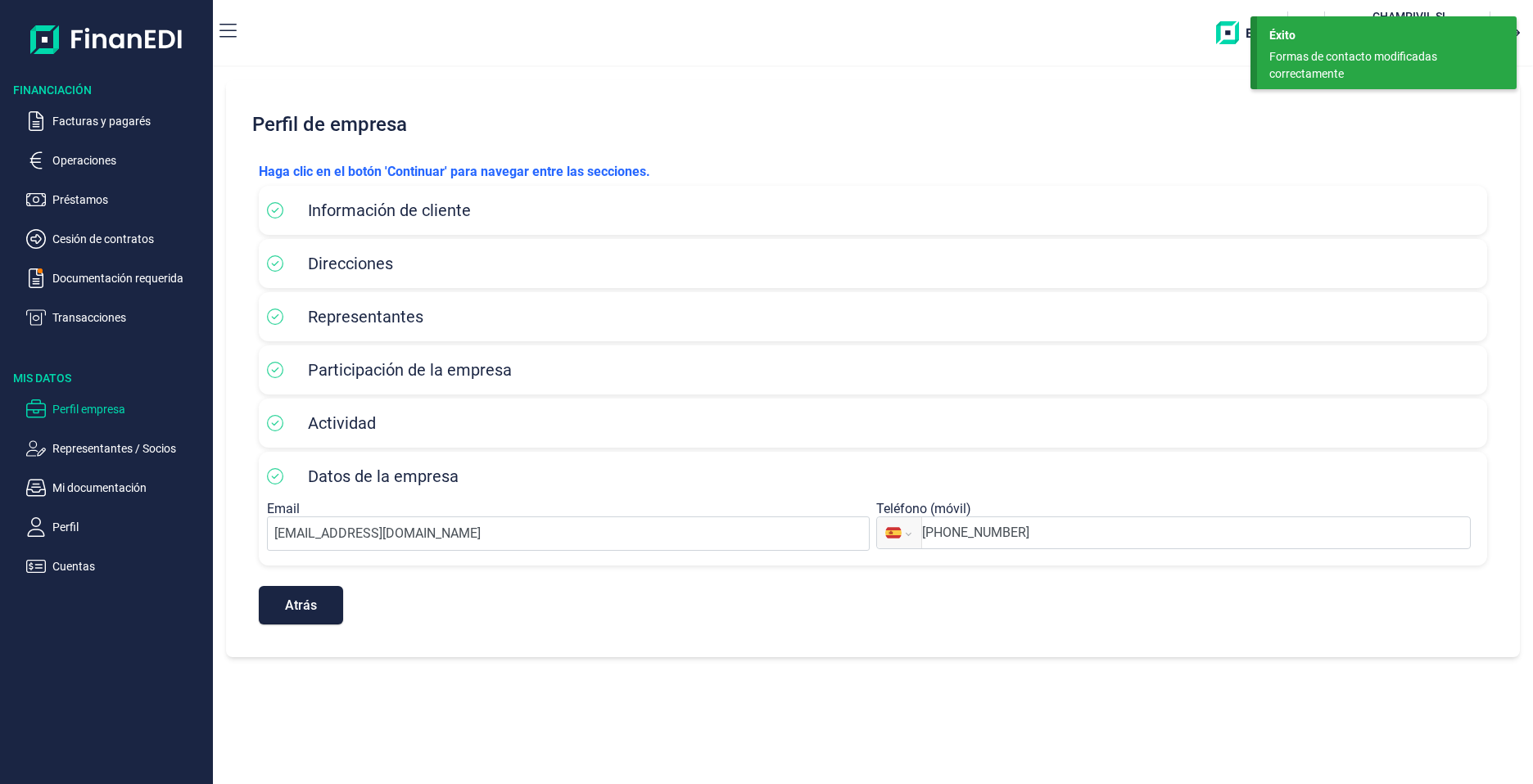
select select "ES"
click at [94, 453] on p "Representantes / Socios" at bounding box center [129, 448] width 154 height 20
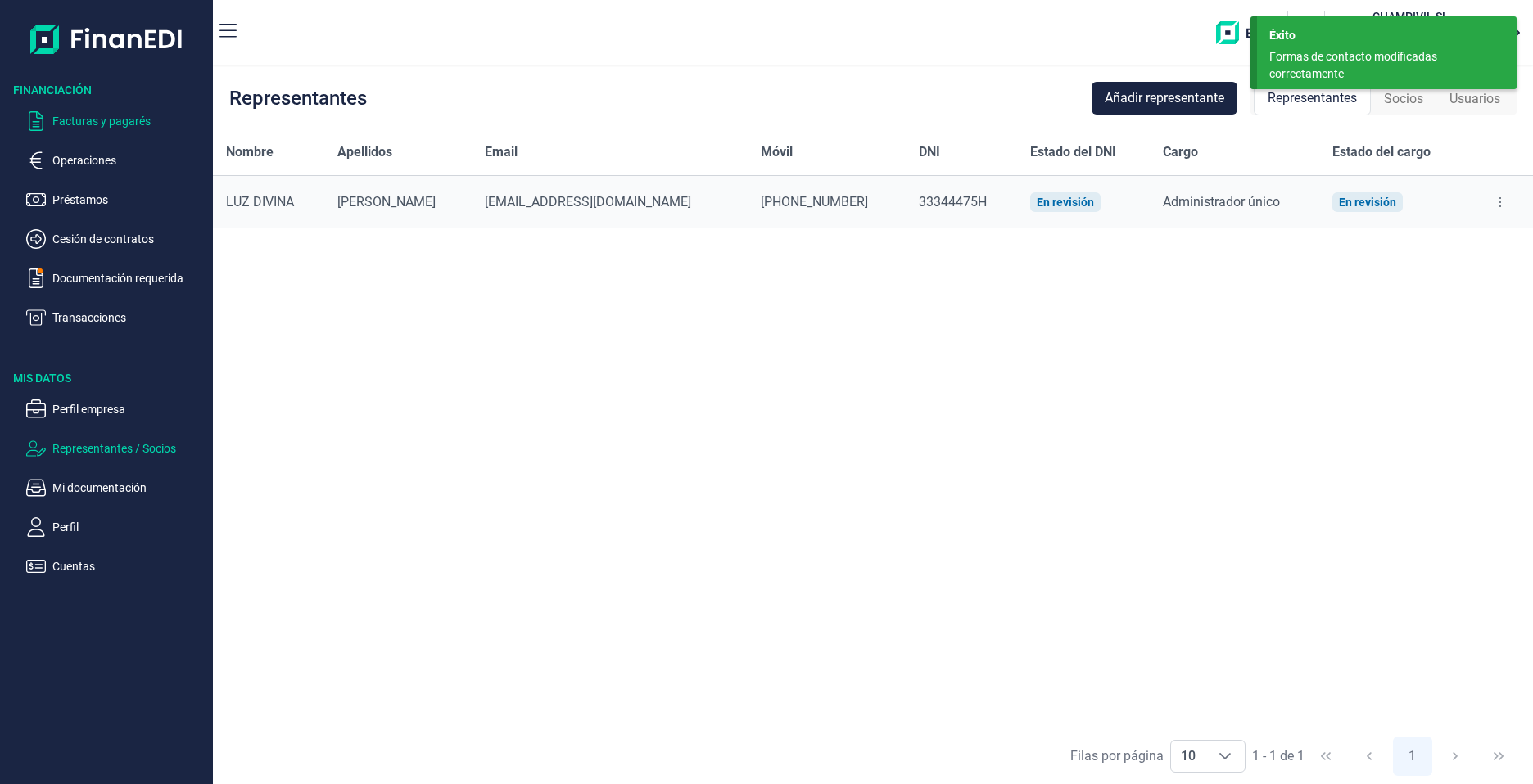
click at [94, 112] on p "Facturas y pagarés" at bounding box center [129, 121] width 154 height 20
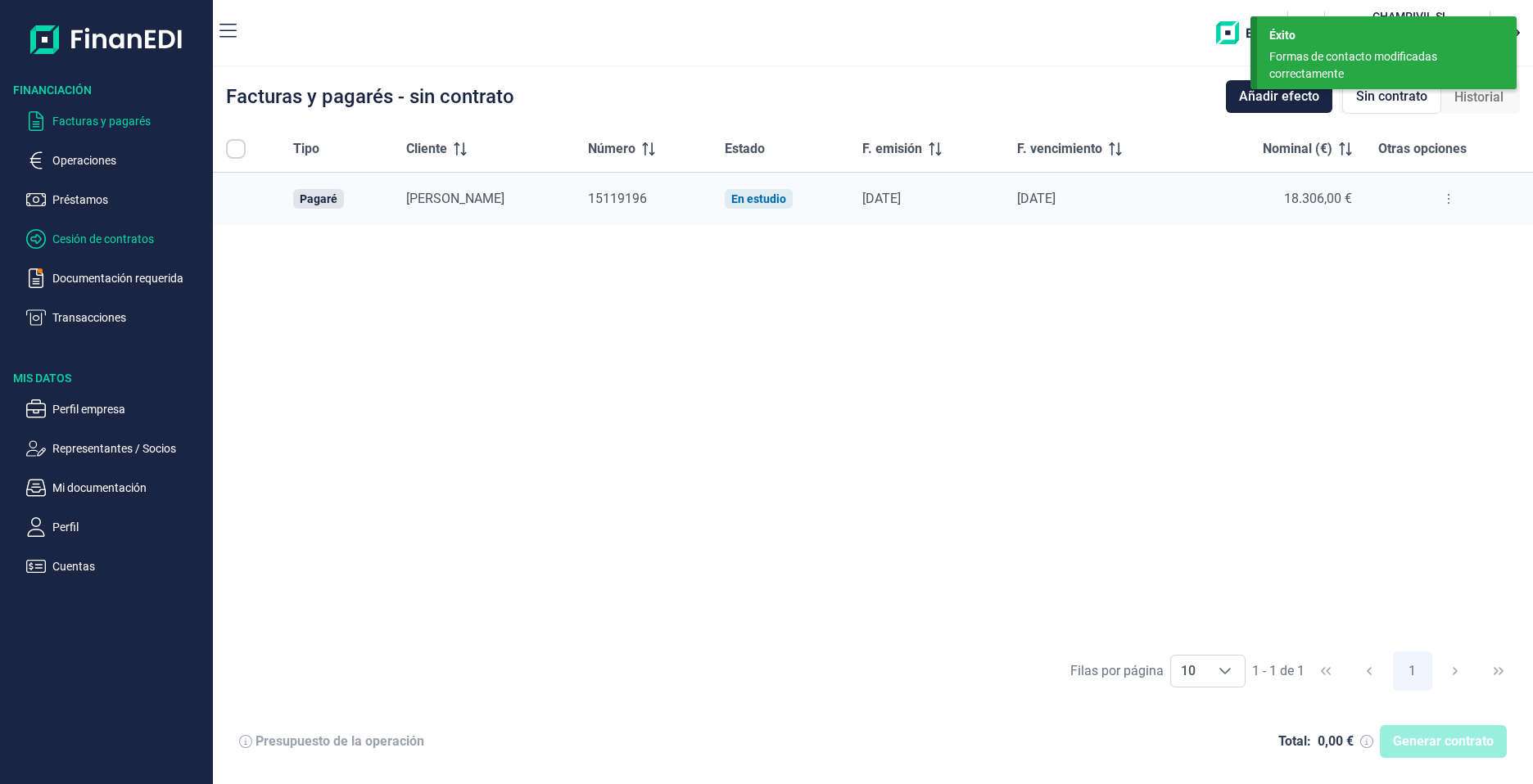
click at [115, 235] on p "Cesión de contratos" at bounding box center [129, 239] width 154 height 20
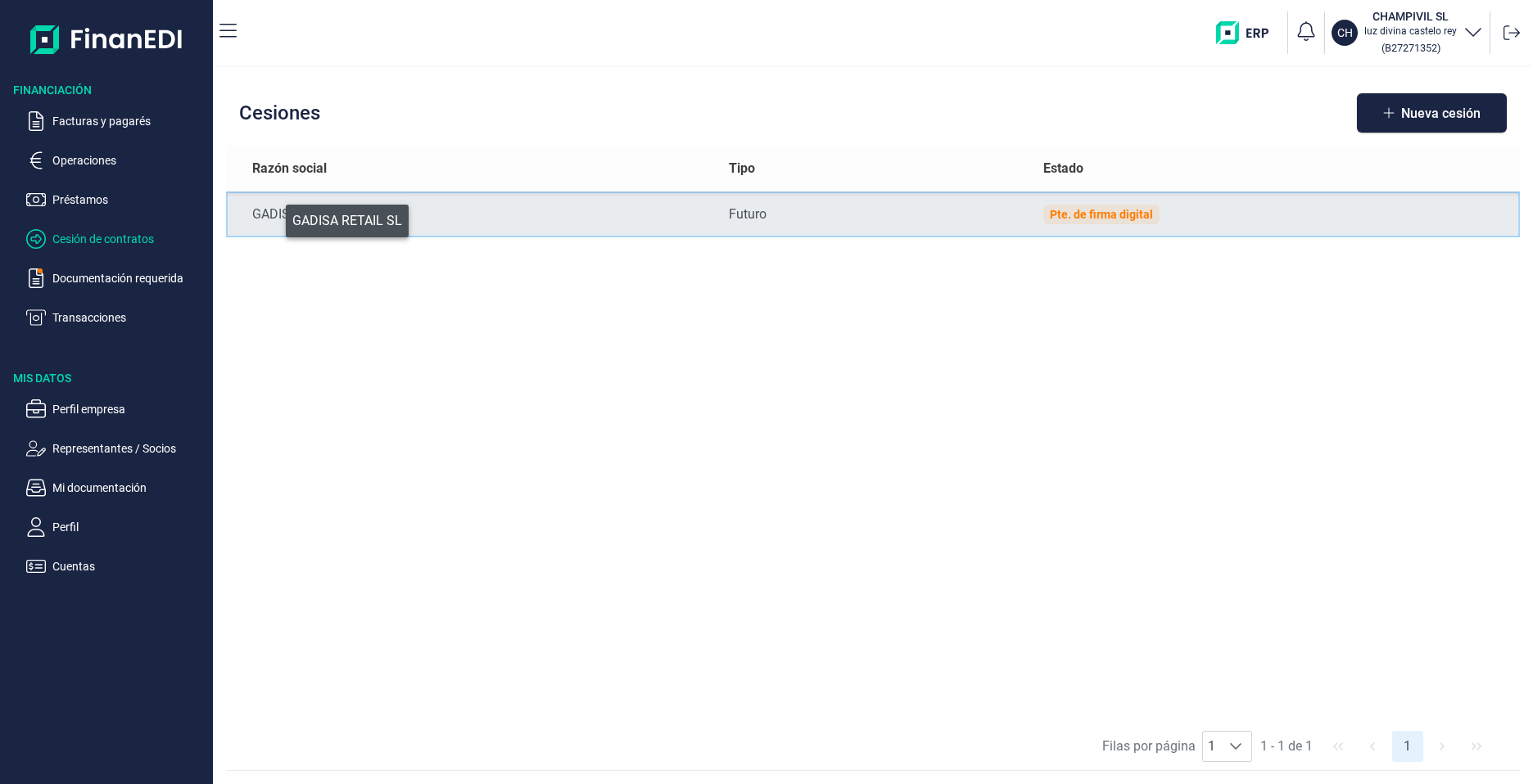
click at [275, 217] on div "GADISA RETAIL SL" at bounding box center [477, 214] width 451 height 20
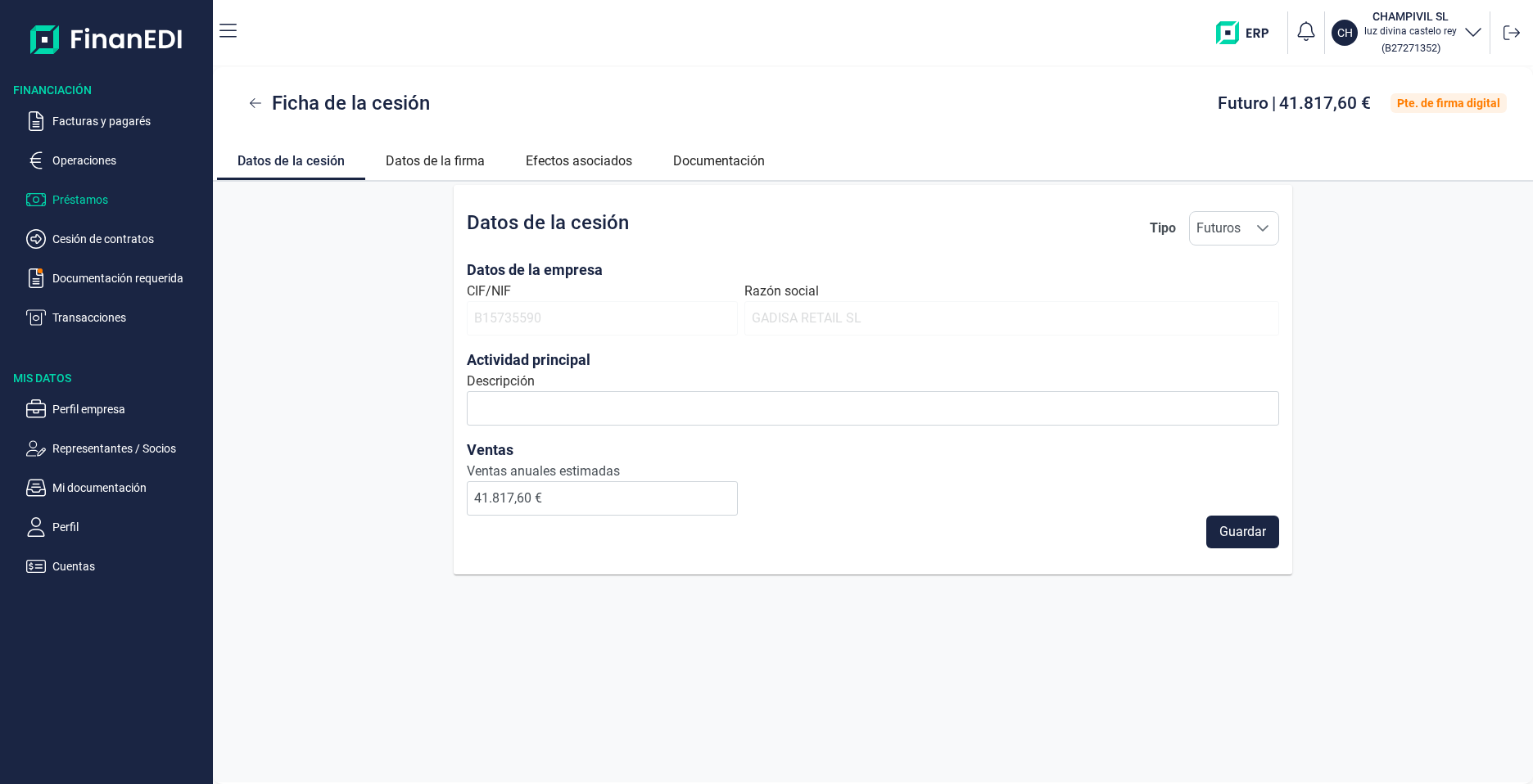
click at [60, 195] on p "Préstamos" at bounding box center [129, 200] width 154 height 20
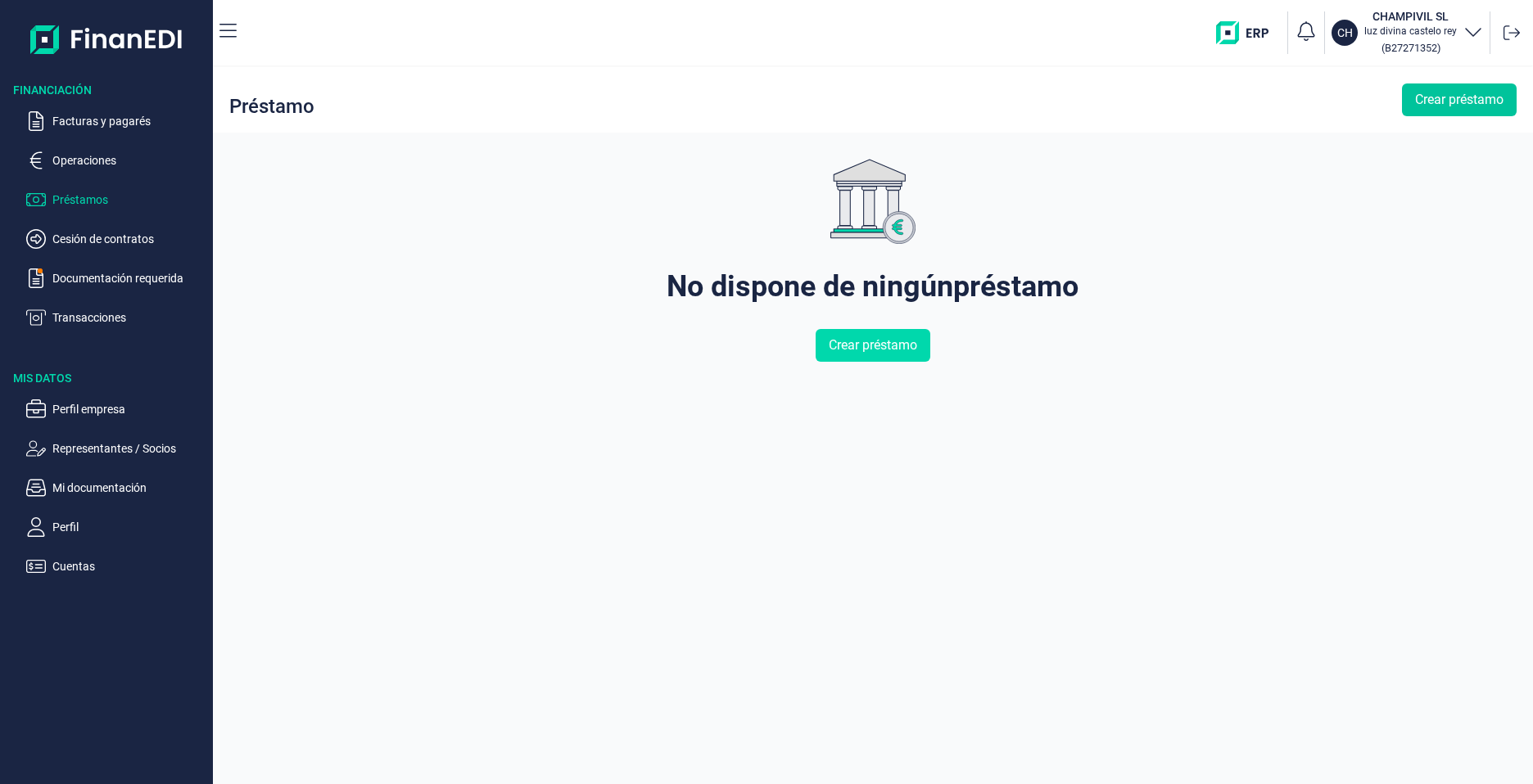
click at [1491, 109] on span "Crear préstamo" at bounding box center [1459, 100] width 88 height 20
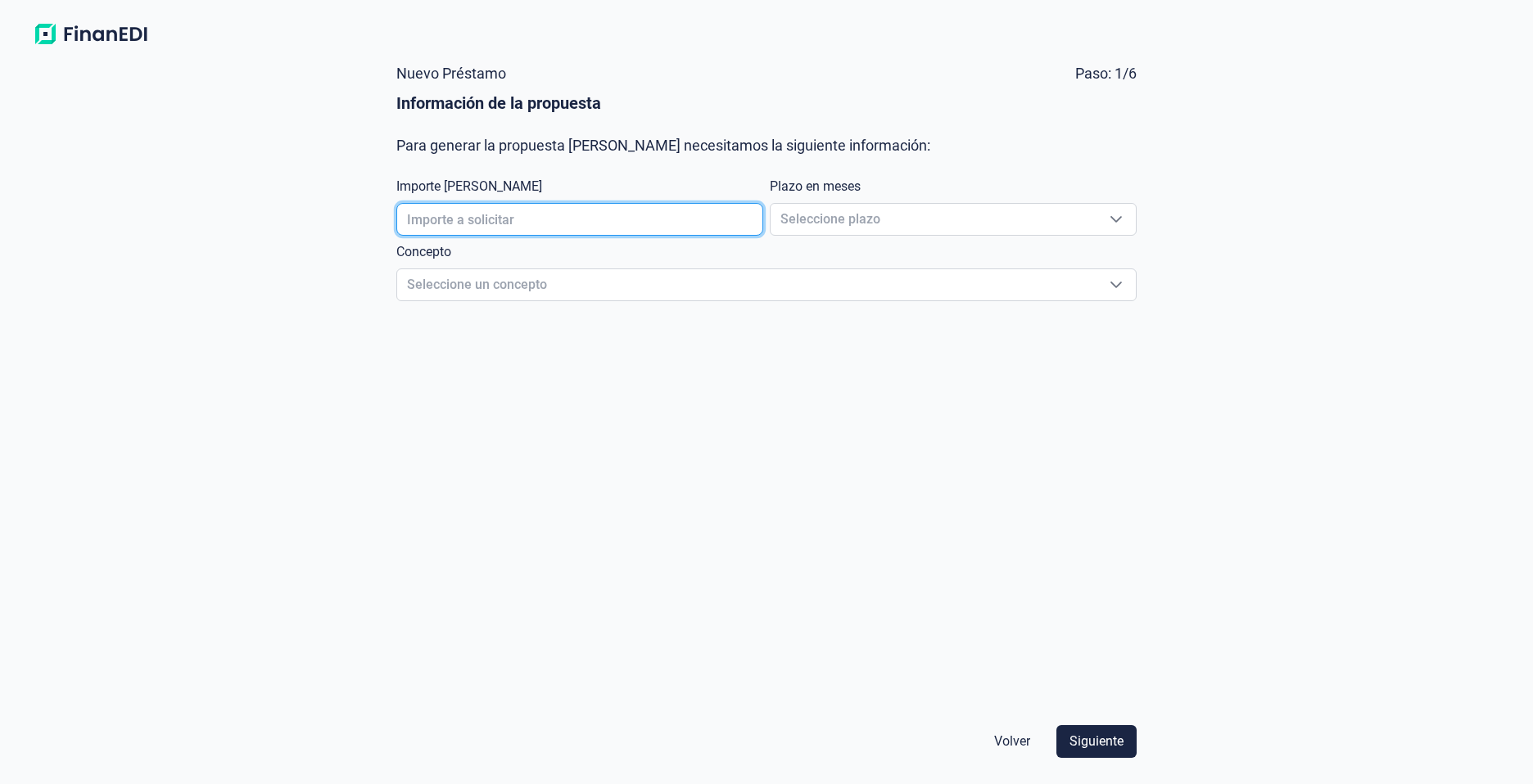
click at [466, 215] on input "text" at bounding box center [580, 219] width 367 height 33
type input "20.000,00 €"
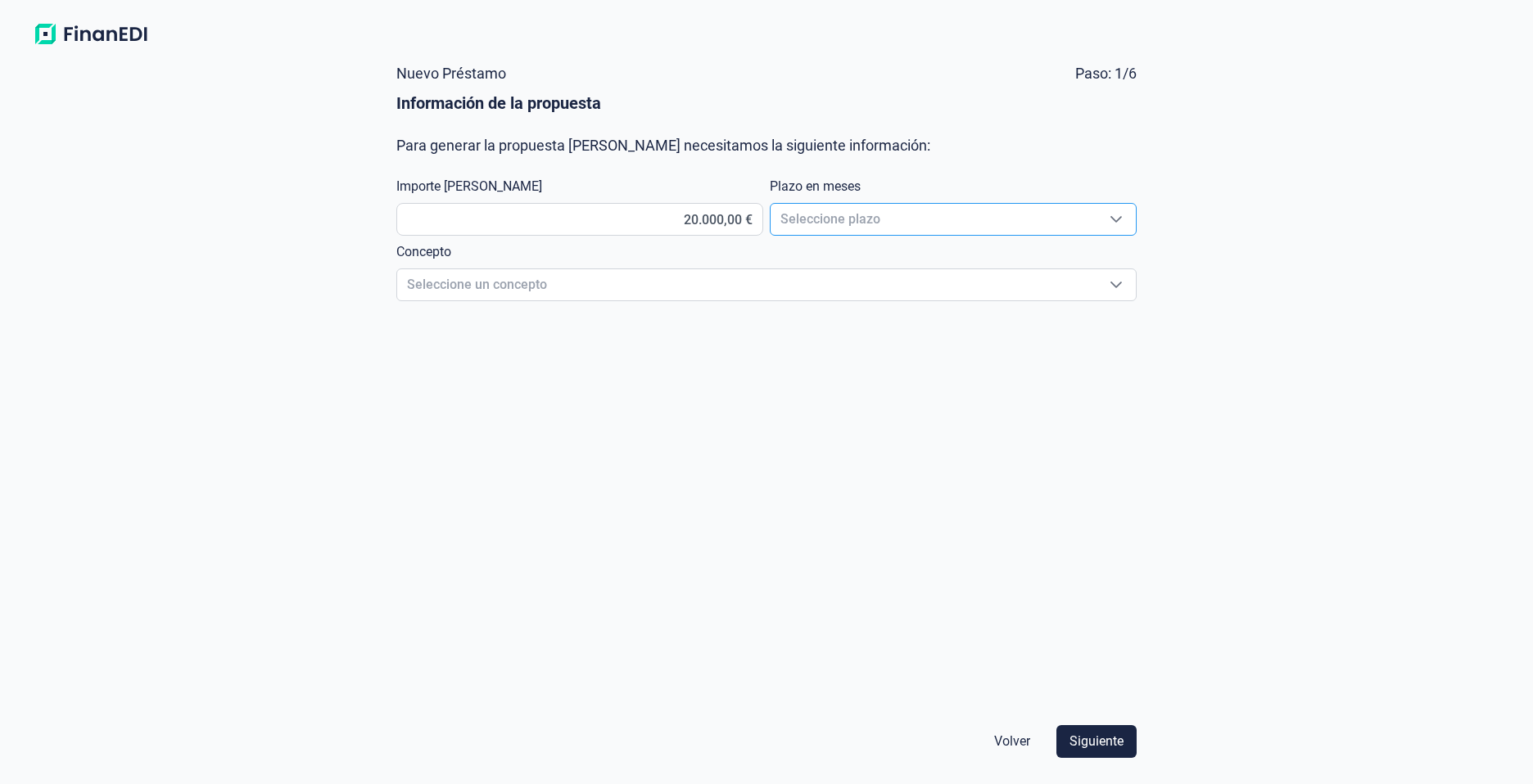
click at [1103, 211] on div "Seleccione plazo" at bounding box center [1116, 219] width 40 height 31
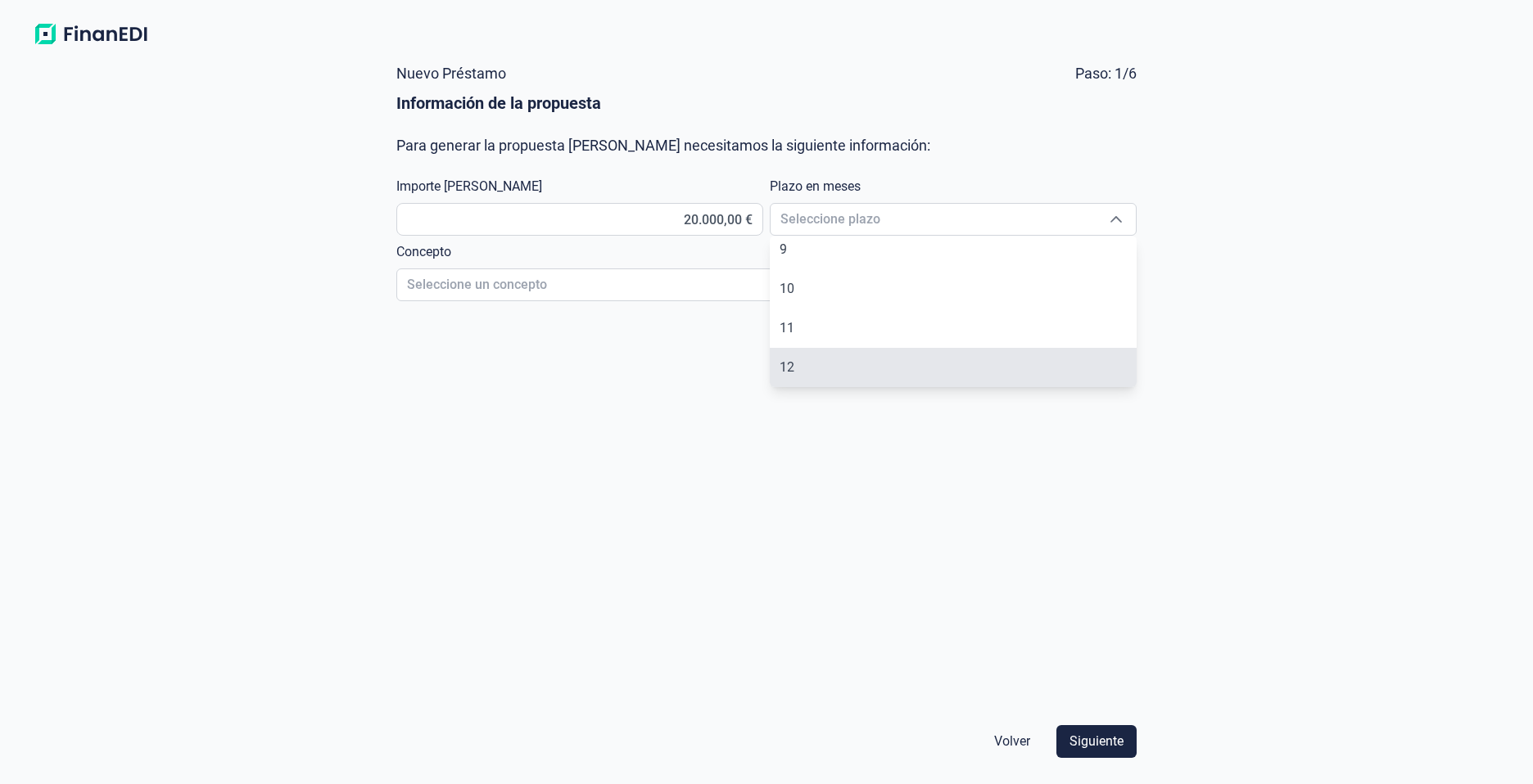
click at [849, 365] on li "12" at bounding box center [952, 368] width 367 height 40
type input "12"
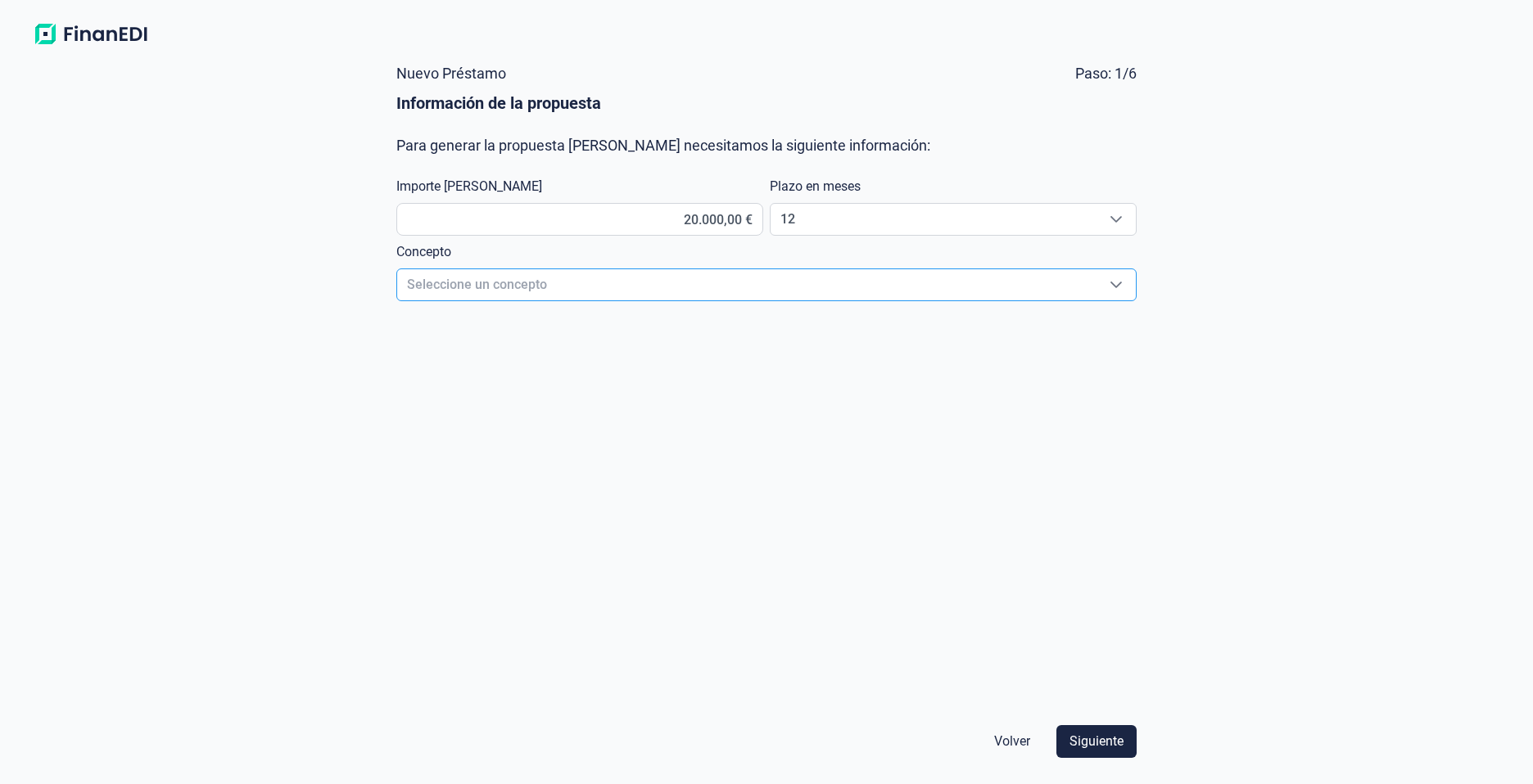
click at [576, 278] on span "Seleccione un concepto" at bounding box center [747, 285] width 699 height 31
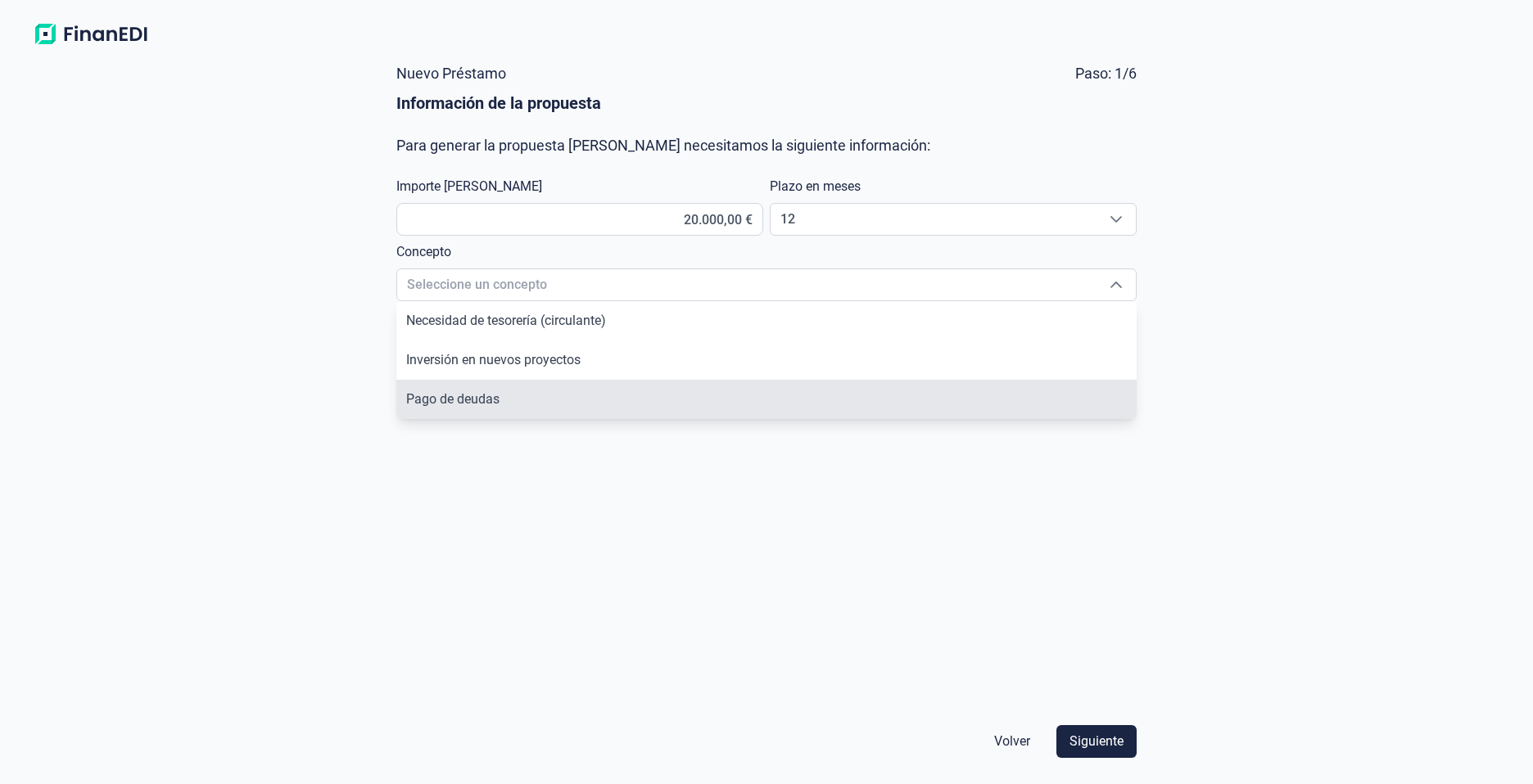
click at [494, 405] on span "Pago de deudas" at bounding box center [452, 399] width 93 height 16
type input "Pago de deudas"
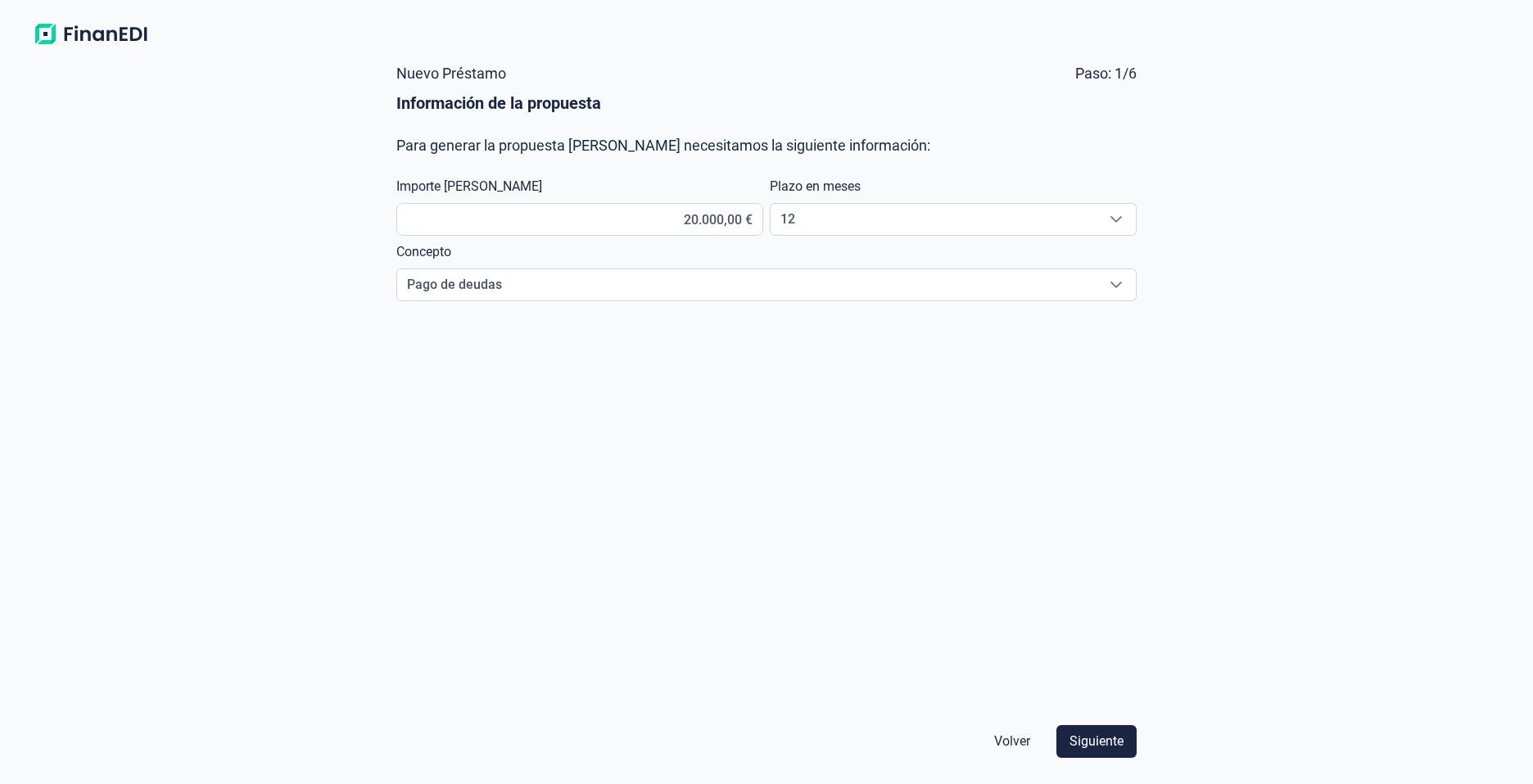
click at [999, 739] on span "Volver" at bounding box center [1012, 742] width 36 height 20
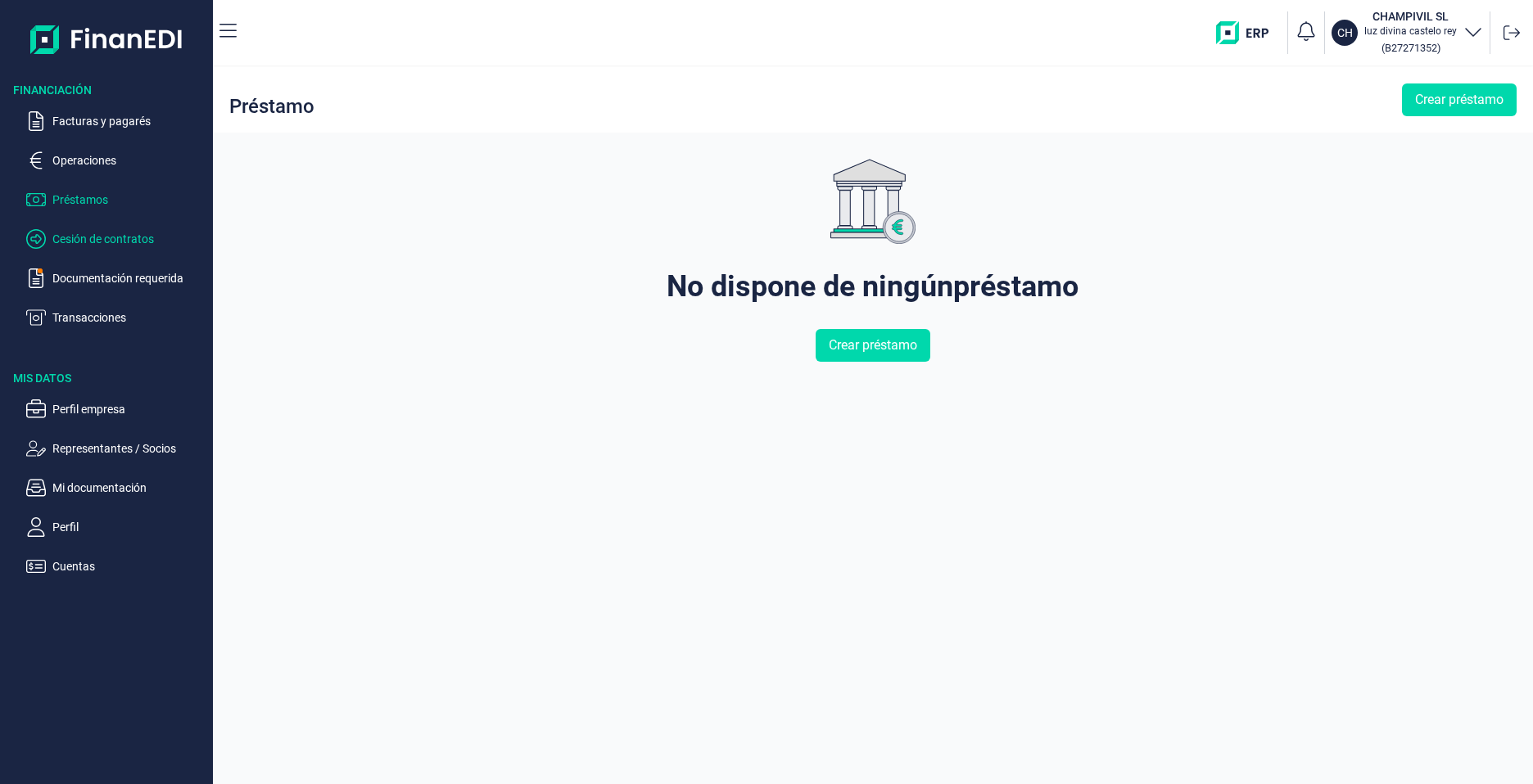
click at [108, 237] on p "Cesión de contratos" at bounding box center [129, 239] width 154 height 20
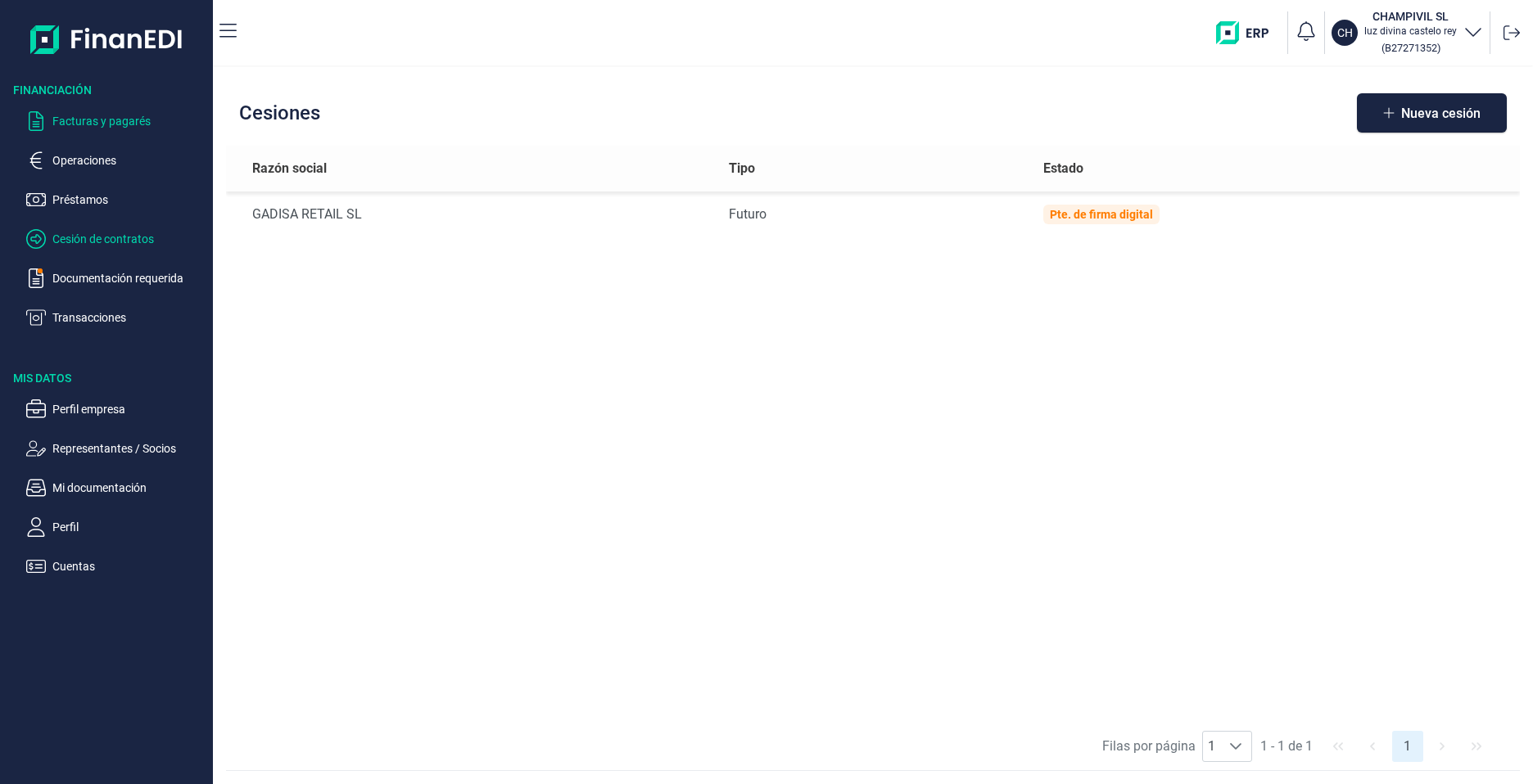
click at [77, 120] on p "Facturas y pagarés" at bounding box center [129, 121] width 154 height 20
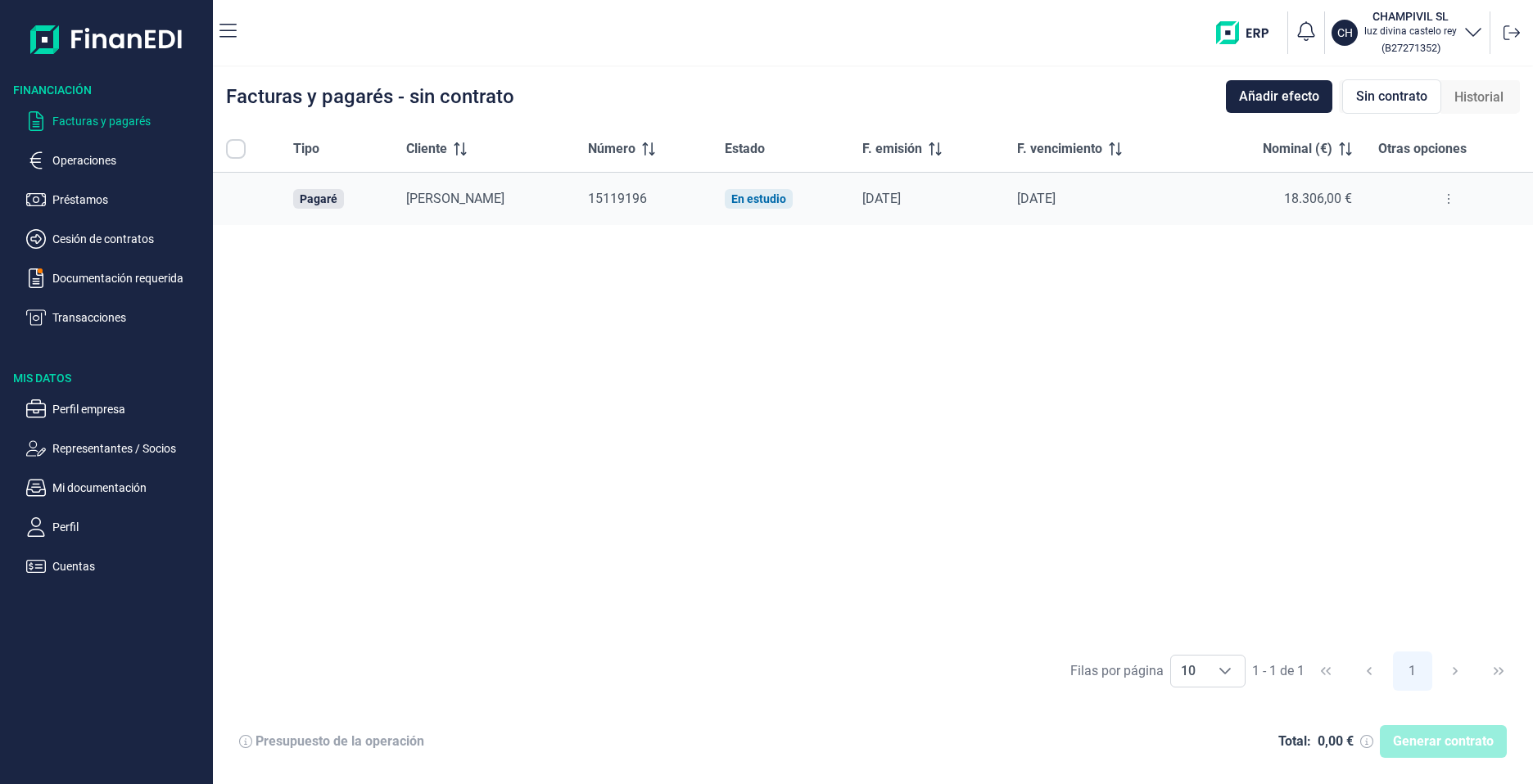
click at [553, 483] on div "Tipo Cliente Número Estado F. emisión F. vencimiento Nominal (€) Otras opciones…" at bounding box center [872, 384] width 1319 height 516
click at [92, 117] on p "Facturas y pagarés" at bounding box center [129, 121] width 154 height 20
click at [78, 155] on p "Operaciones" at bounding box center [129, 161] width 154 height 20
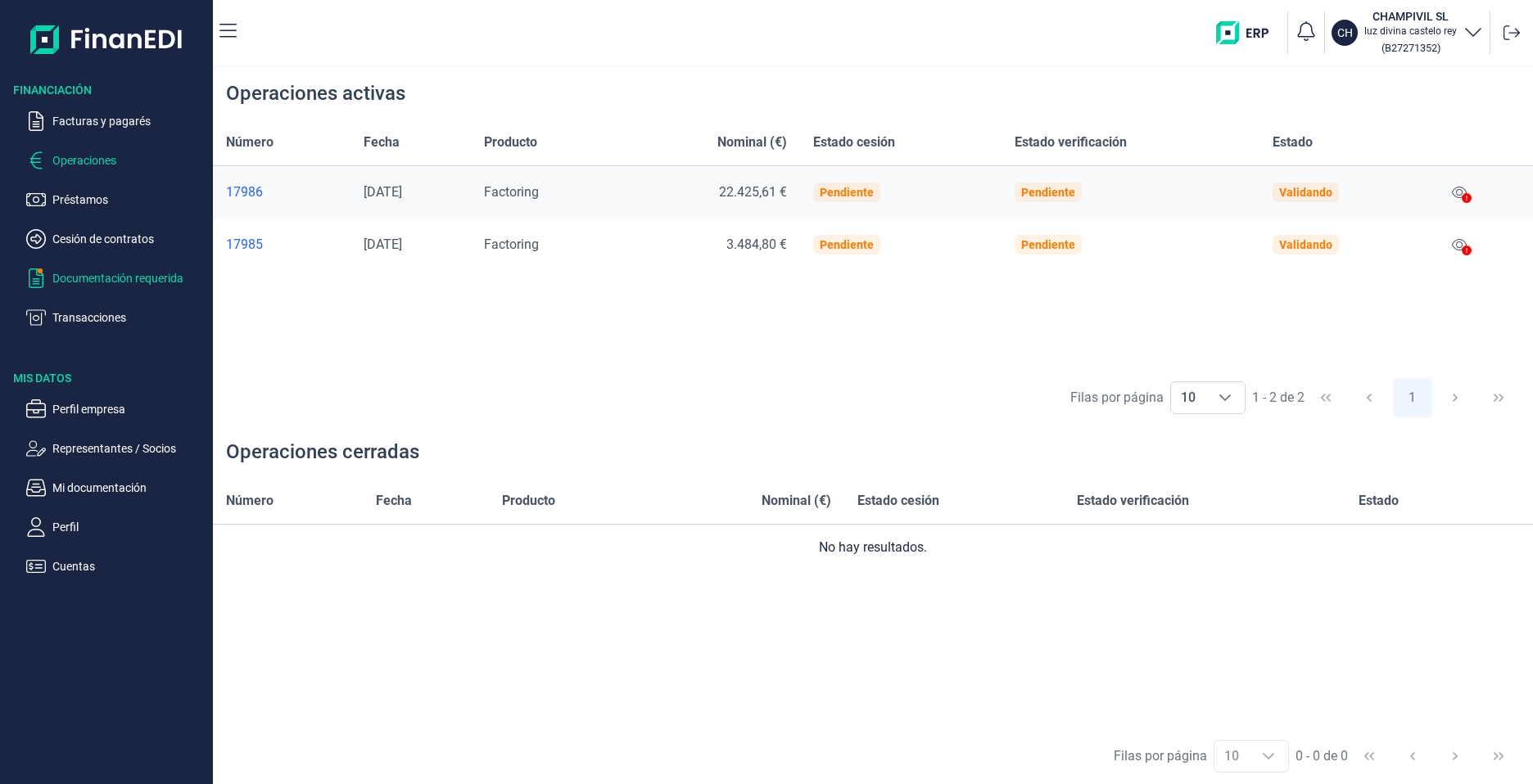
click at [92, 276] on p "Documentación requerida" at bounding box center [129, 279] width 154 height 20
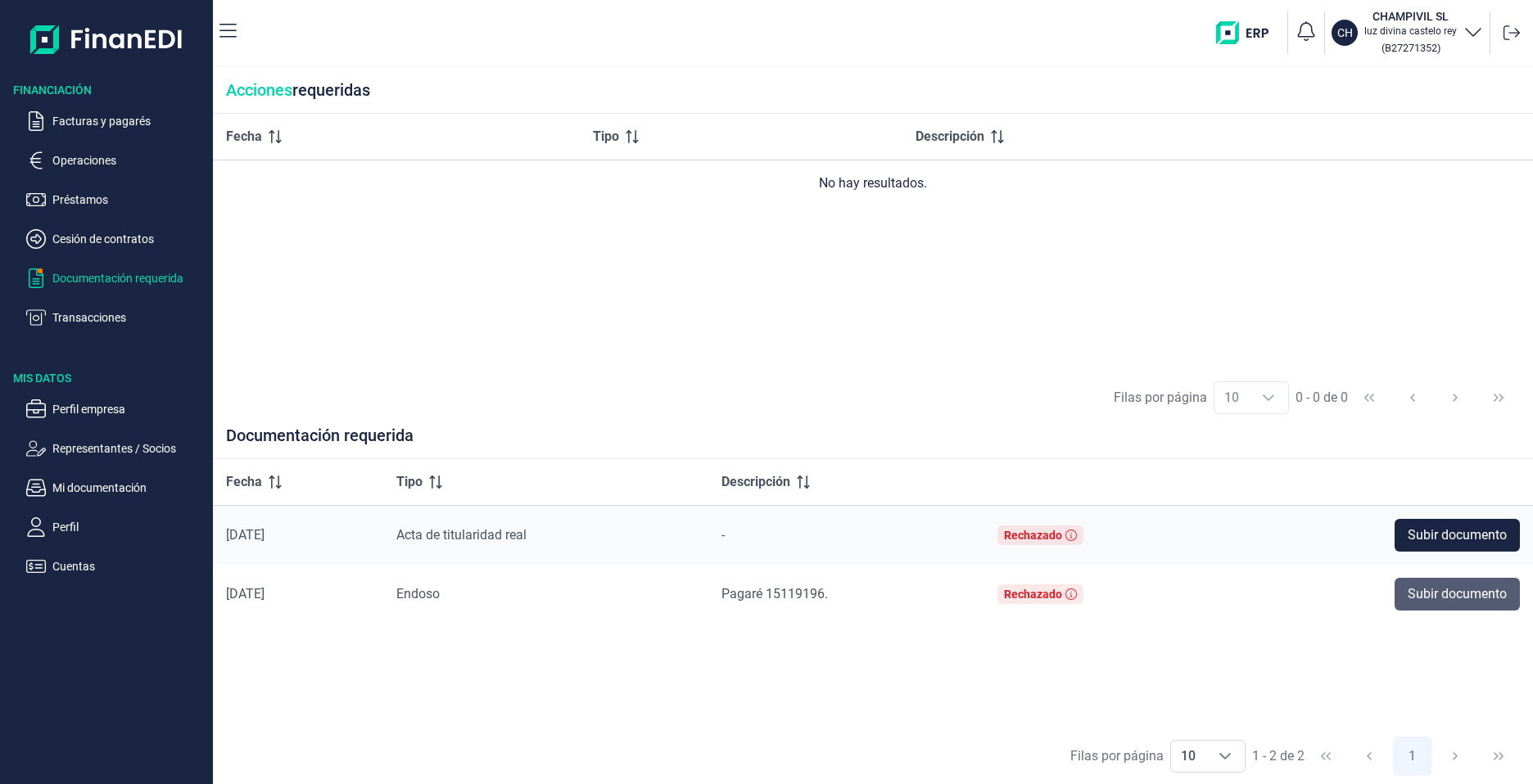
click at [1446, 599] on span "Subir documento" at bounding box center [1457, 594] width 99 height 20
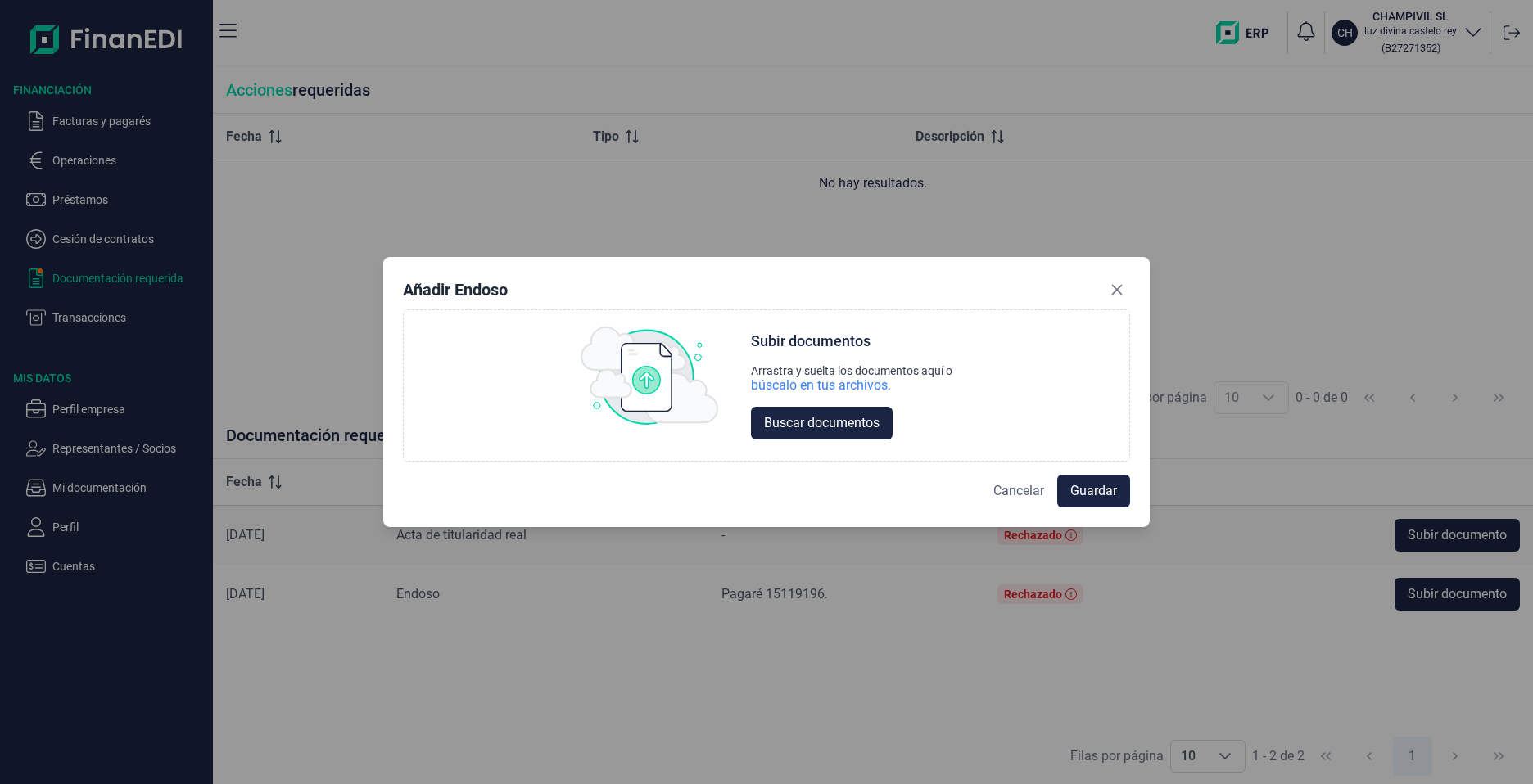
click at [1009, 488] on span "Cancelar" at bounding box center [1018, 491] width 51 height 20
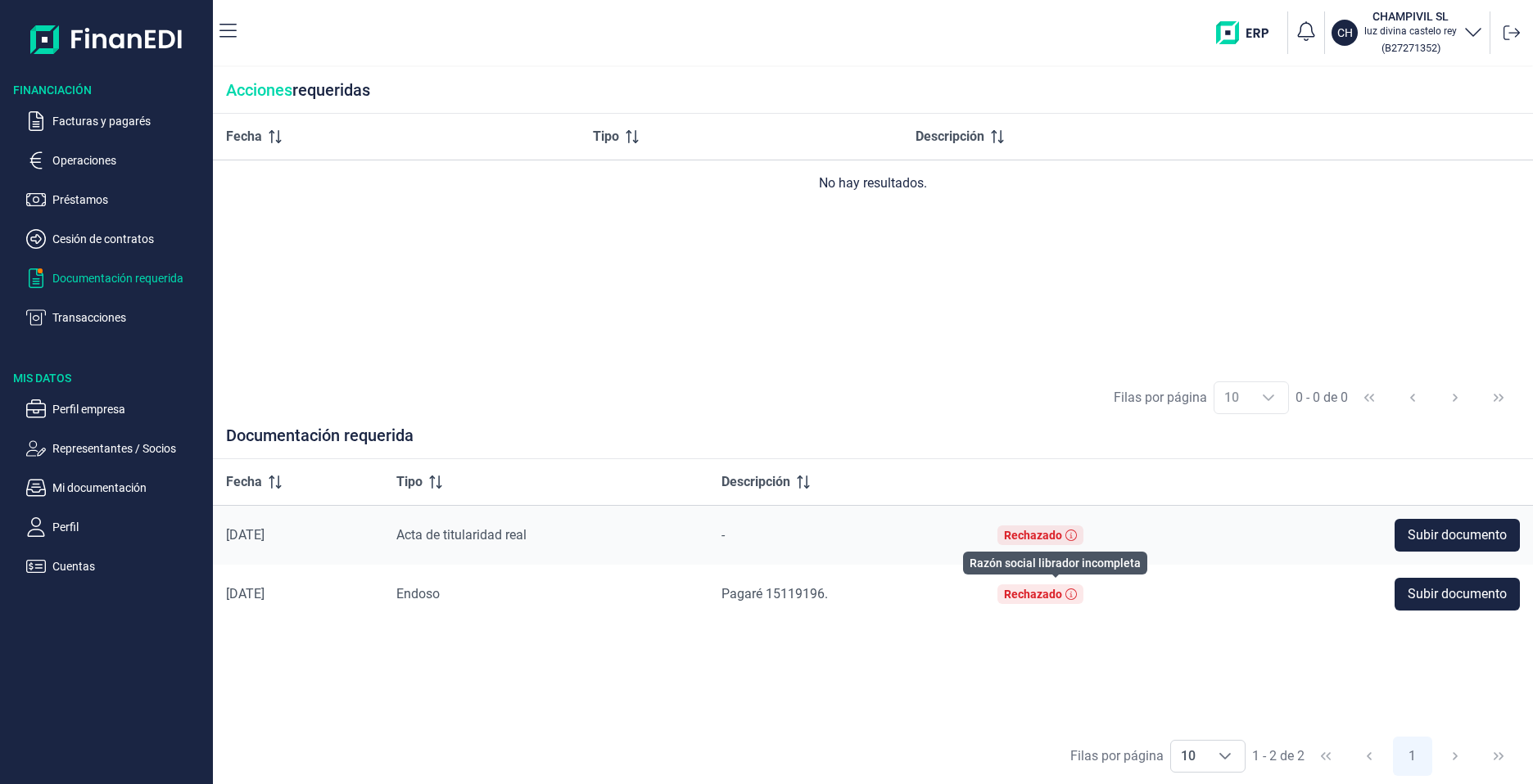
click at [1037, 594] on div "Rechazado" at bounding box center [1032, 594] width 58 height 13
drag, startPoint x: 823, startPoint y: 594, endPoint x: 811, endPoint y: 594, distance: 12.0
click at [811, 594] on span "Pagaré 15119196." at bounding box center [774, 594] width 106 height 16
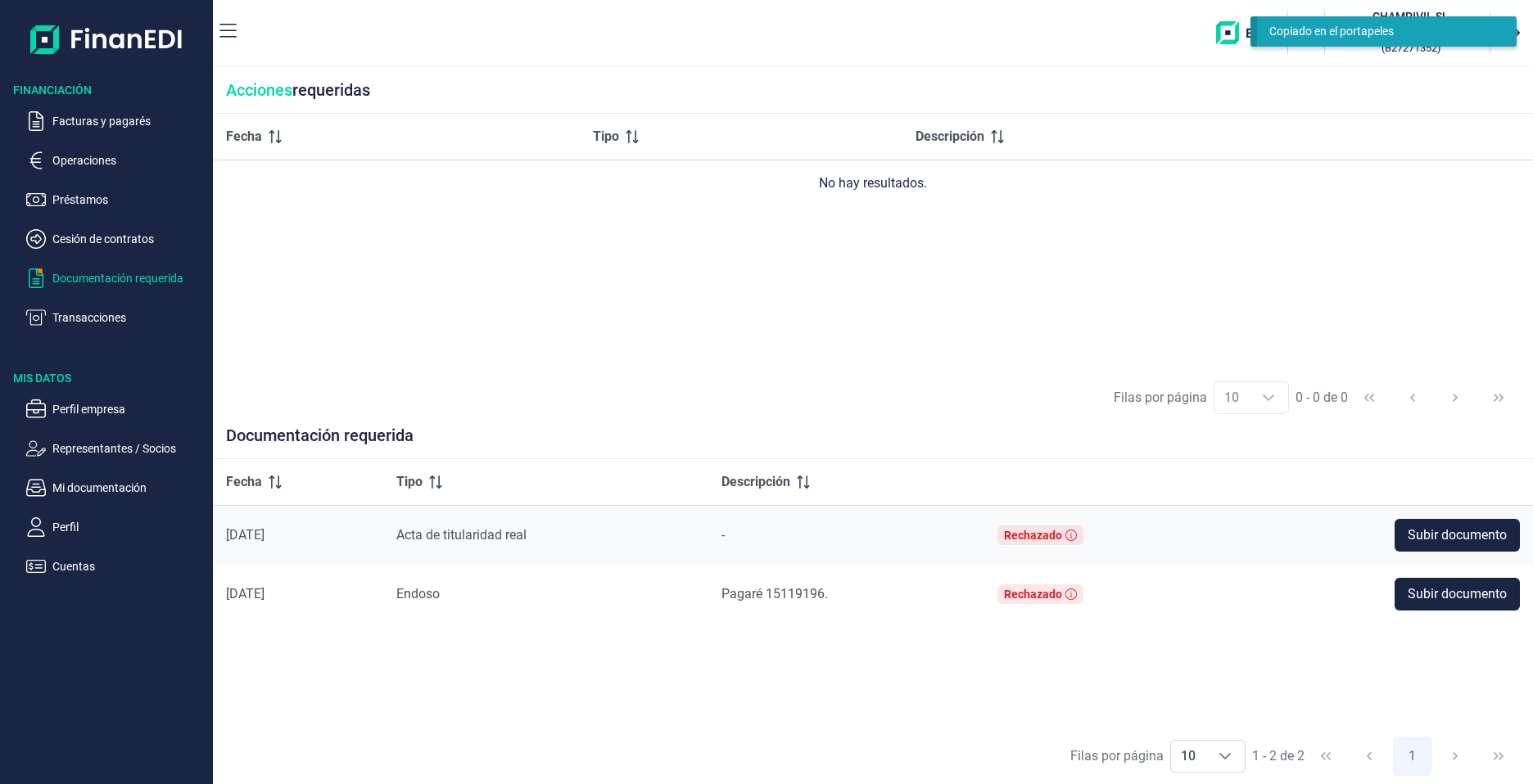
click at [440, 595] on span "Endoso" at bounding box center [418, 594] width 44 height 16
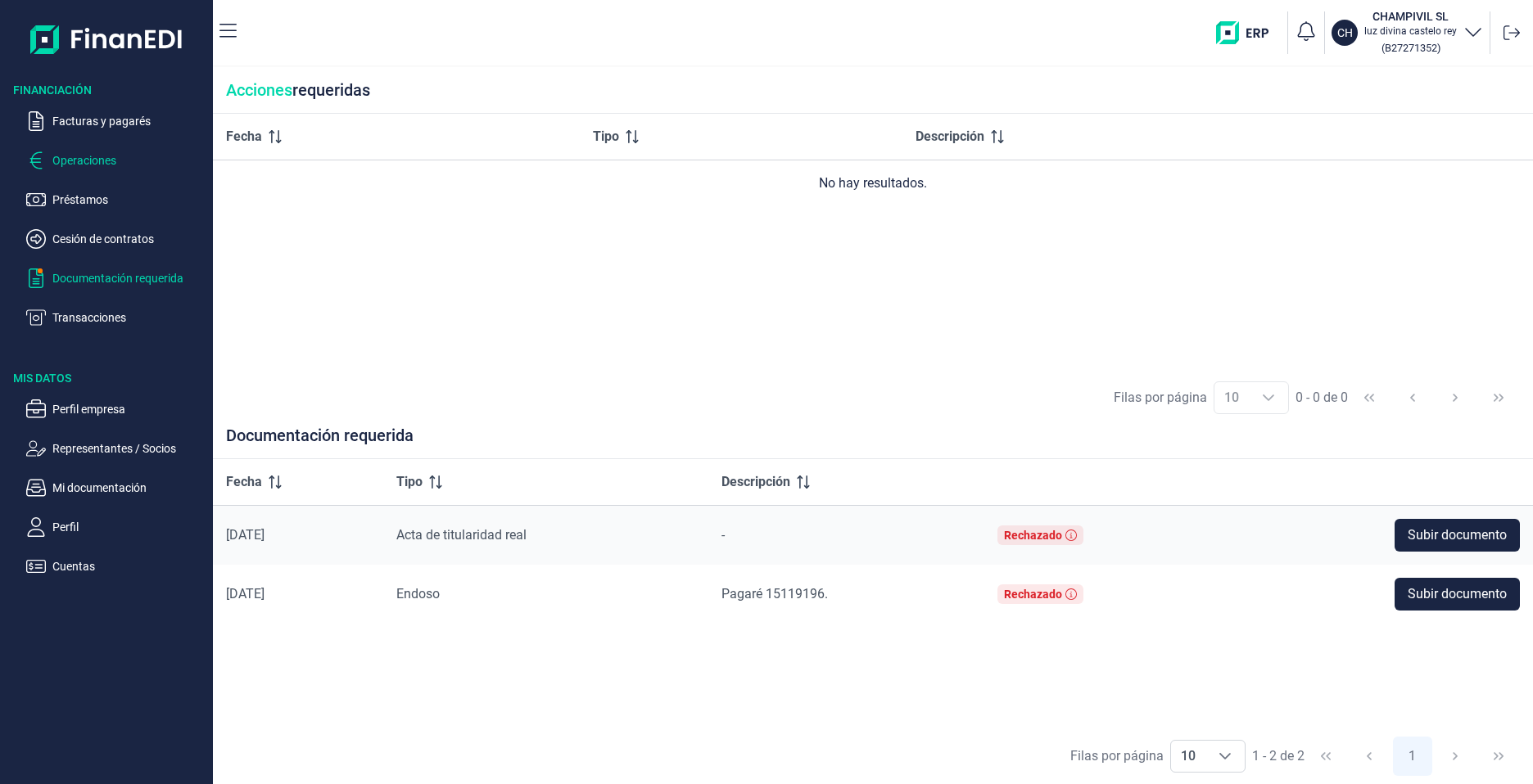
click at [96, 164] on p "Operaciones" at bounding box center [129, 161] width 154 height 20
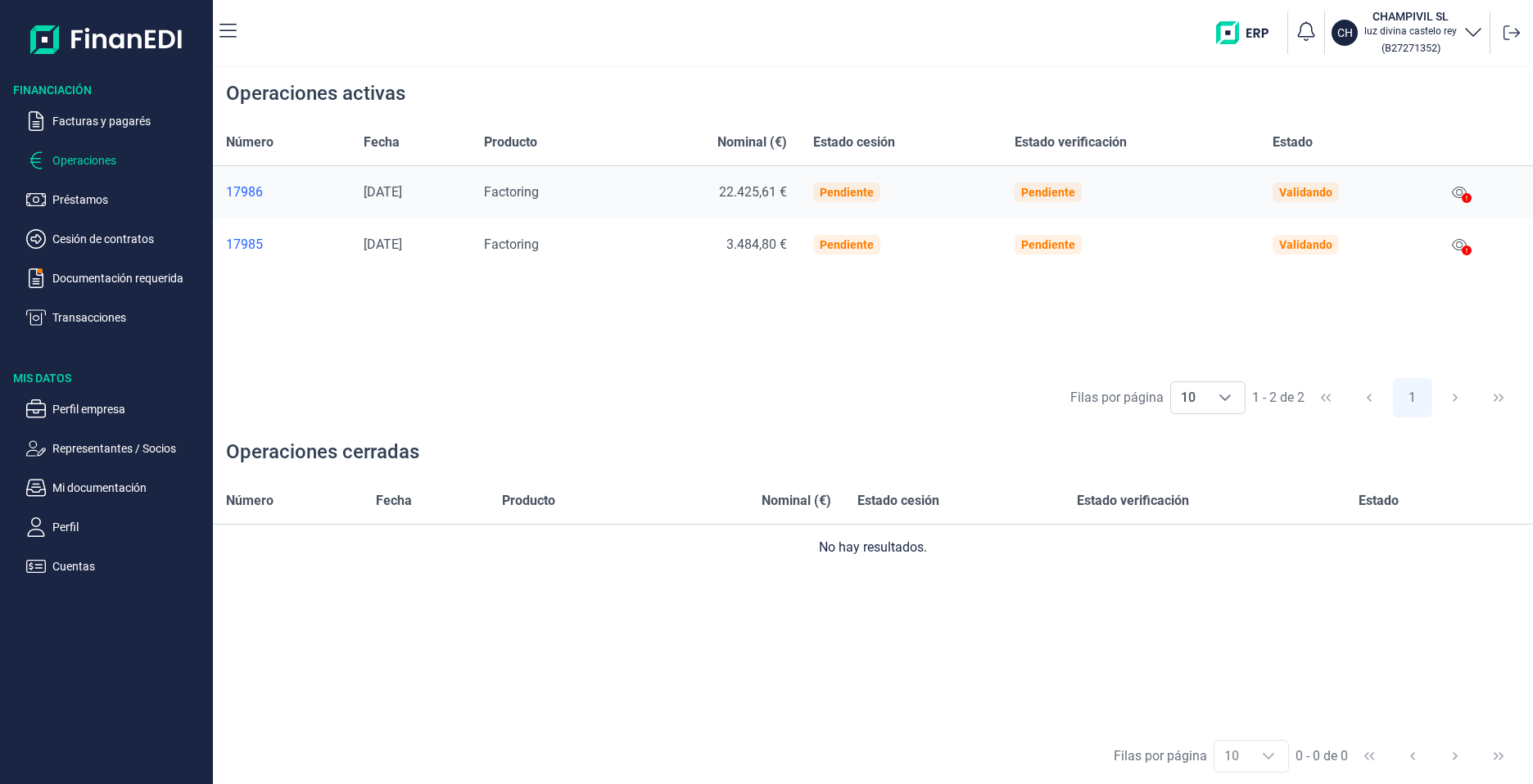
click at [95, 109] on ul "Facturas y pagarés Operaciones Préstamos Cesión de contratos Documentación requ…" at bounding box center [106, 213] width 213 height 229
click at [68, 200] on p "Préstamos" at bounding box center [129, 200] width 154 height 20
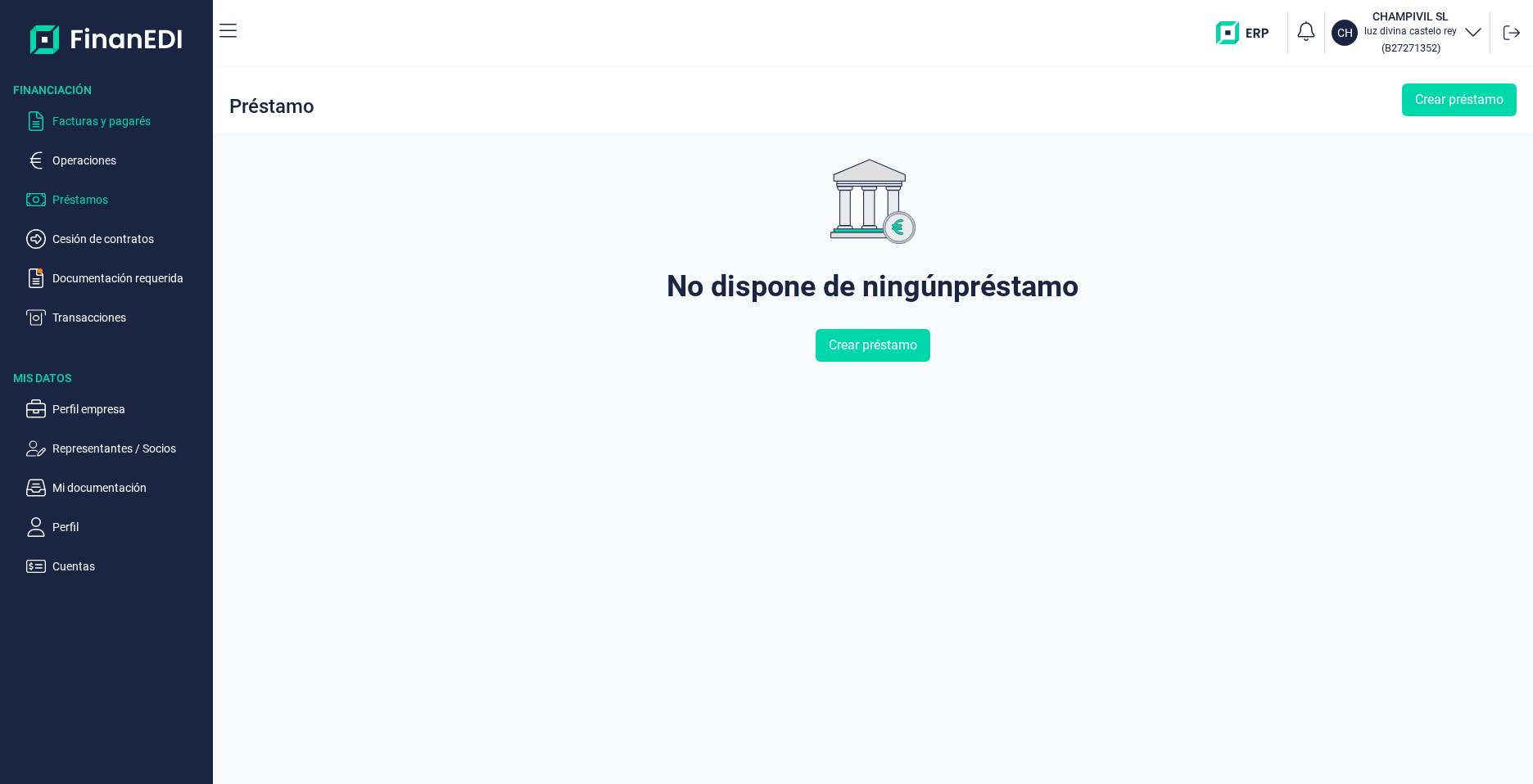
click at [102, 119] on p "Facturas y pagarés" at bounding box center [129, 121] width 154 height 20
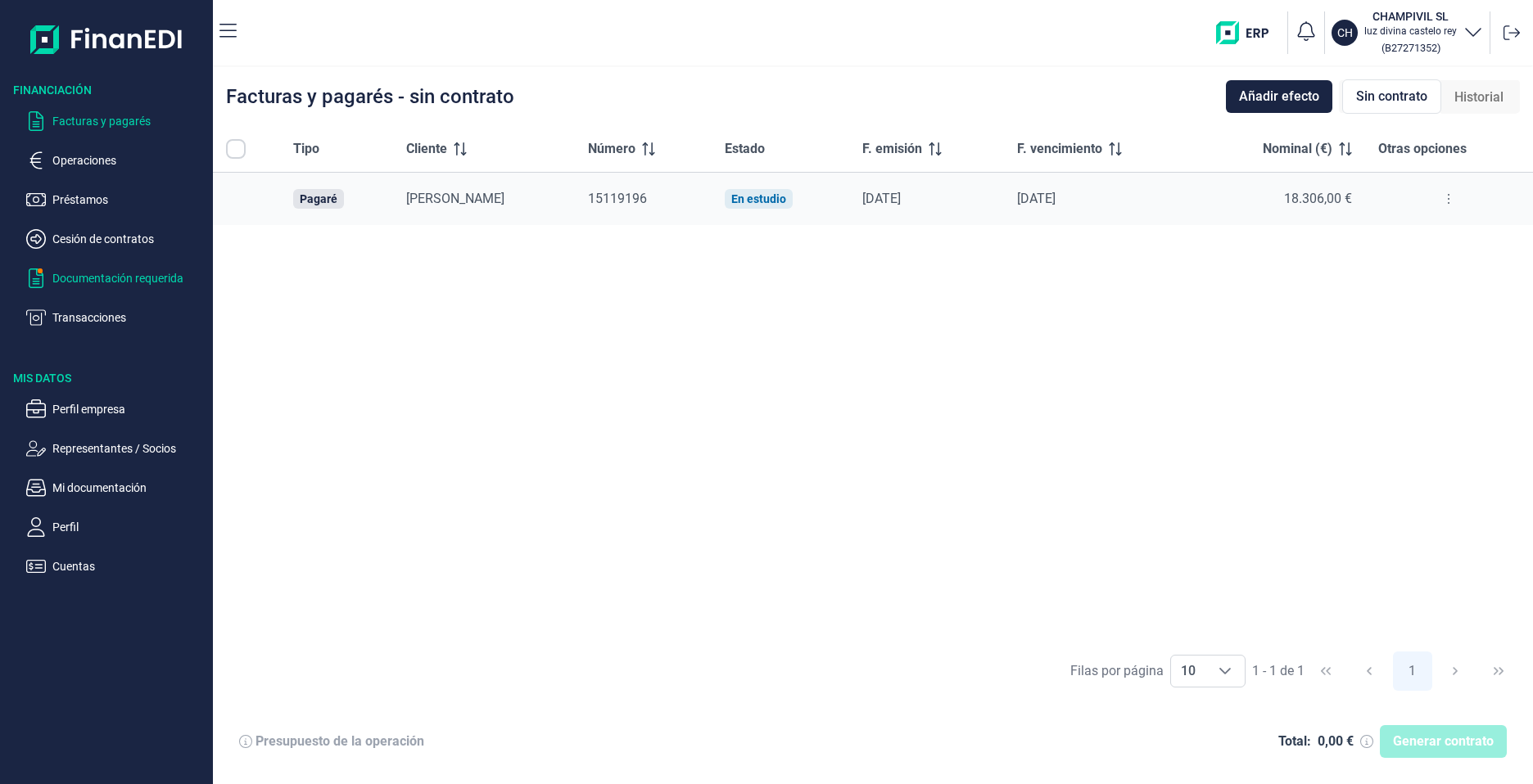
click at [110, 283] on p "Documentación requerida" at bounding box center [129, 279] width 154 height 20
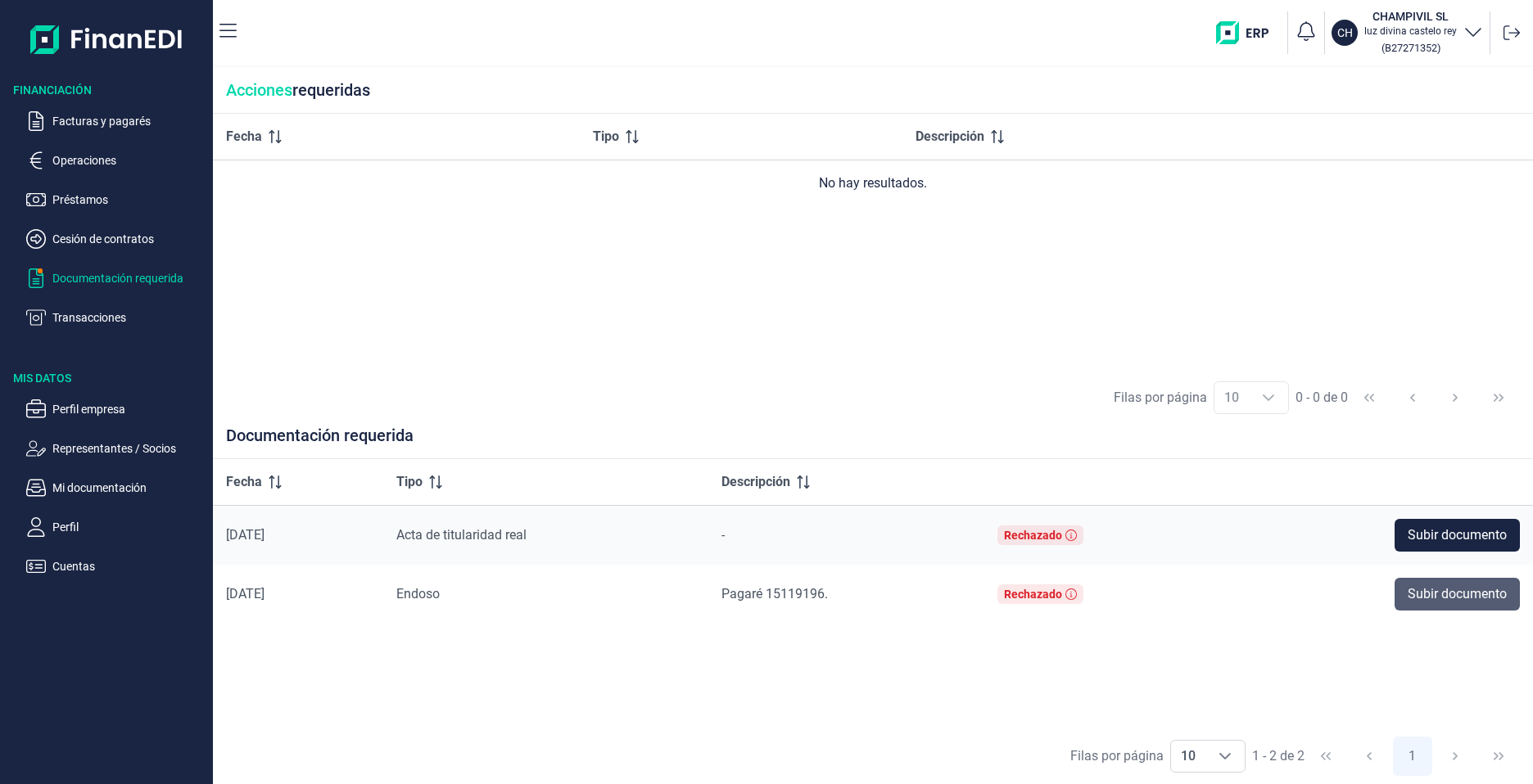
click at [1454, 596] on span "Subir documento" at bounding box center [1457, 594] width 99 height 20
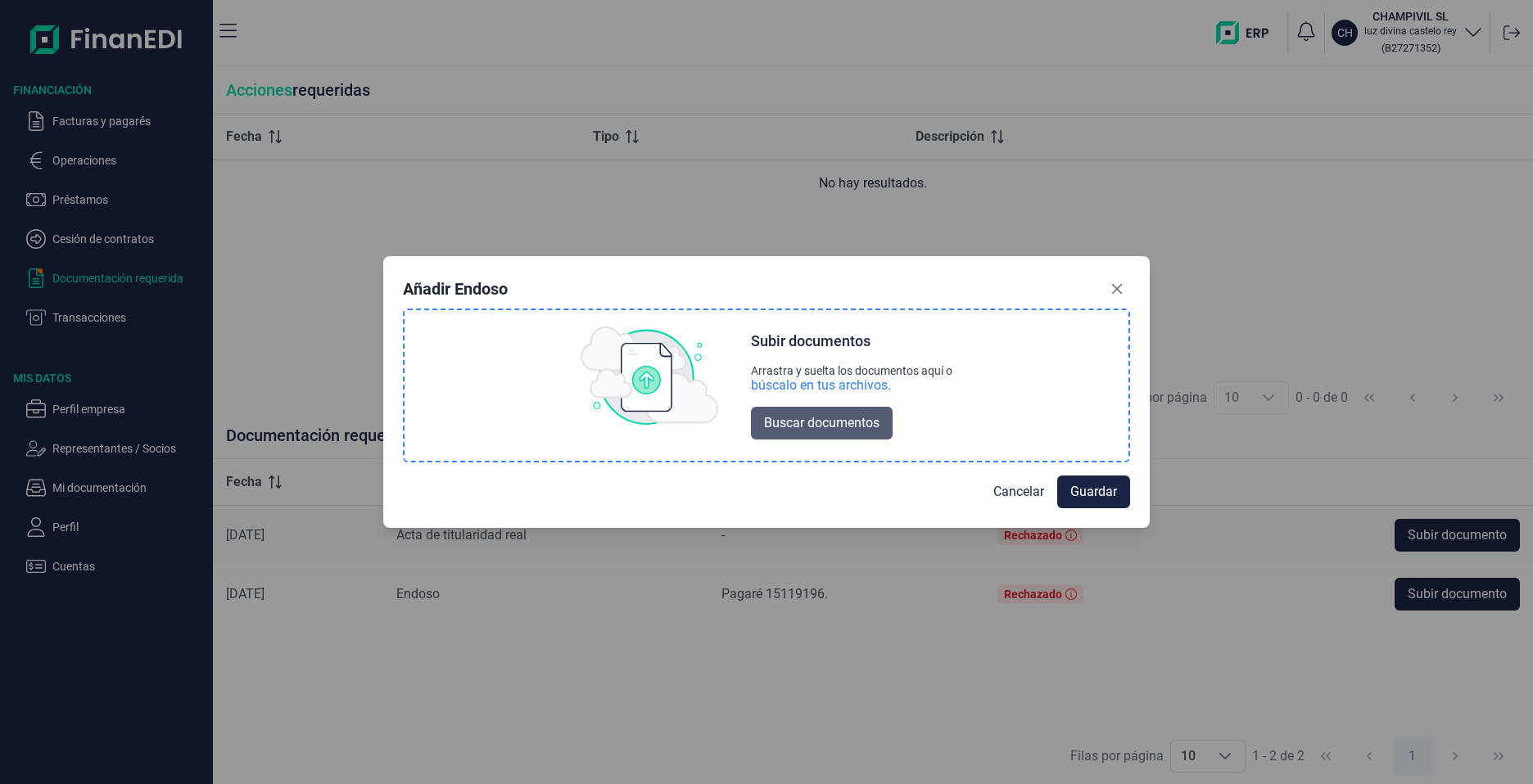
click at [844, 424] on span "Buscar documentos" at bounding box center [821, 423] width 115 height 20
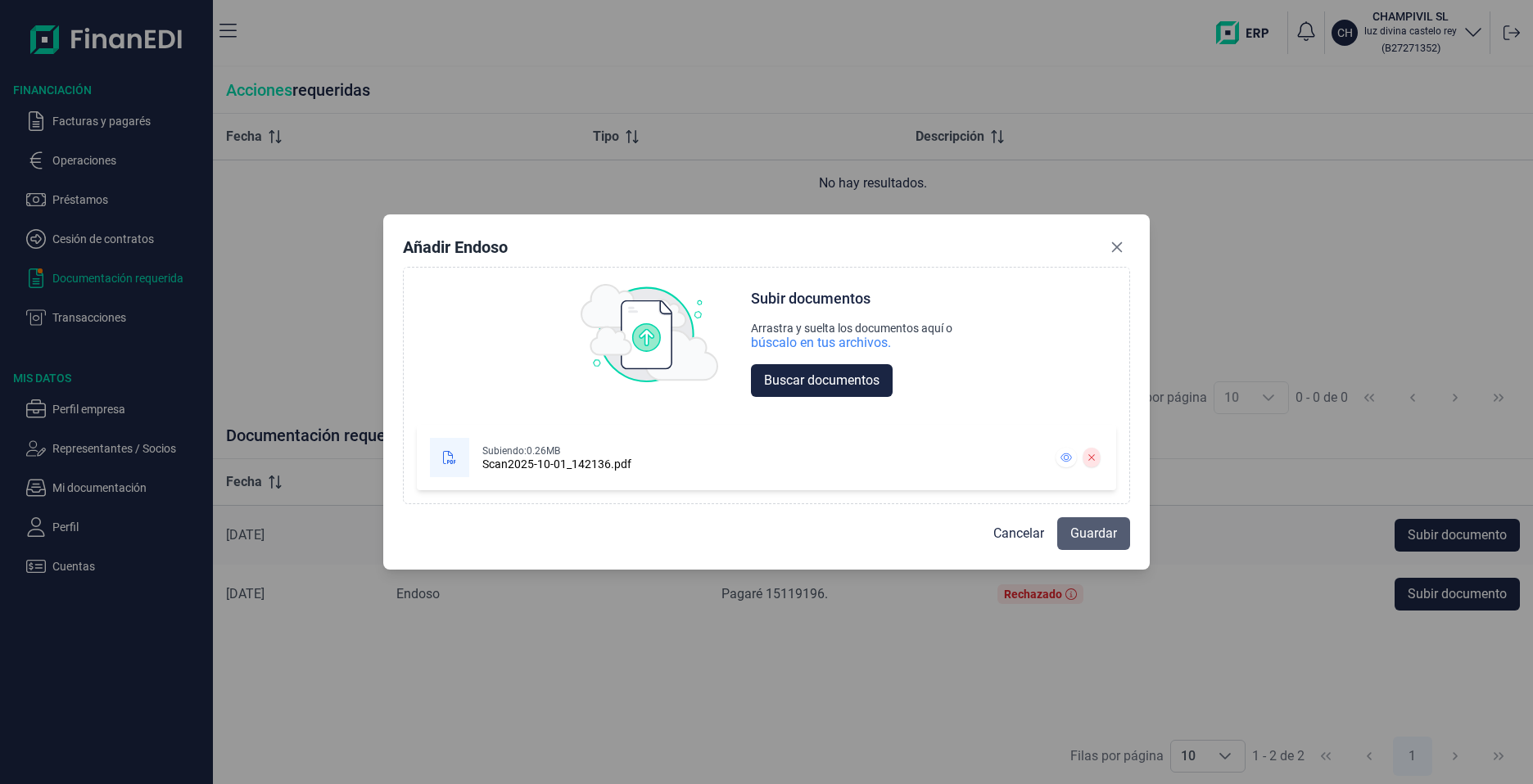
click at [1099, 538] on span "Guardar" at bounding box center [1093, 533] width 47 height 20
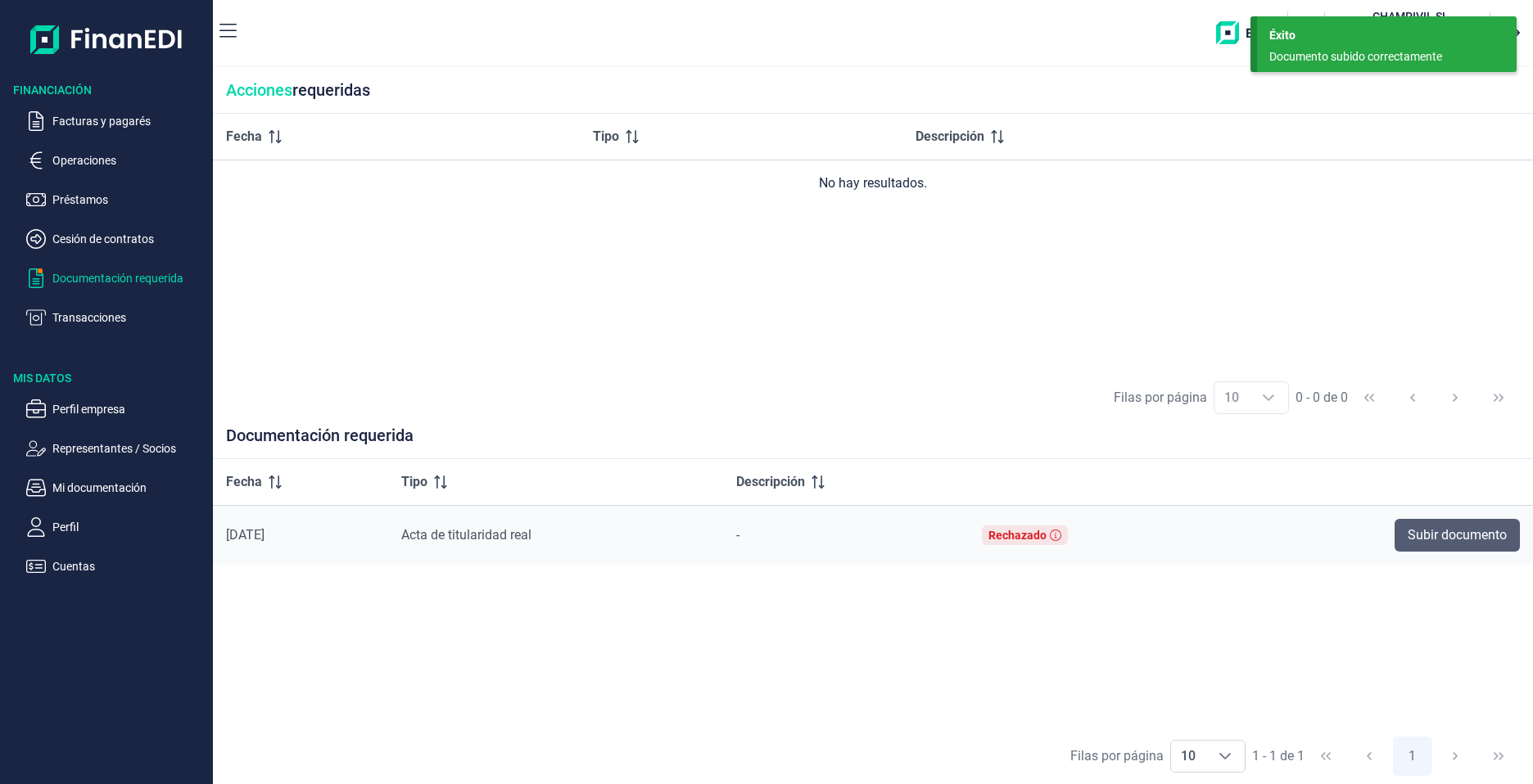
click at [1422, 528] on span "Subir documento" at bounding box center [1457, 535] width 99 height 20
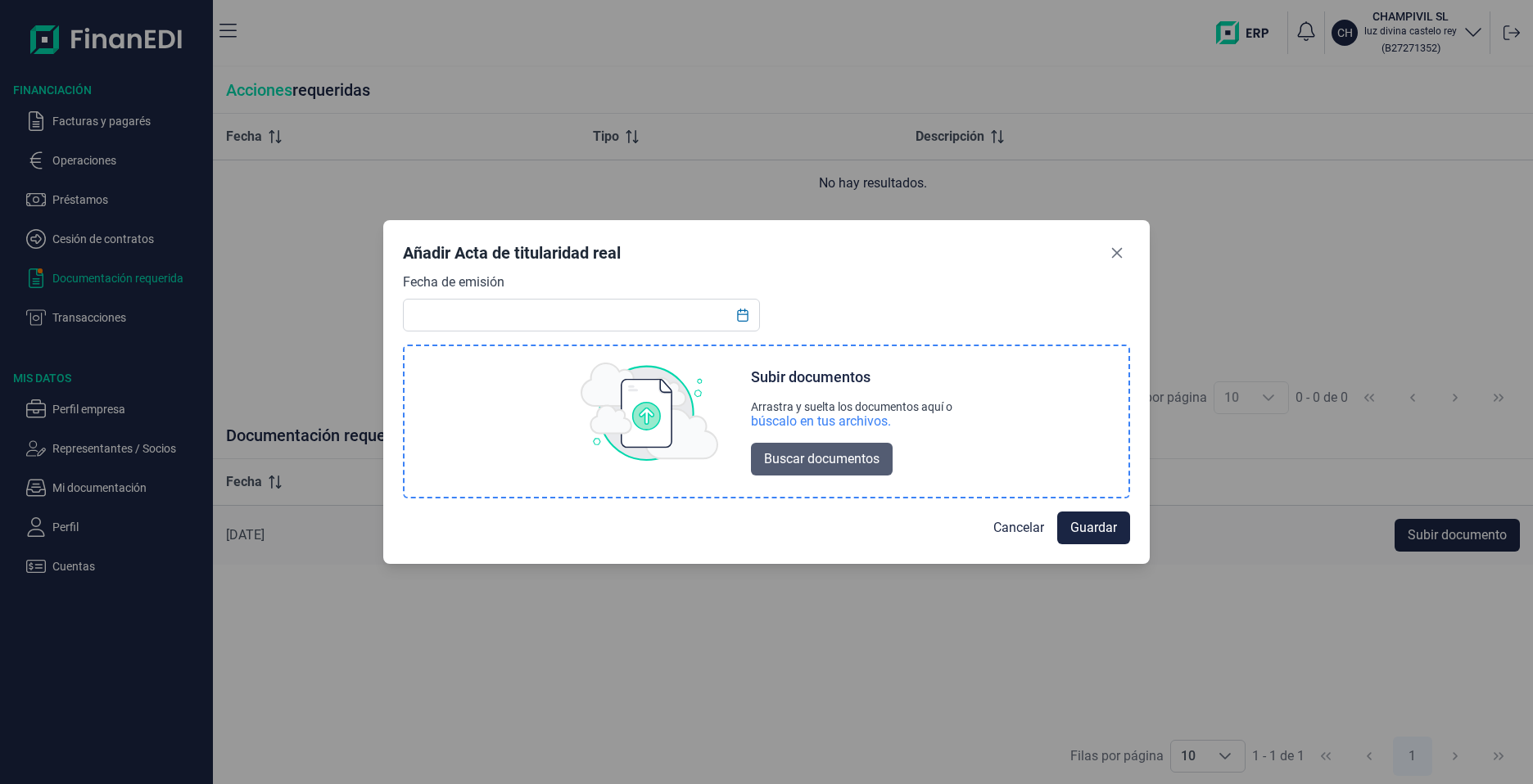
click at [835, 458] on span "Buscar documentos" at bounding box center [821, 459] width 115 height 20
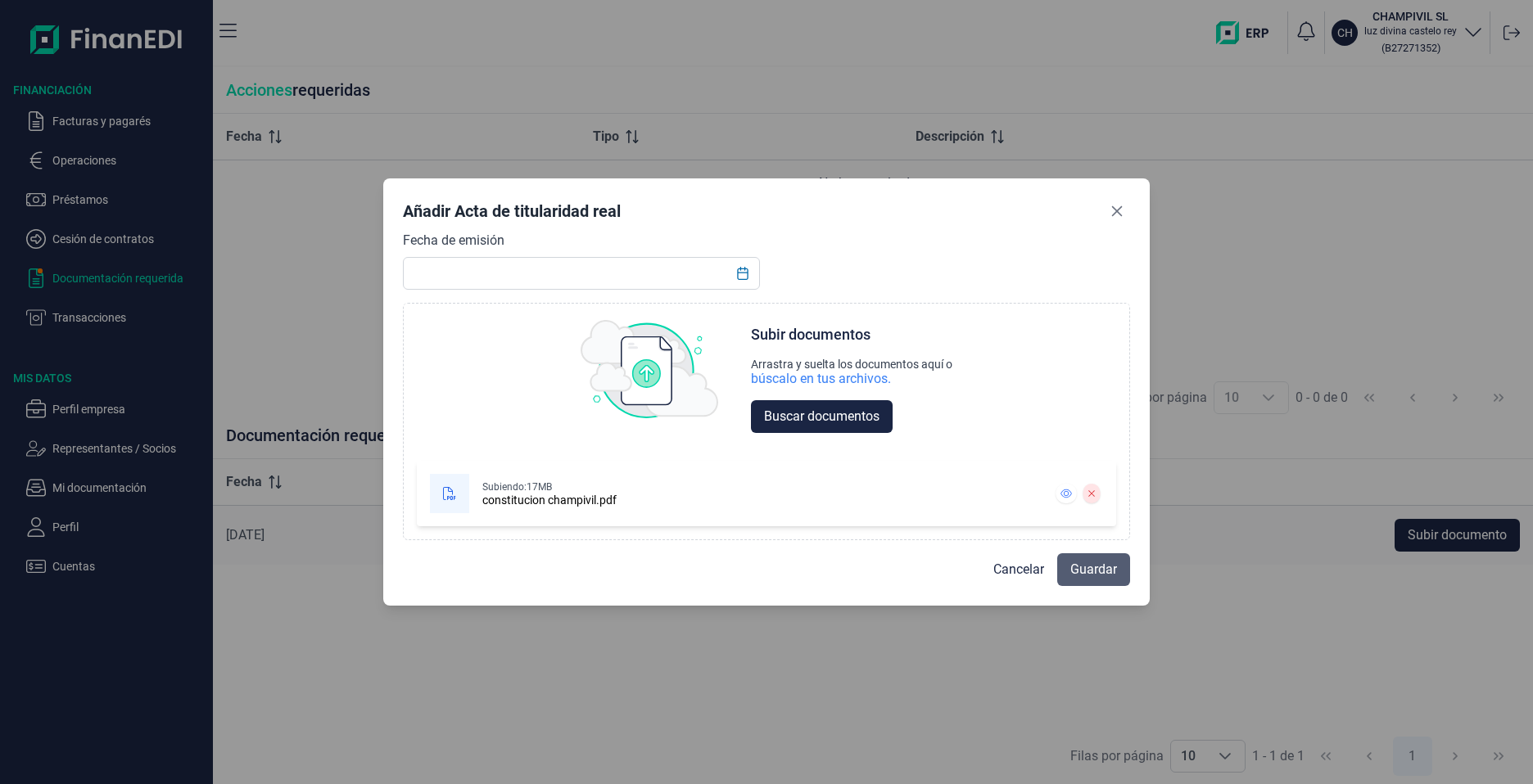
click at [1070, 566] on button "Guardar" at bounding box center [1093, 570] width 73 height 33
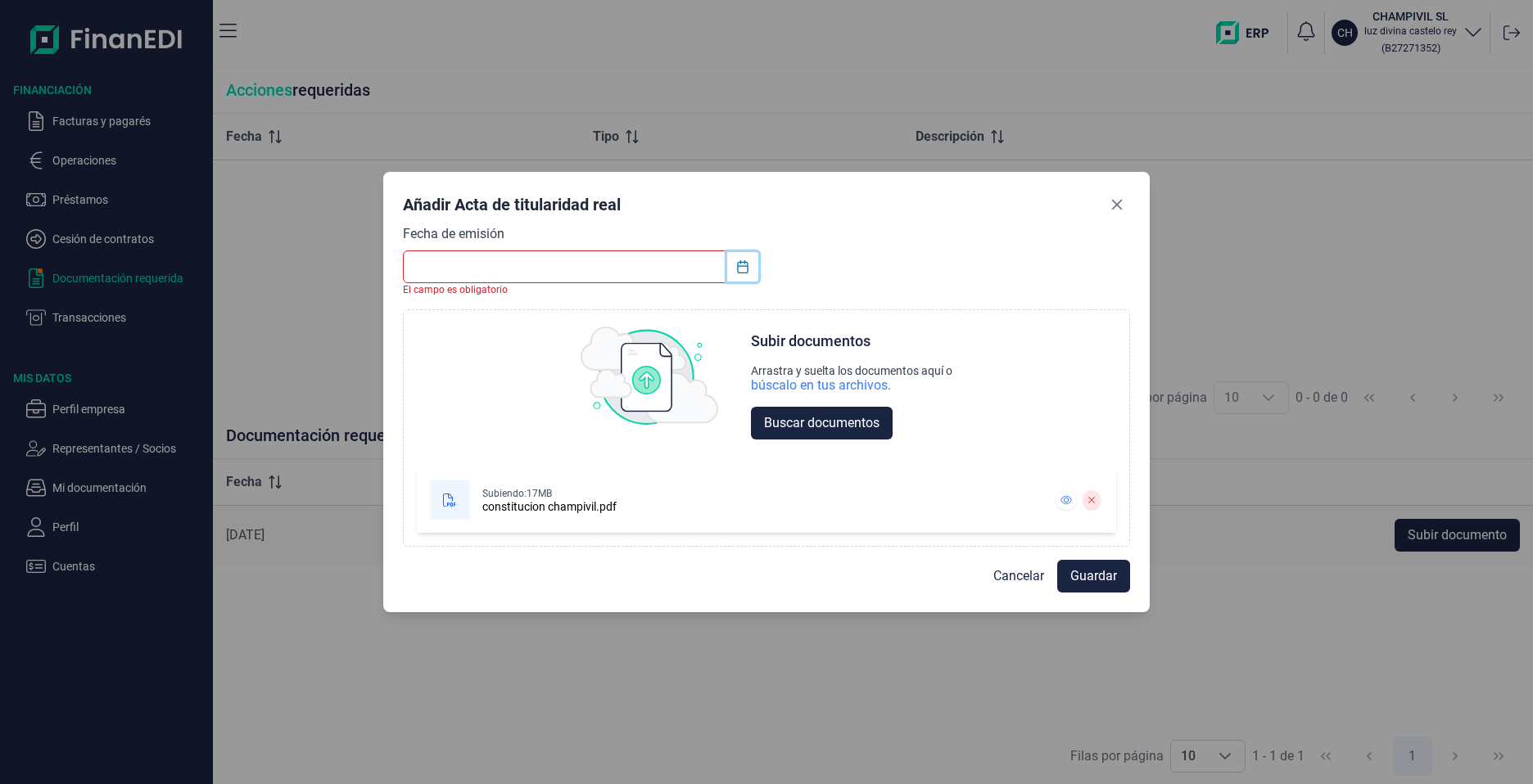
click at [743, 265] on icon "Choose Date" at bounding box center [743, 267] width 13 height 13
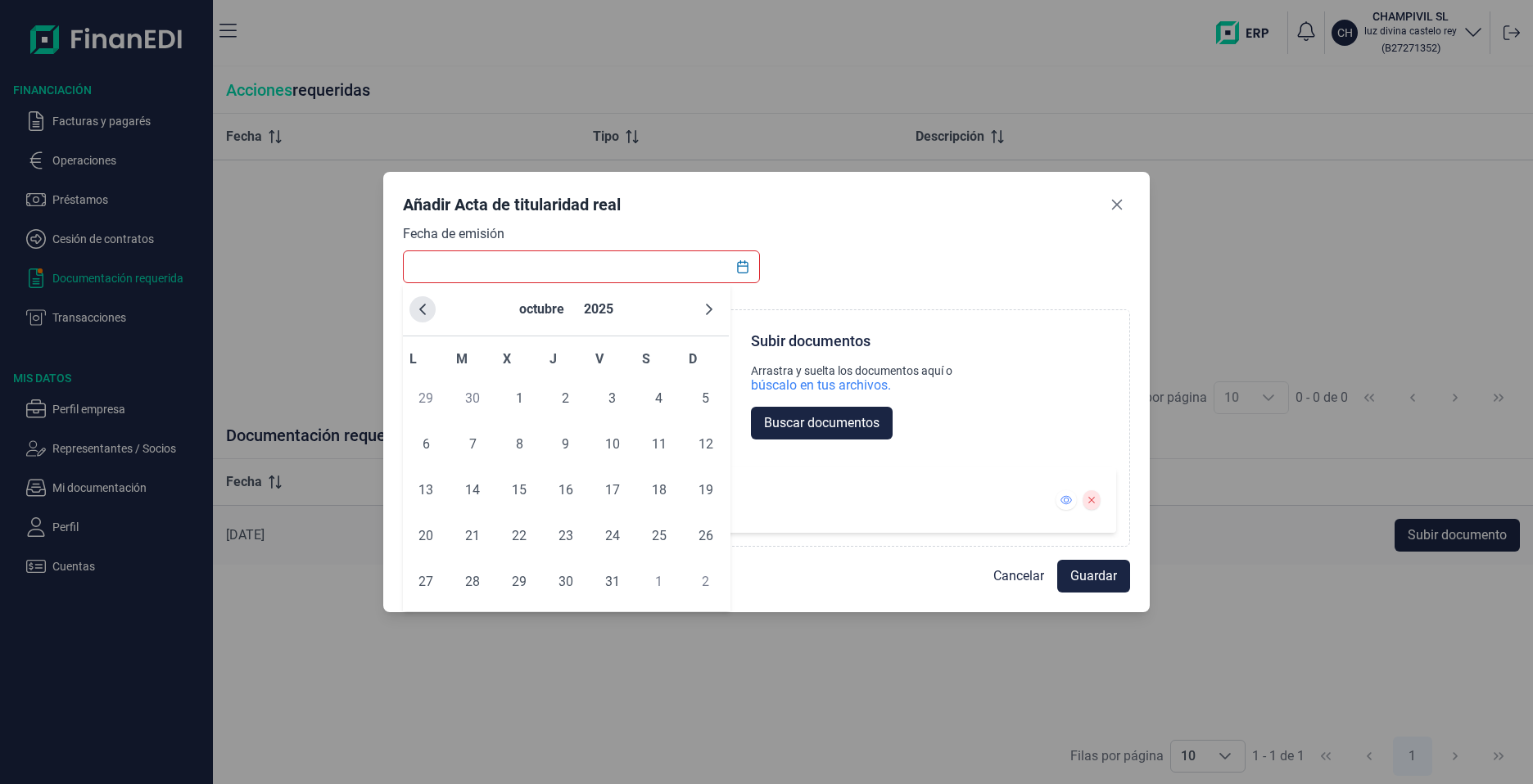
click at [418, 314] on icon "Previous Month" at bounding box center [422, 309] width 13 height 13
click at [440, 444] on span "8" at bounding box center [426, 444] width 33 height 33
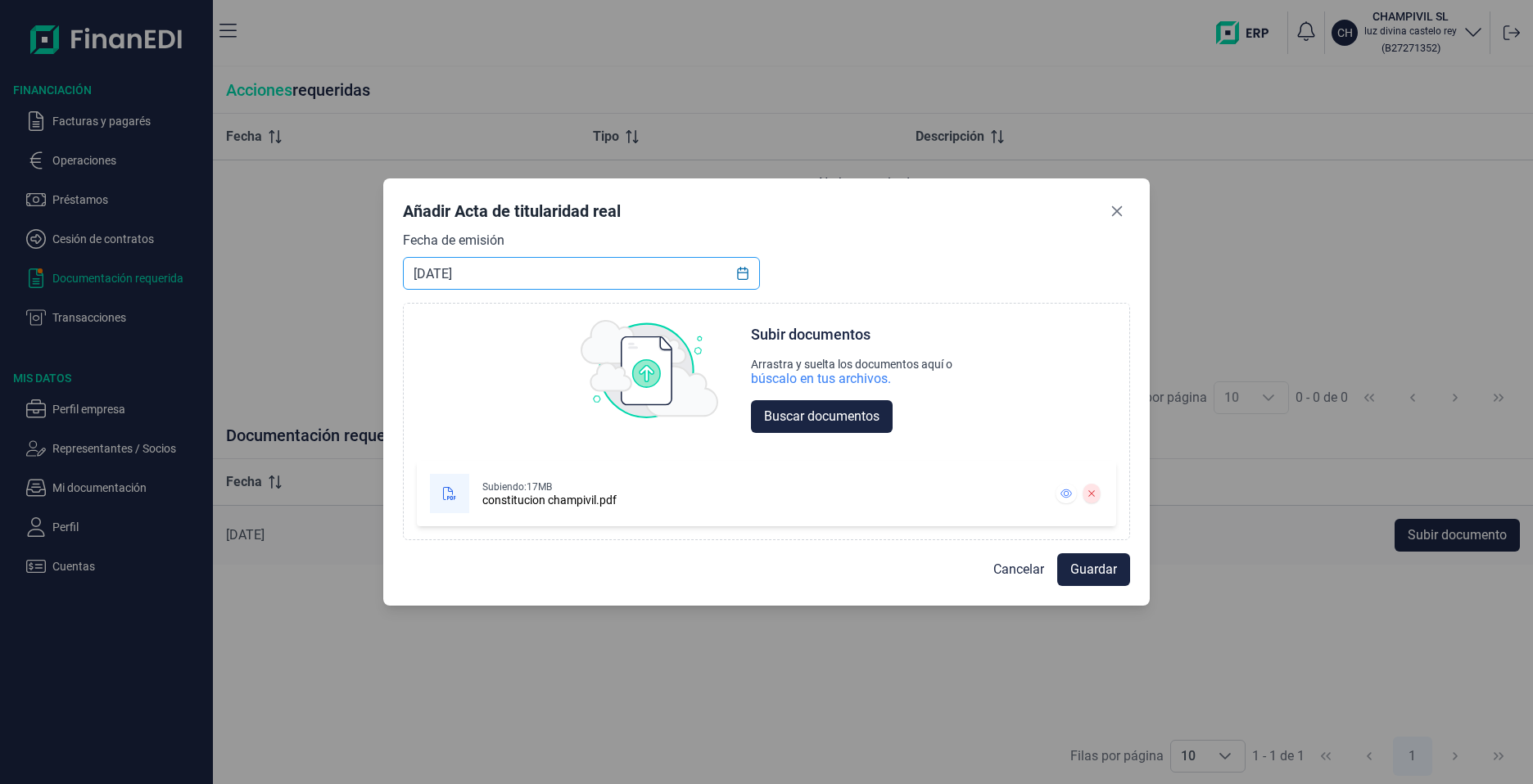
click at [495, 277] on input "[DATE]" at bounding box center [581, 274] width 357 height 33
type input "[DATE]"
click at [1070, 566] on span "Guardar" at bounding box center [1093, 570] width 47 height 20
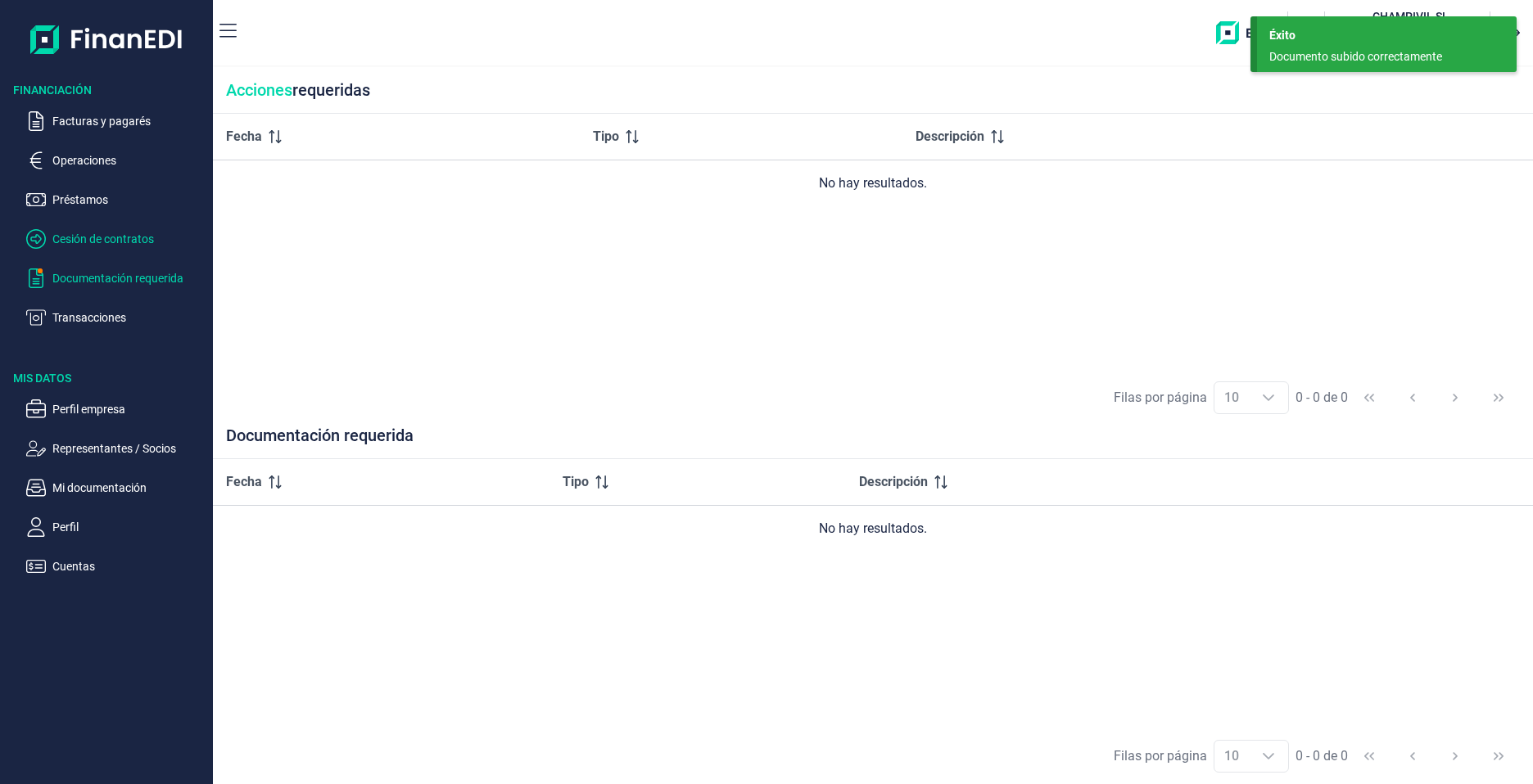
click at [99, 243] on p "Cesión de contratos" at bounding box center [129, 239] width 154 height 20
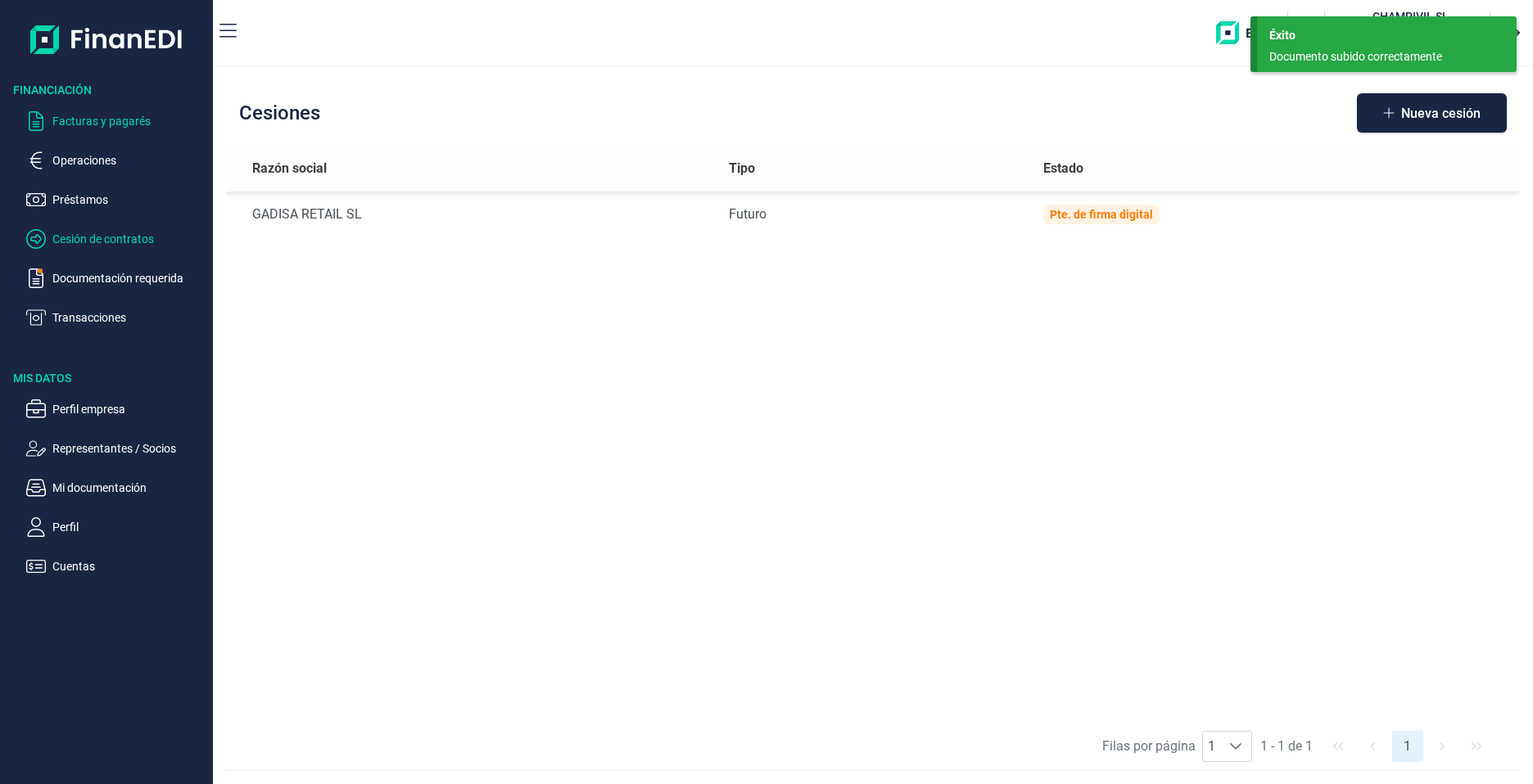
click at [98, 121] on p "Facturas y pagarés" at bounding box center [129, 121] width 154 height 20
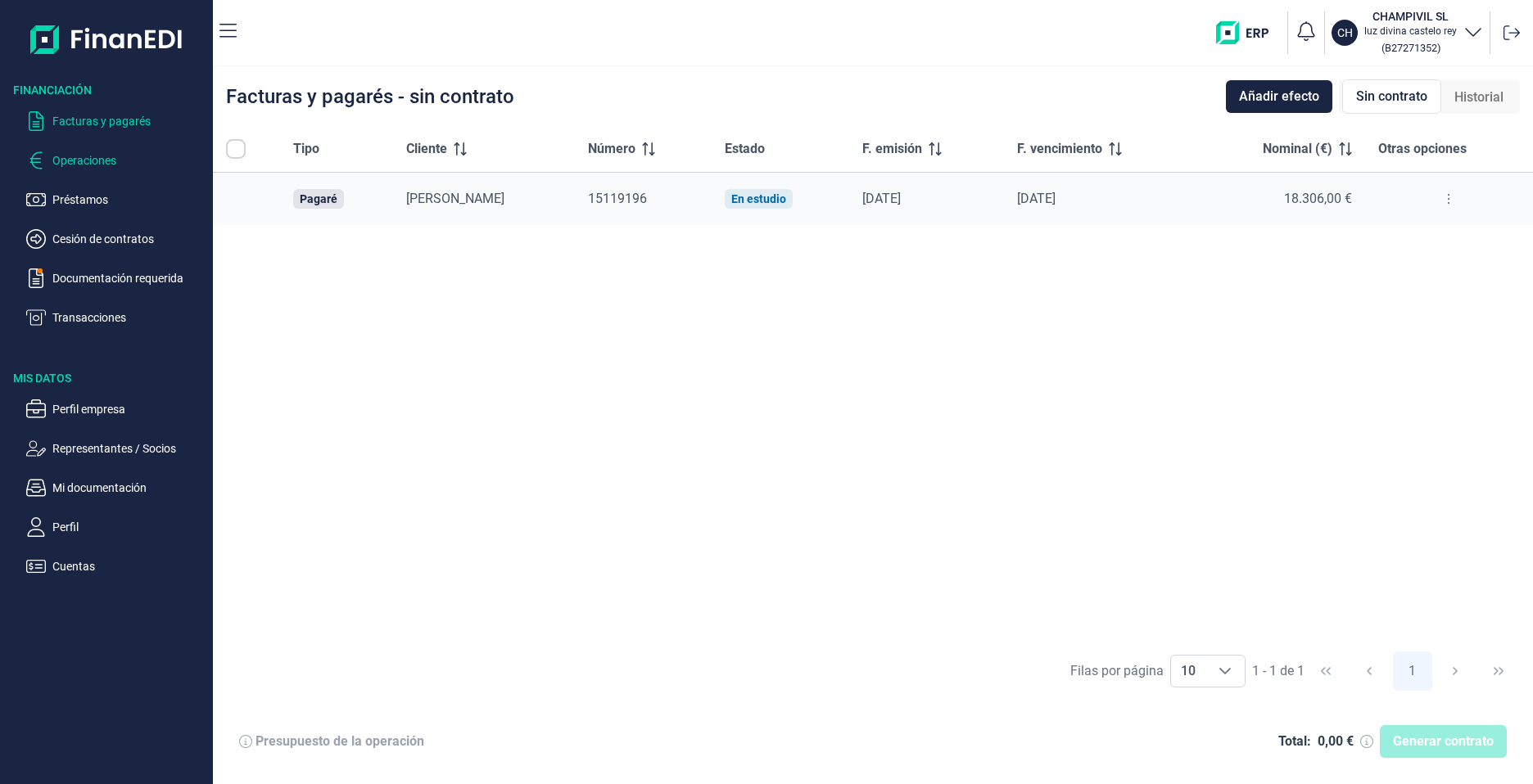
click at [83, 157] on p "Operaciones" at bounding box center [129, 161] width 154 height 20
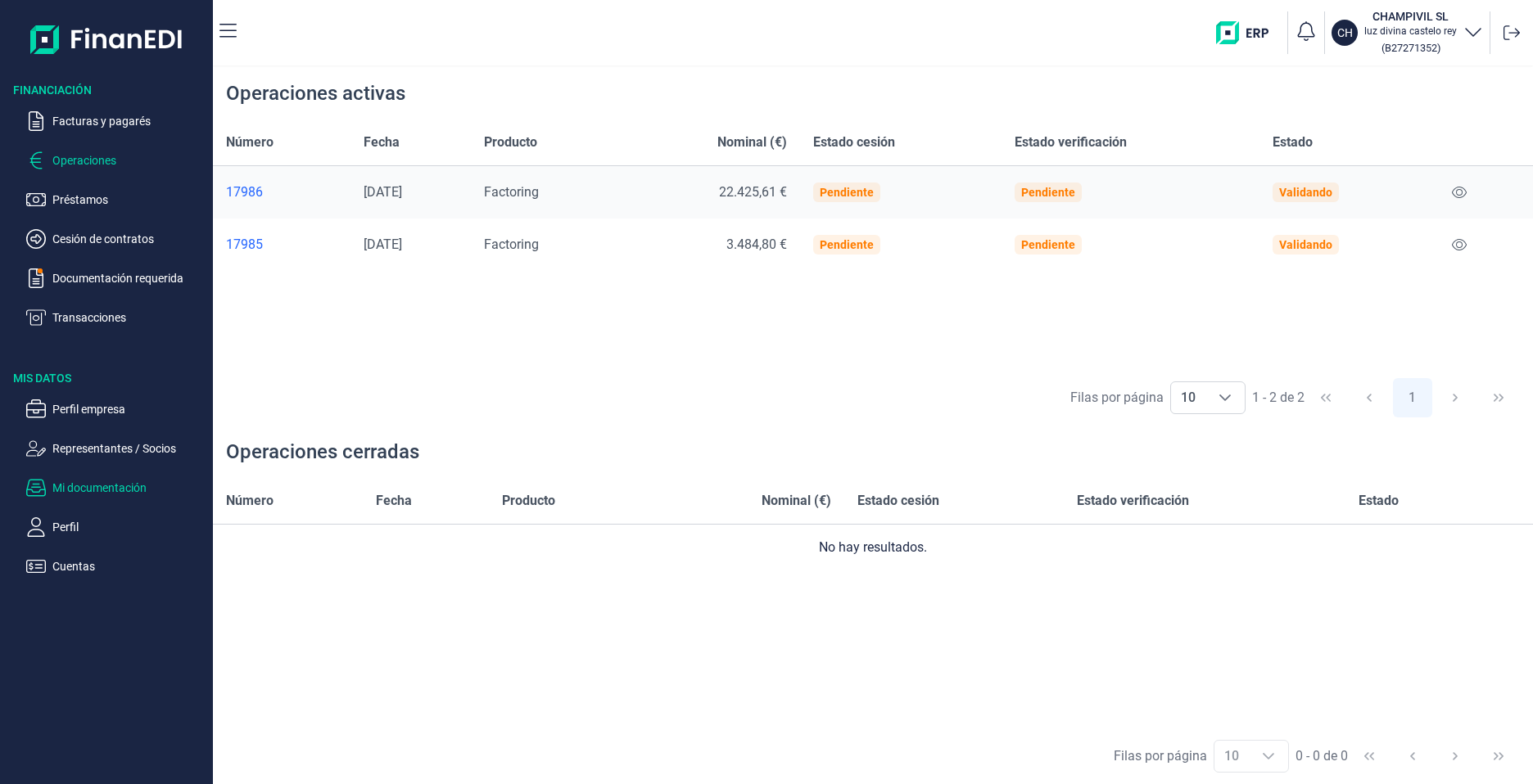
click at [96, 485] on p "Mi documentación" at bounding box center [129, 488] width 154 height 20
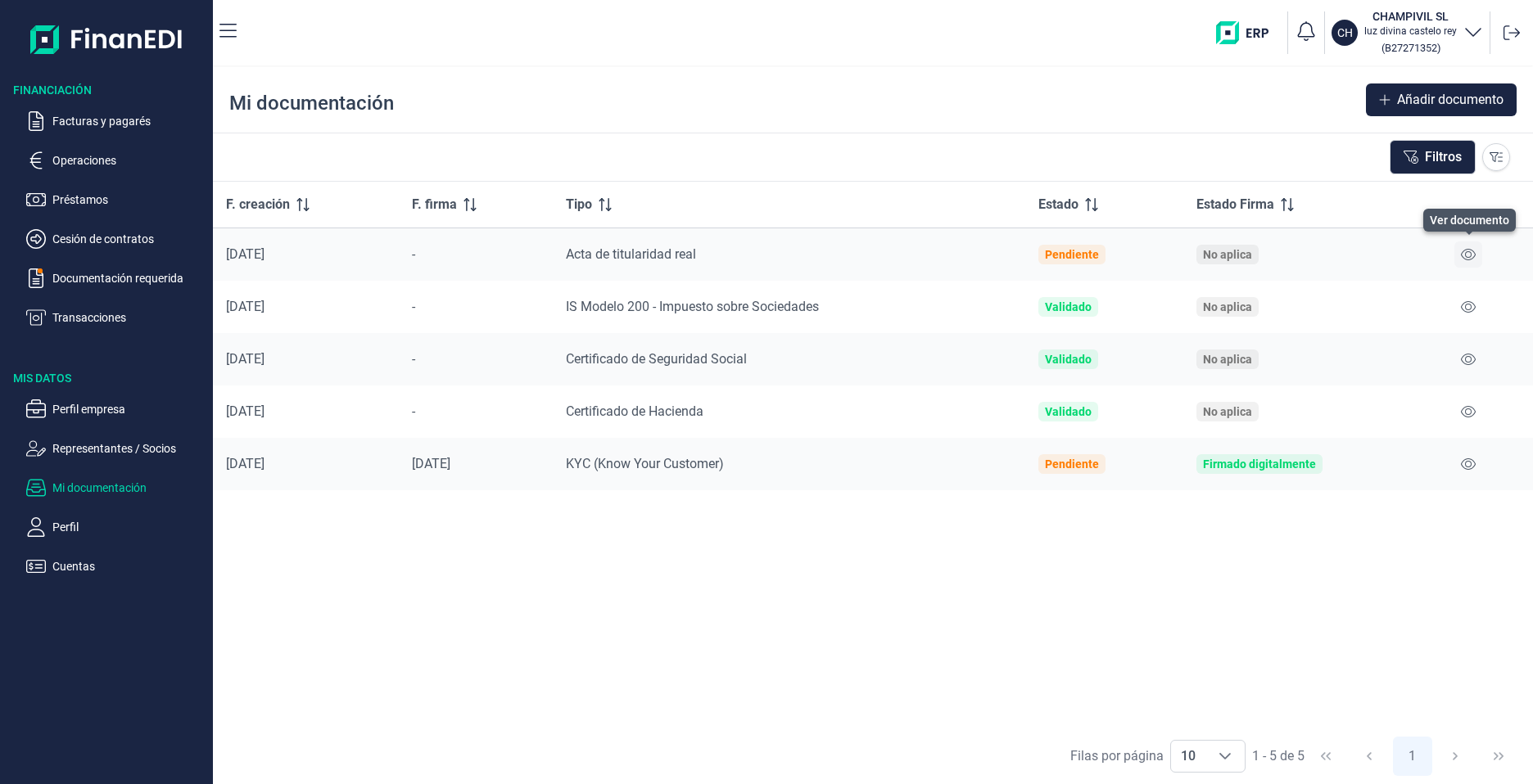
click at [1475, 251] on icon at bounding box center [1468, 255] width 15 height 13
click at [112, 486] on p "Mi documentación" at bounding box center [129, 488] width 154 height 20
click at [102, 455] on p "Representantes / Socios" at bounding box center [129, 448] width 154 height 20
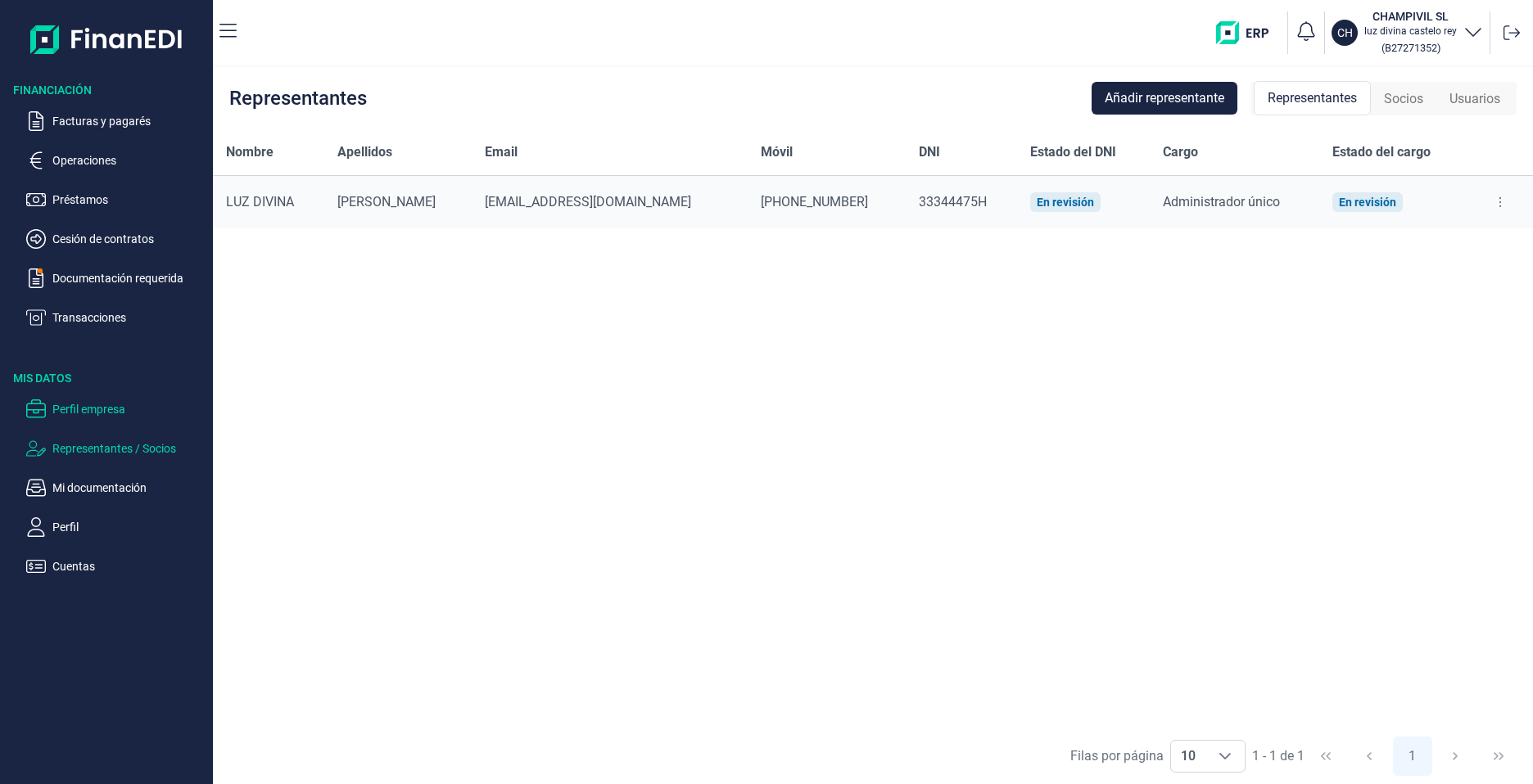
click at [102, 411] on p "Perfil empresa" at bounding box center [129, 410] width 154 height 20
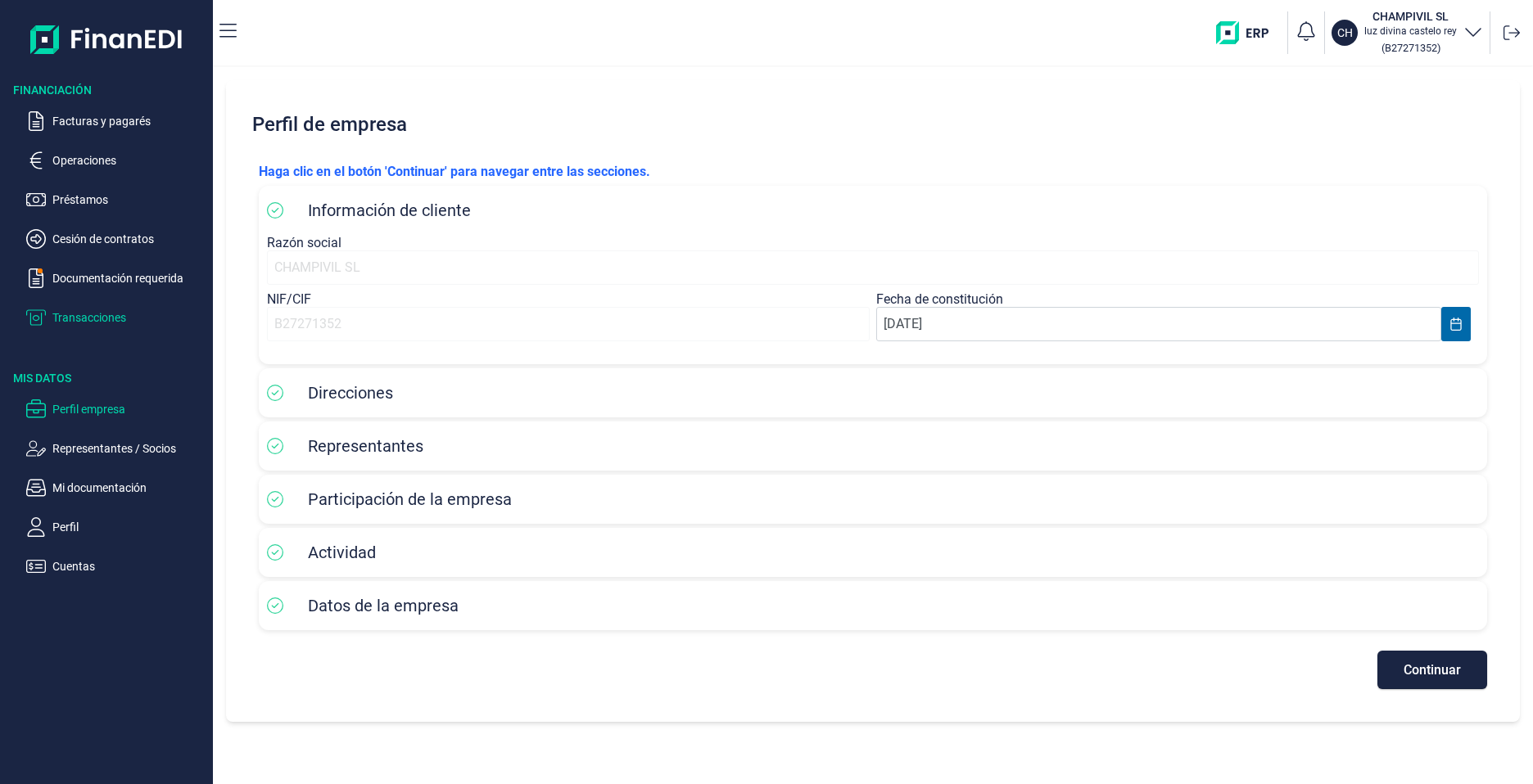
click at [84, 318] on p "Transacciones" at bounding box center [129, 317] width 154 height 20
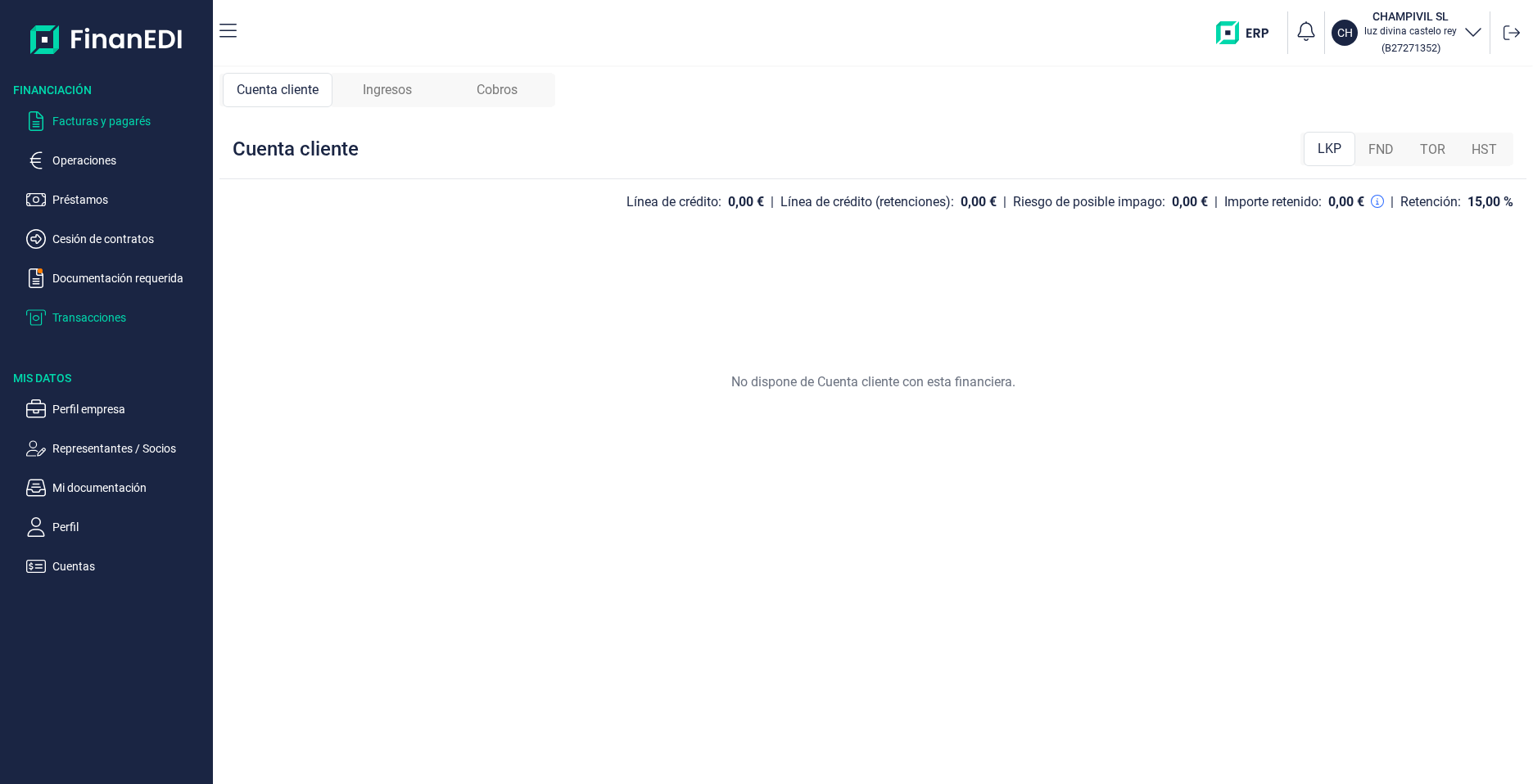
click at [73, 125] on p "Facturas y pagarés" at bounding box center [129, 121] width 154 height 20
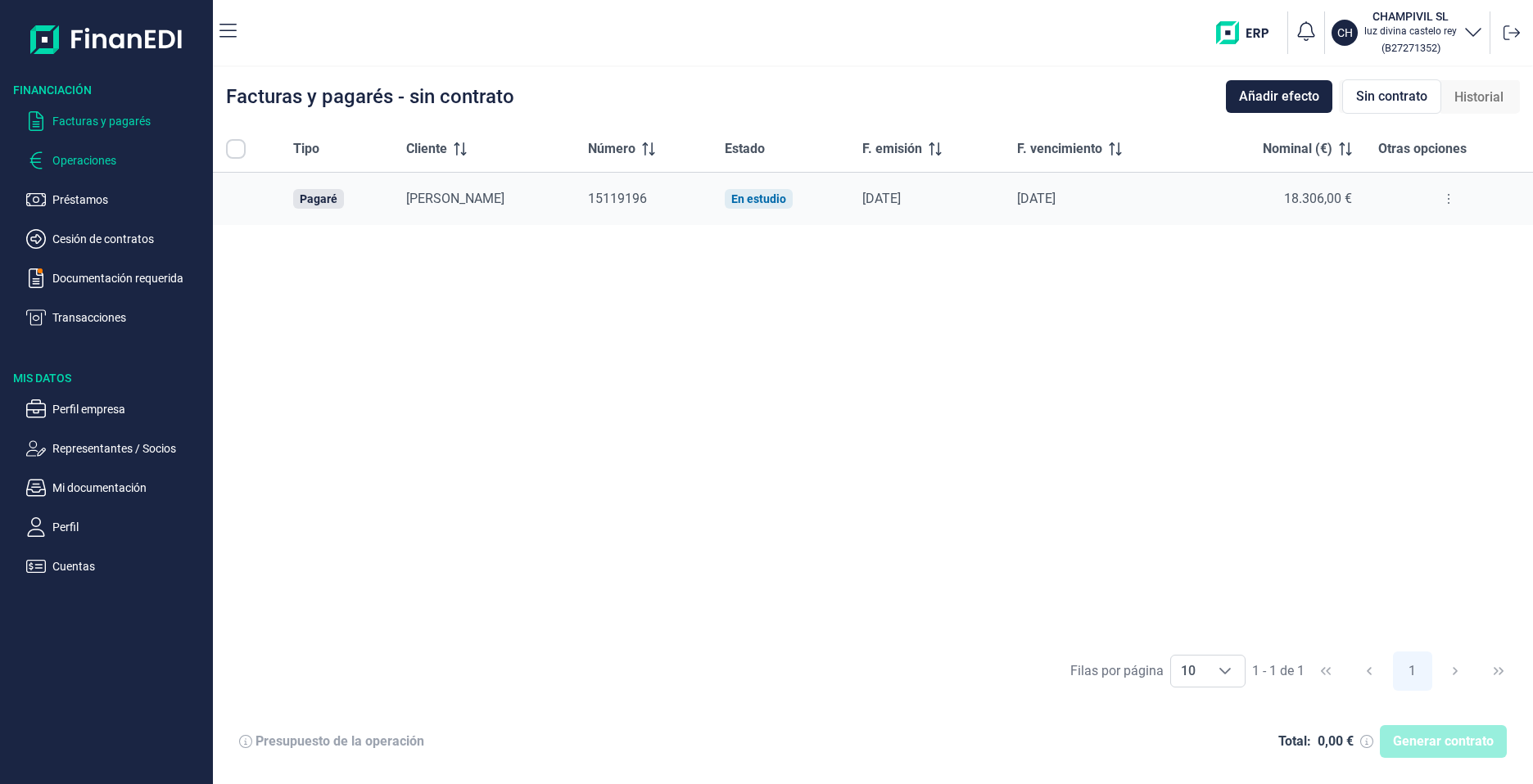
click at [77, 166] on p "Operaciones" at bounding box center [129, 161] width 154 height 20
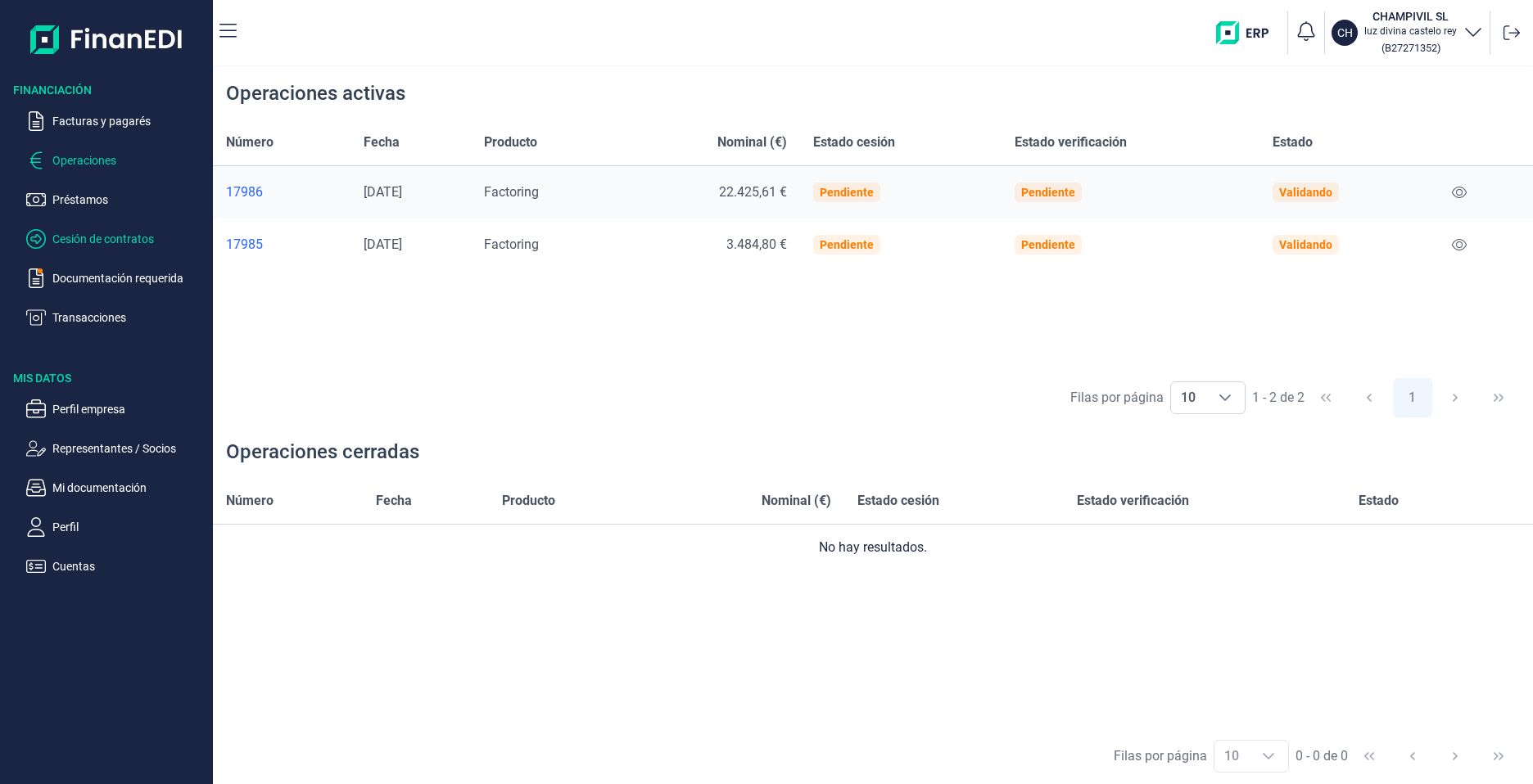
click at [121, 233] on p "Cesión de contratos" at bounding box center [129, 239] width 154 height 20
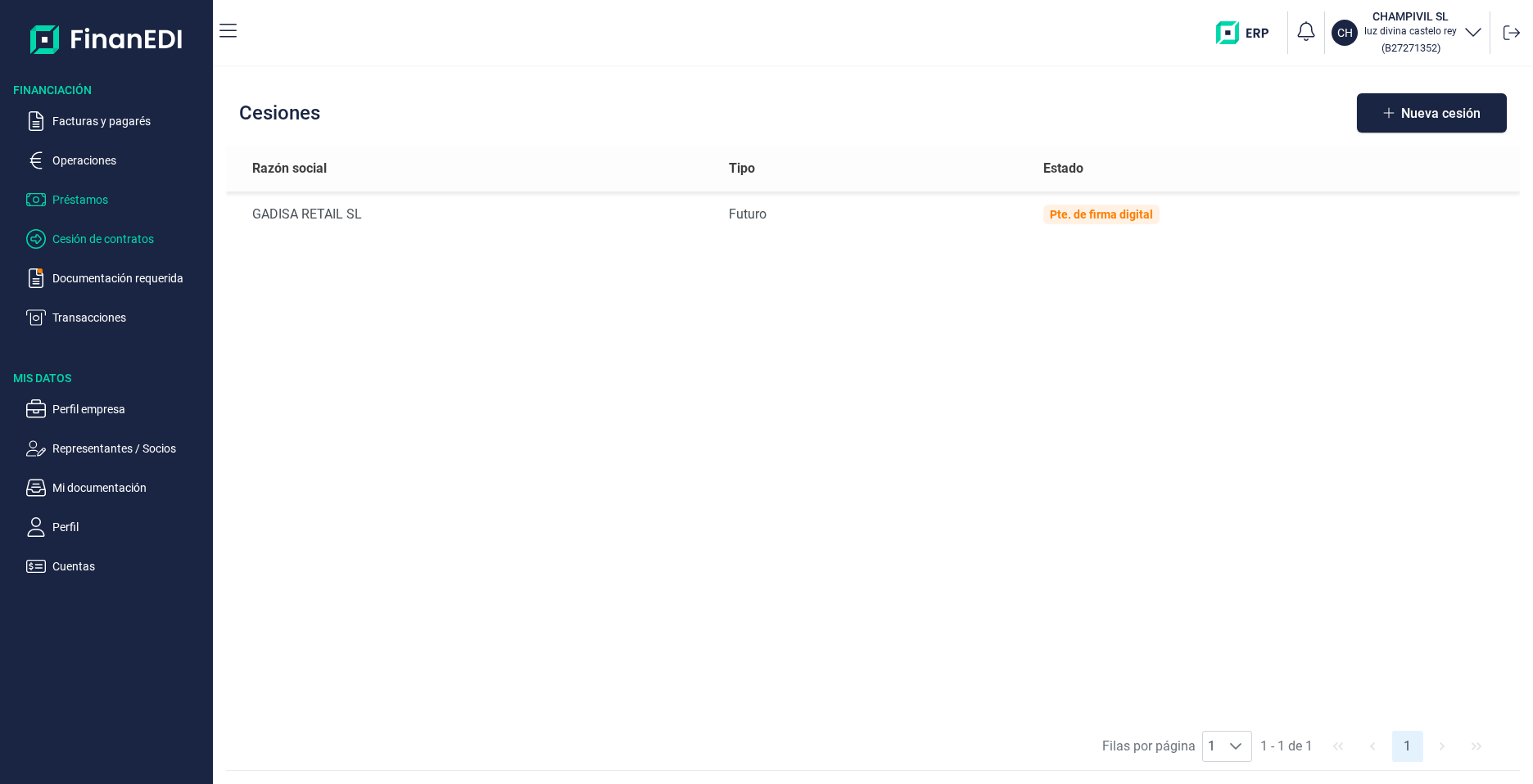
click at [59, 200] on p "Préstamos" at bounding box center [129, 200] width 154 height 20
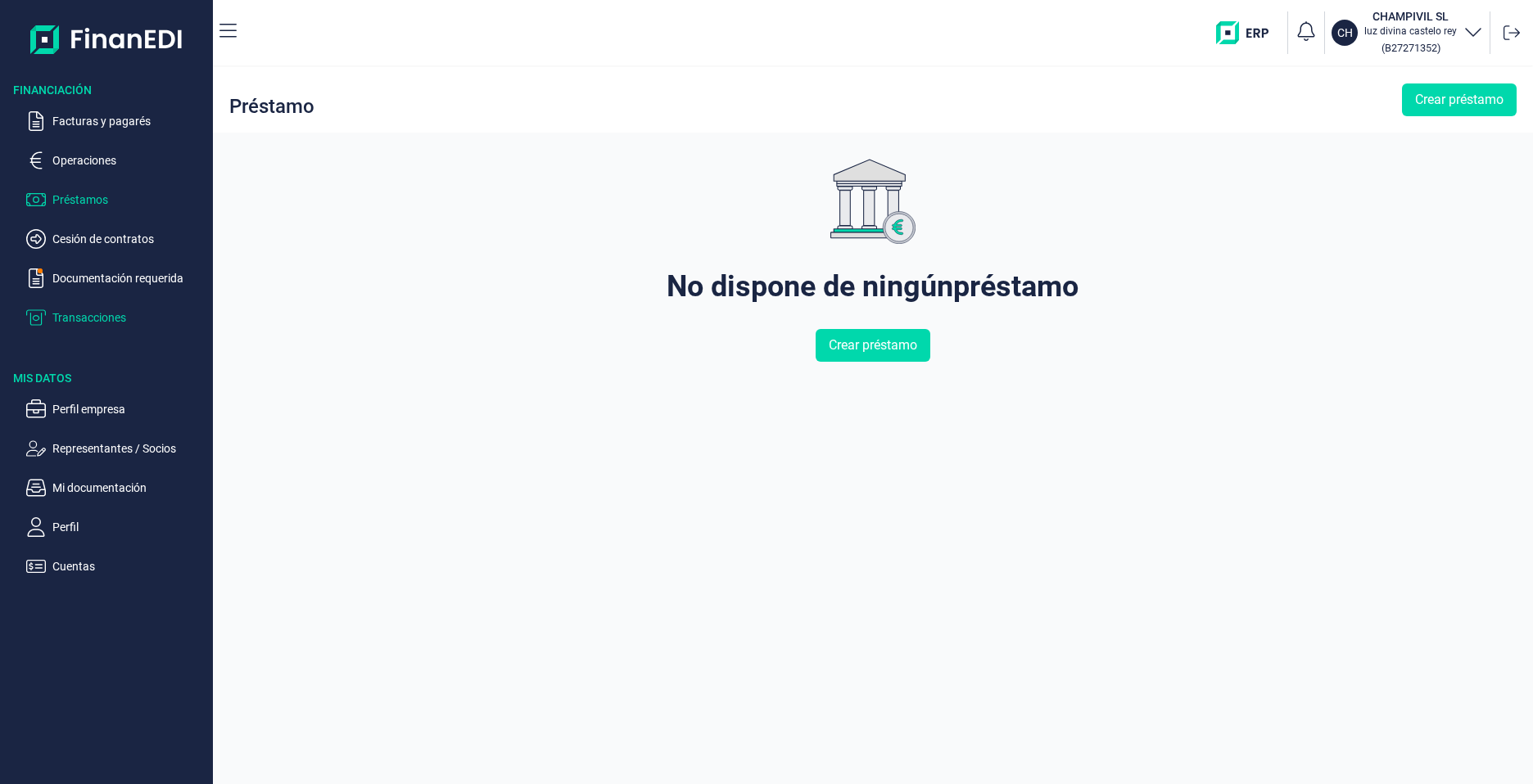
click at [89, 320] on p "Transacciones" at bounding box center [129, 317] width 154 height 20
